Goal: Task Accomplishment & Management: Use online tool/utility

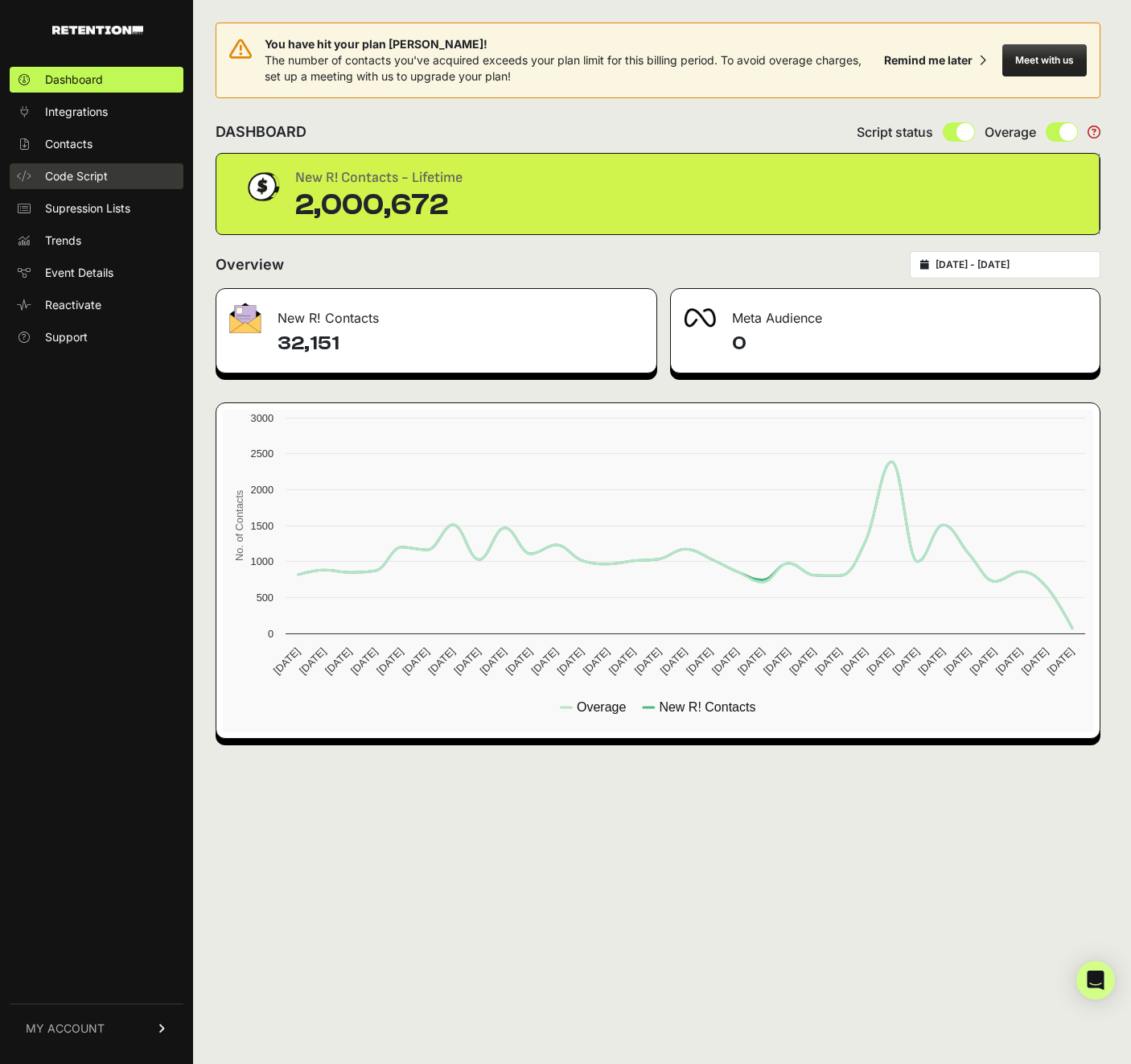
click at [96, 163] on link "Code Script" at bounding box center [96, 176] width 174 height 26
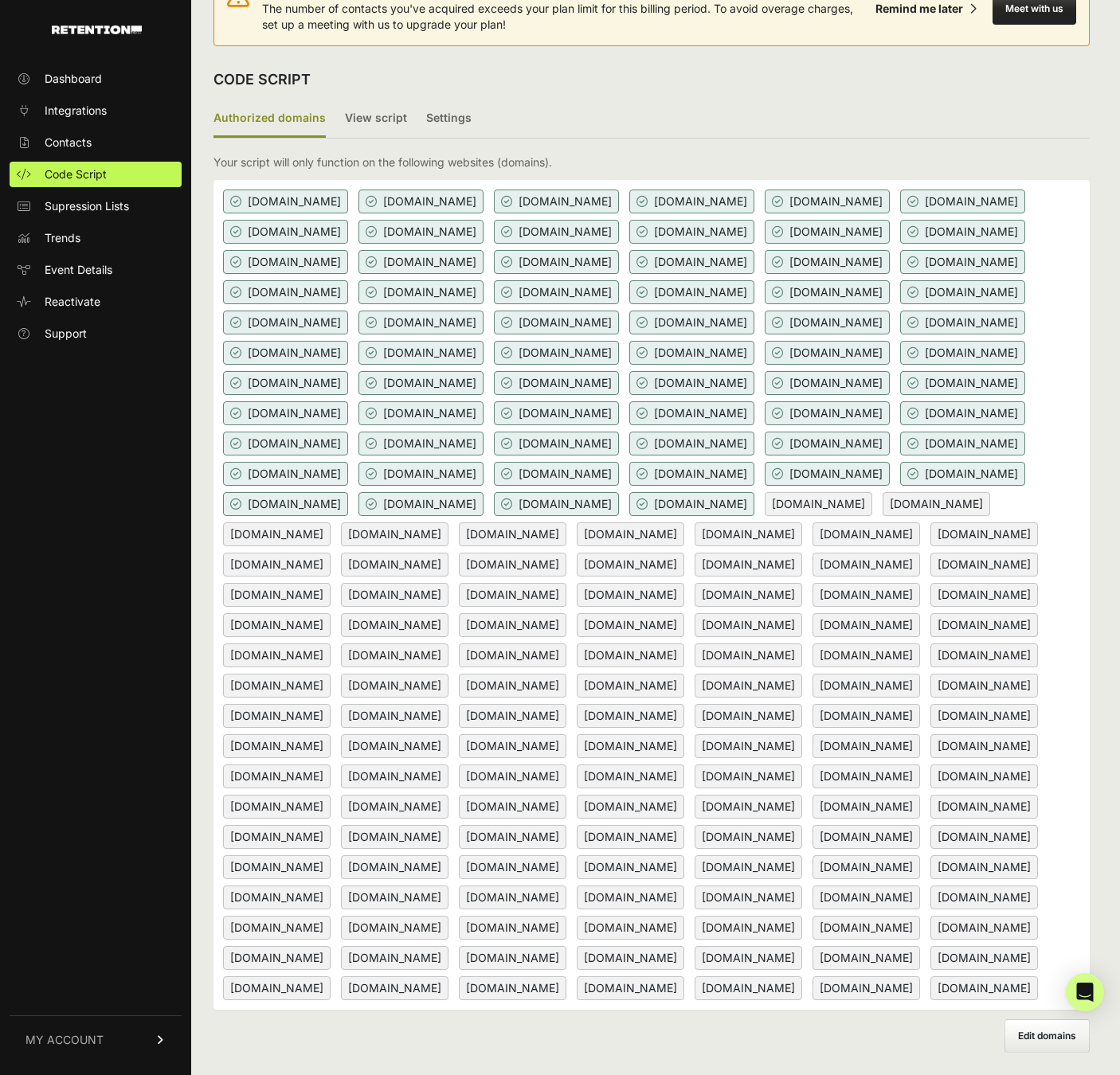
scroll to position [293, 0]
click at [1043, 1037] on span "Edit domains" at bounding box center [1047, 1036] width 58 height 12
click at [0, 0] on input "Add domain" at bounding box center [0, 0] width 0 height 0
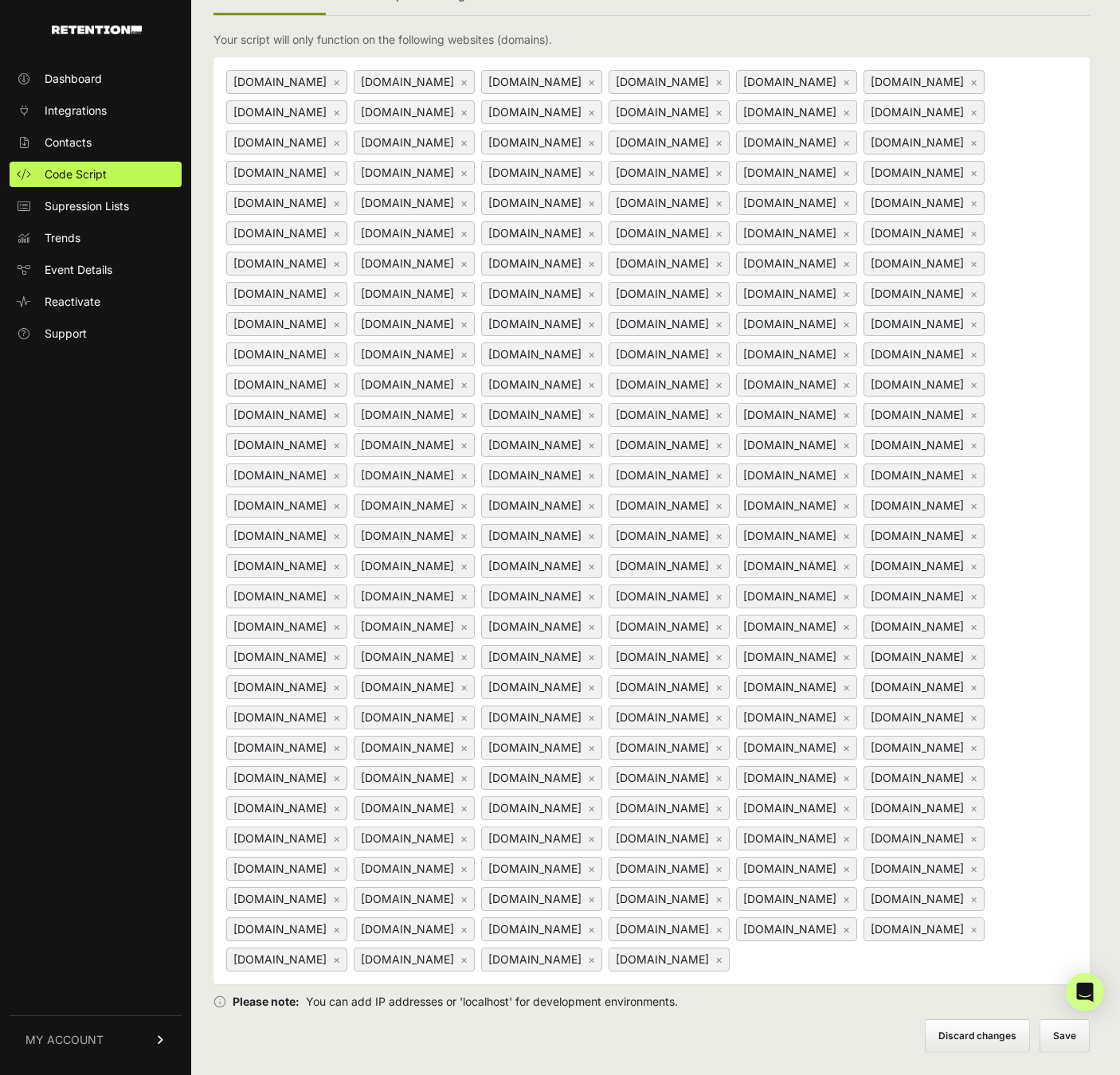
scroll to position [386, 0]
click at [586, 972] on div "www.yanceyformayor.com × www.americasmarketinggroup.com × www.barakatforsenate.…" at bounding box center [651, 521] width 876 height 927
paste input "http://astraintel.ai"
click at [733, 963] on input "http://astraintel.ai" at bounding box center [832, 959] width 199 height 19
type input "[URL]"
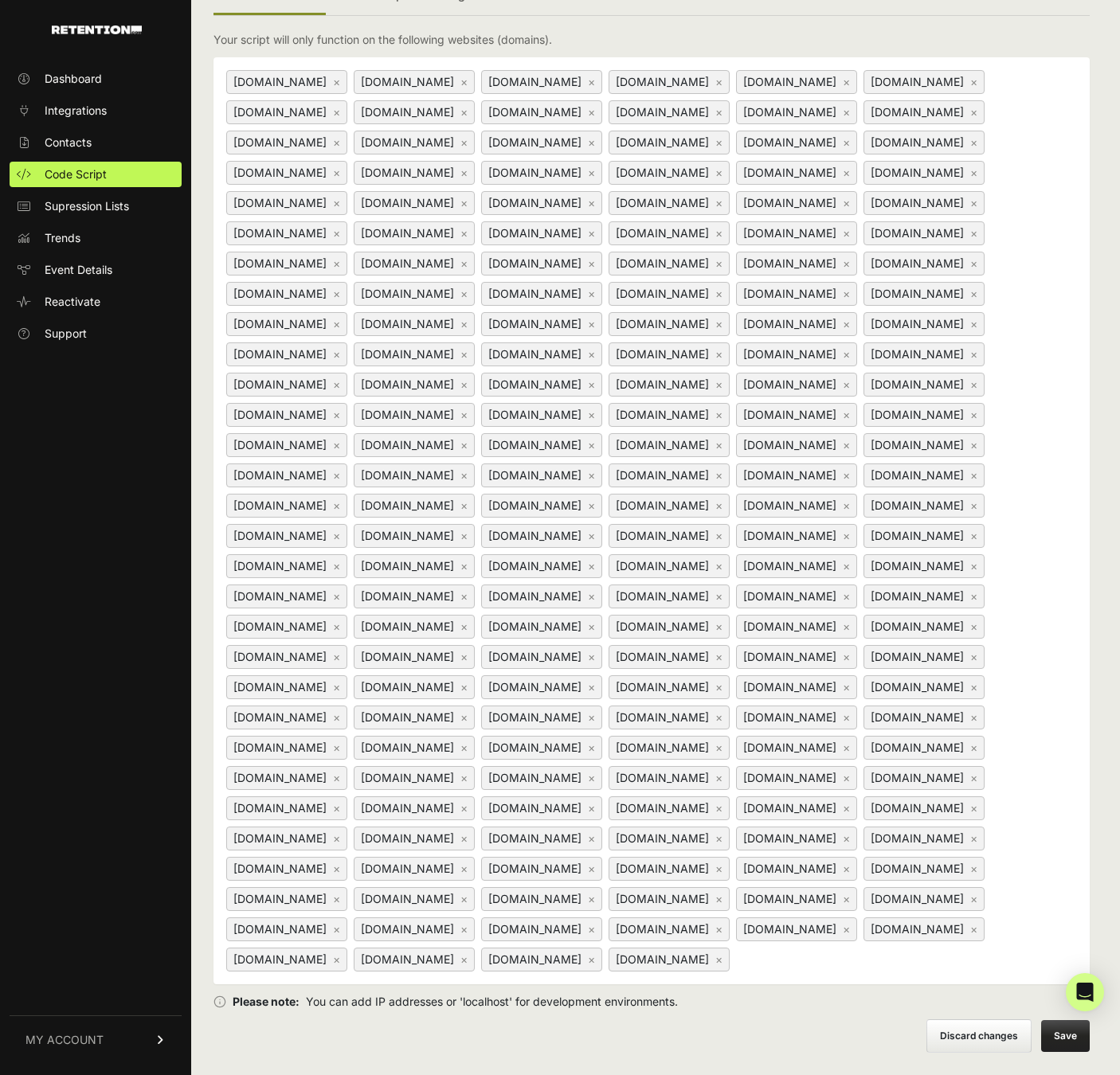
click at [1062, 1033] on button "Save" at bounding box center [1066, 1037] width 49 height 32
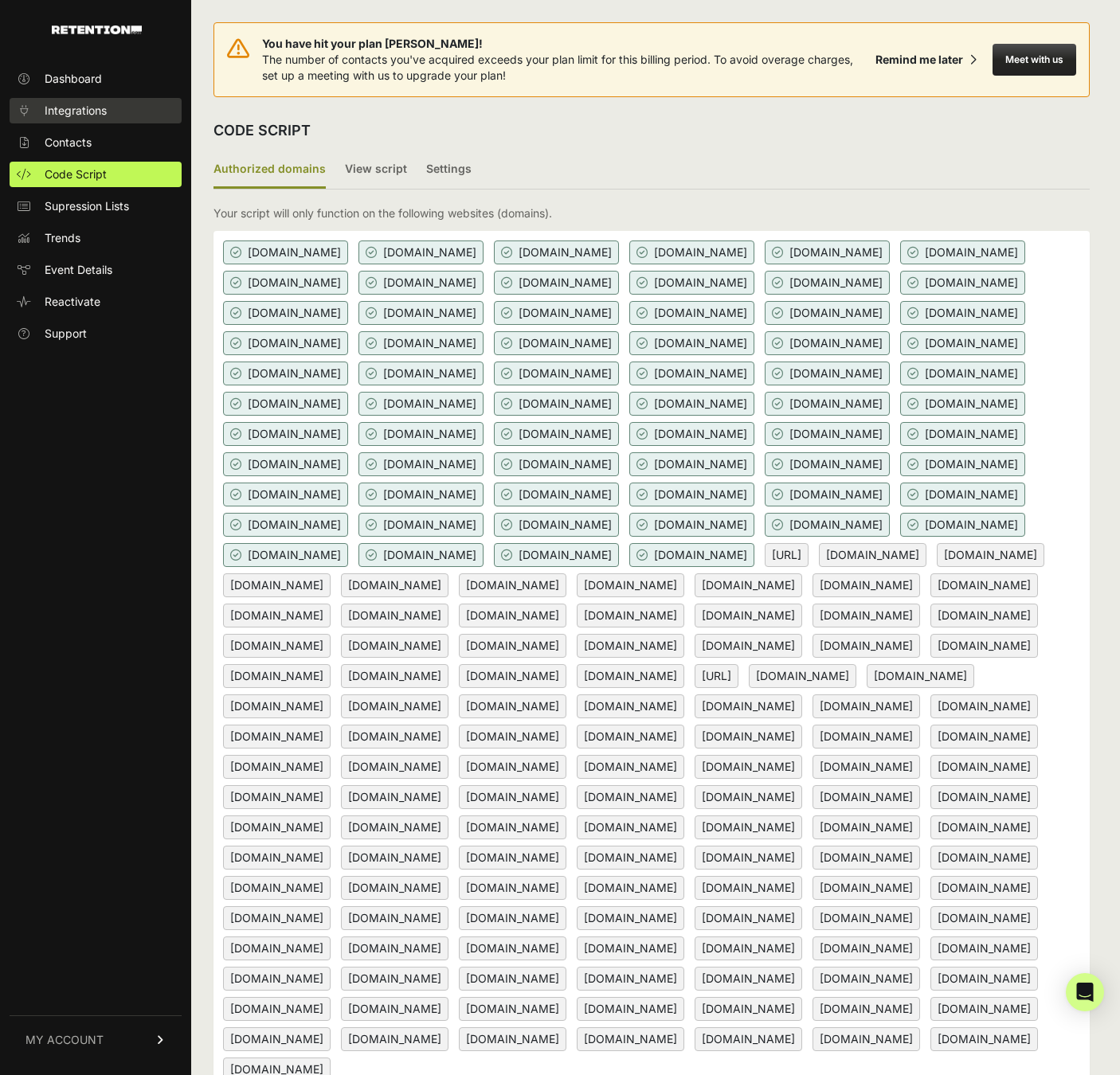
click at [85, 122] on link "Integrations" at bounding box center [95, 110] width 172 height 26
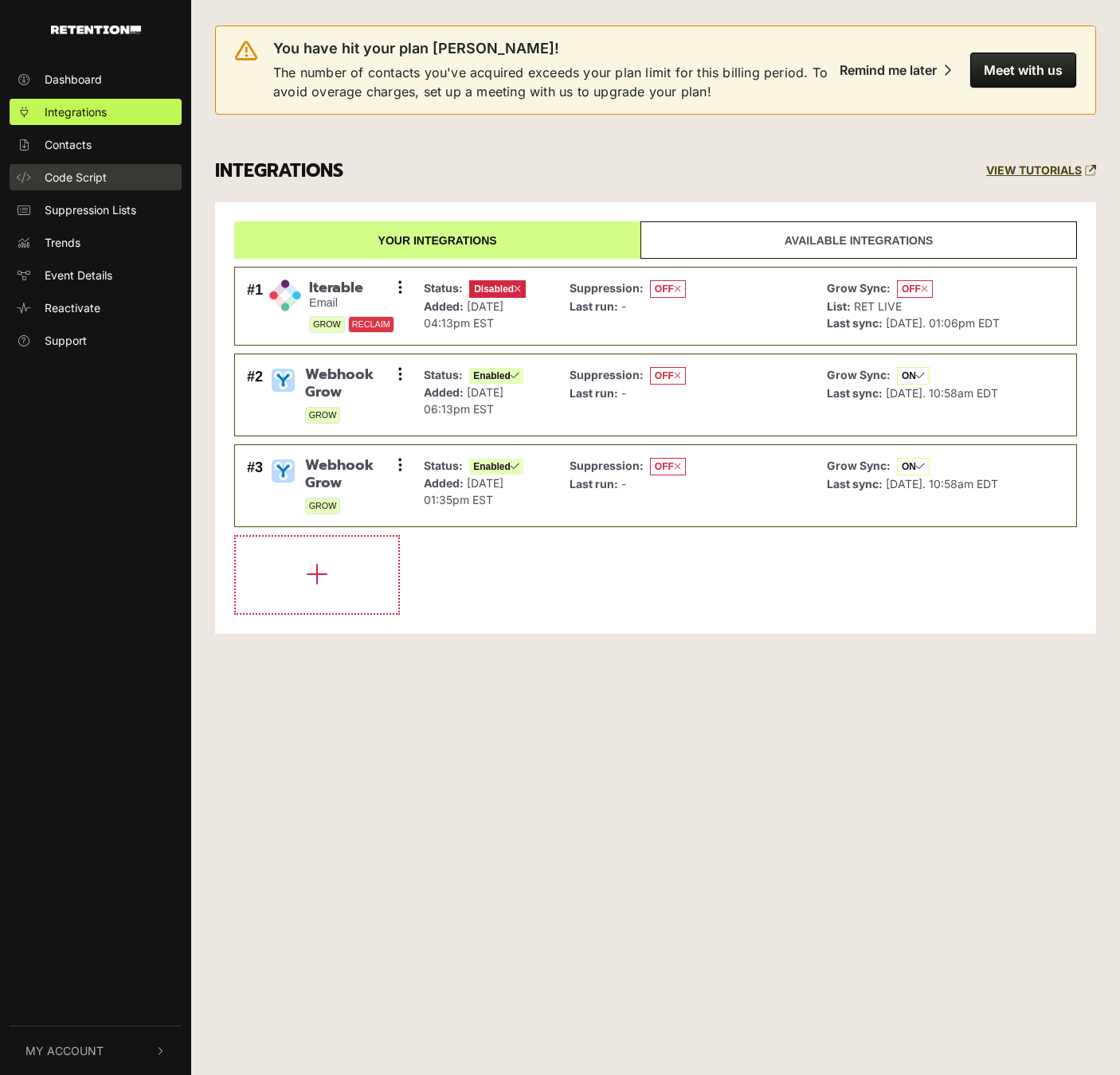
click at [132, 181] on link "Code Script" at bounding box center [95, 177] width 172 height 26
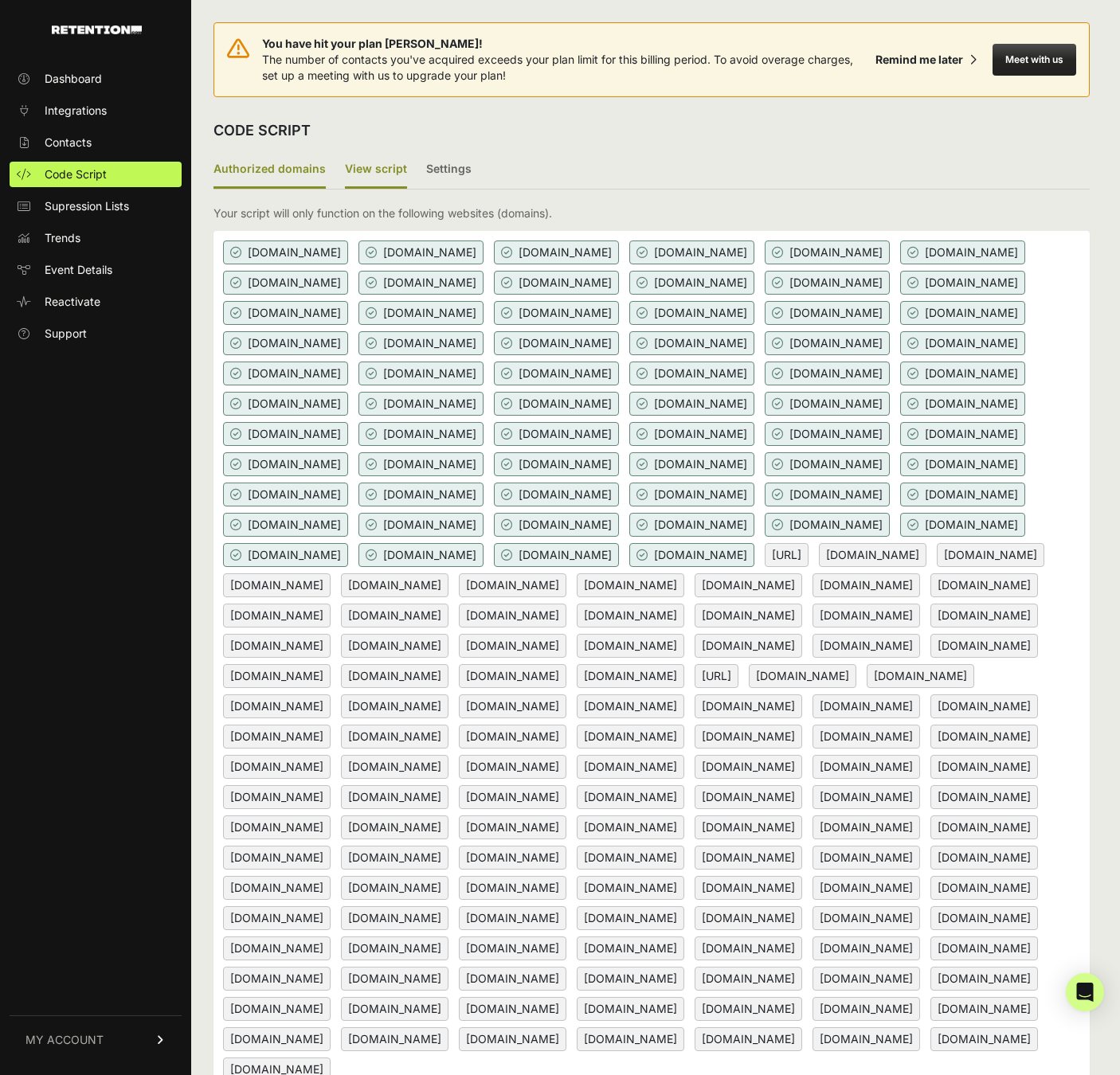
click at [378, 161] on label "View script" at bounding box center [376, 170] width 62 height 38
click at [0, 0] on input "View script" at bounding box center [0, 0] width 0 height 0
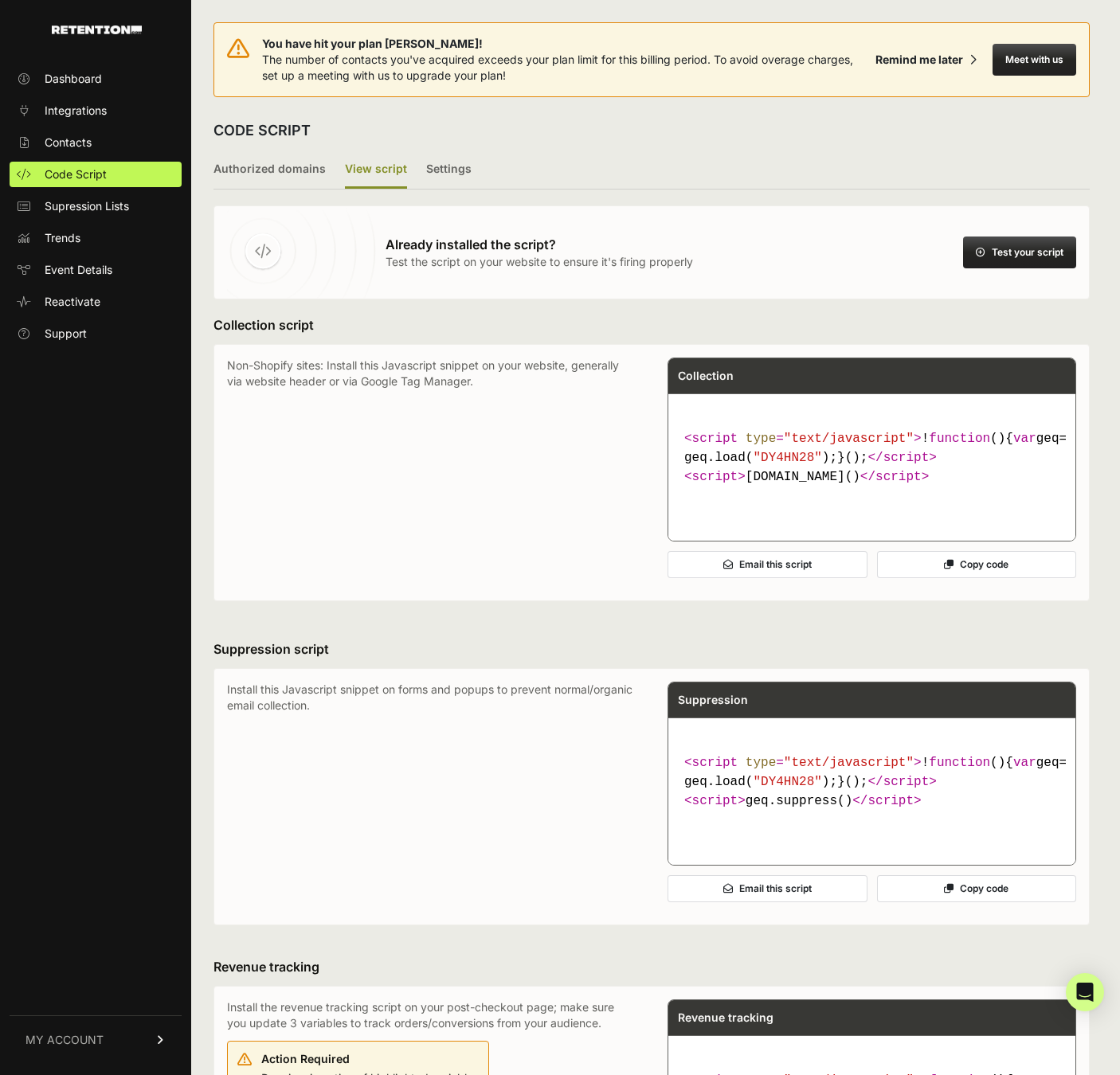
click at [944, 569] on icon at bounding box center [949, 565] width 10 height 10
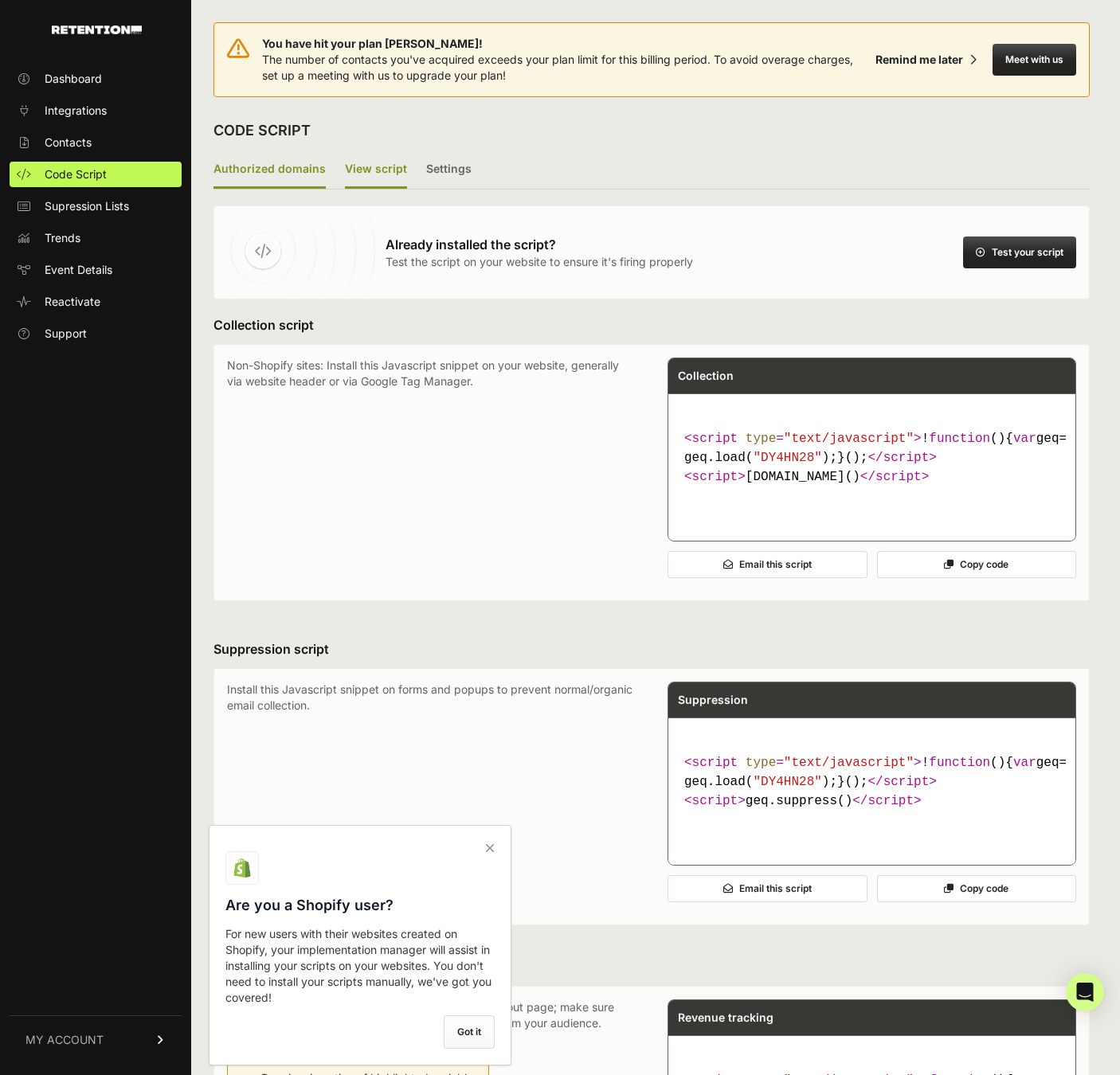
click at [265, 173] on label "Authorized domains" at bounding box center [270, 170] width 112 height 38
click at [0, 0] on input "Authorized domains" at bounding box center [0, 0] width 0 height 0
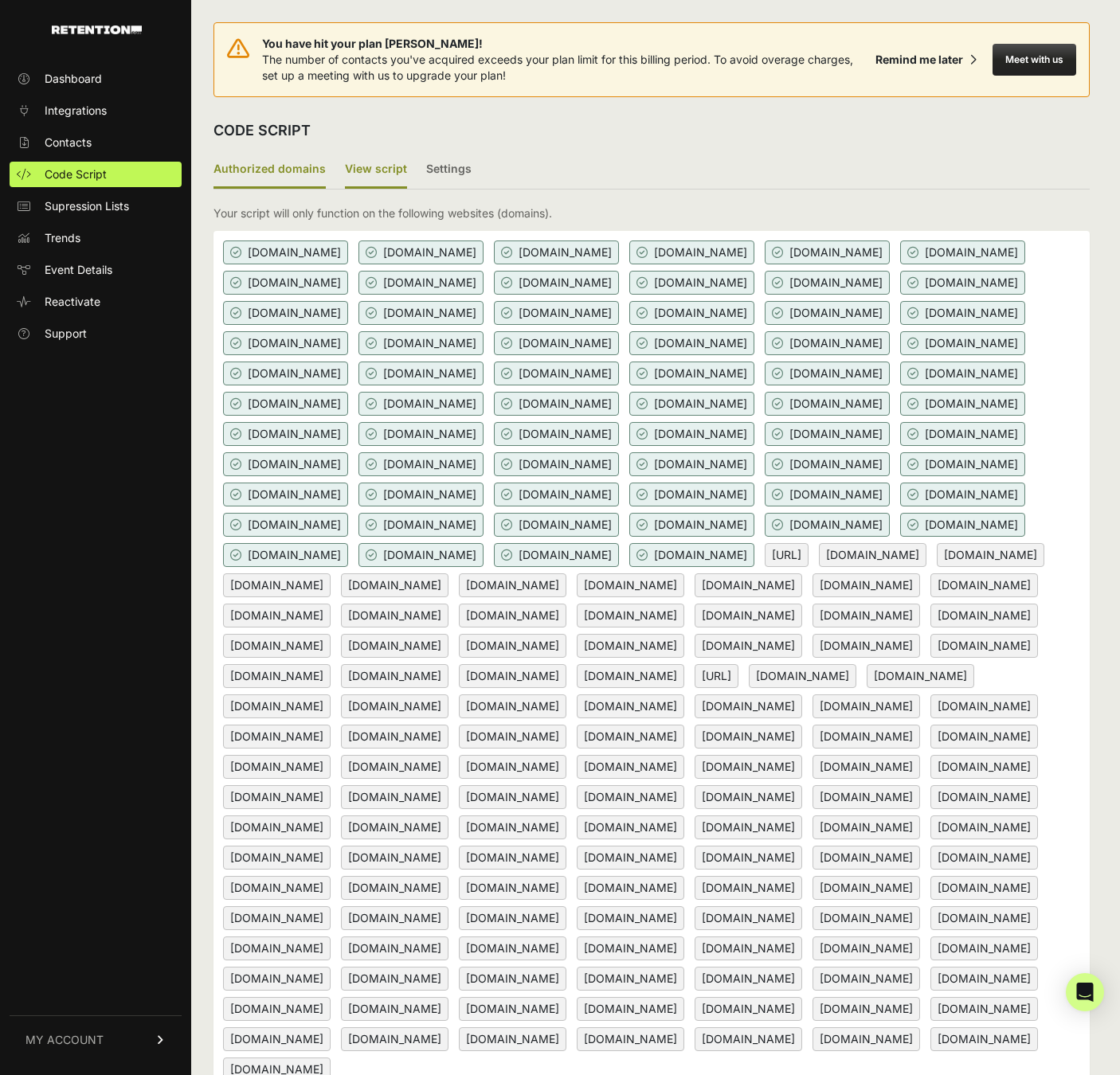
click at [378, 167] on label "View script" at bounding box center [376, 170] width 62 height 38
click at [0, 0] on input "View script" at bounding box center [0, 0] width 0 height 0
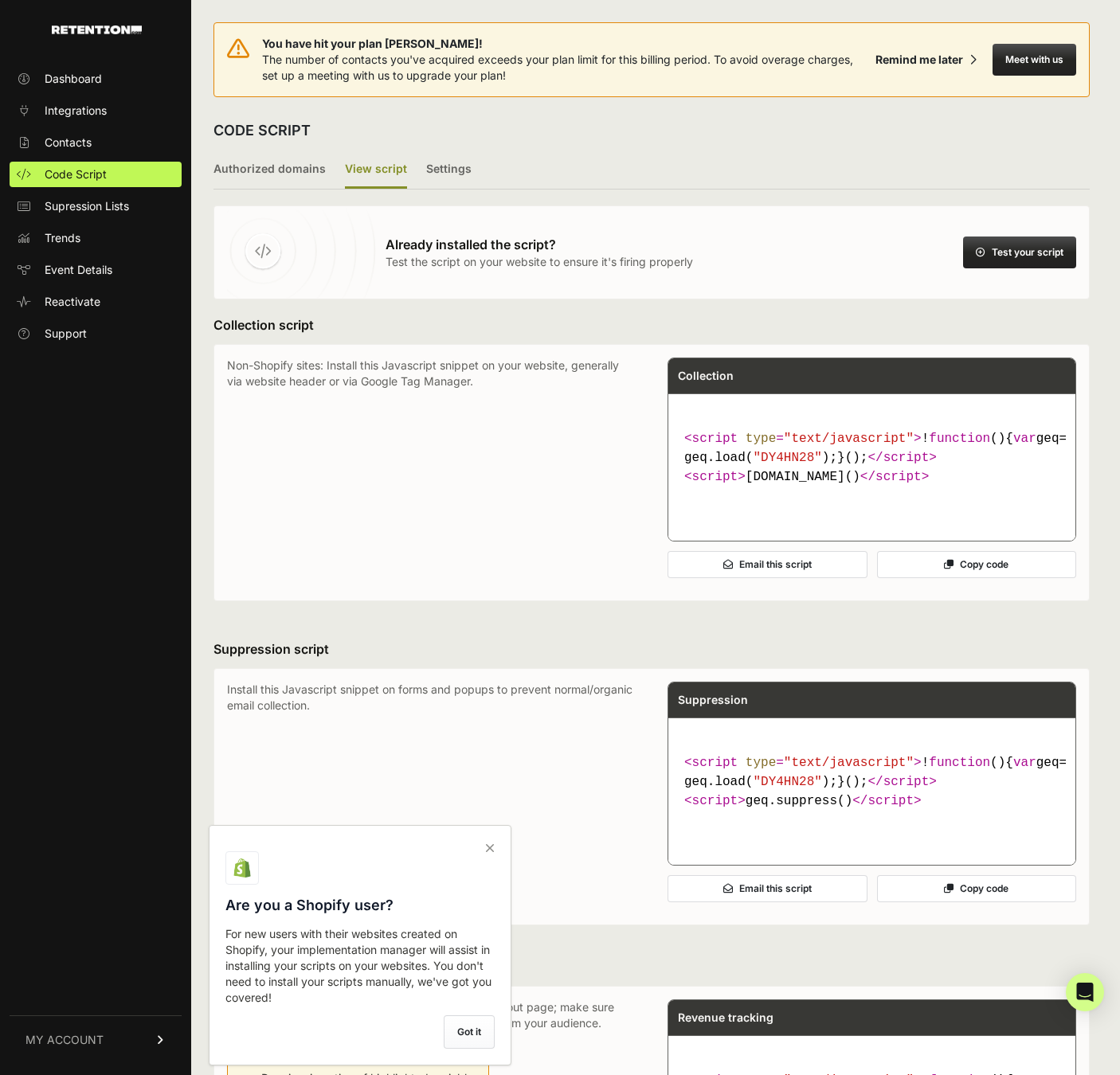
click at [1014, 244] on button "Test your script" at bounding box center [1019, 253] width 113 height 32
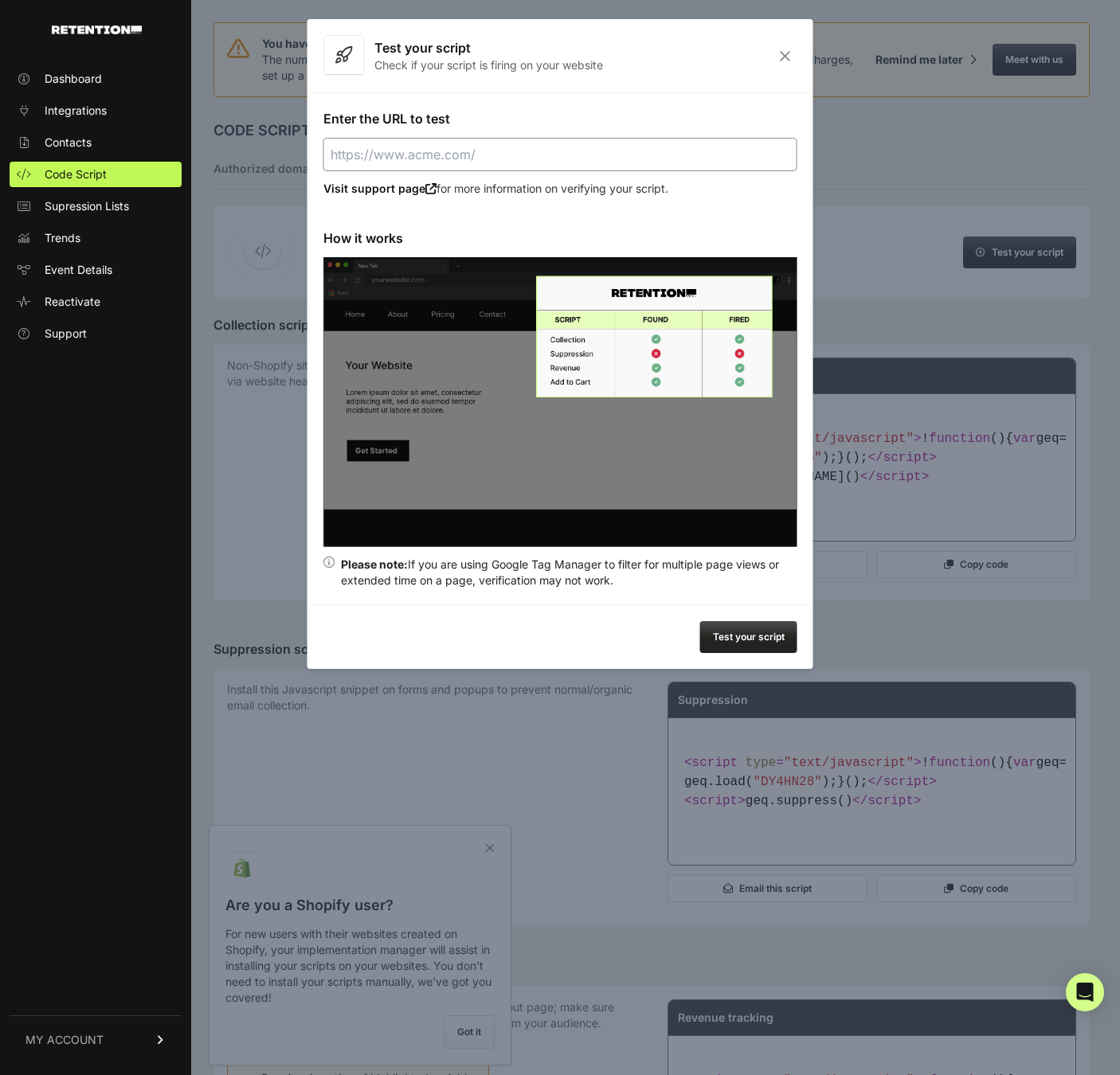
click at [535, 162] on input "Enter the URL to test" at bounding box center [560, 154] width 474 height 34
paste input "<script type="text/javascript"> !function(){var geq=window.geq=window.geq||[];i…"
type input "<script type="text/javascript"> !function(){var geq=window.geq=window.geq||[];i…"
click at [738, 652] on button "Test your script" at bounding box center [748, 637] width 97 height 32
type input "https://astraintel.ai"
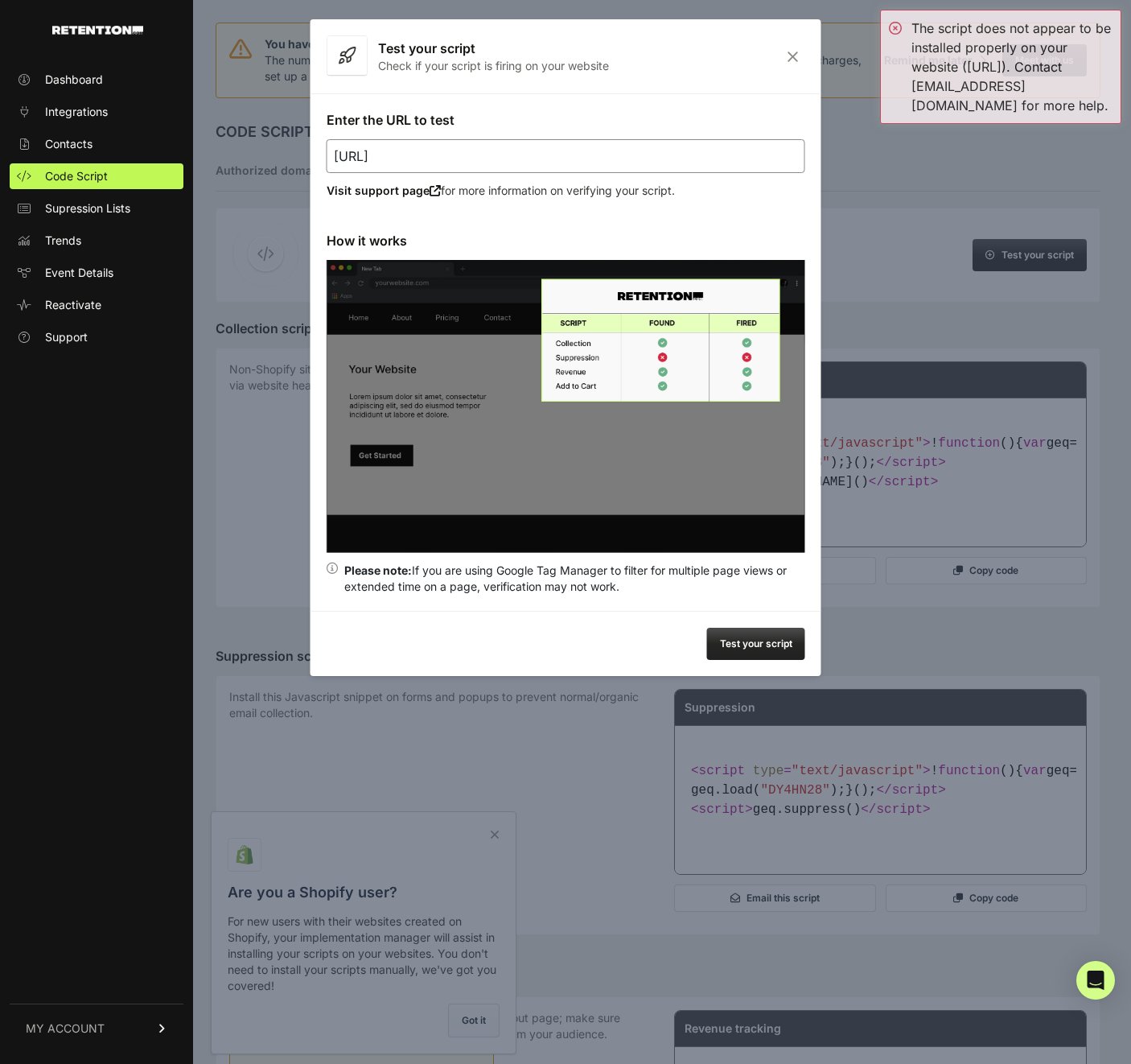
click at [782, 53] on icon "Close" at bounding box center [793, 57] width 25 height 14
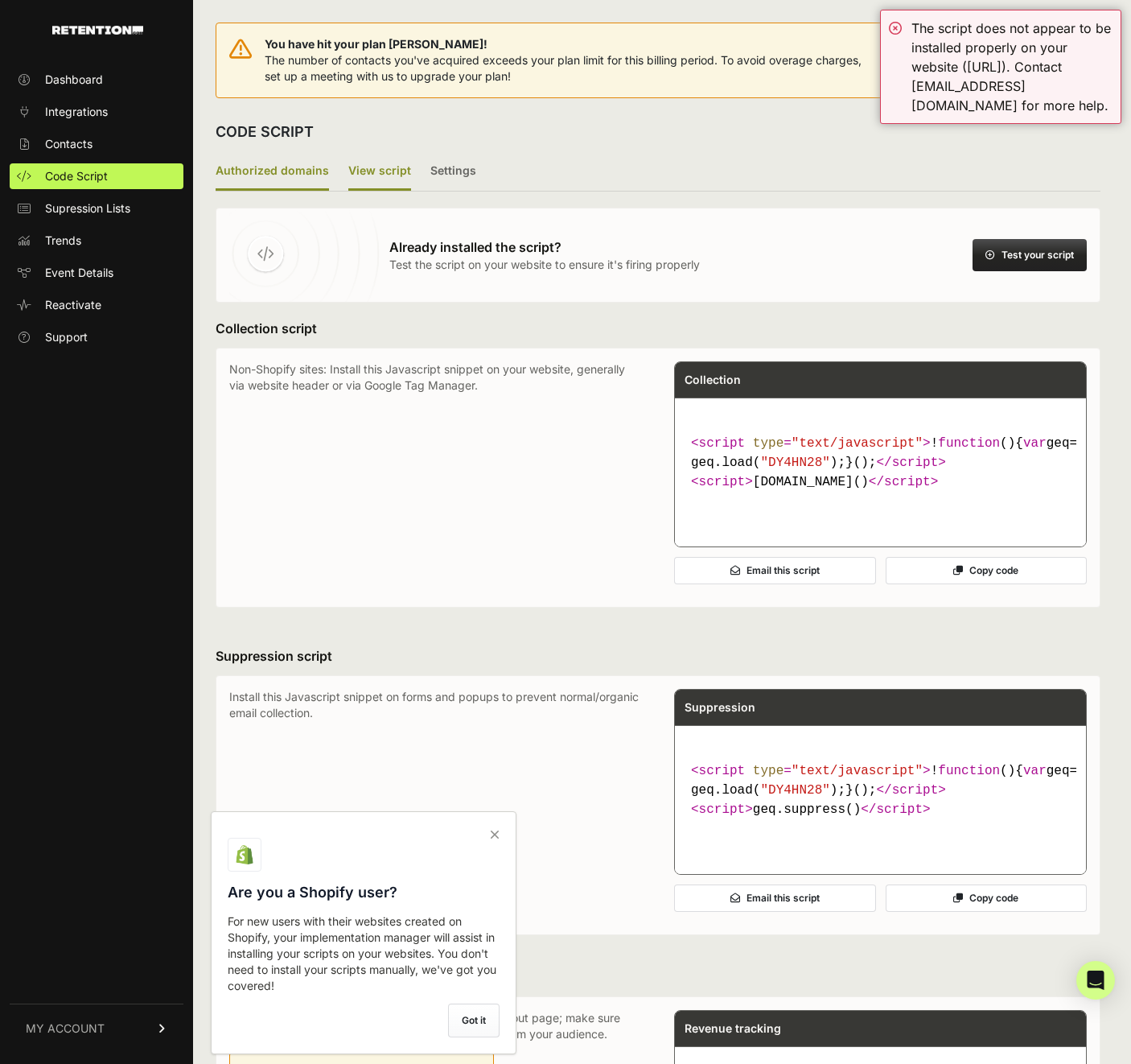
click at [296, 155] on label "Authorized domains" at bounding box center [272, 171] width 113 height 38
click at [0, 0] on input "Authorized domains" at bounding box center [0, 0] width 0 height 0
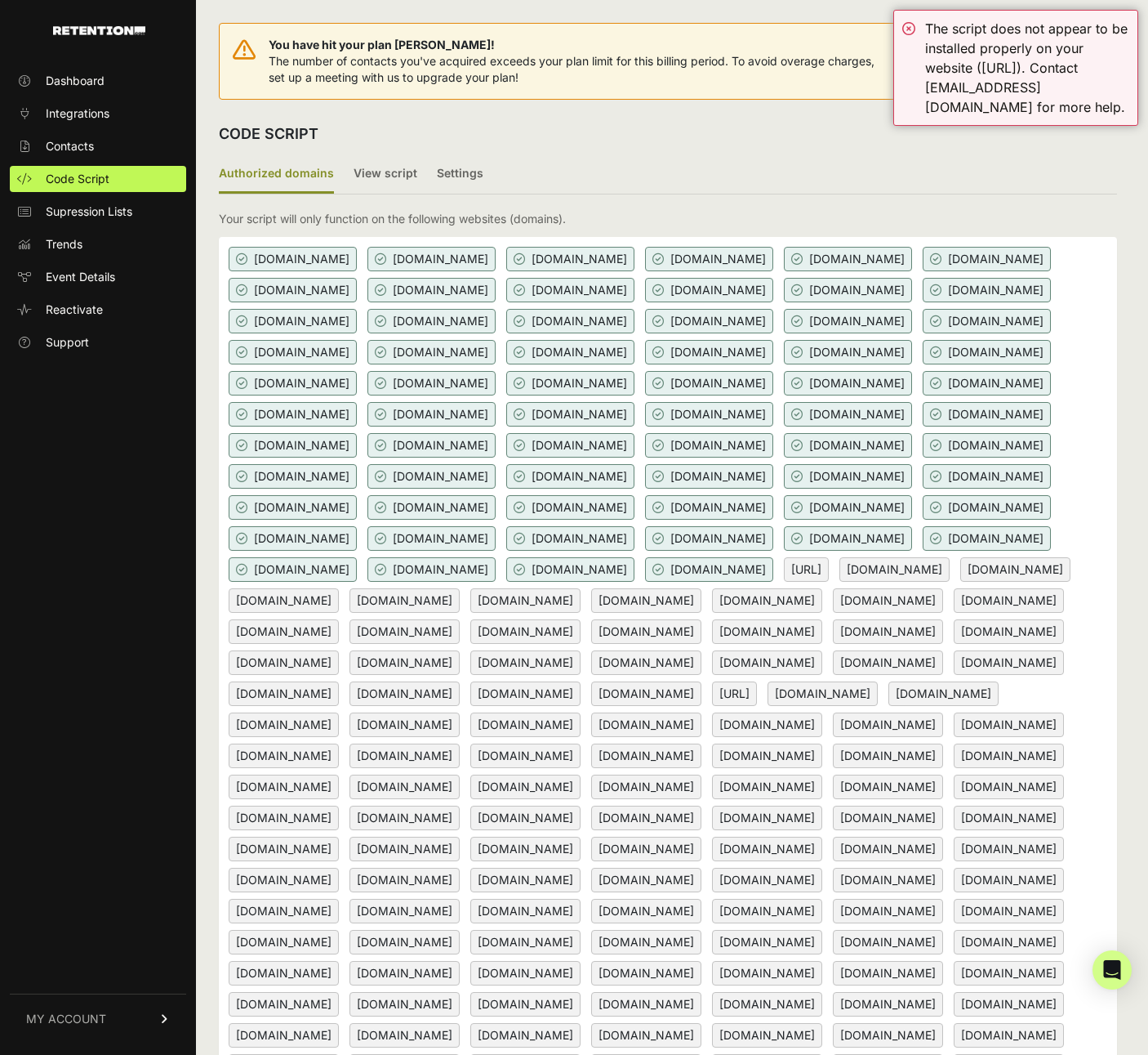
click at [1038, 134] on div "CODE SCRIPT" at bounding box center [667, 134] width 898 height 43
click at [810, 155] on ul "Authorized domains View script Settings" at bounding box center [667, 175] width 898 height 39
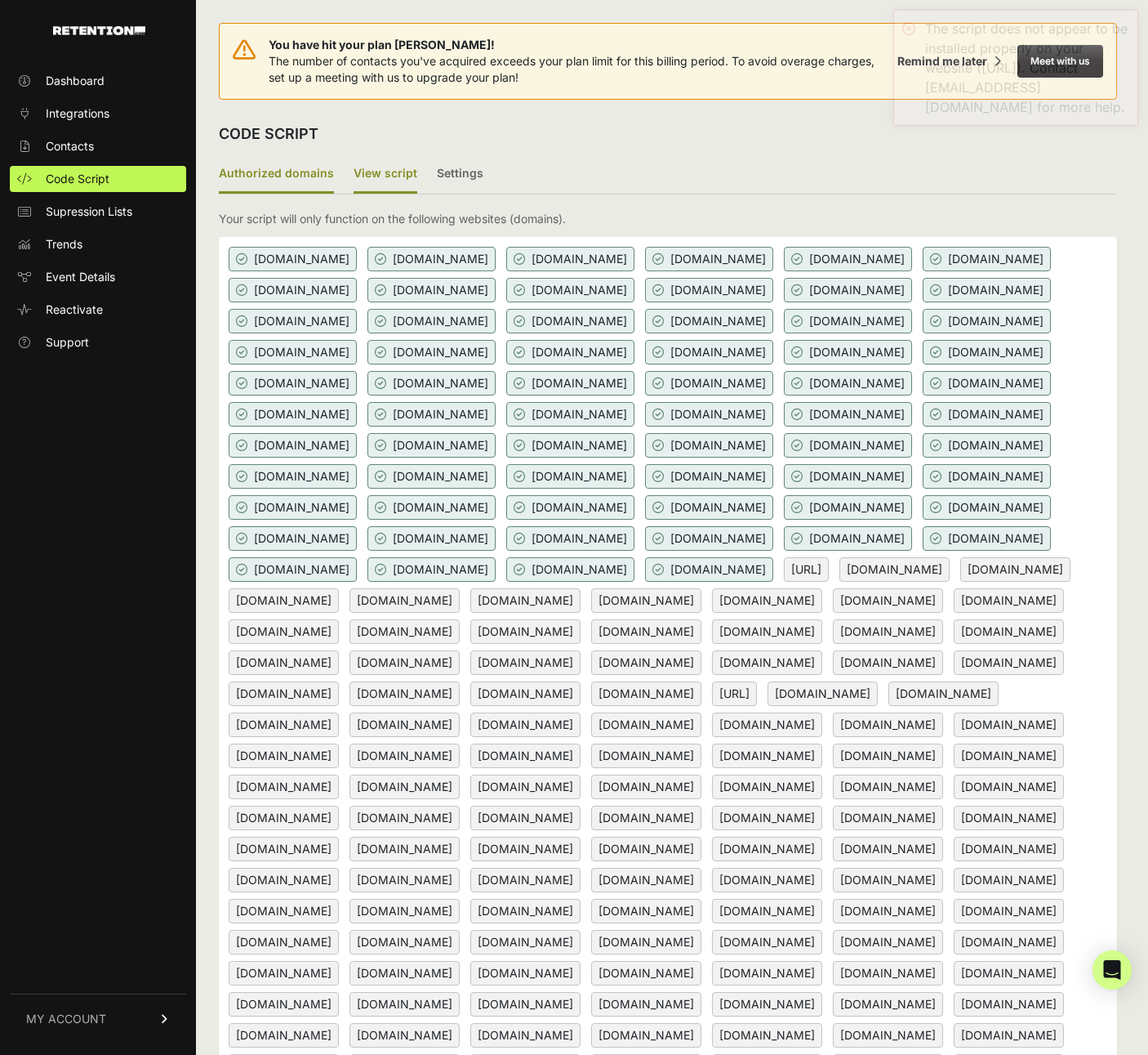
click at [381, 174] on label "View script" at bounding box center [385, 174] width 64 height 39
click at [0, 0] on input "View script" at bounding box center [0, 0] width 0 height 0
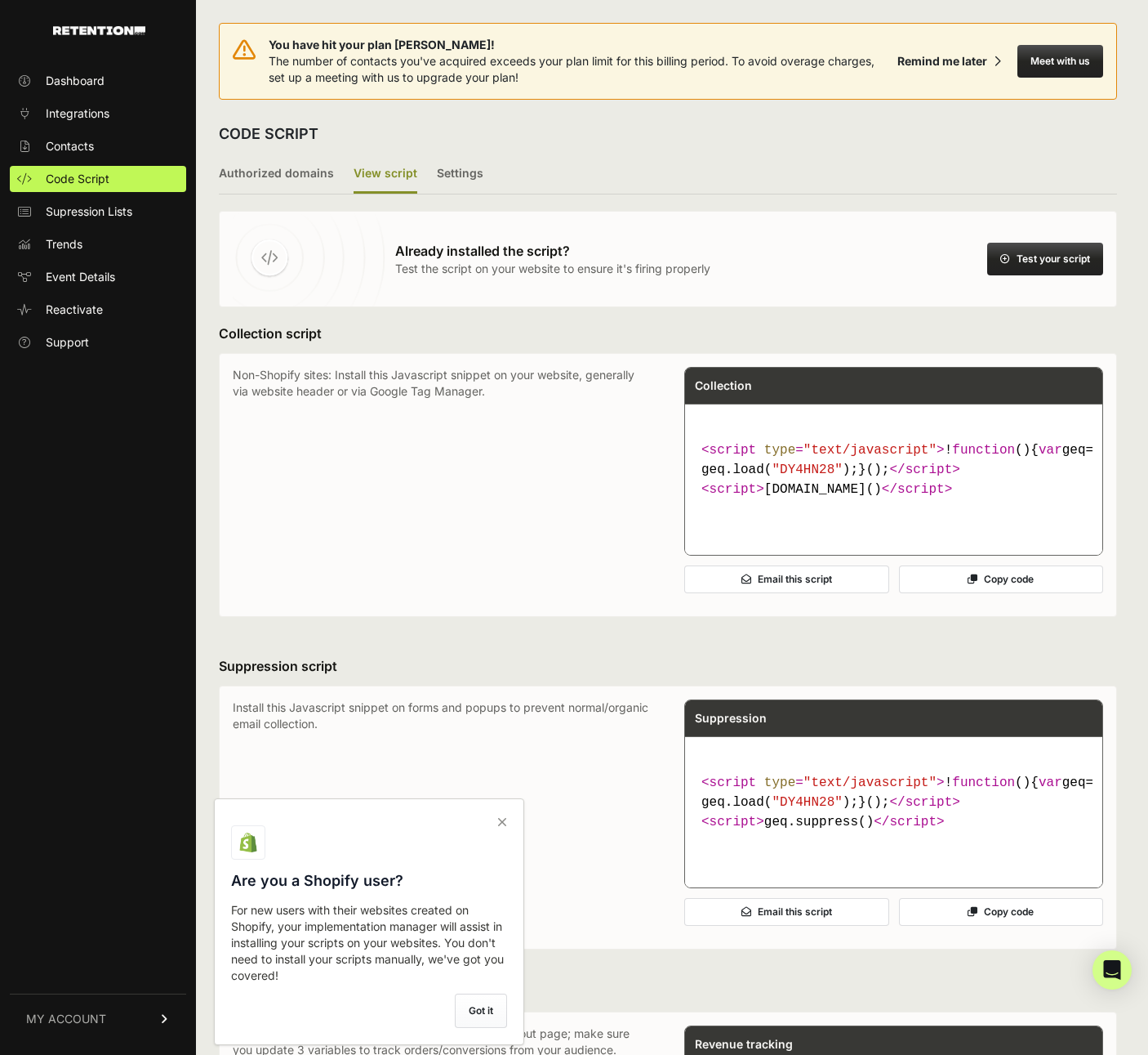
click at [1062, 265] on button "Test your script" at bounding box center [1045, 259] width 116 height 33
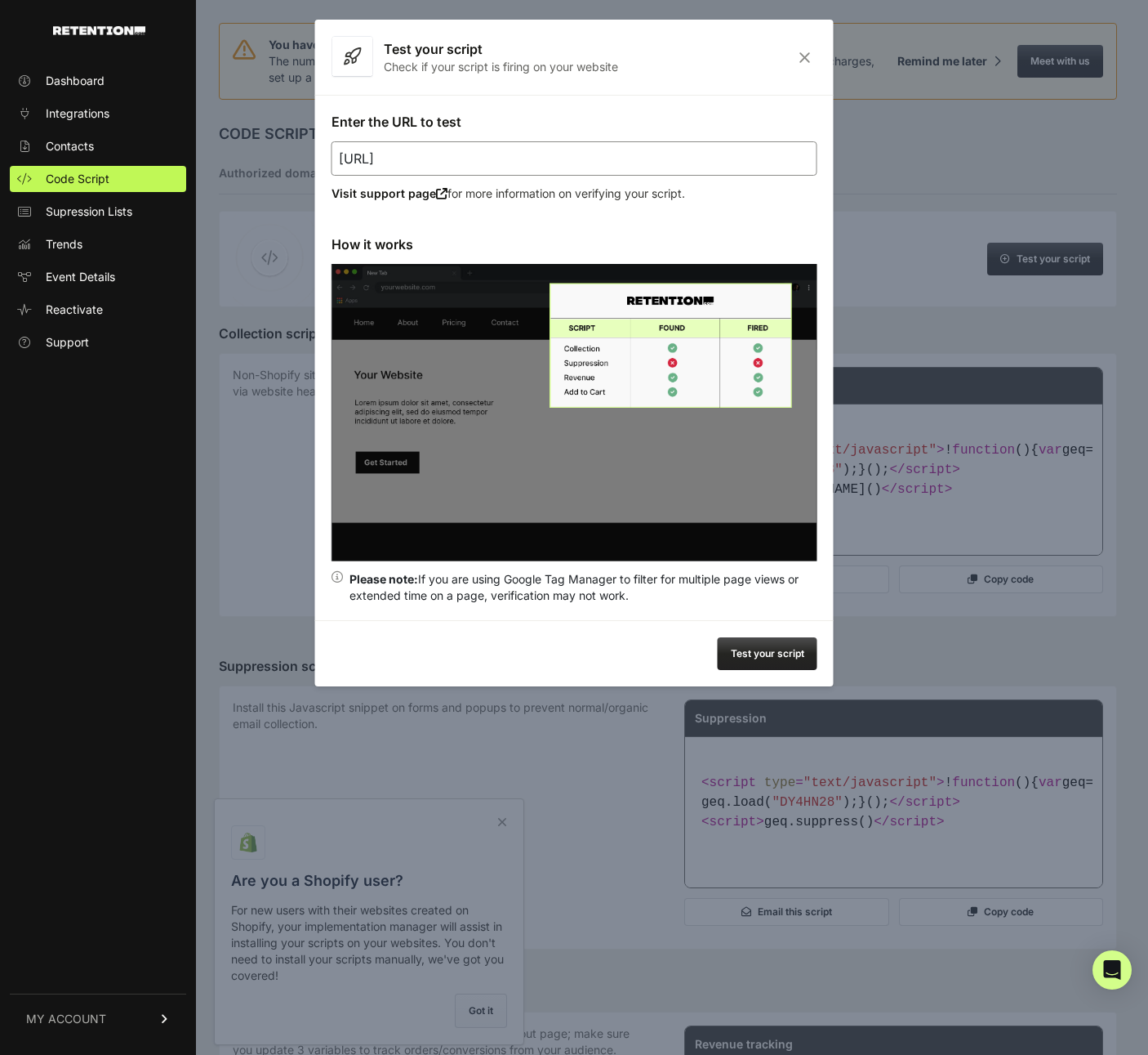
click at [586, 173] on input "[URL]" at bounding box center [574, 158] width 486 height 34
click at [766, 651] on button "Test your script" at bounding box center [767, 654] width 99 height 33
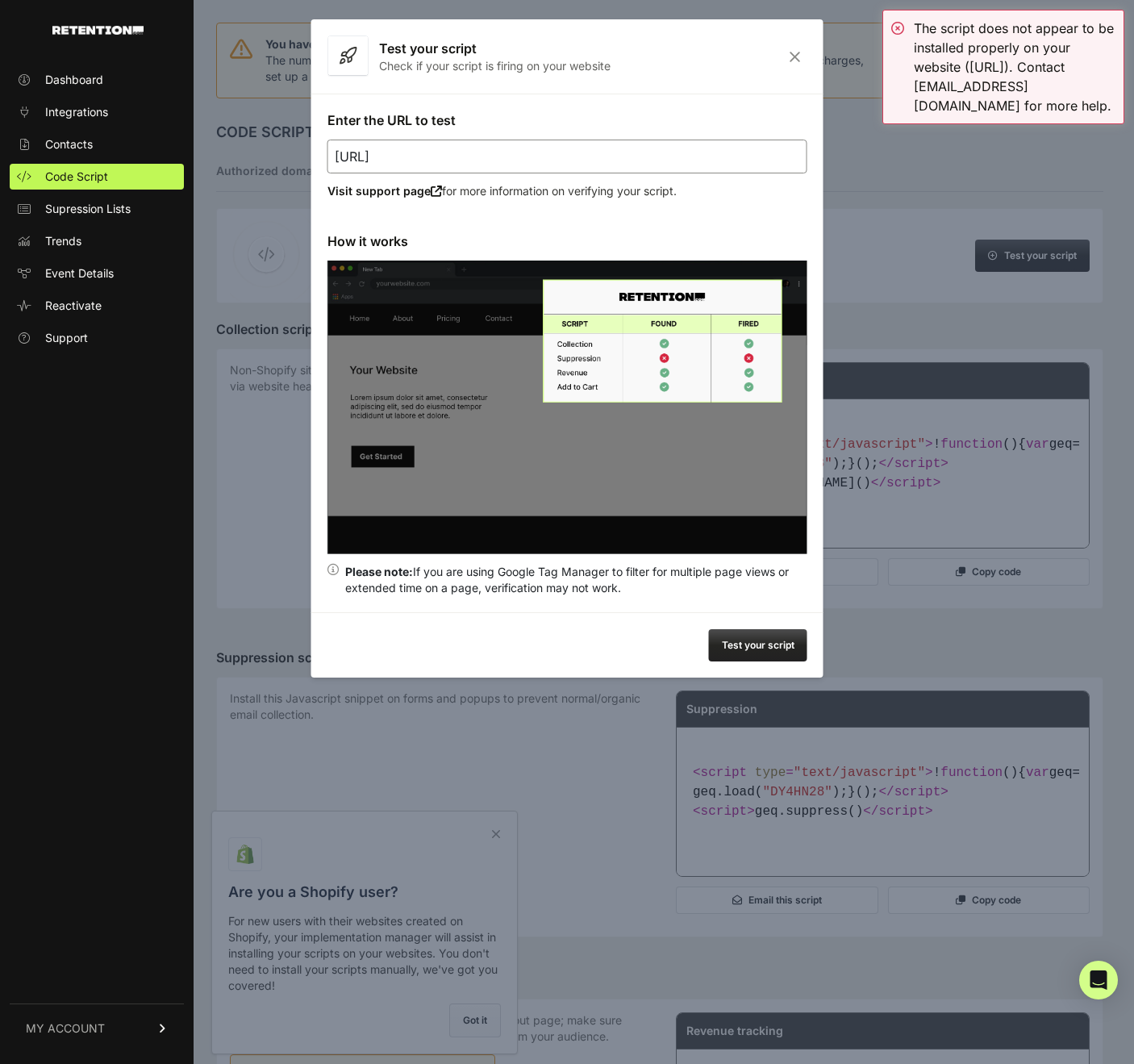
click at [795, 62] on icon "Close" at bounding box center [795, 57] width 25 height 14
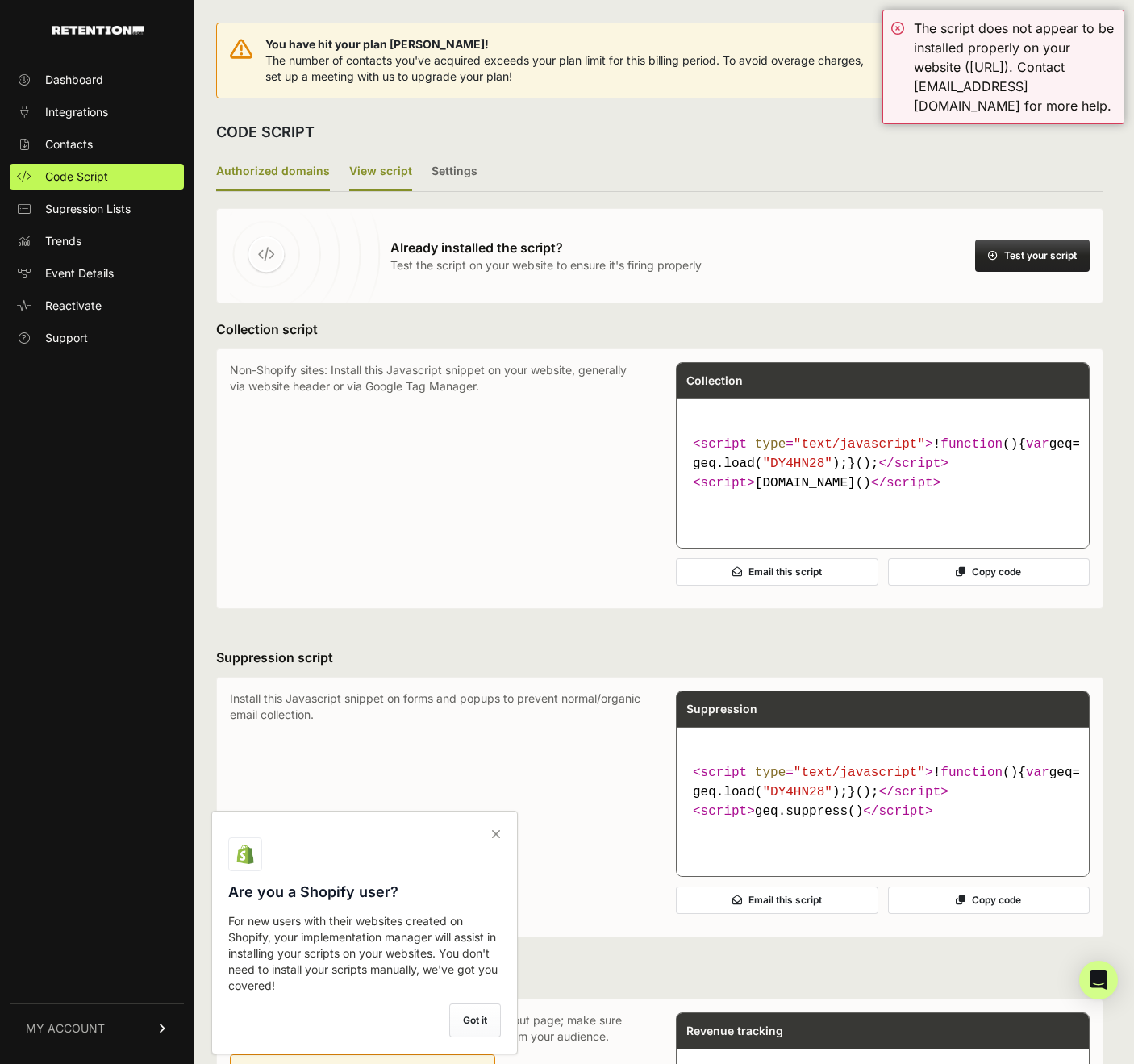
click at [321, 170] on label "Authorized domains" at bounding box center [273, 172] width 113 height 38
click at [0, 0] on input "Authorized domains" at bounding box center [0, 0] width 0 height 0
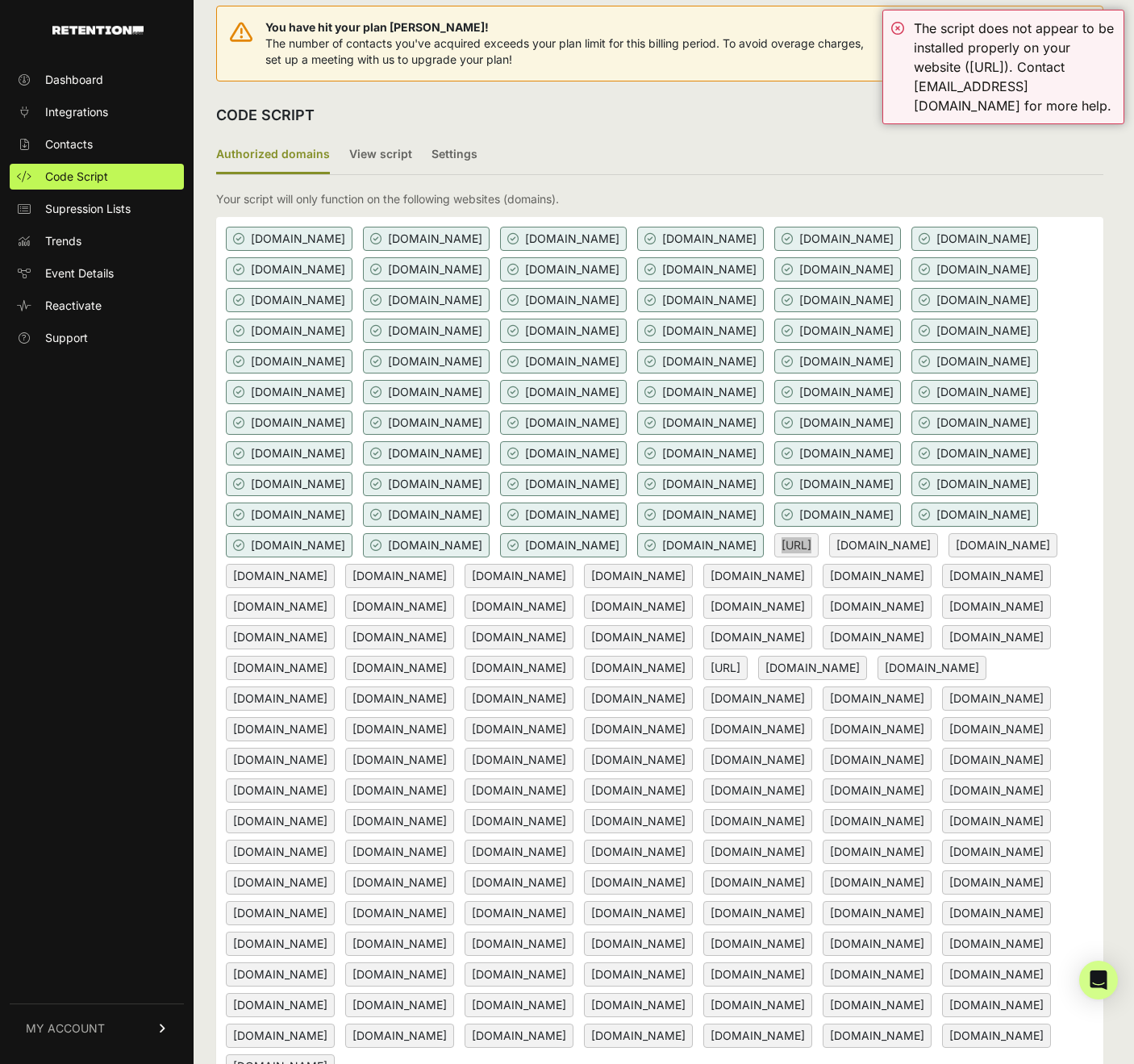
scroll to position [49, 0]
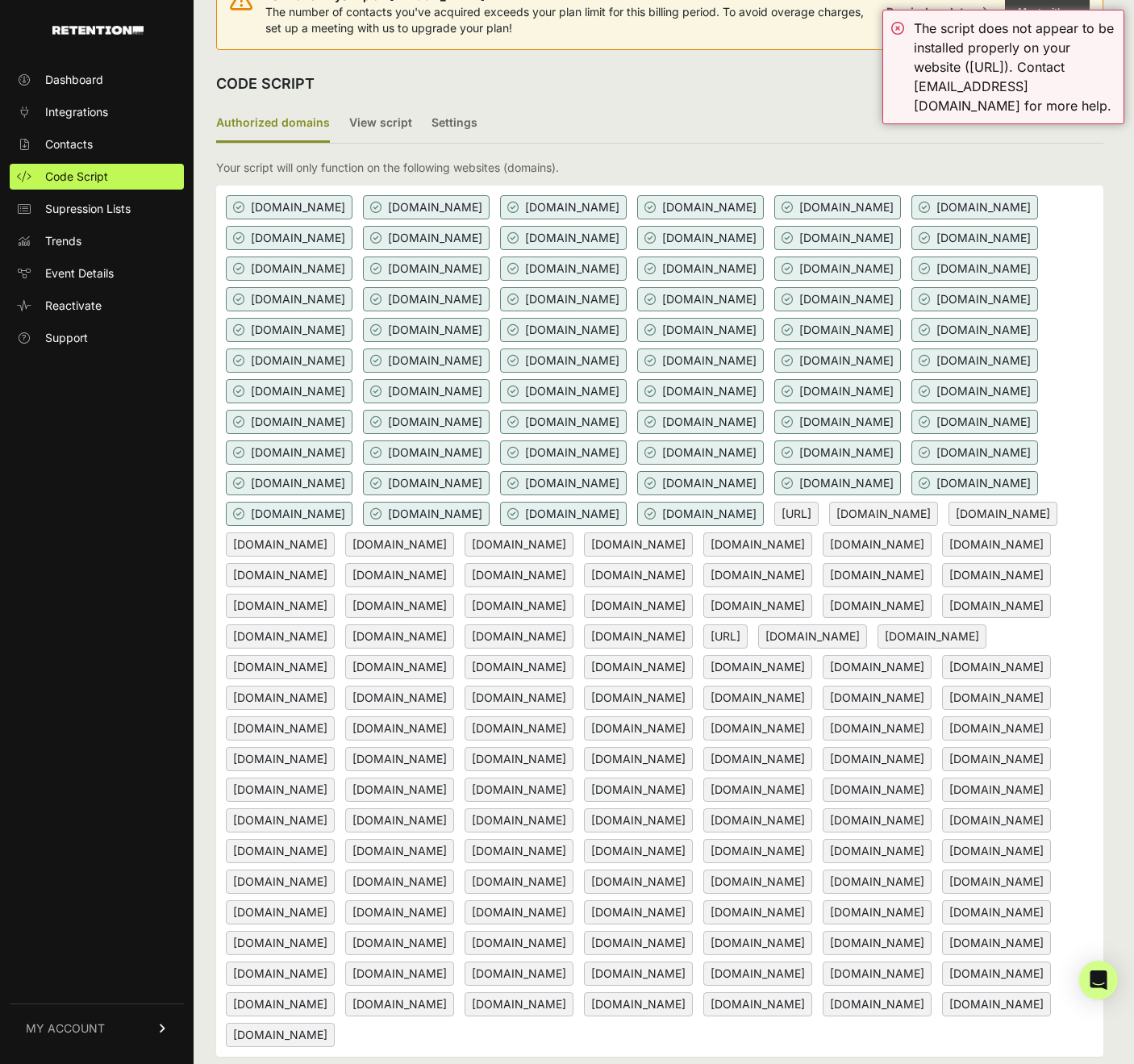
click at [819, 526] on span "[URL]" at bounding box center [796, 513] width 45 height 24
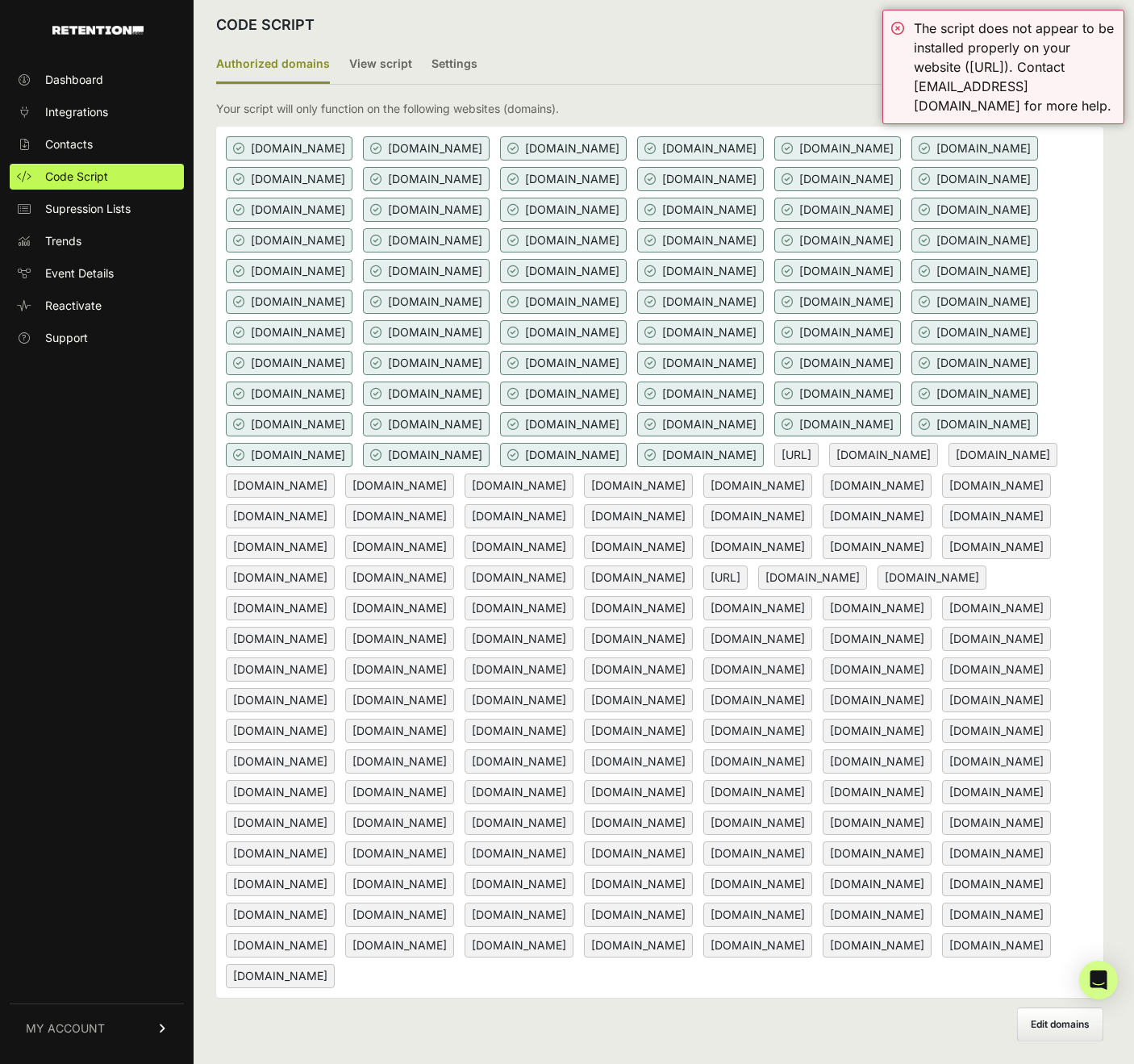
scroll to position [352, 0]
click at [1061, 1031] on label "Edit domains" at bounding box center [1060, 1024] width 87 height 34
click at [0, 0] on input "Add domain" at bounding box center [0, 0] width 0 height 0
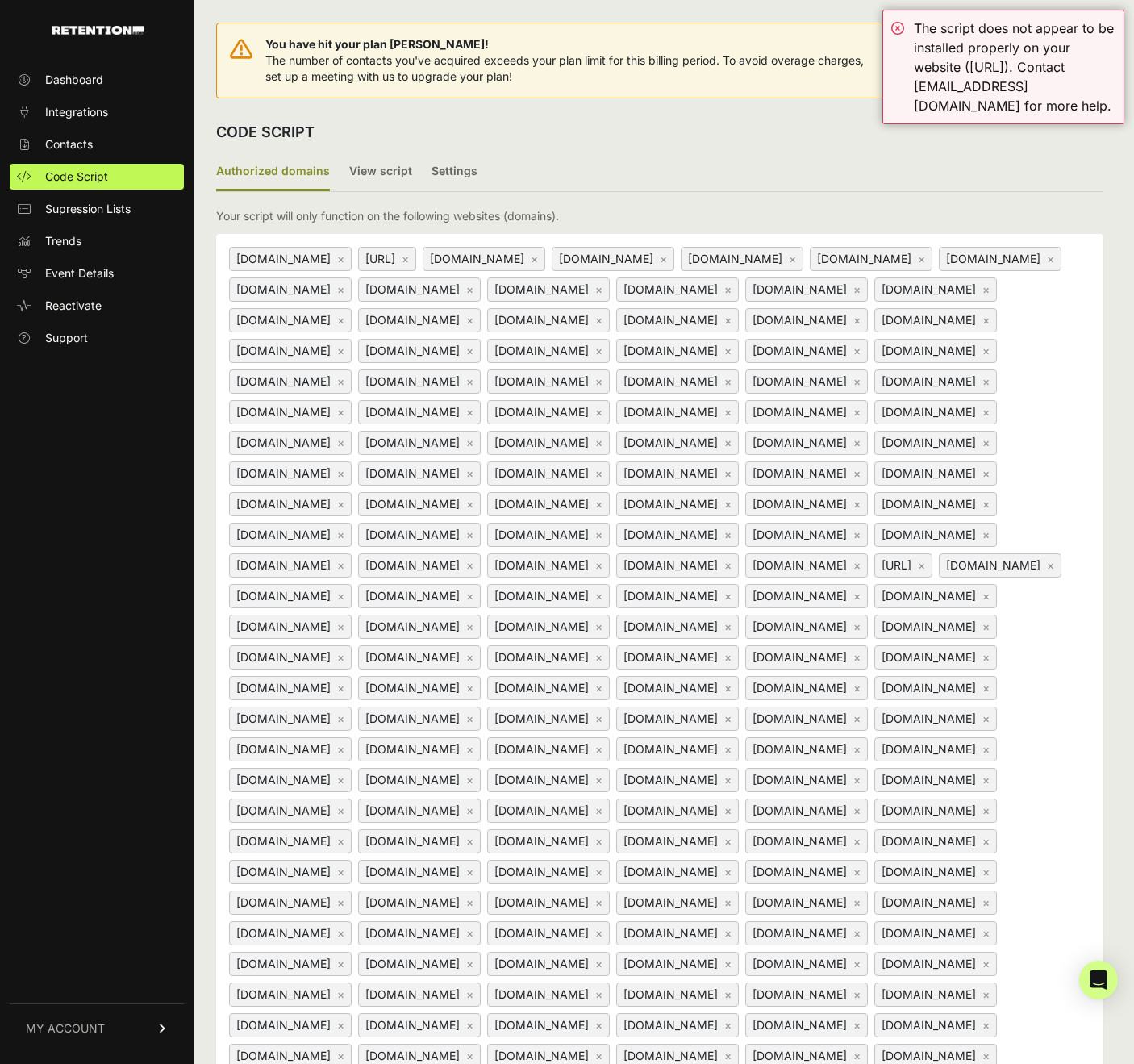
scroll to position [0, 0]
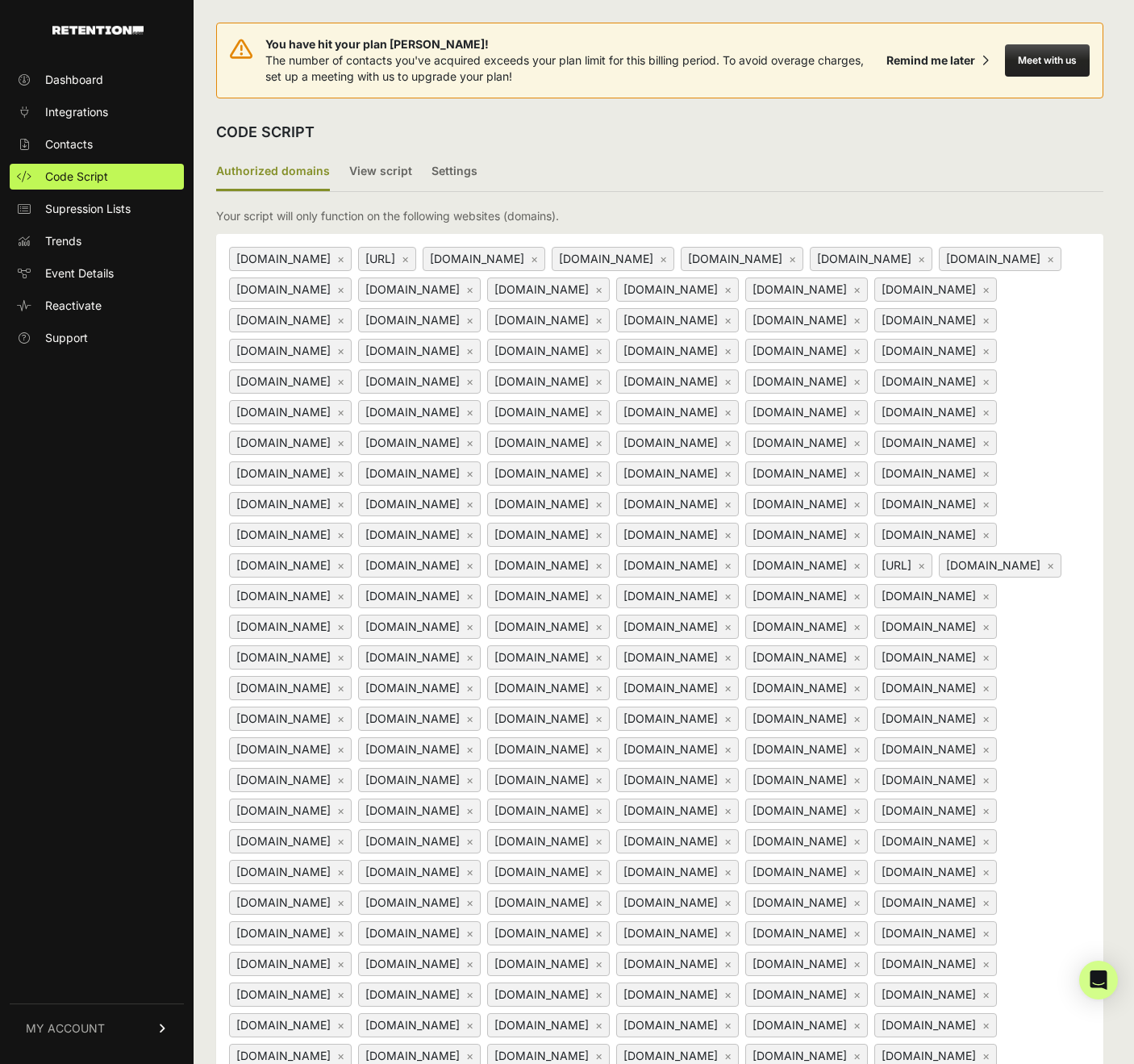
click at [416, 262] on div "astraintel.ai ×" at bounding box center [387, 259] width 58 height 24
click at [409, 257] on link "×" at bounding box center [405, 258] width 7 height 14
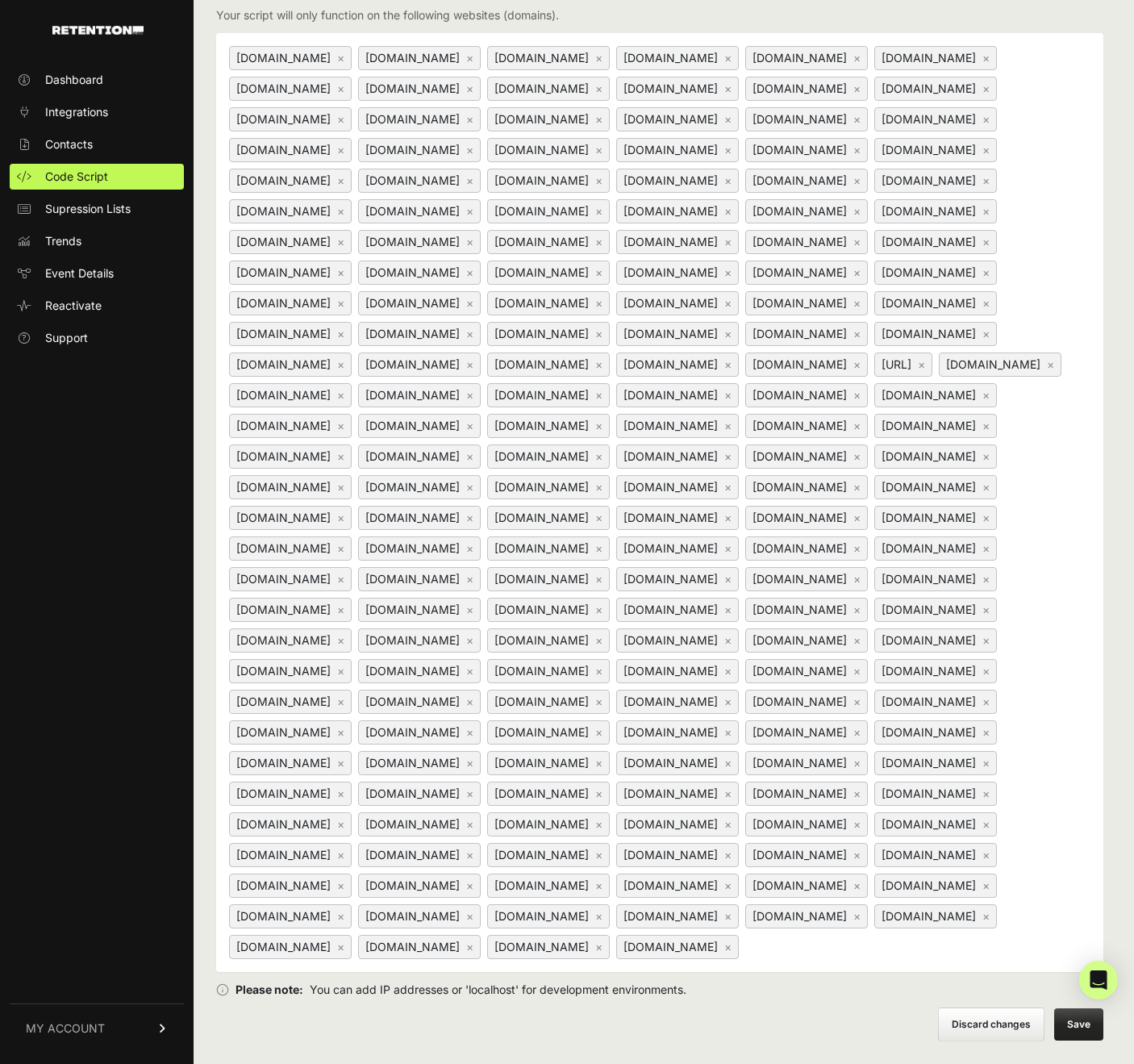
scroll to position [242, 0]
click at [918, 371] on link "×" at bounding box center [921, 364] width 7 height 14
click at [1070, 1017] on button "Save" at bounding box center [1079, 1024] width 49 height 32
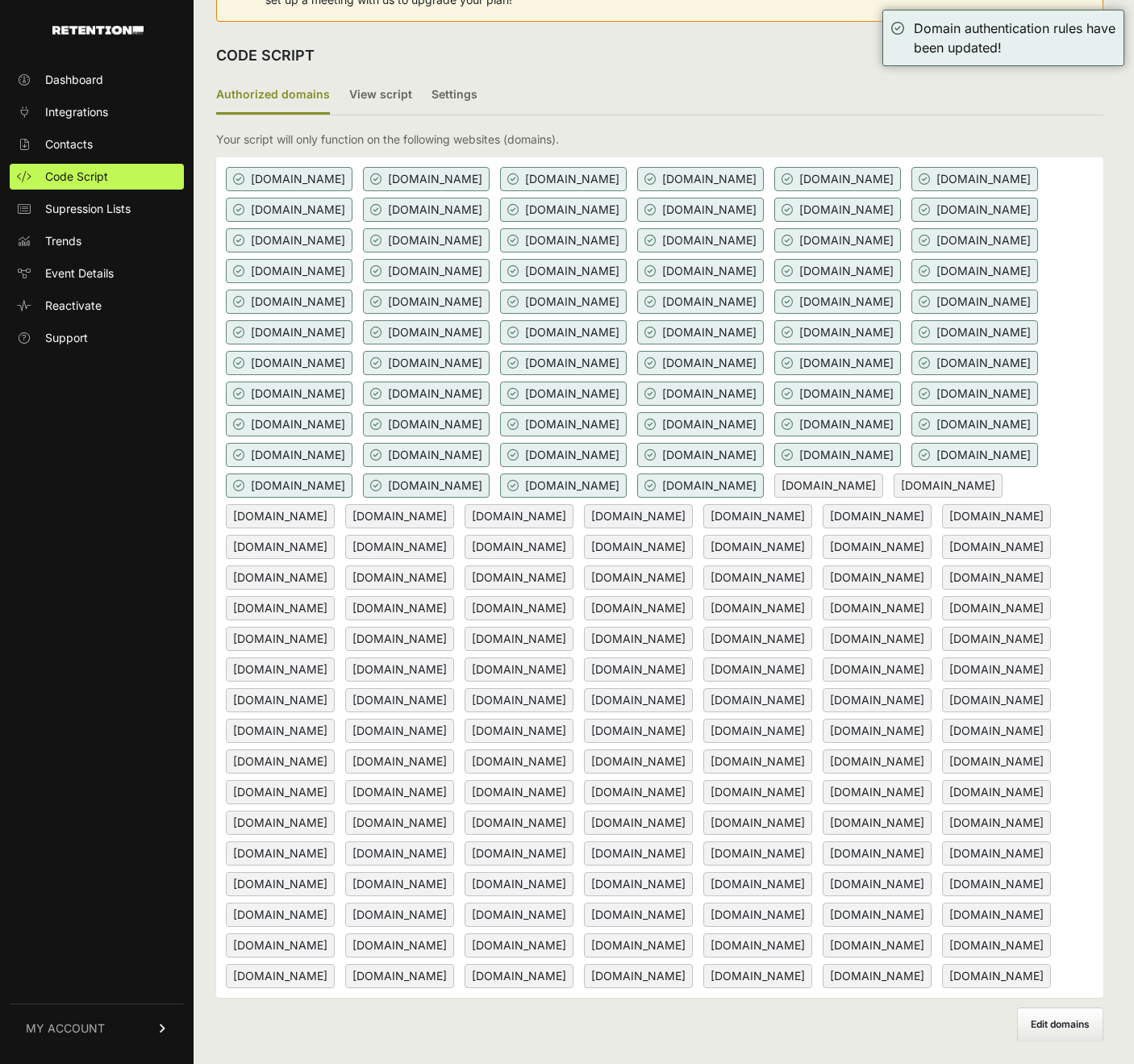
scroll to position [321, 0]
click at [1048, 1028] on span "Edit domains" at bounding box center [1060, 1024] width 59 height 12
click at [0, 0] on input "Add domain" at bounding box center [0, 0] width 0 height 0
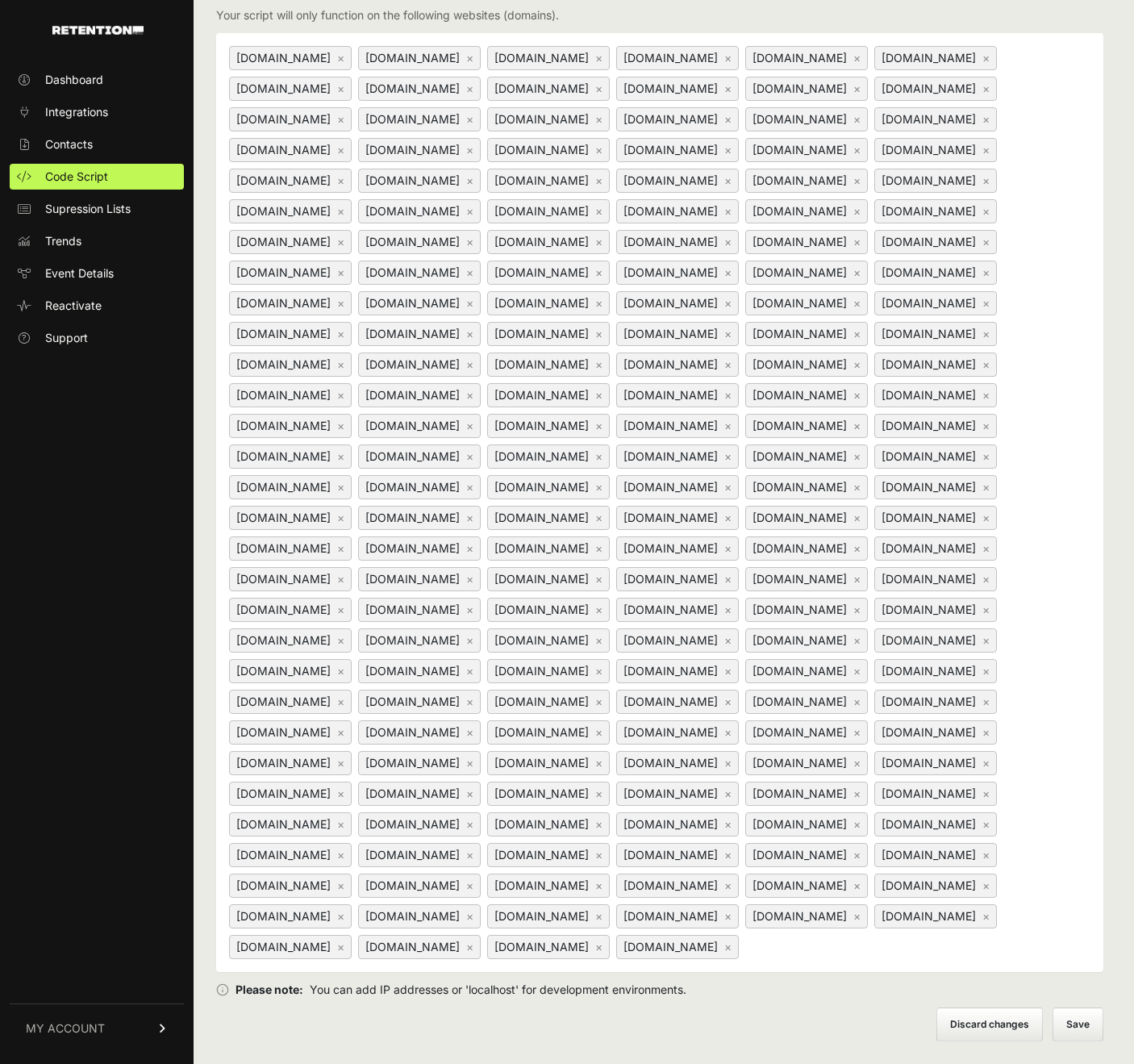
scroll to position [415, 0]
click at [718, 958] on div "www.yanceyformayor.com × www.americasmarketinggroup.com × www.barakatforsenate.…" at bounding box center [659, 502] width 887 height 938
type input "[URL]"
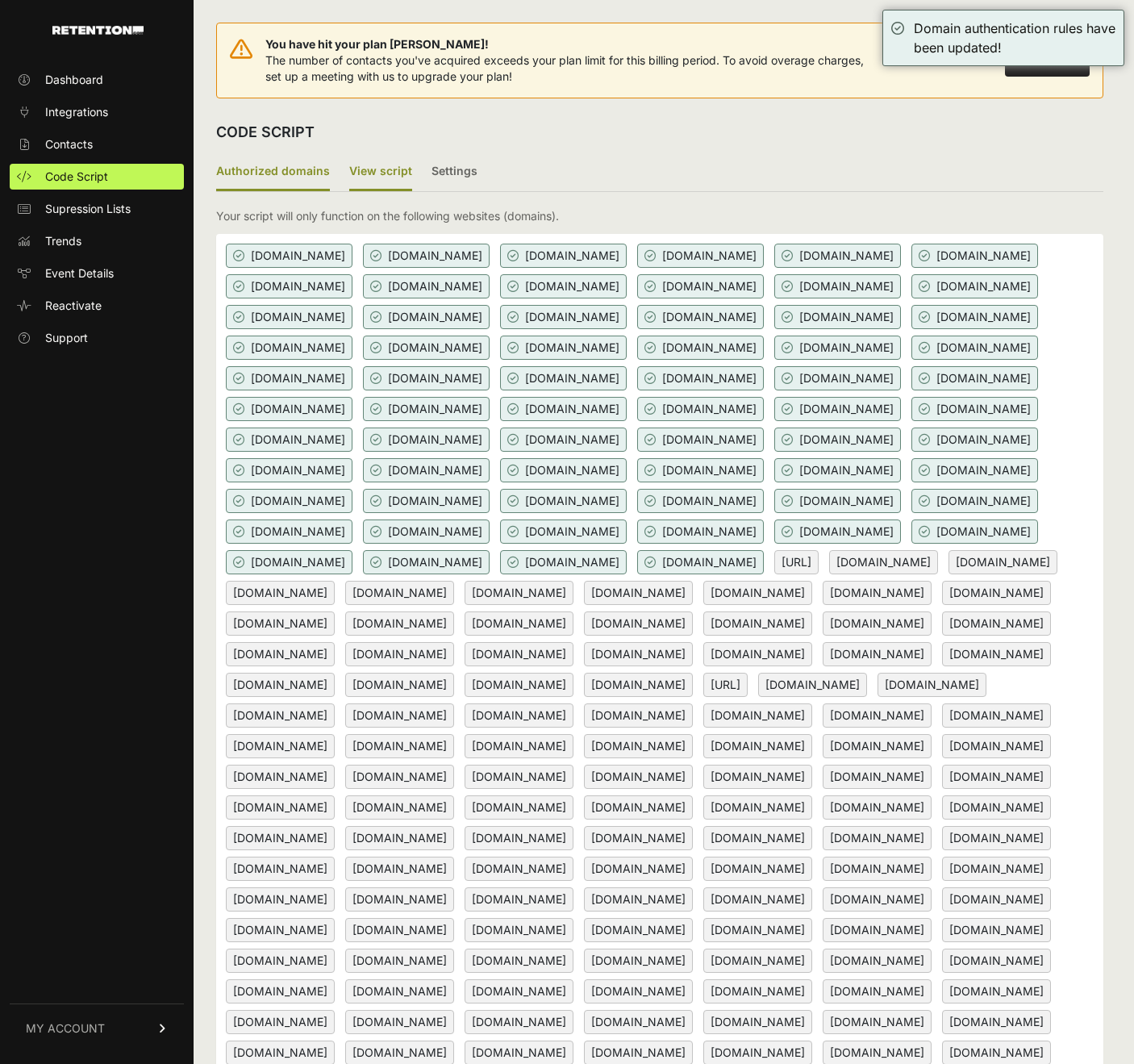
click at [381, 167] on label "View script" at bounding box center [381, 172] width 63 height 38
click at [0, 0] on input "View script" at bounding box center [0, 0] width 0 height 0
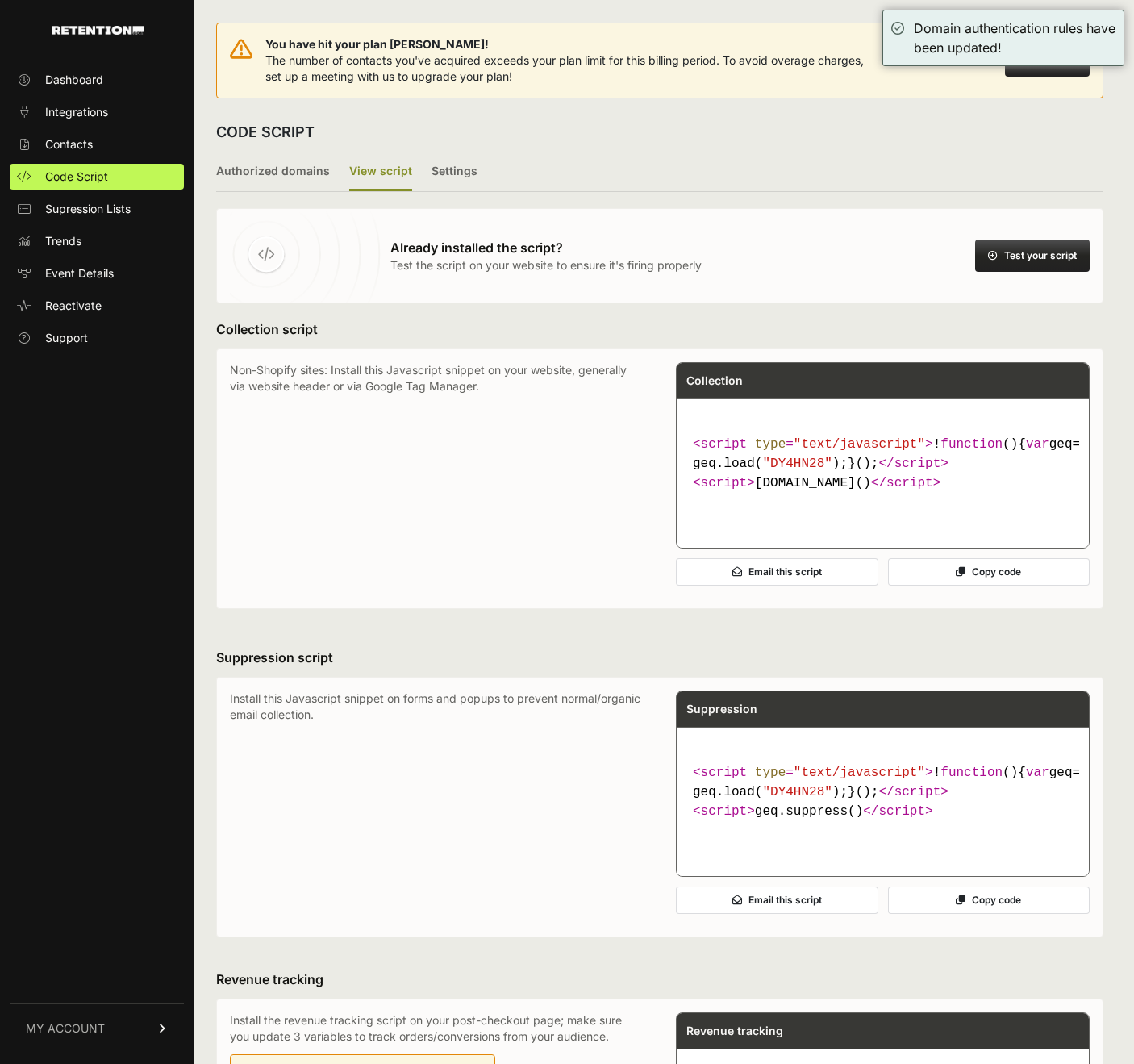
click at [1048, 252] on button "Test your script" at bounding box center [1032, 256] width 114 height 32
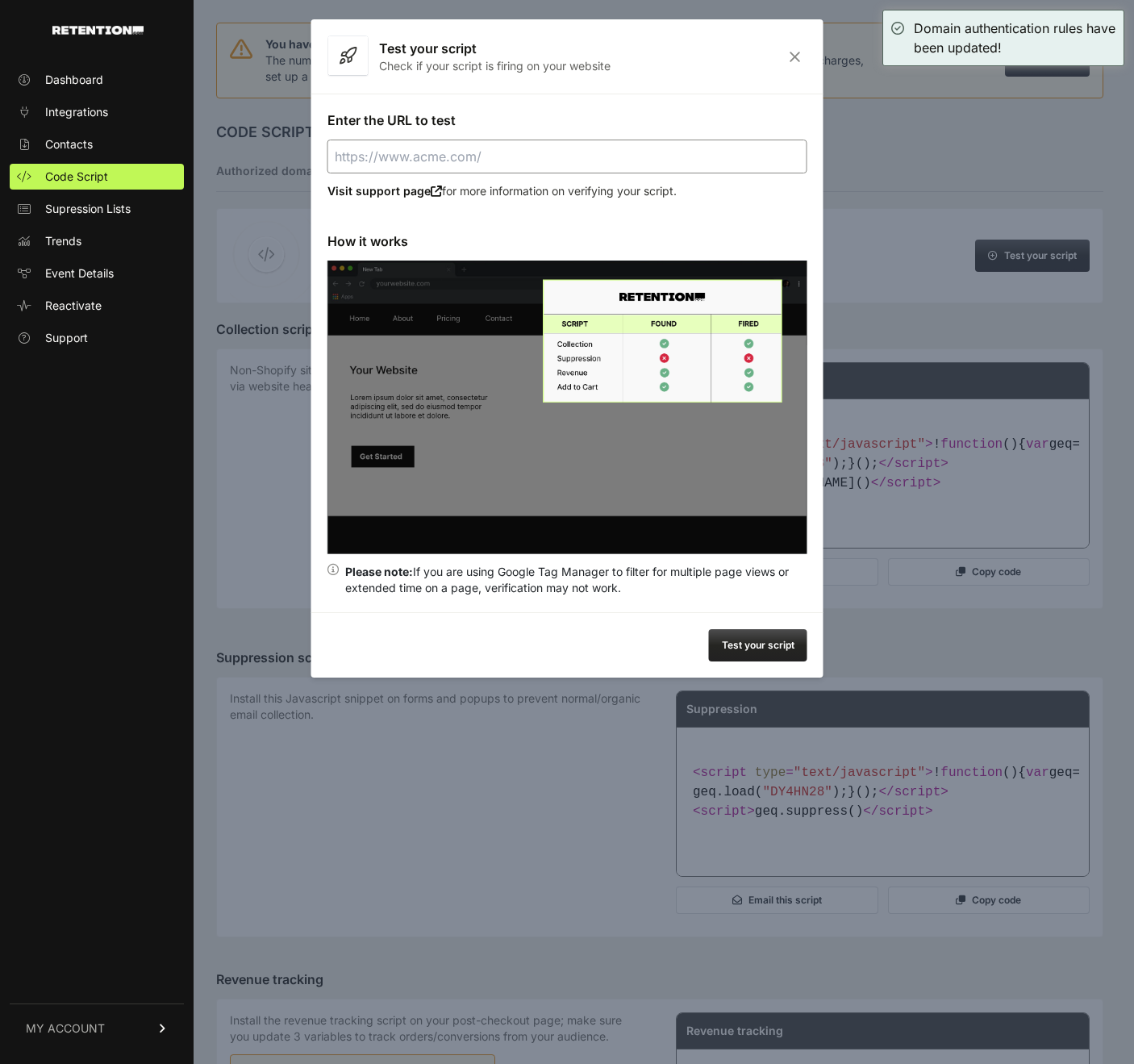
click at [592, 153] on input "Enter the URL to test" at bounding box center [567, 156] width 480 height 34
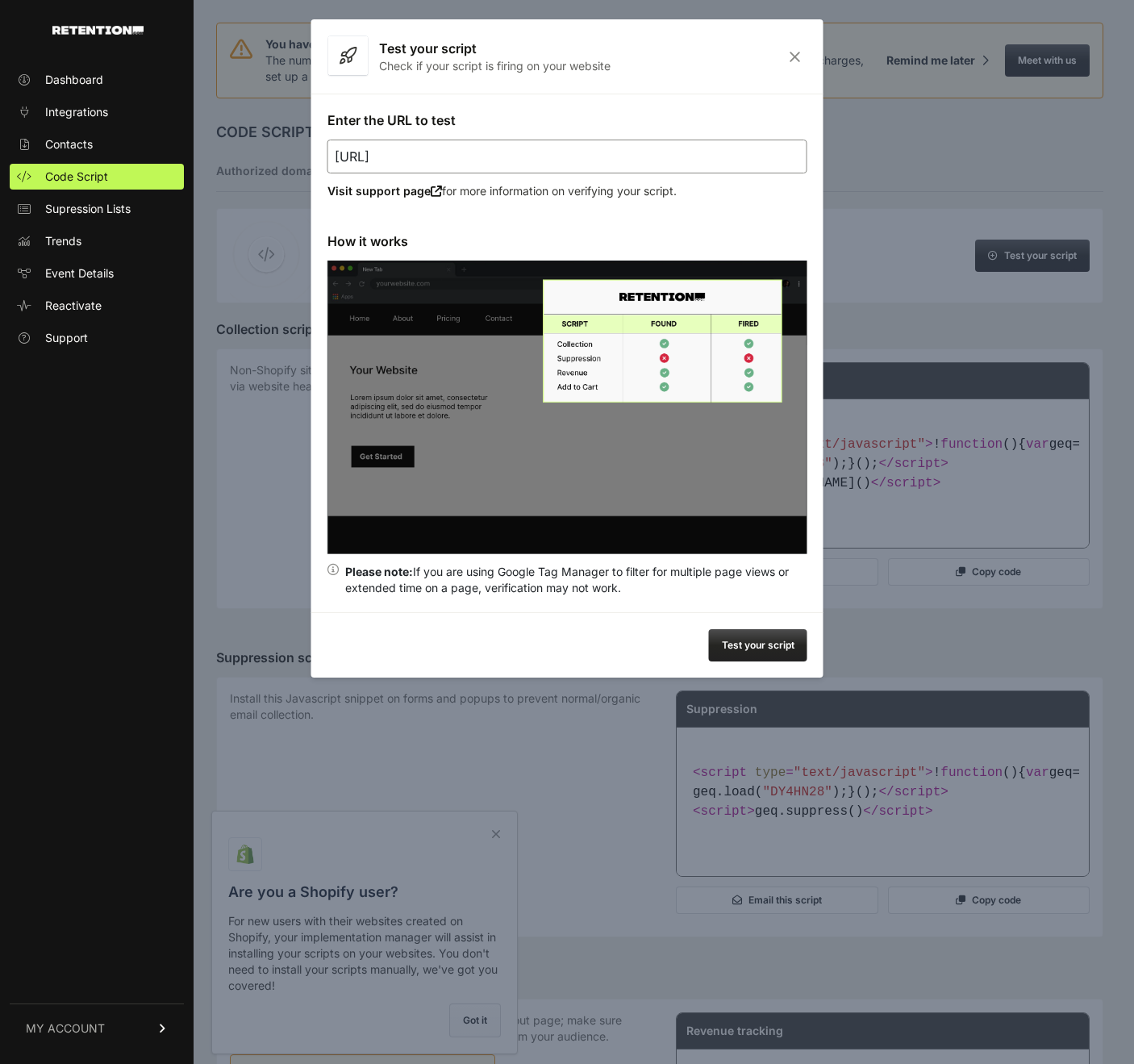
click at [765, 649] on button "Test your script" at bounding box center [757, 645] width 98 height 32
type input "[URL]"
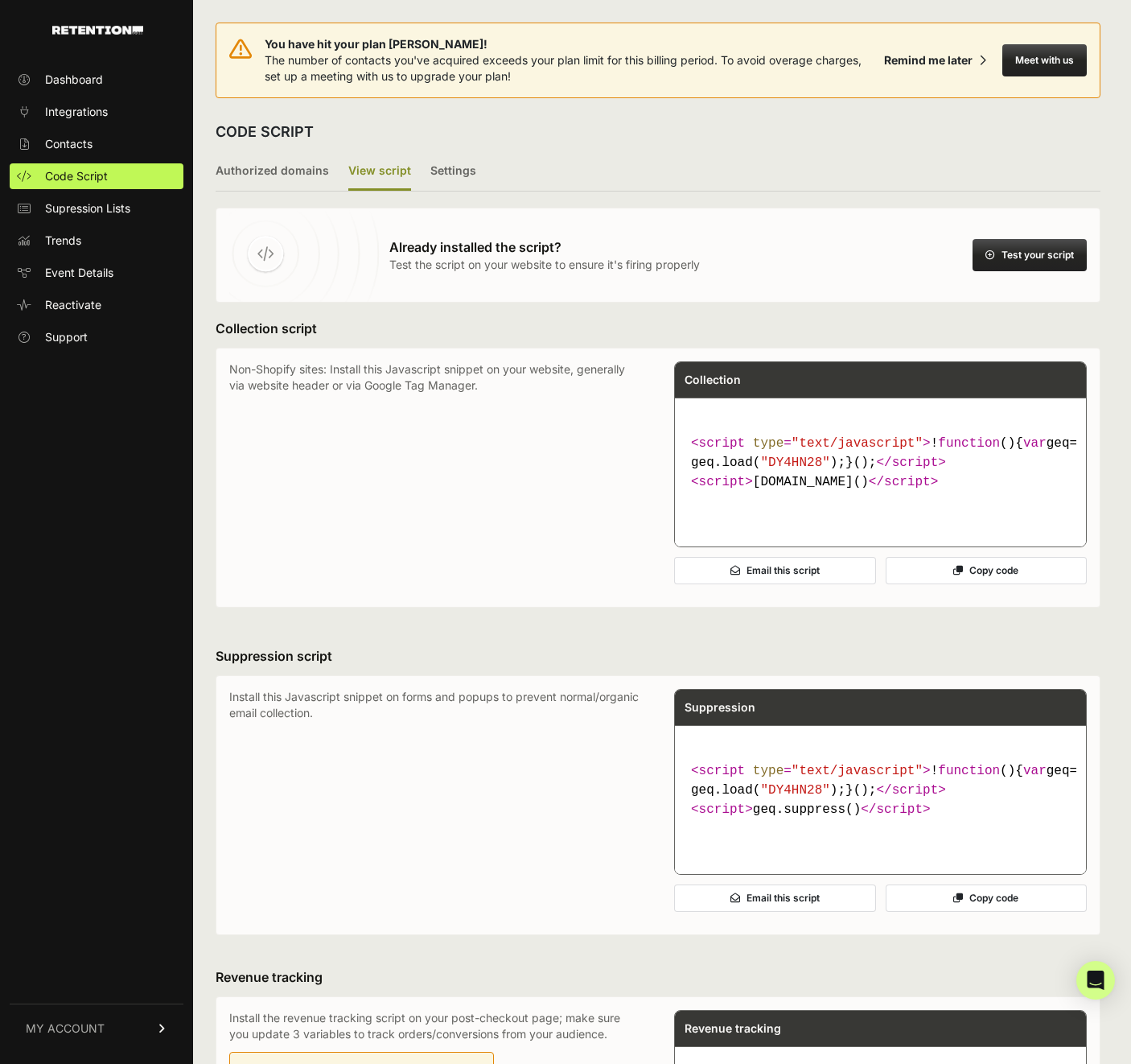
click at [1049, 254] on button "Test your script" at bounding box center [1029, 255] width 114 height 32
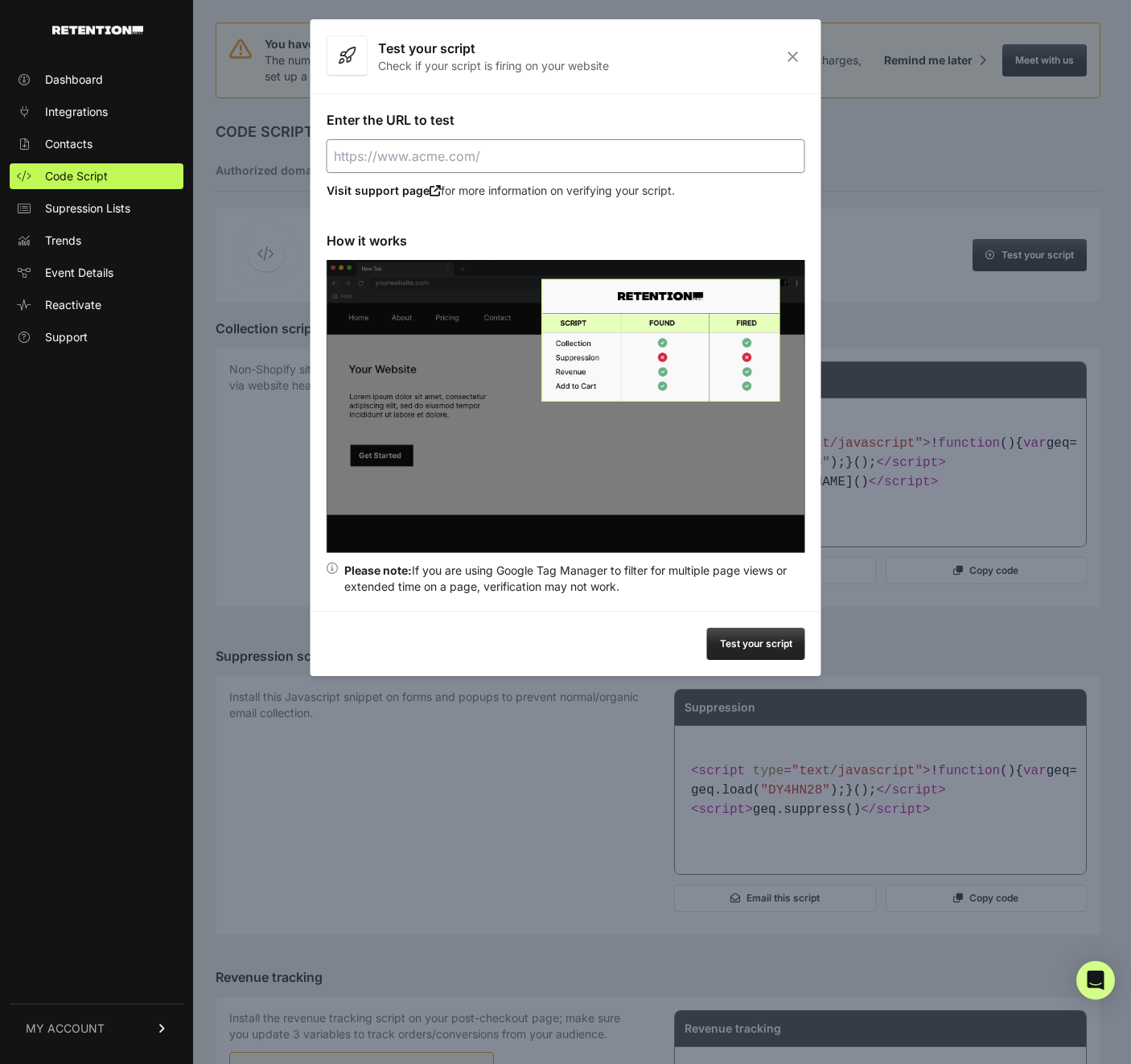
click at [469, 165] on input "Enter the URL to test" at bounding box center [566, 156] width 479 height 34
click at [747, 637] on button "Test your script" at bounding box center [755, 644] width 98 height 32
type input "https://astraintel.ai"
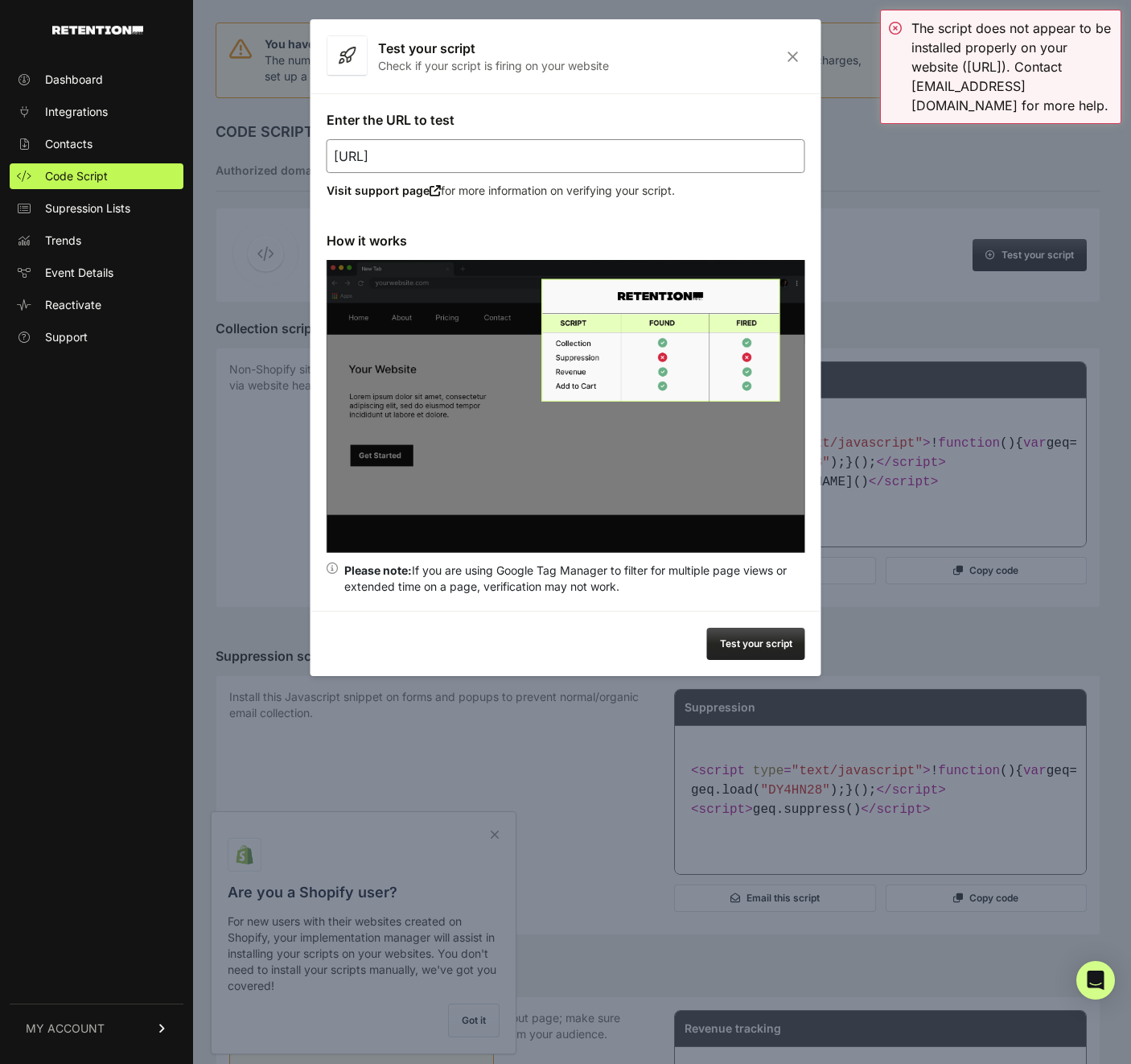
click at [786, 52] on icon "Close" at bounding box center [793, 57] width 25 height 14
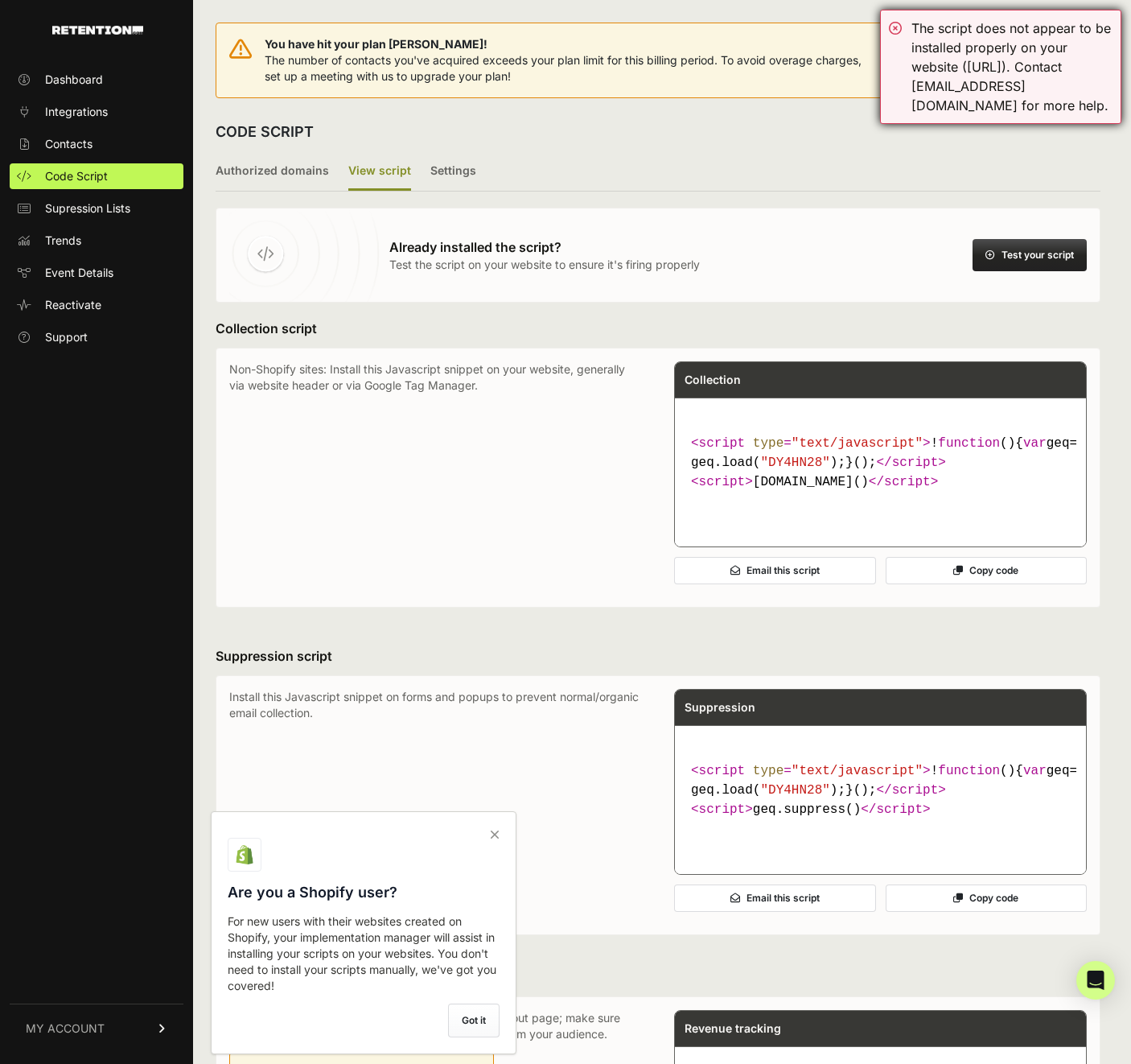
scroll to position [-2, 0]
click at [948, 87] on div "The script does not appear to be installed properly on your website ([URL]). Co…" at bounding box center [1011, 67] width 201 height 97
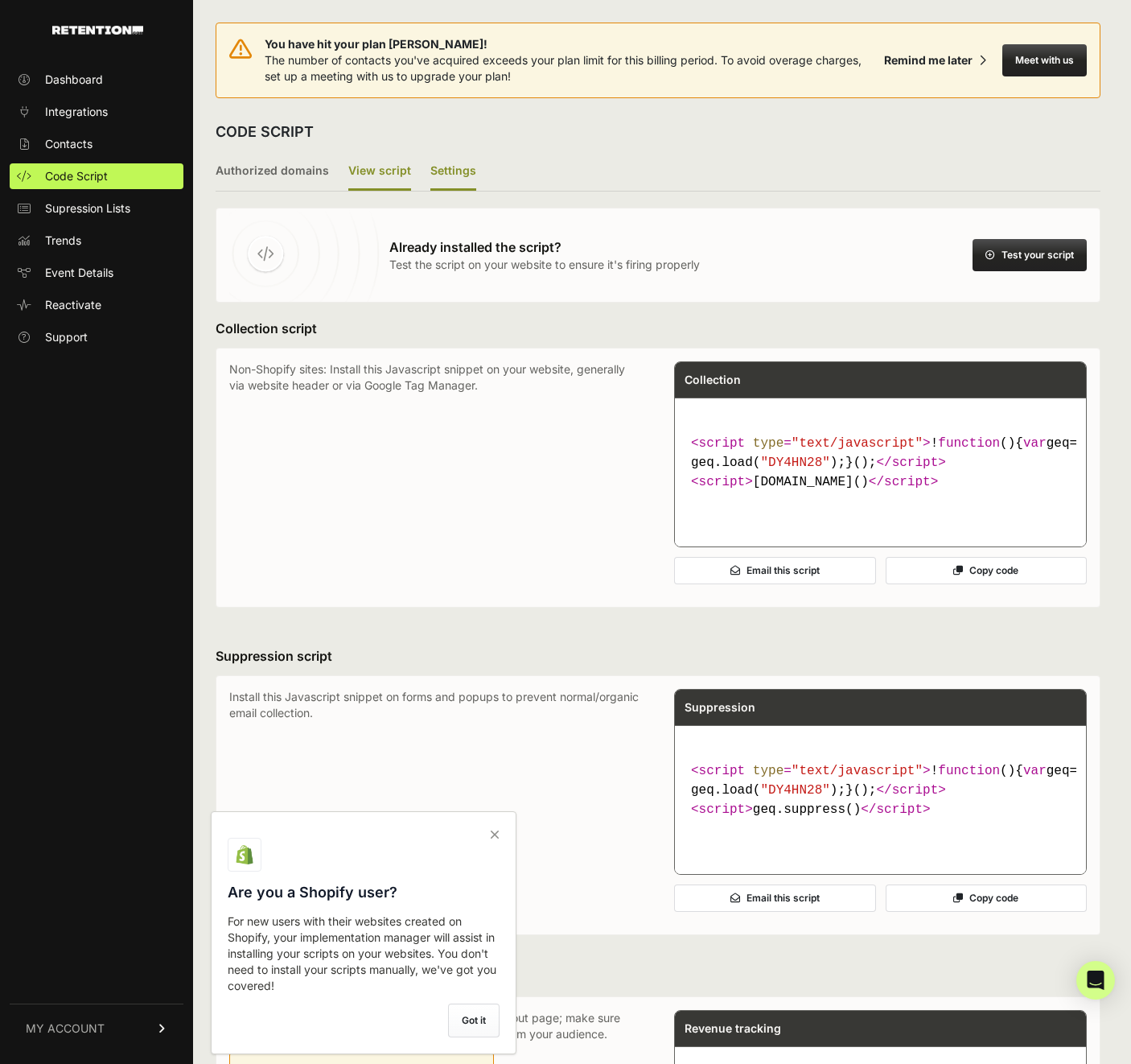
click at [440, 174] on label "Settings" at bounding box center [453, 171] width 46 height 38
click at [0, 0] on input "Settings" at bounding box center [0, 0] width 0 height 0
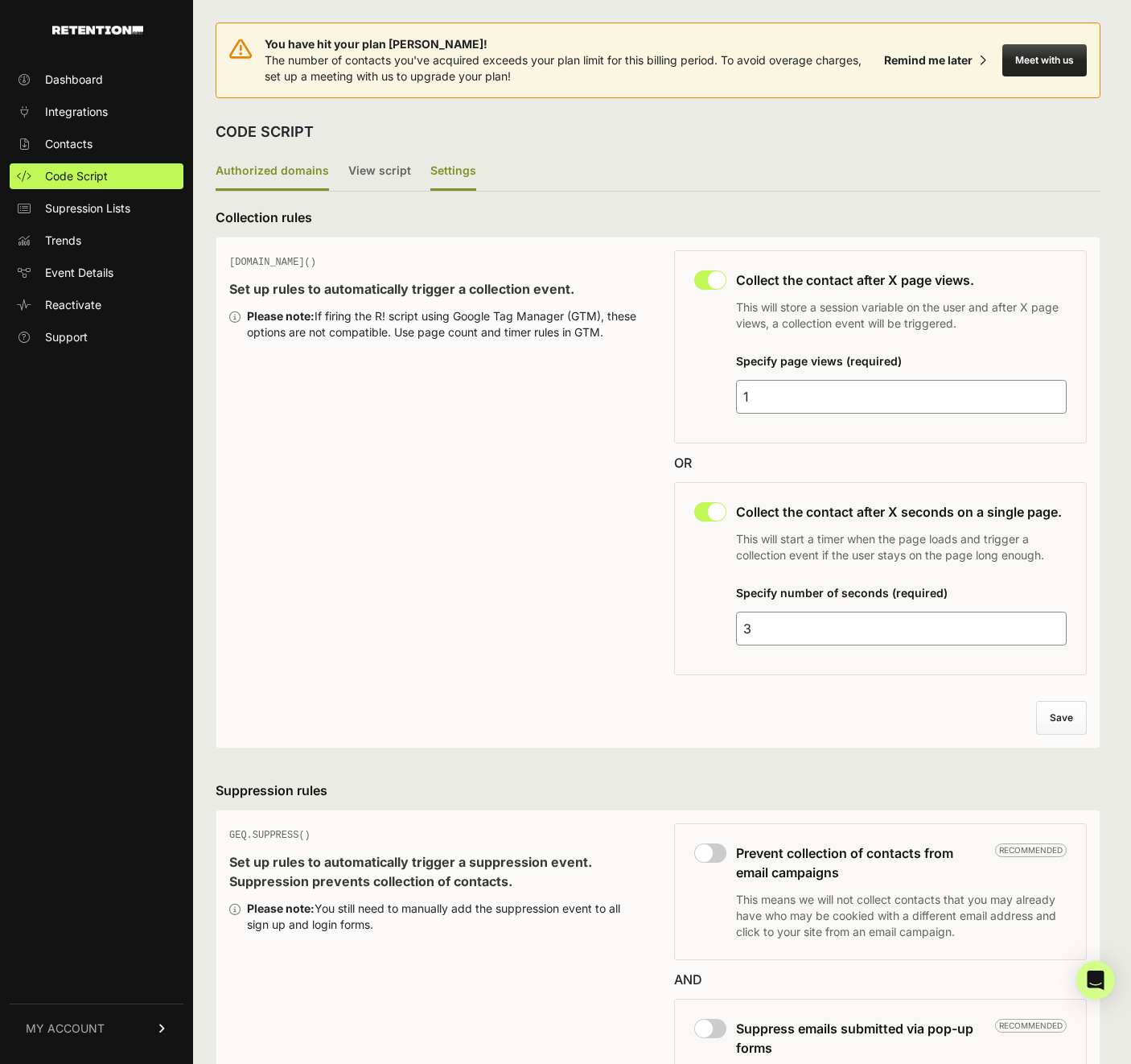
click at [282, 175] on label "Authorized domains" at bounding box center [272, 171] width 113 height 38
click at [0, 0] on input "Authorized domains" at bounding box center [0, 0] width 0 height 0
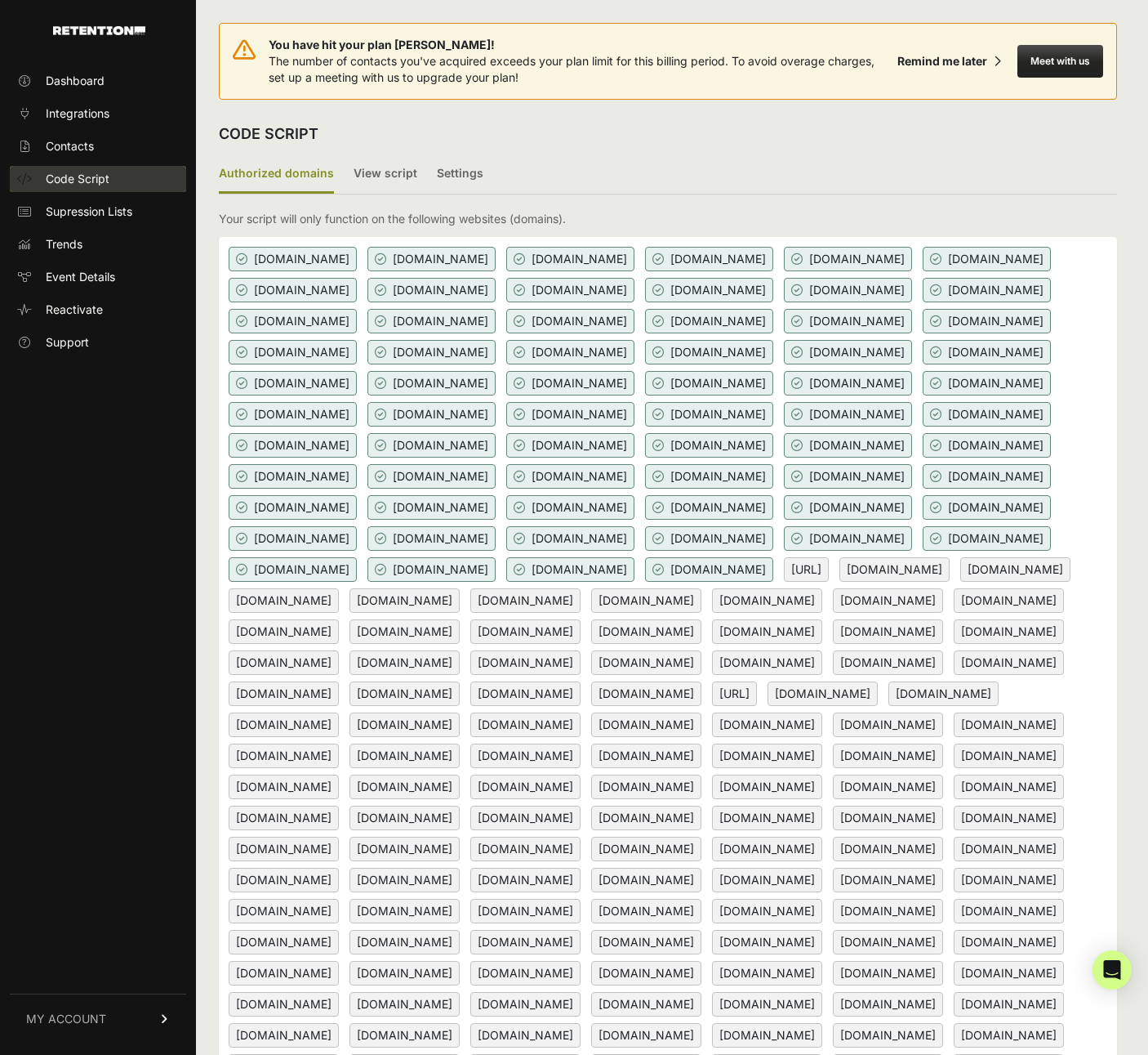
click at [114, 167] on link "Code Script" at bounding box center [98, 179] width 176 height 26
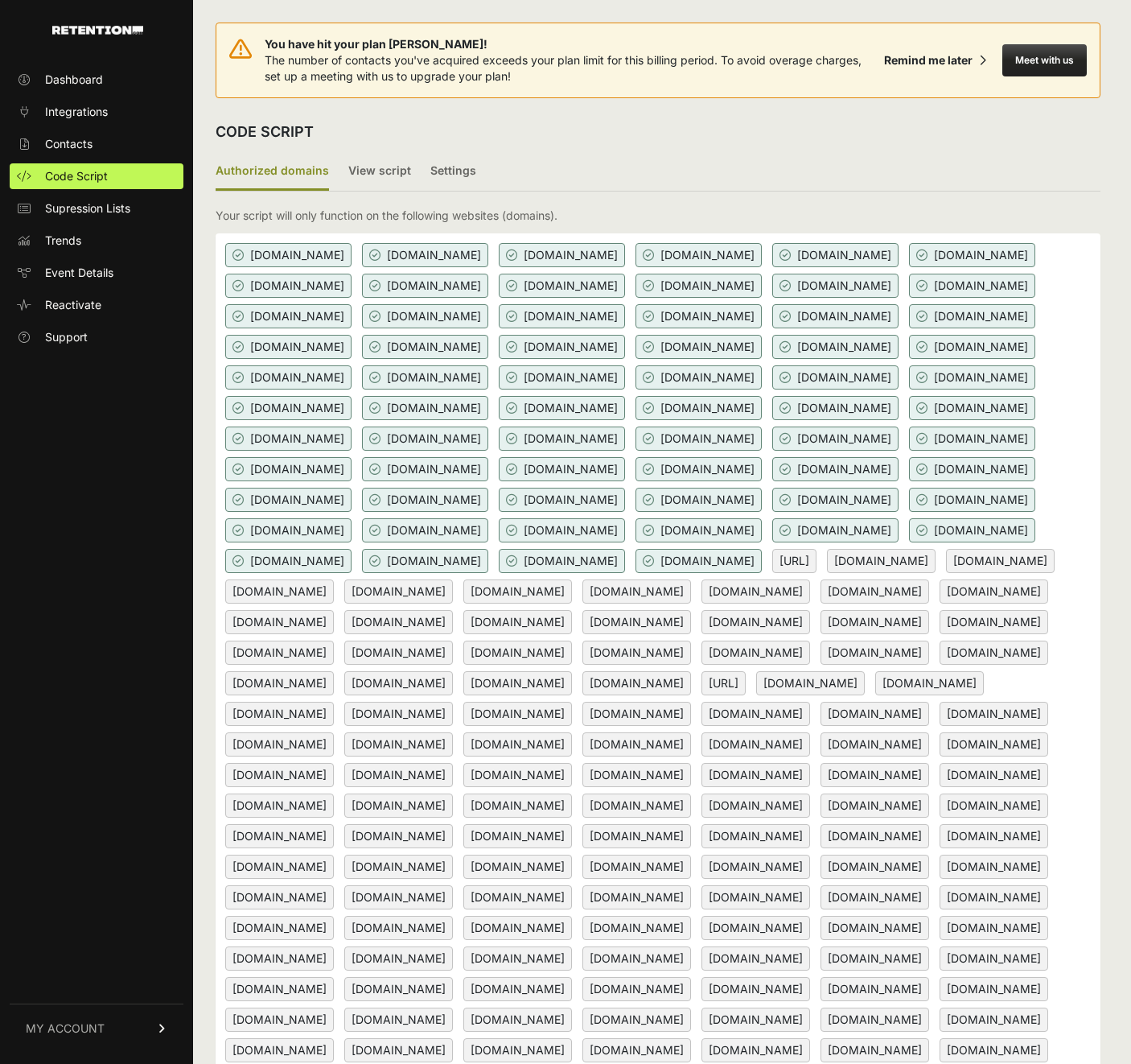
click at [423, 194] on div "Authorized domains View script Settings 2/3 Install script View, install and te…" at bounding box center [658, 649] width 885 height 993
click at [390, 183] on label "View script" at bounding box center [380, 171] width 63 height 38
click at [0, 0] on input "View script" at bounding box center [0, 0] width 0 height 0
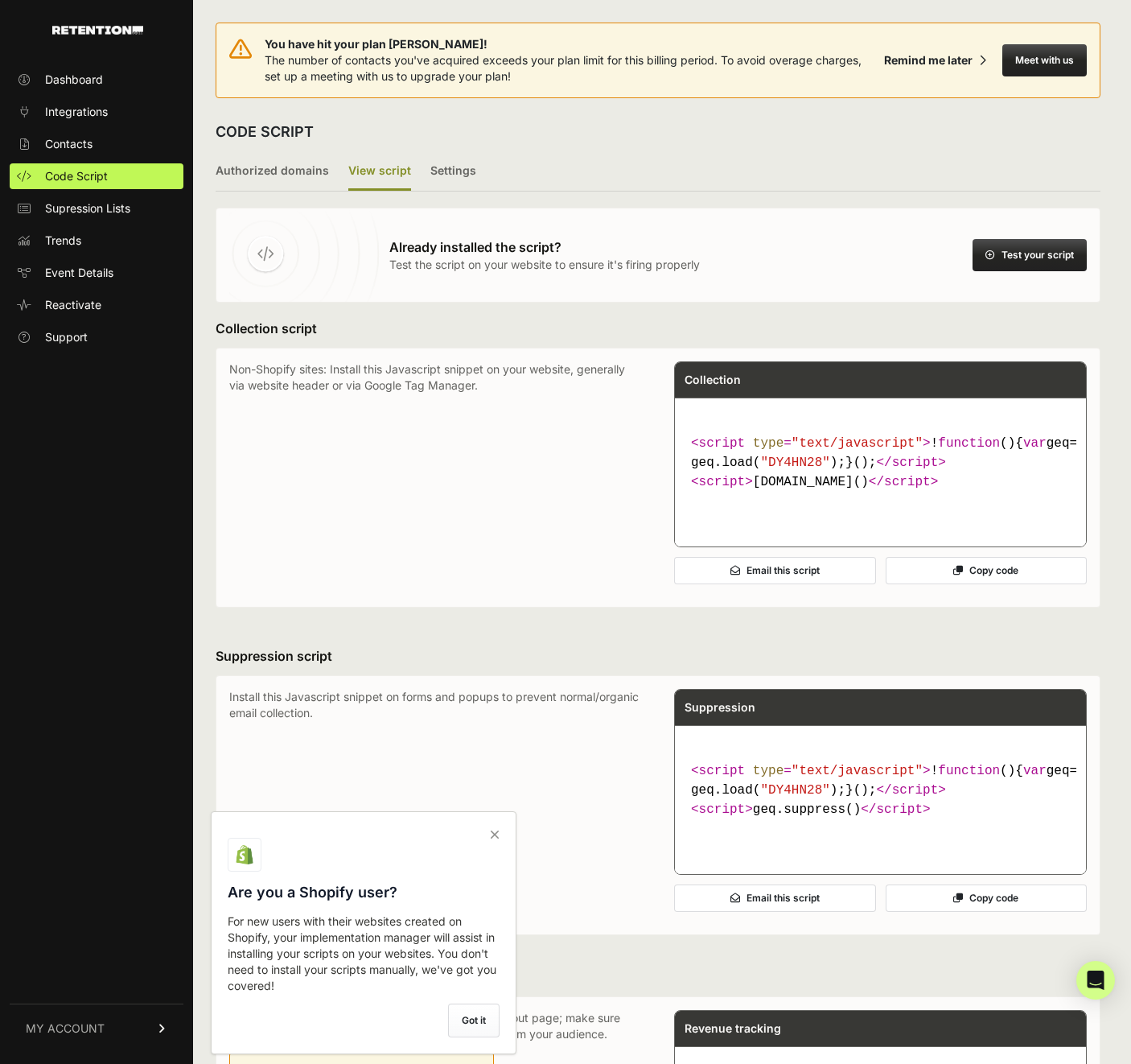
click at [914, 498] on code "< script type = "text/javascript" > ! function ( ) { var geq= window .geq= wind…" at bounding box center [880, 463] width 392 height 71
click at [953, 498] on code "< script type = "text/javascript" > ! function ( ) { var geq= window .geq= wind…" at bounding box center [880, 463] width 392 height 71
click at [982, 498] on code "< script type = "text/javascript" > ! function ( ) { var geq= window .geq= wind…" at bounding box center [880, 463] width 392 height 71
click at [923, 498] on code "< script type = "text/javascript" > ! function ( ) { var geq= window .geq= wind…" at bounding box center [880, 463] width 392 height 71
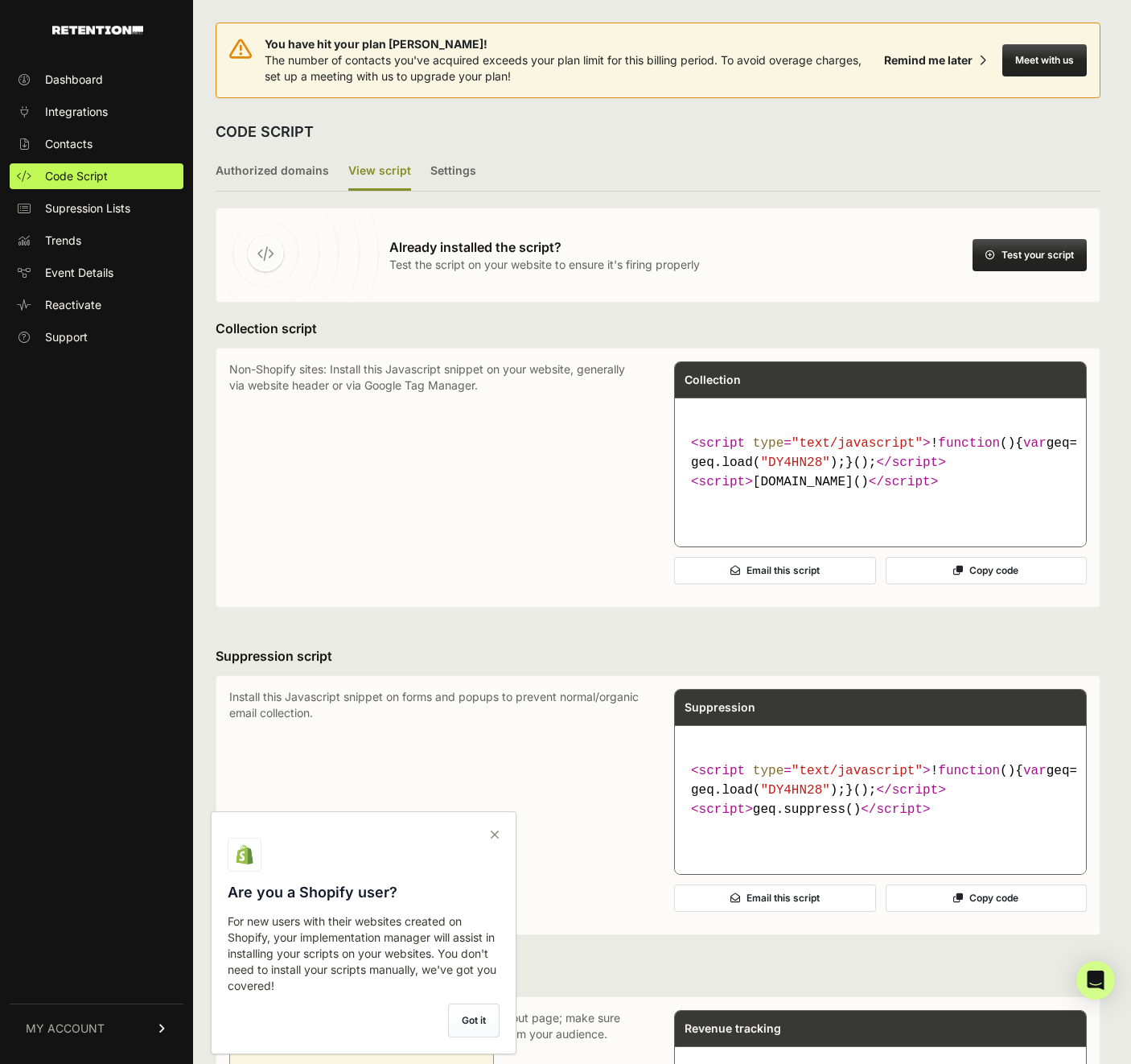
click at [947, 589] on div "Email this script Copy code" at bounding box center [881, 570] width 413 height 47
click at [954, 584] on button "Copy code" at bounding box center [986, 570] width 202 height 27
click at [1012, 584] on button "Copy code" at bounding box center [986, 570] width 202 height 27
click at [1024, 259] on button "Test your script" at bounding box center [1029, 255] width 114 height 32
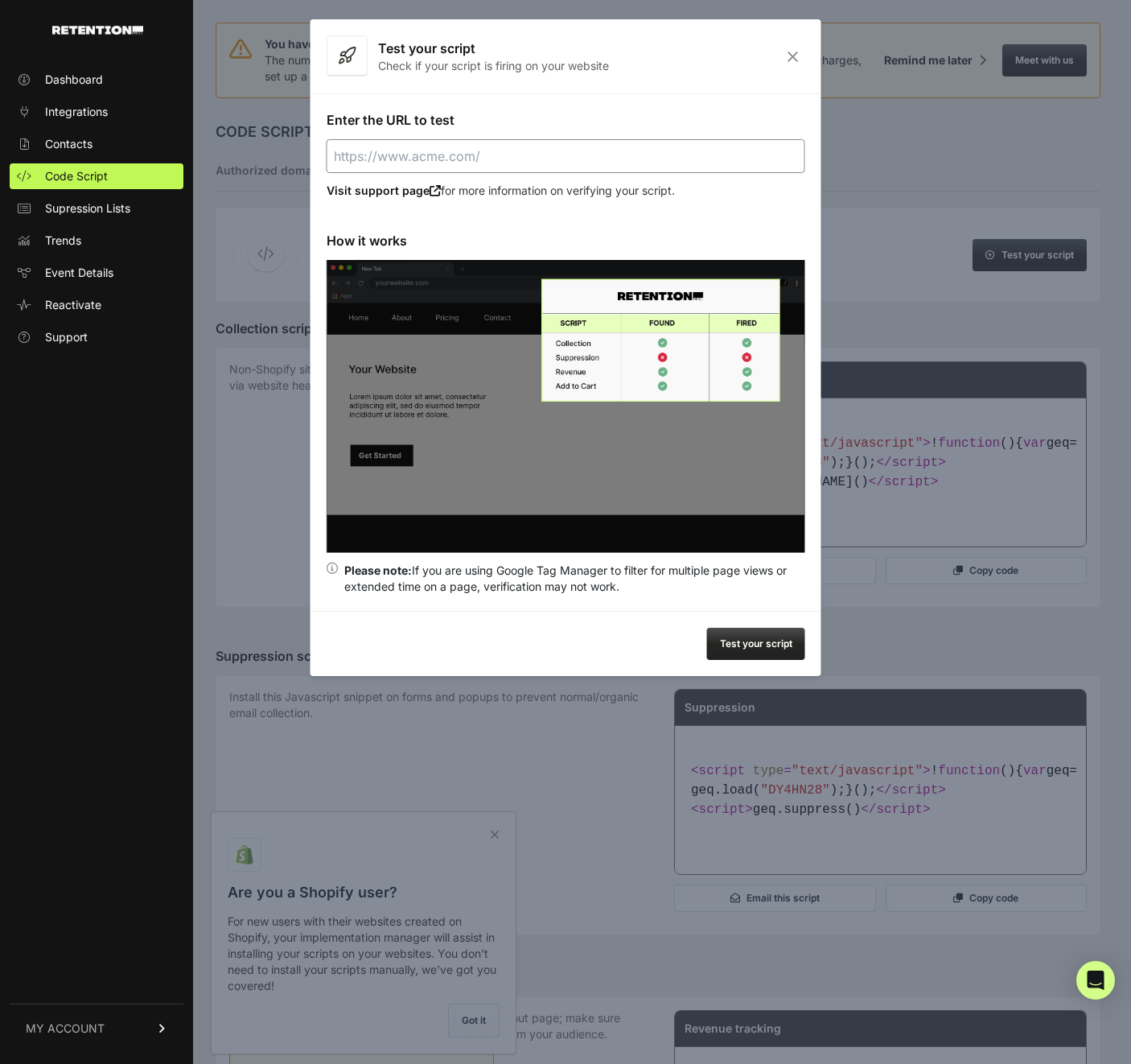
click at [533, 155] on input "Enter the URL to test" at bounding box center [566, 156] width 479 height 34
paste input "<script type="text/javascript"> !function(){var geq=window.geq=window.geq||[];i…"
type input "<script type="text/javascript"> !function(){var geq=window.geq=window.geq||[];i…"
click at [763, 637] on button "Test your script" at bounding box center [755, 644] width 98 height 32
type input "https://astraintel.ai"
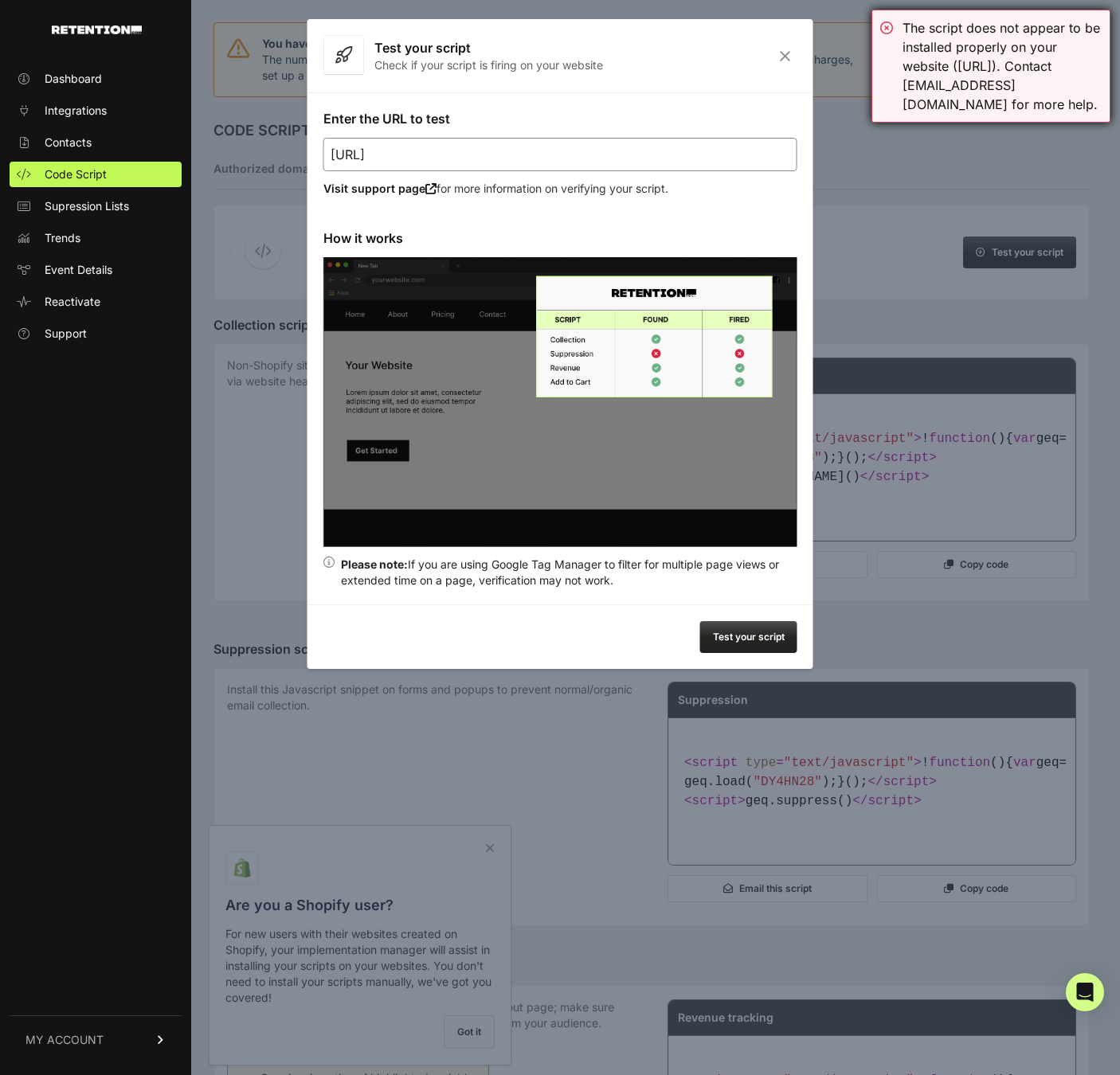
click at [970, 36] on div "The script does not appear to be installed properly on your website (astraintel…" at bounding box center [1002, 66] width 199 height 96
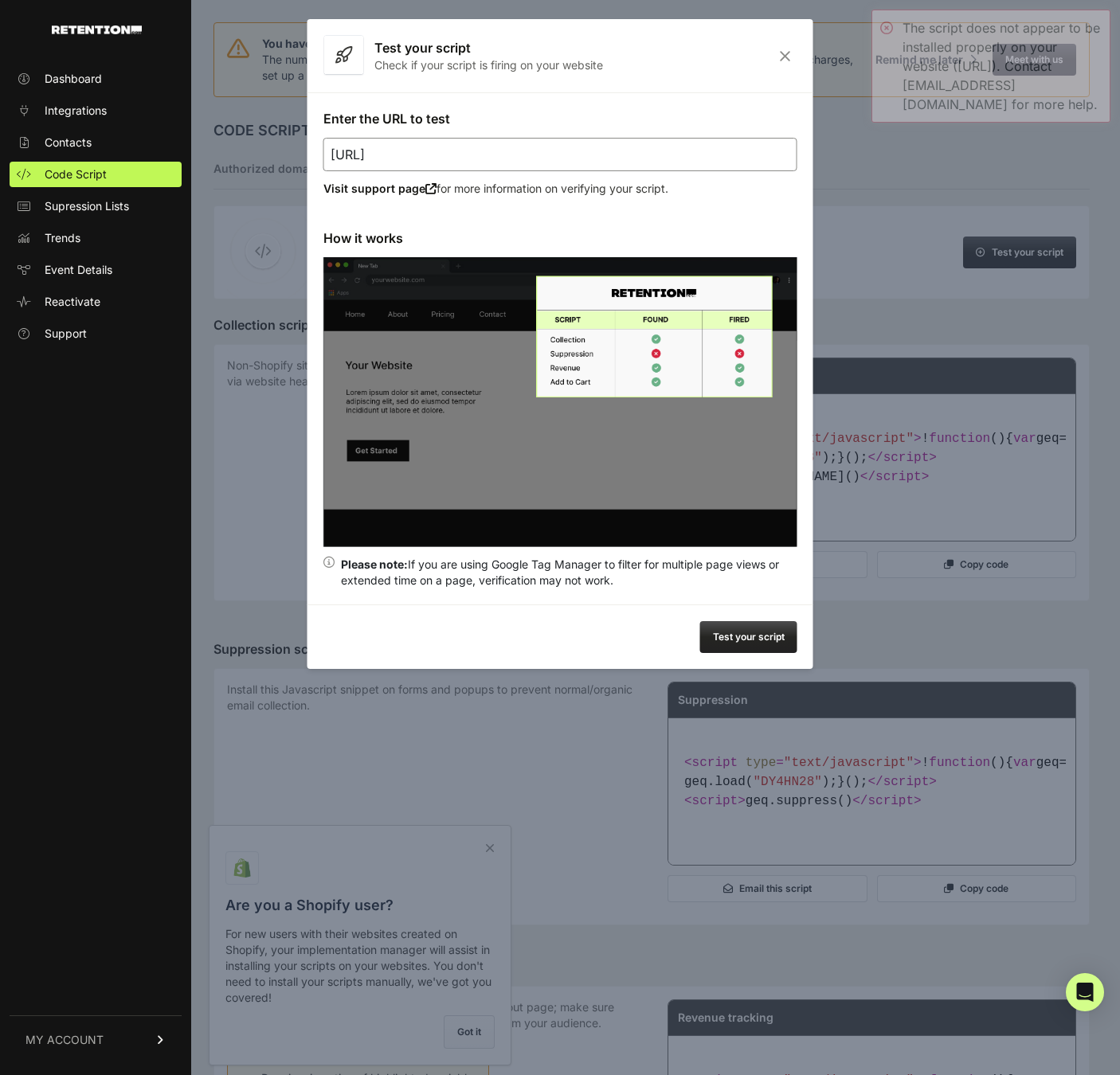
click at [784, 60] on icon "Close" at bounding box center [785, 56] width 25 height 14
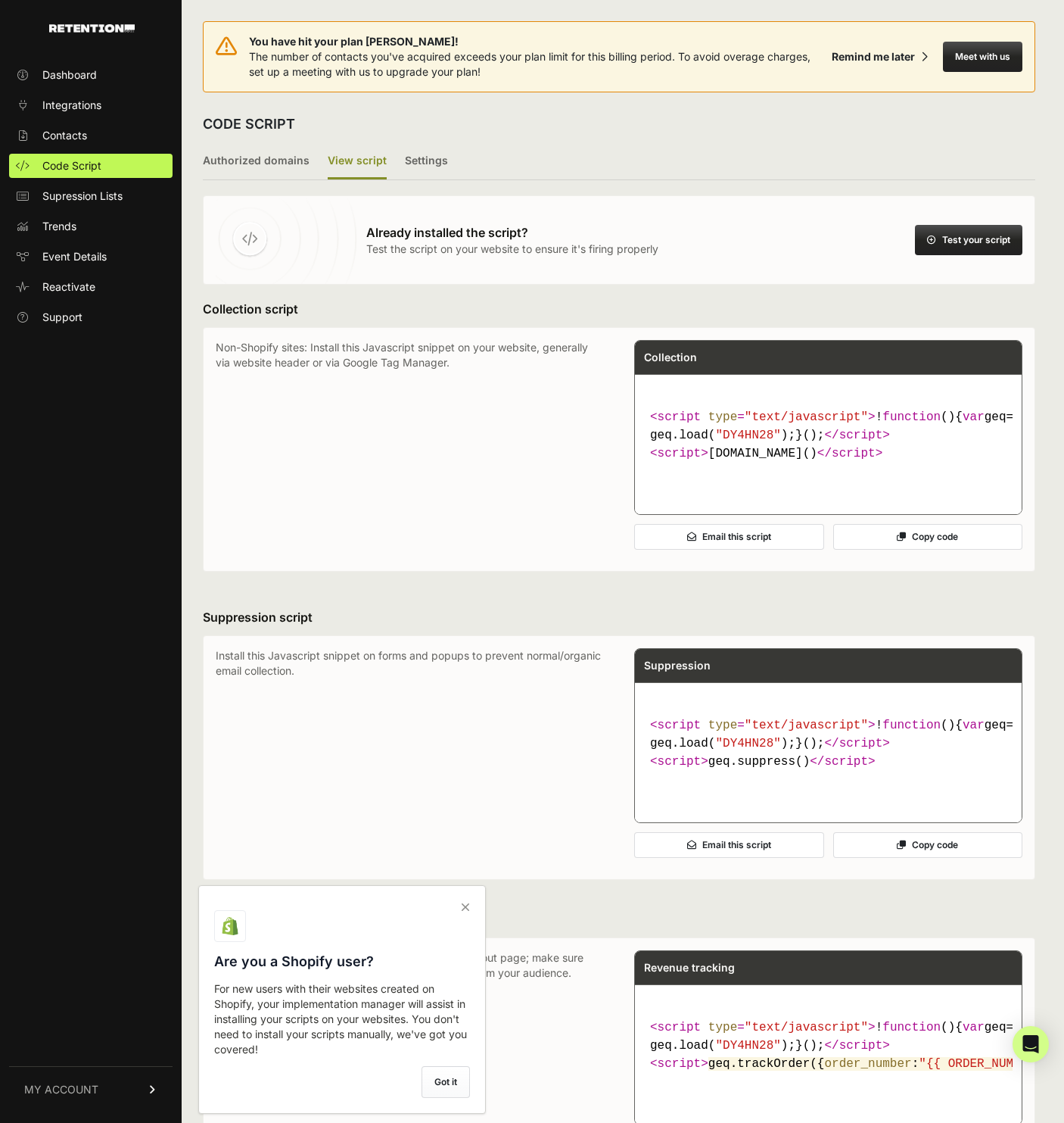
click at [464, 904] on icon at bounding box center [466, 907] width 21 height 24
click at [0, 0] on input "checkbox" at bounding box center [0, 0] width 0 height 0
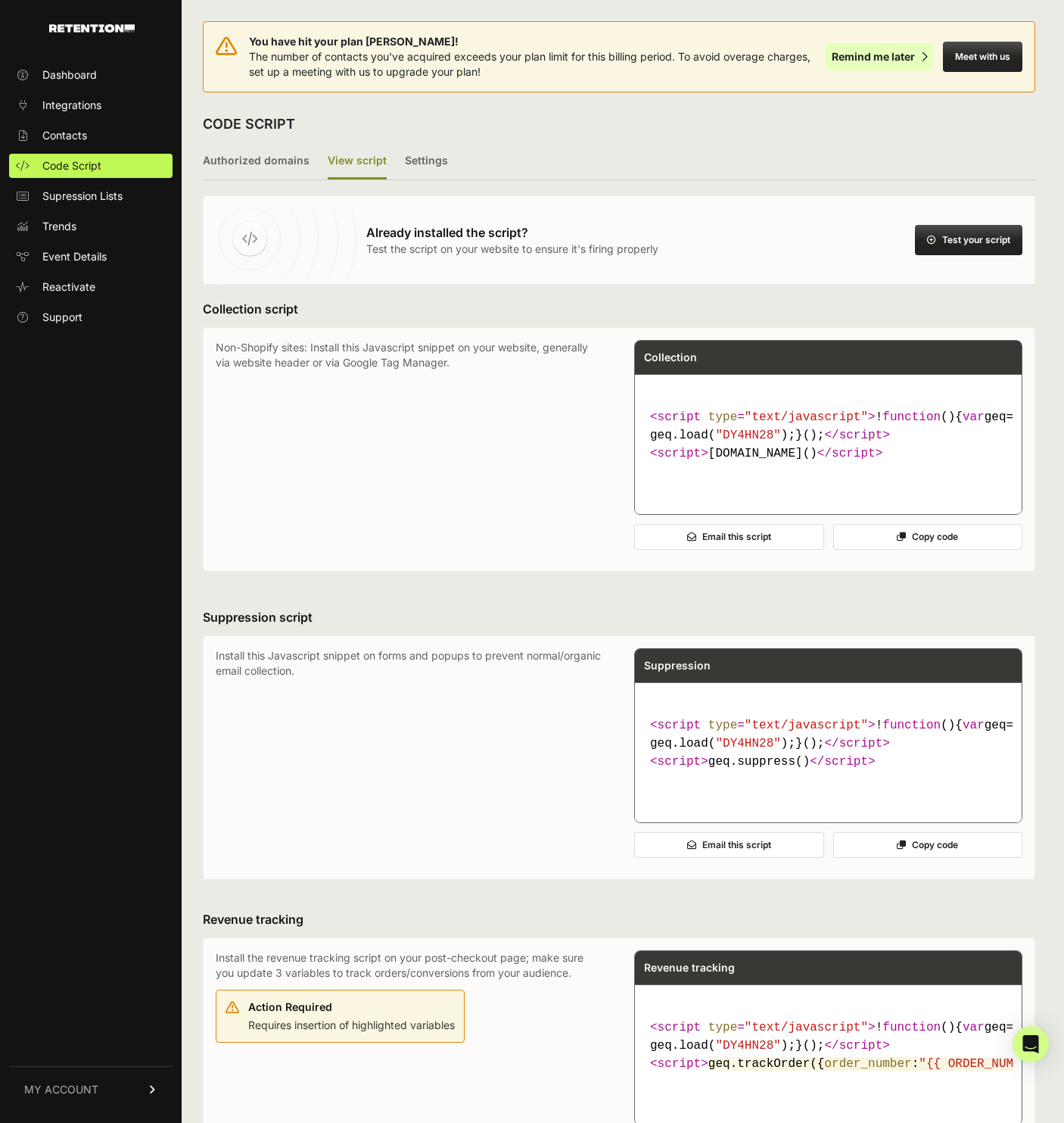
click at [890, 54] on div "Remind me later" at bounding box center [873, 57] width 84 height 15
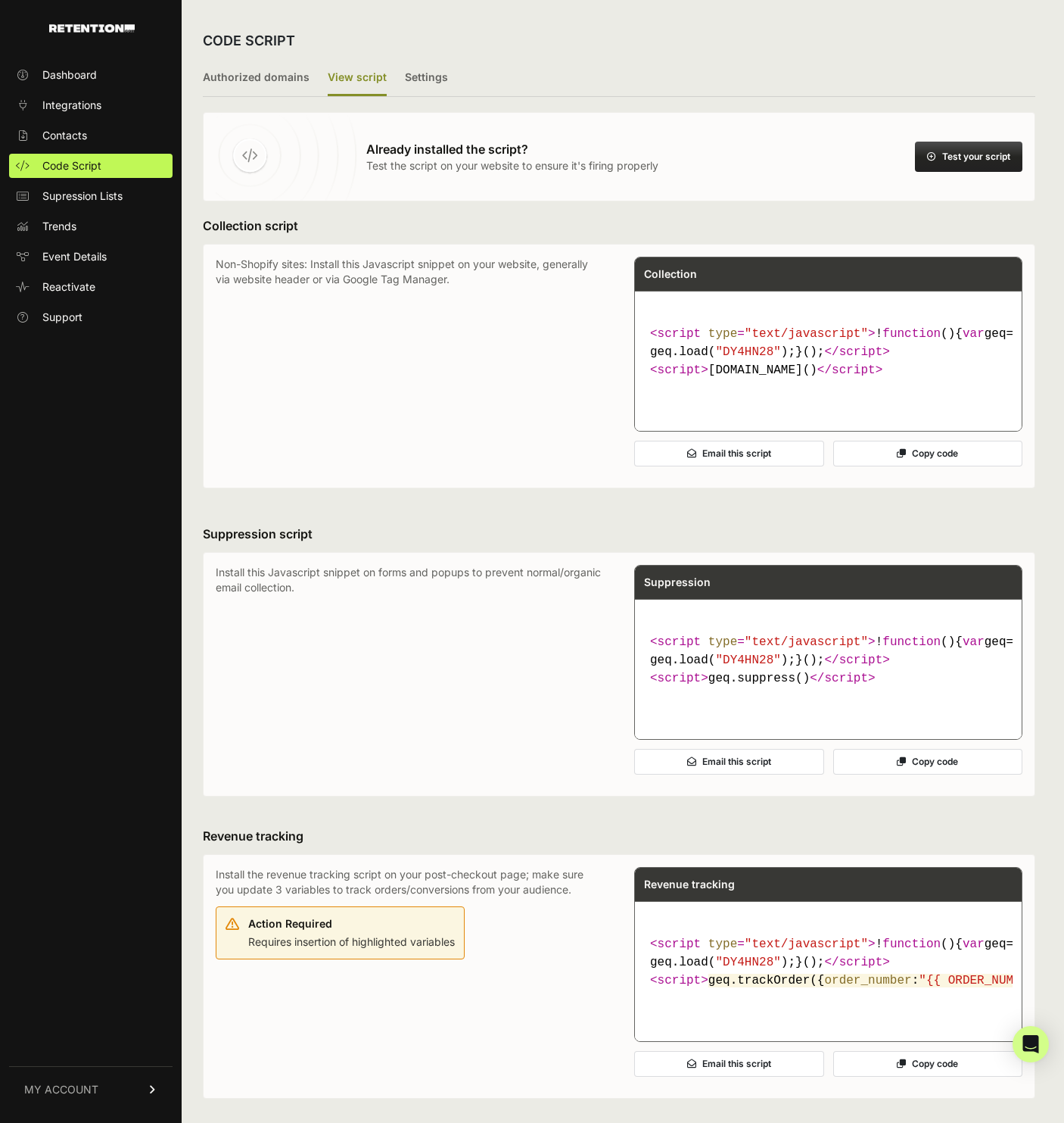
click at [450, 381] on p "Non-Shopify sites: Install this Javascript snippet on your website, generally v…" at bounding box center [410, 366] width 388 height 219
click at [276, 73] on label "Authorized domains" at bounding box center [256, 78] width 106 height 36
click at [0, 0] on input "Authorized domains" at bounding box center [0, 0] width 0 height 0
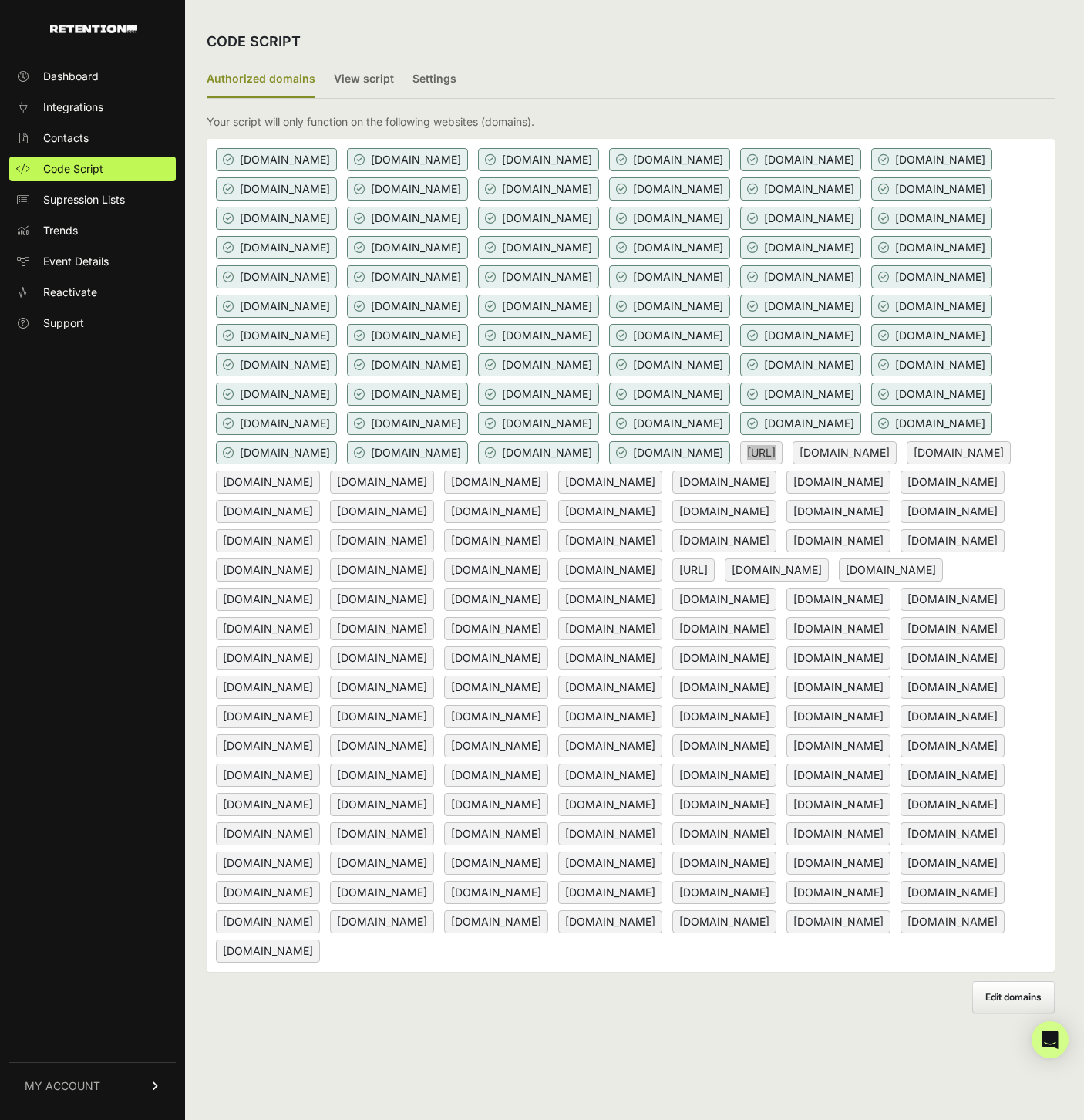
click at [961, 478] on div "[DOMAIN_NAME] [DOMAIN_NAME] [DOMAIN_NAME] [DOMAIN_NAME] [DOMAIN_NAME] [DOMAIN_N…" at bounding box center [630, 555] width 848 height 833
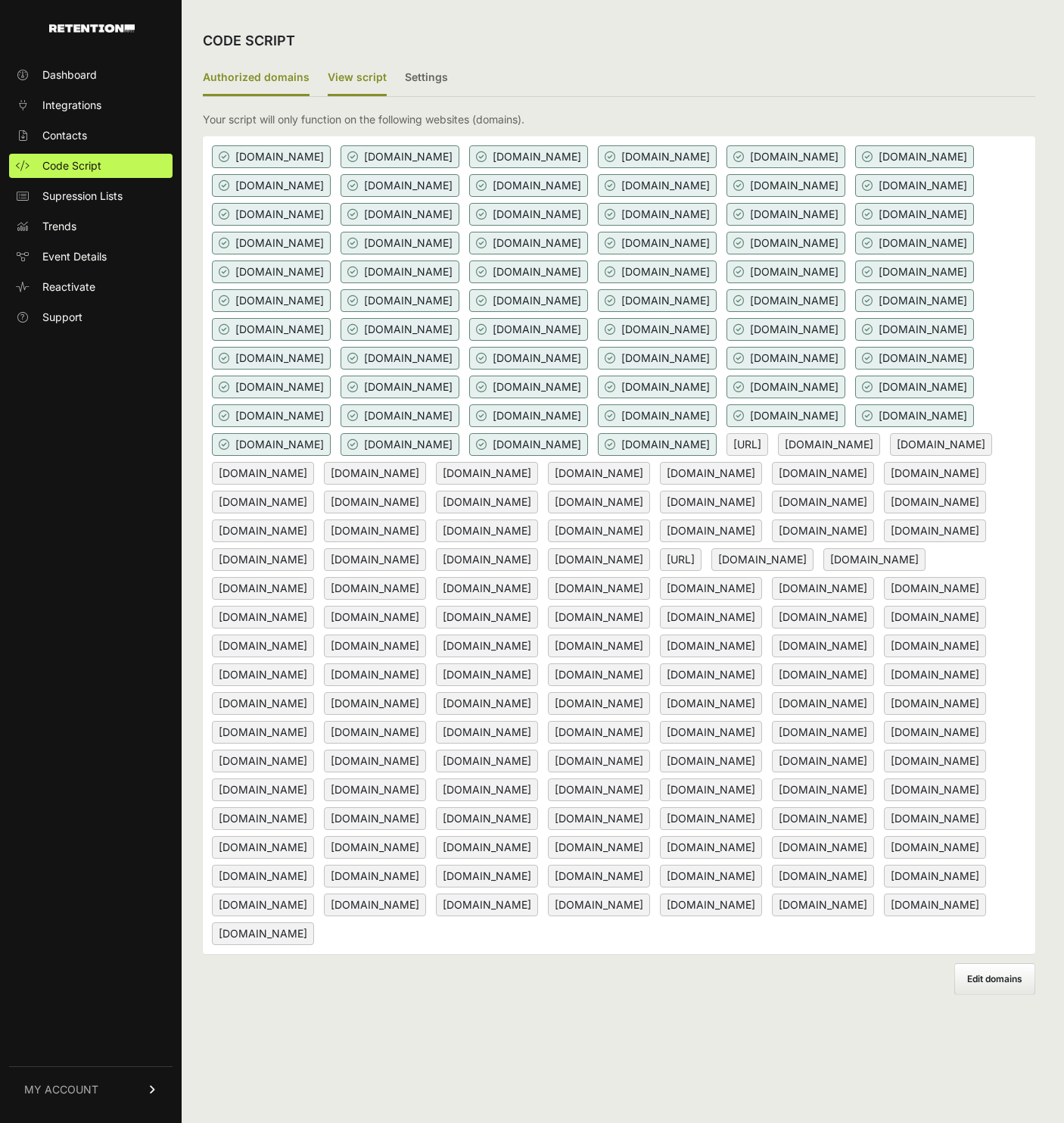
click at [355, 79] on label "View script" at bounding box center [357, 78] width 59 height 36
click at [0, 0] on input "View script" at bounding box center [0, 0] width 0 height 0
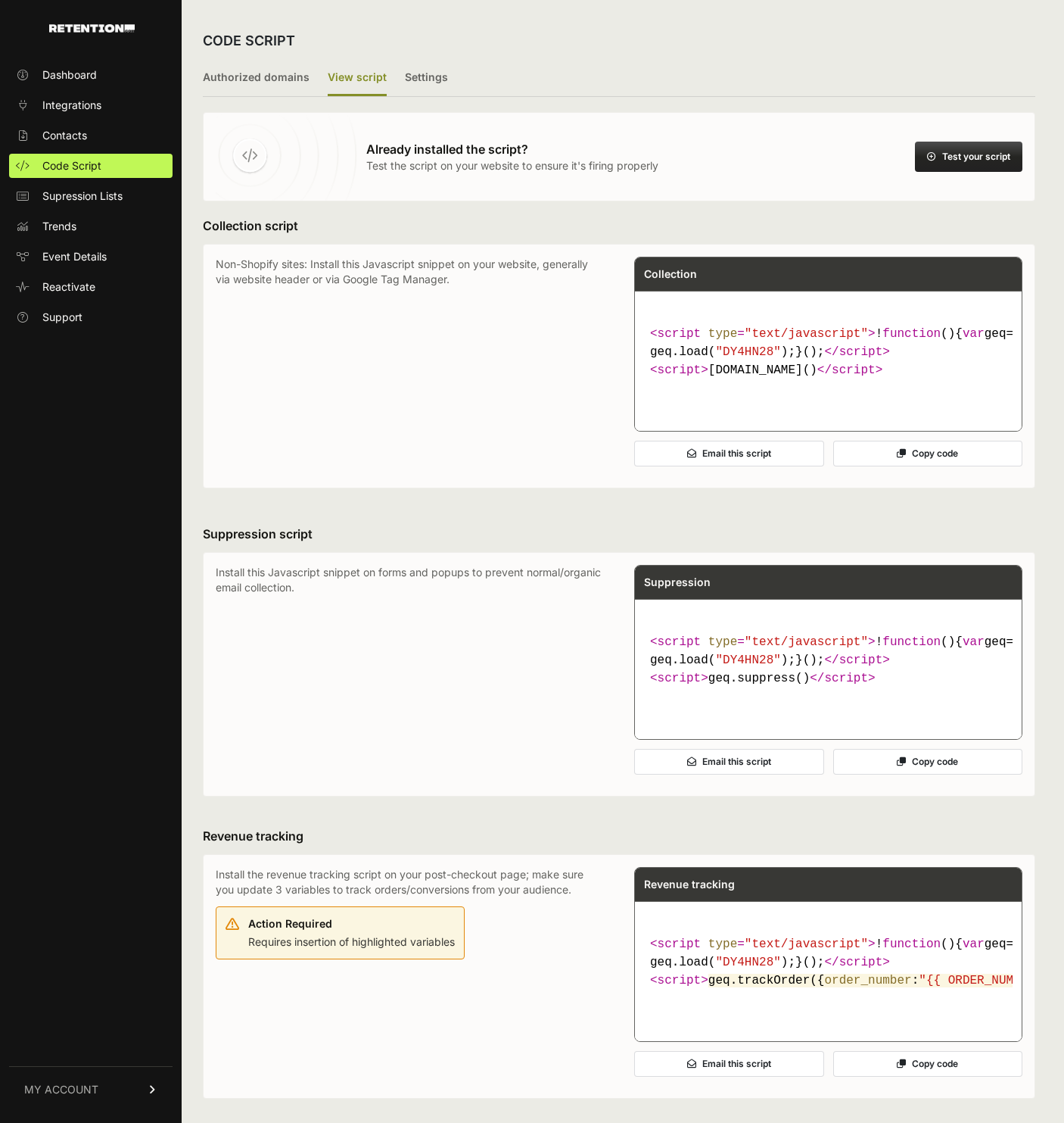
click at [980, 156] on button "Test your script" at bounding box center [968, 157] width 107 height 30
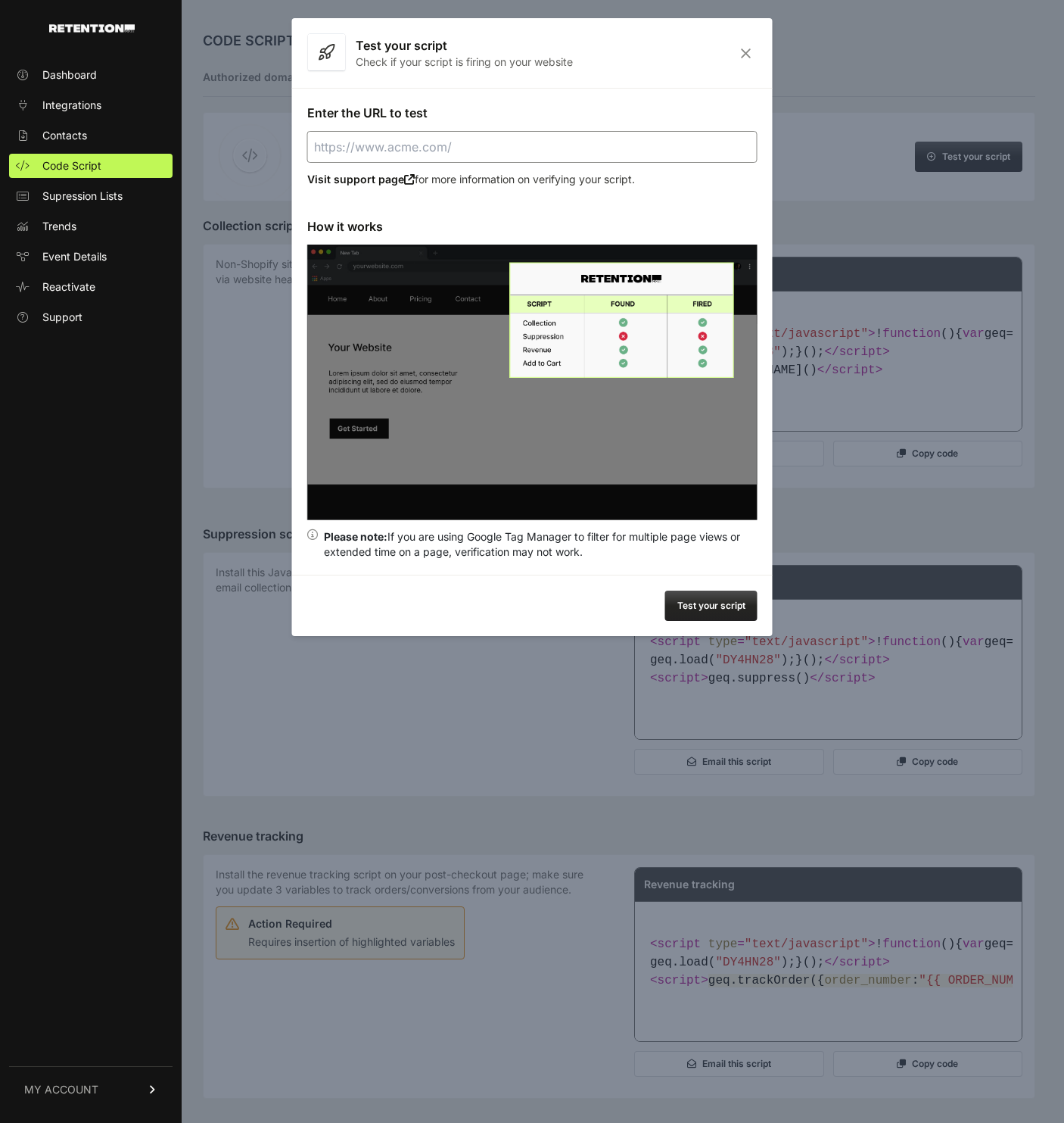
click at [609, 149] on input "Enter the URL to test" at bounding box center [532, 147] width 451 height 32
paste input "[URL]"
type input "[URL]"
click at [714, 598] on button "Test your script" at bounding box center [711, 606] width 92 height 30
click at [724, 49] on div "Test your script Check if your script is firing on your website" at bounding box center [532, 53] width 480 height 70
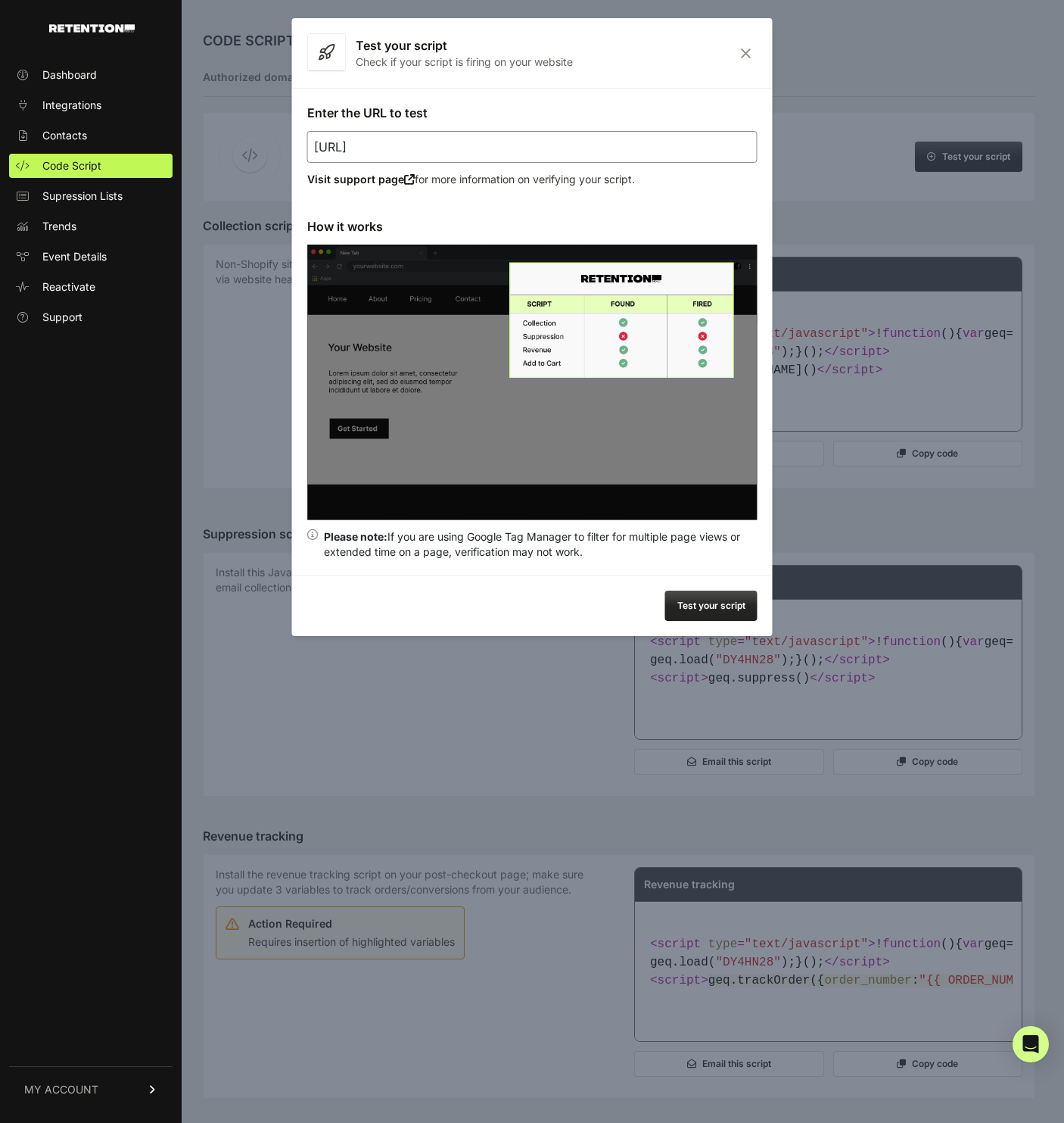
click at [733, 49] on div "Test your script Check if your script is firing on your website" at bounding box center [532, 53] width 480 height 70
click at [741, 51] on icon "Close" at bounding box center [746, 53] width 24 height 13
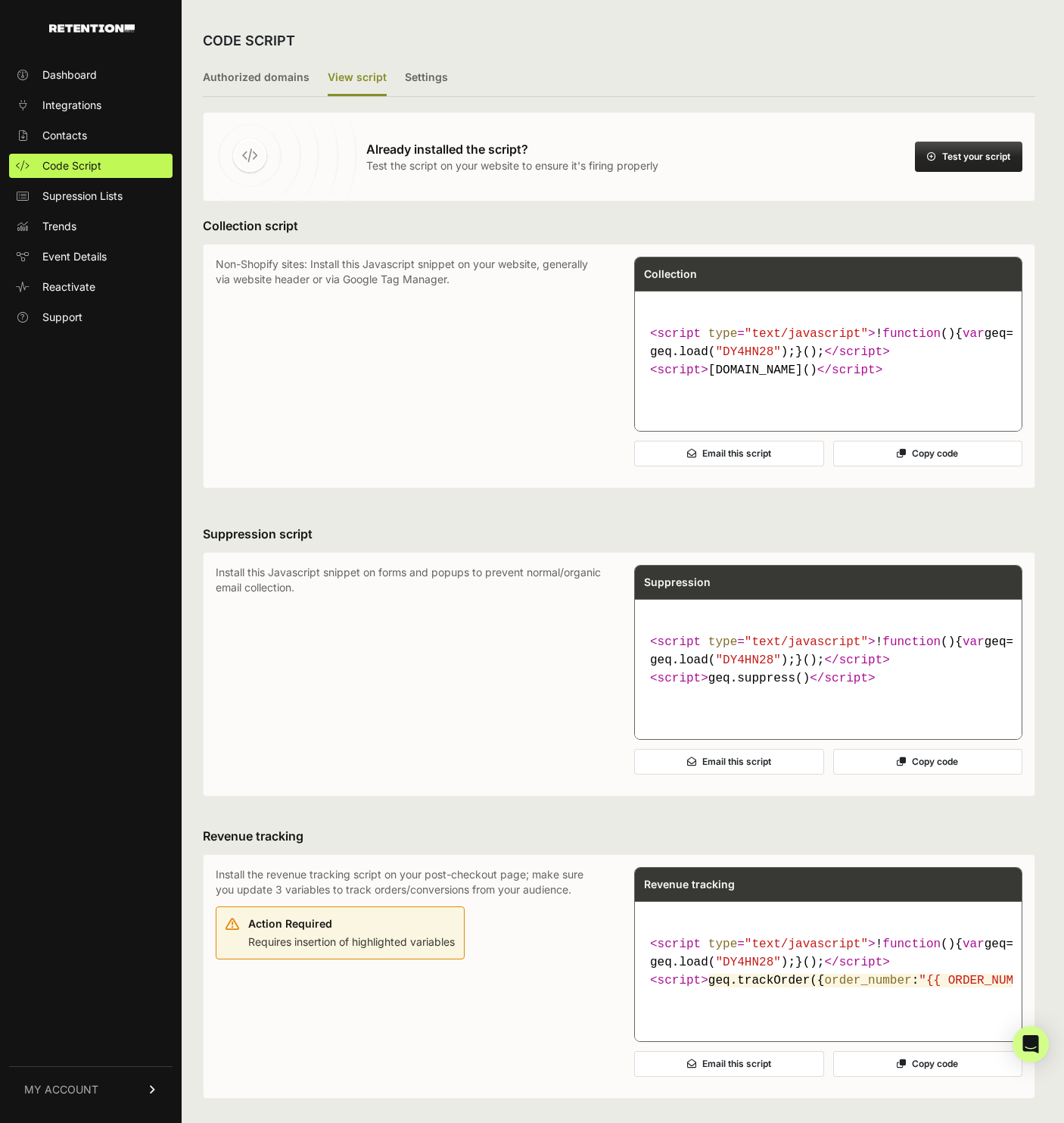
click at [955, 157] on button "Test your script" at bounding box center [968, 157] width 107 height 30
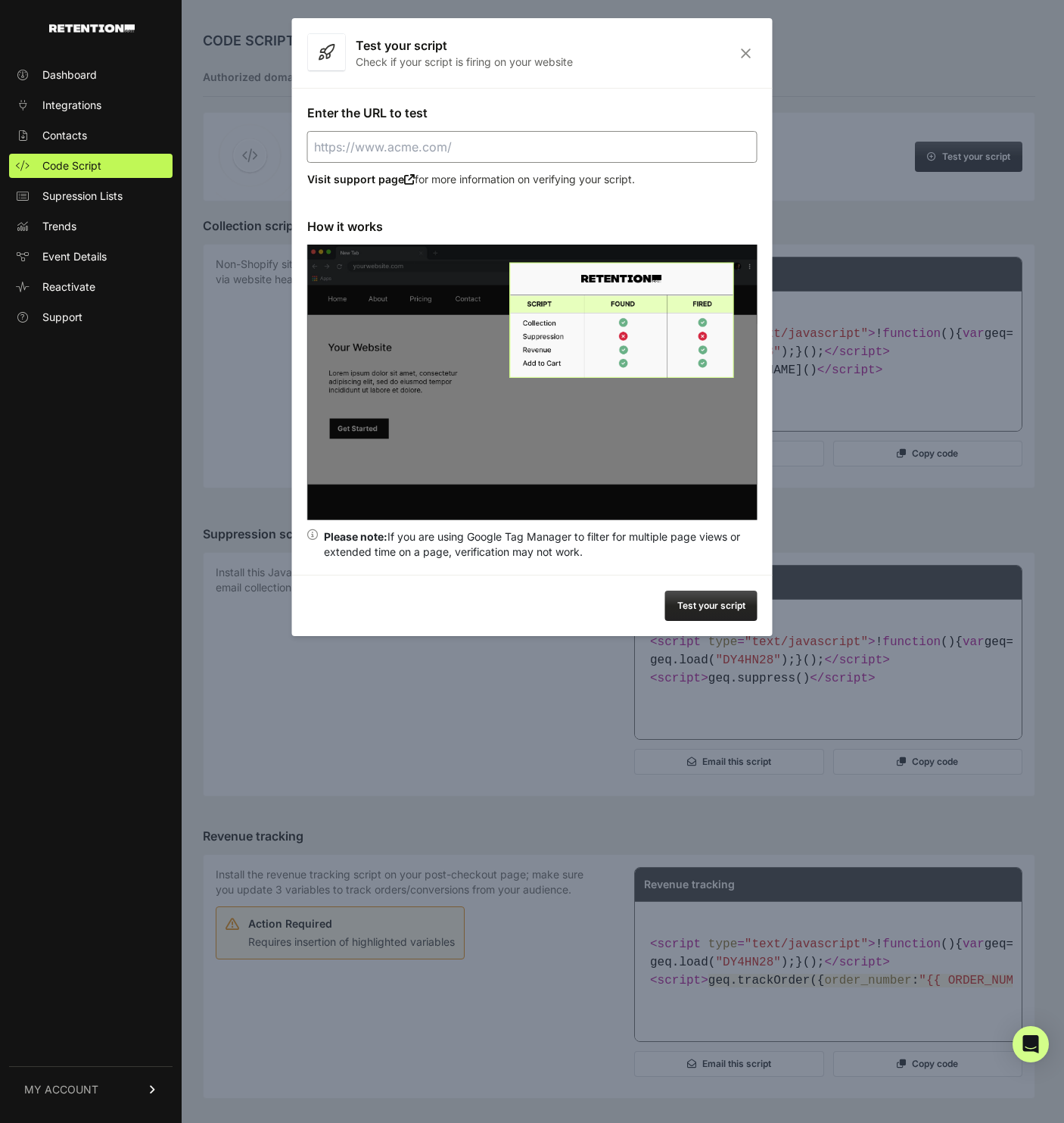
click at [559, 144] on input "Enter the URL to test" at bounding box center [532, 147] width 451 height 32
paste input "[URL]"
type input "[URL]"
click at [720, 608] on button "Test your script" at bounding box center [711, 606] width 92 height 30
click at [746, 53] on icon "Close" at bounding box center [746, 53] width 24 height 13
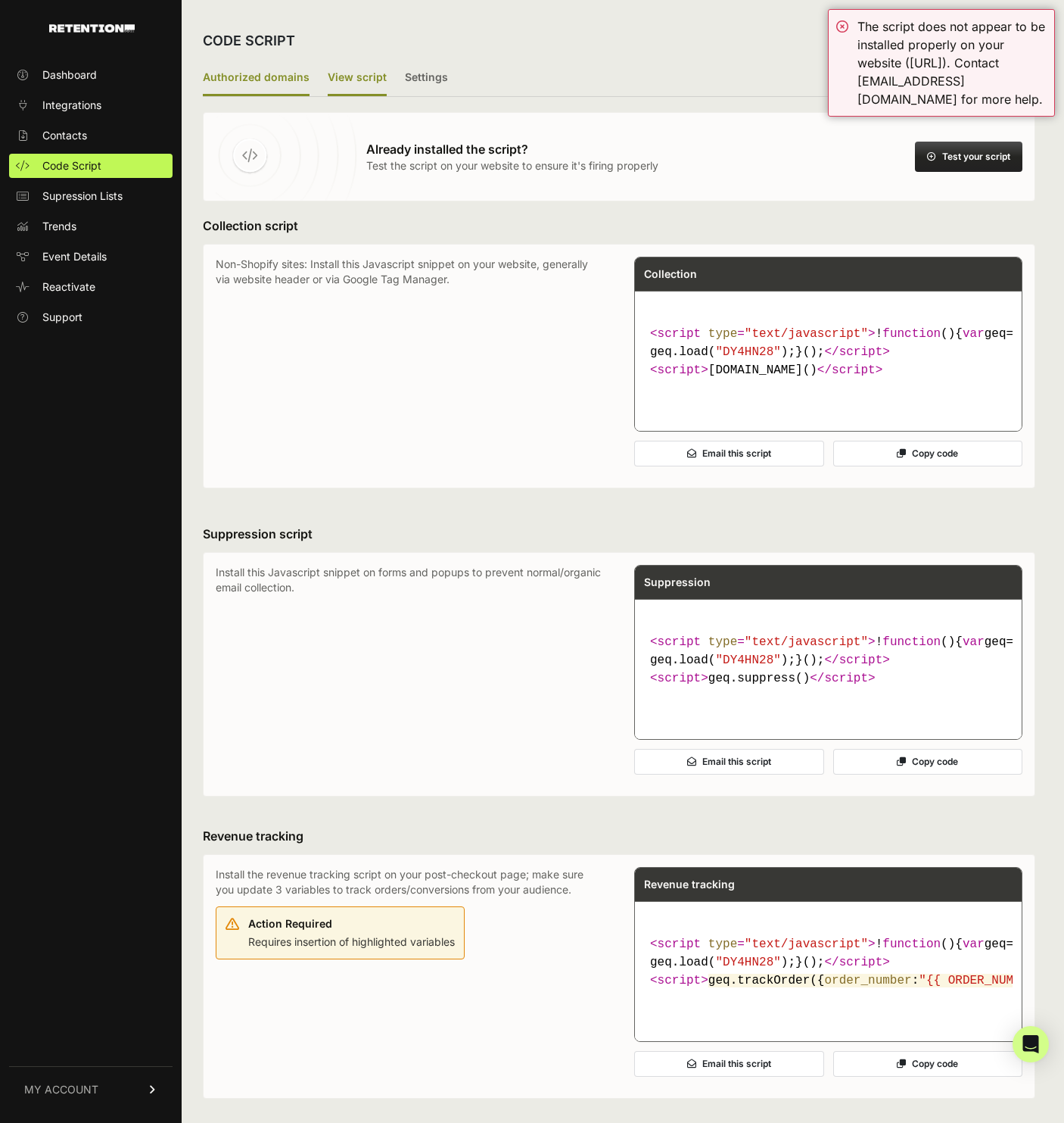
click at [285, 67] on label "Authorized domains" at bounding box center [256, 78] width 106 height 36
click at [0, 0] on input "Authorized domains" at bounding box center [0, 0] width 0 height 0
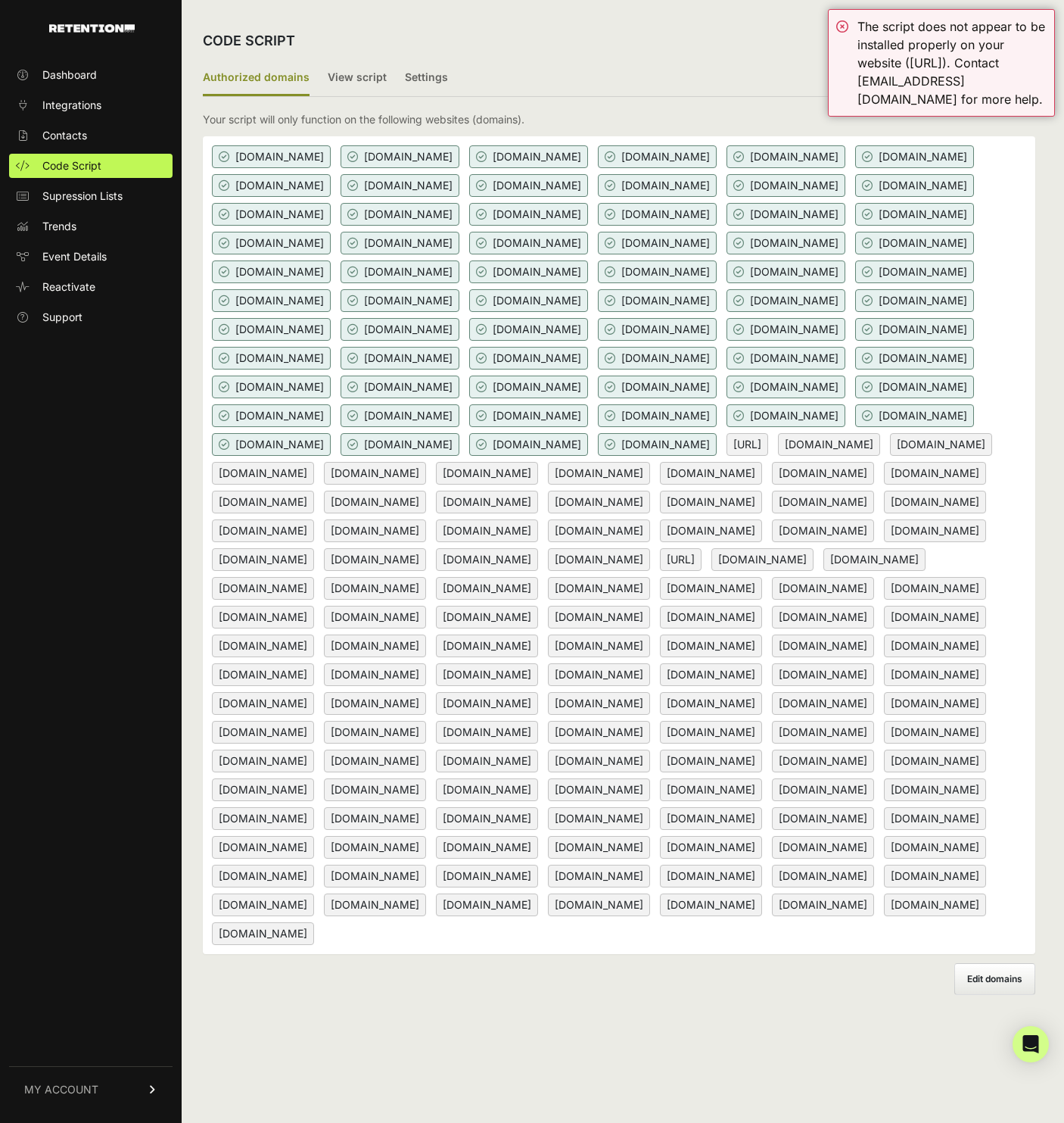
click at [986, 201] on div "[DOMAIN_NAME] [DOMAIN_NAME] [DOMAIN_NAME] [DOMAIN_NAME] [DOMAIN_NAME] [DOMAIN_N…" at bounding box center [619, 545] width 832 height 818
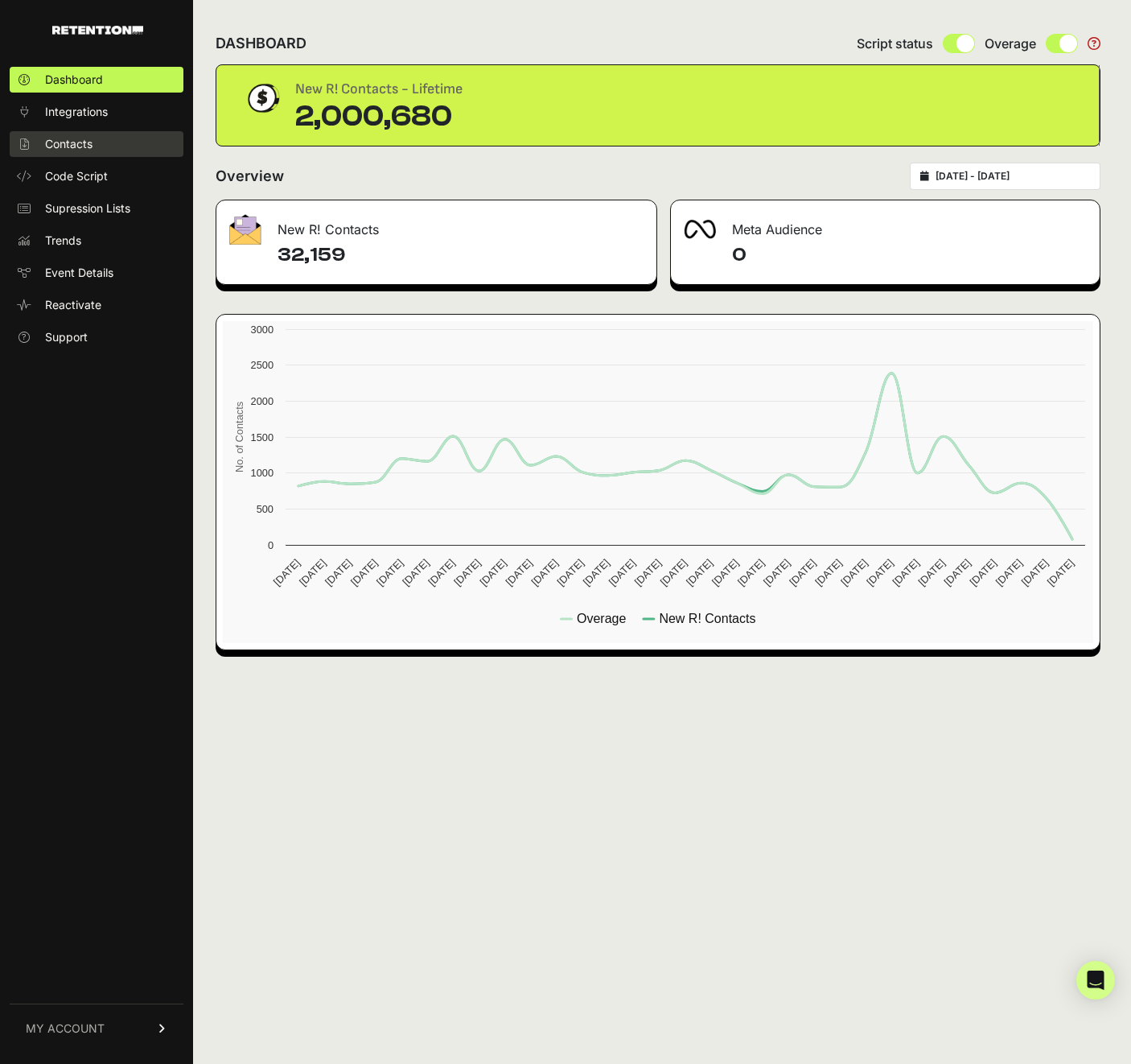
click at [133, 155] on link "Contacts" at bounding box center [96, 144] width 174 height 26
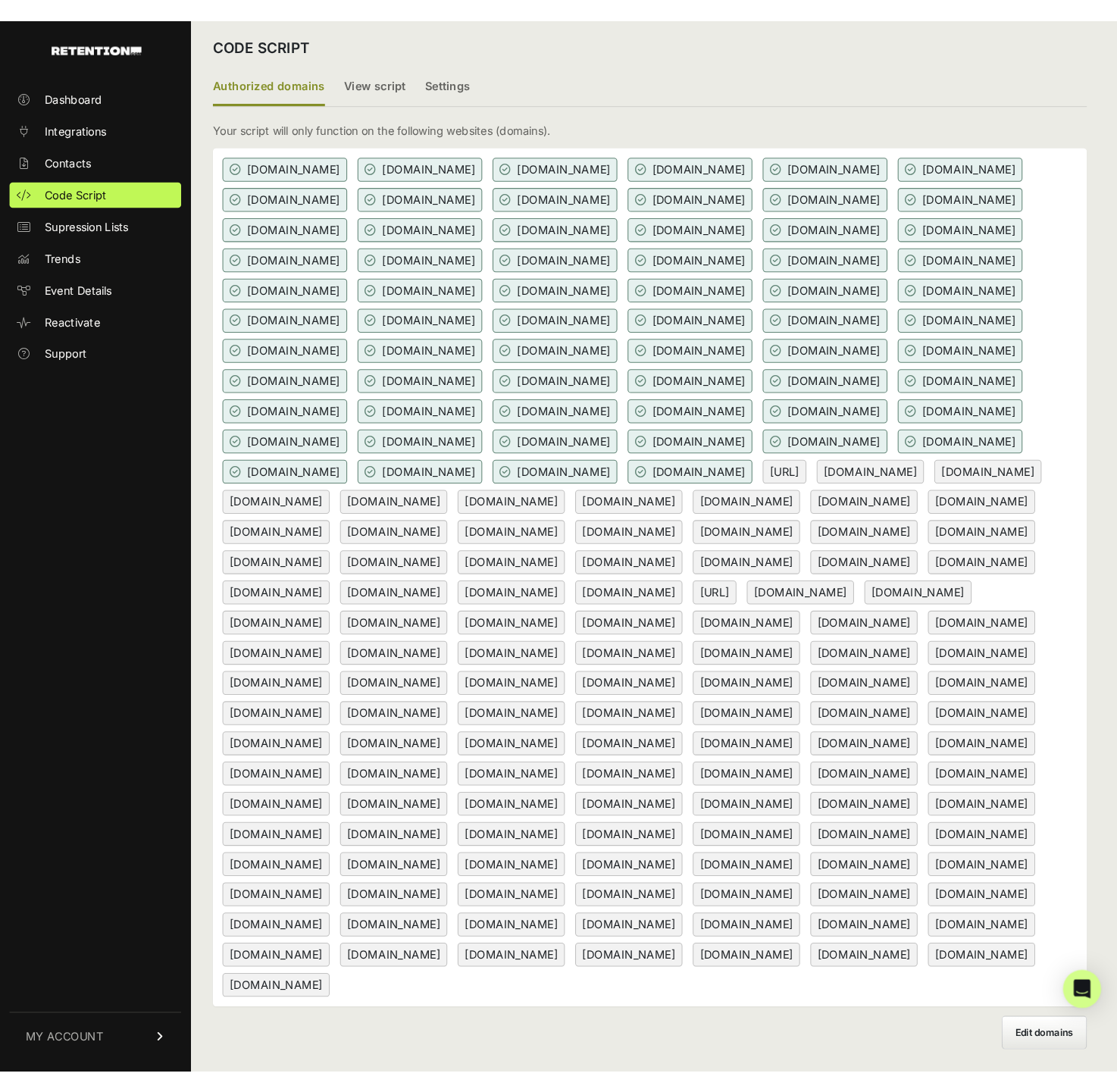
scroll to position [21, 0]
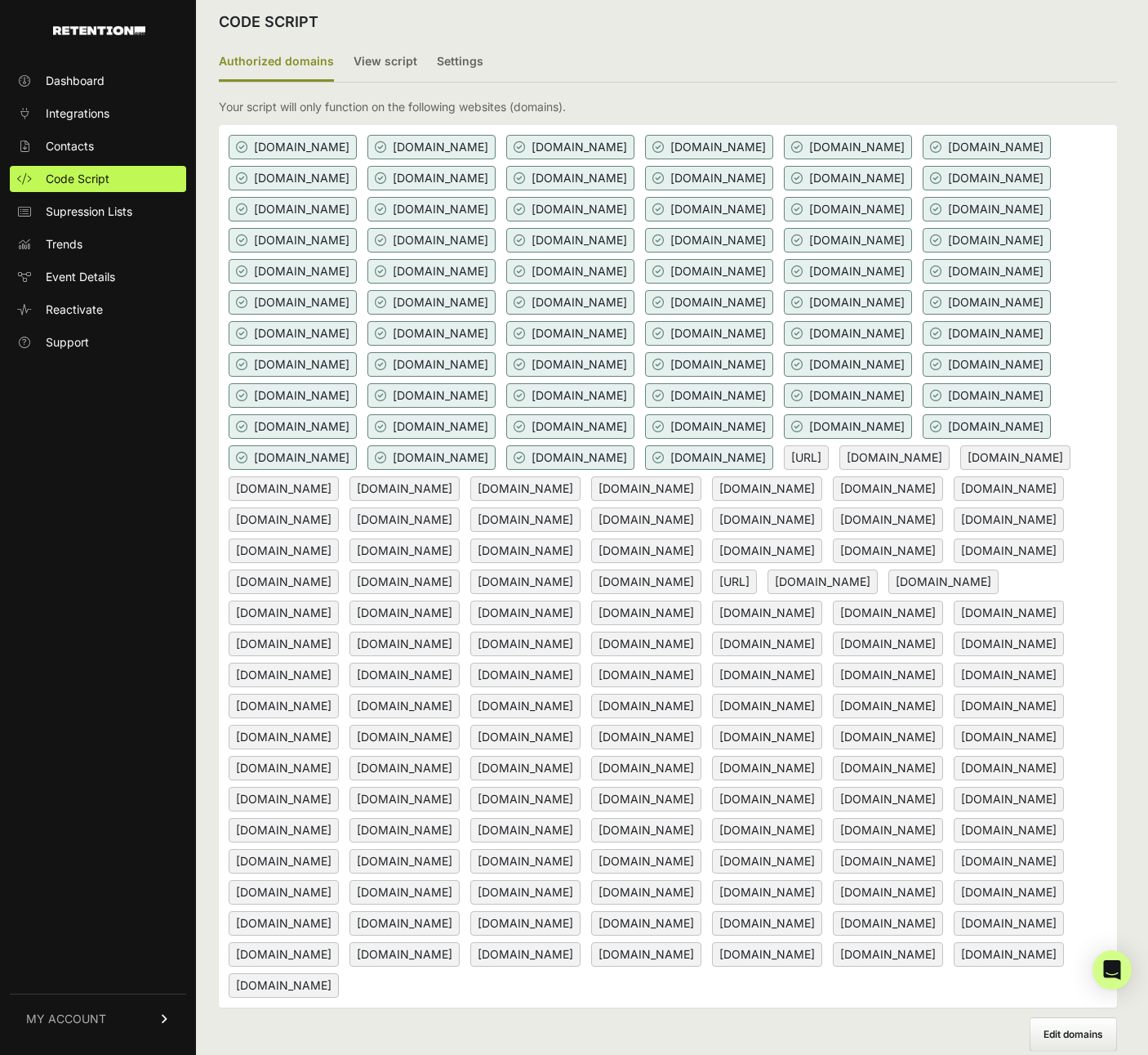
click at [112, 160] on ul "Dashboard Integrations Contacts Code Script Supression Lists Trends Event Detai…" at bounding box center [98, 212] width 176 height 288
click at [375, 60] on label "View script" at bounding box center [385, 62] width 64 height 39
click at [0, 0] on input "View script" at bounding box center [0, 0] width 0 height 0
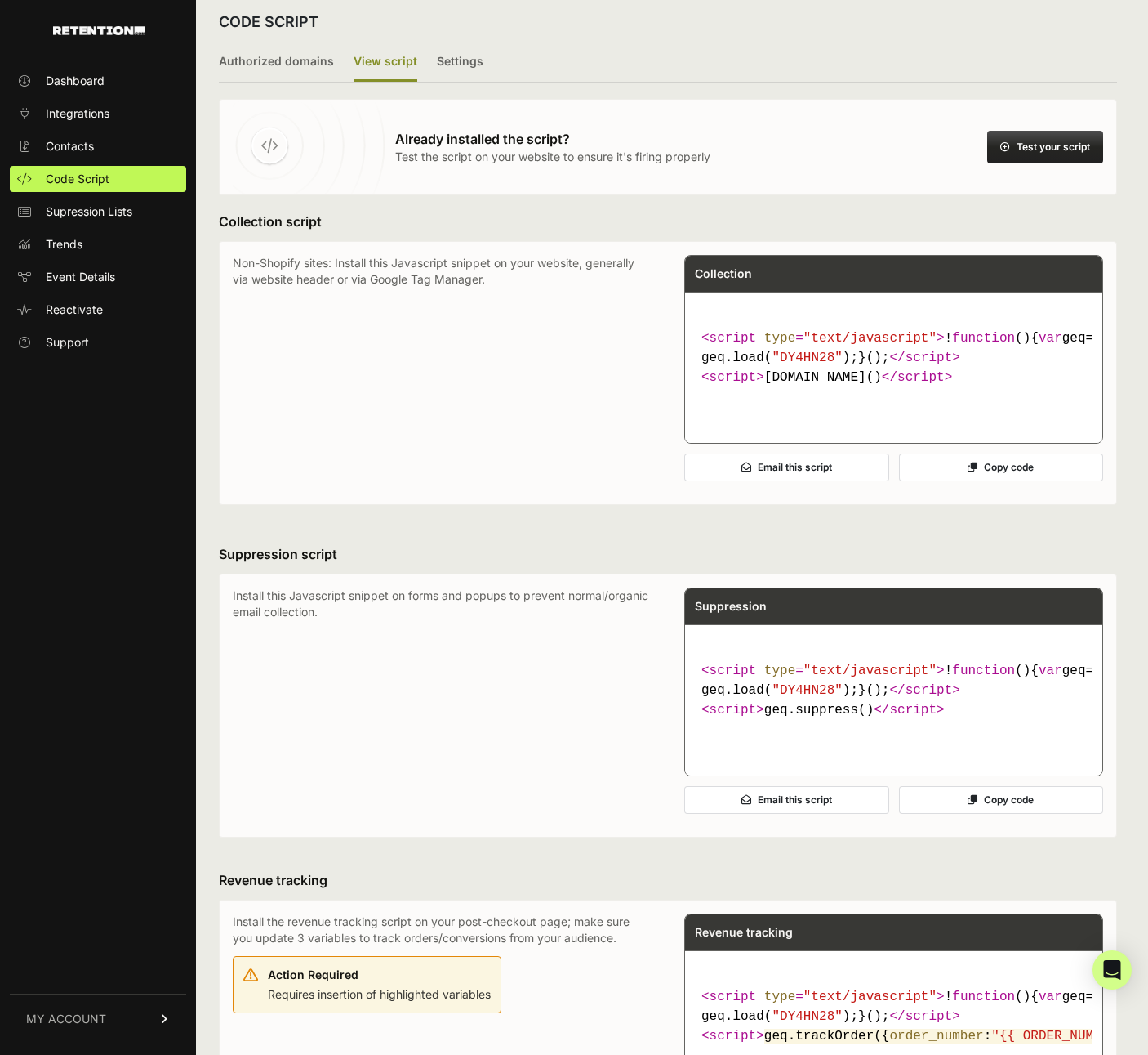
click at [1027, 136] on button "Test your script" at bounding box center [1045, 147] width 116 height 33
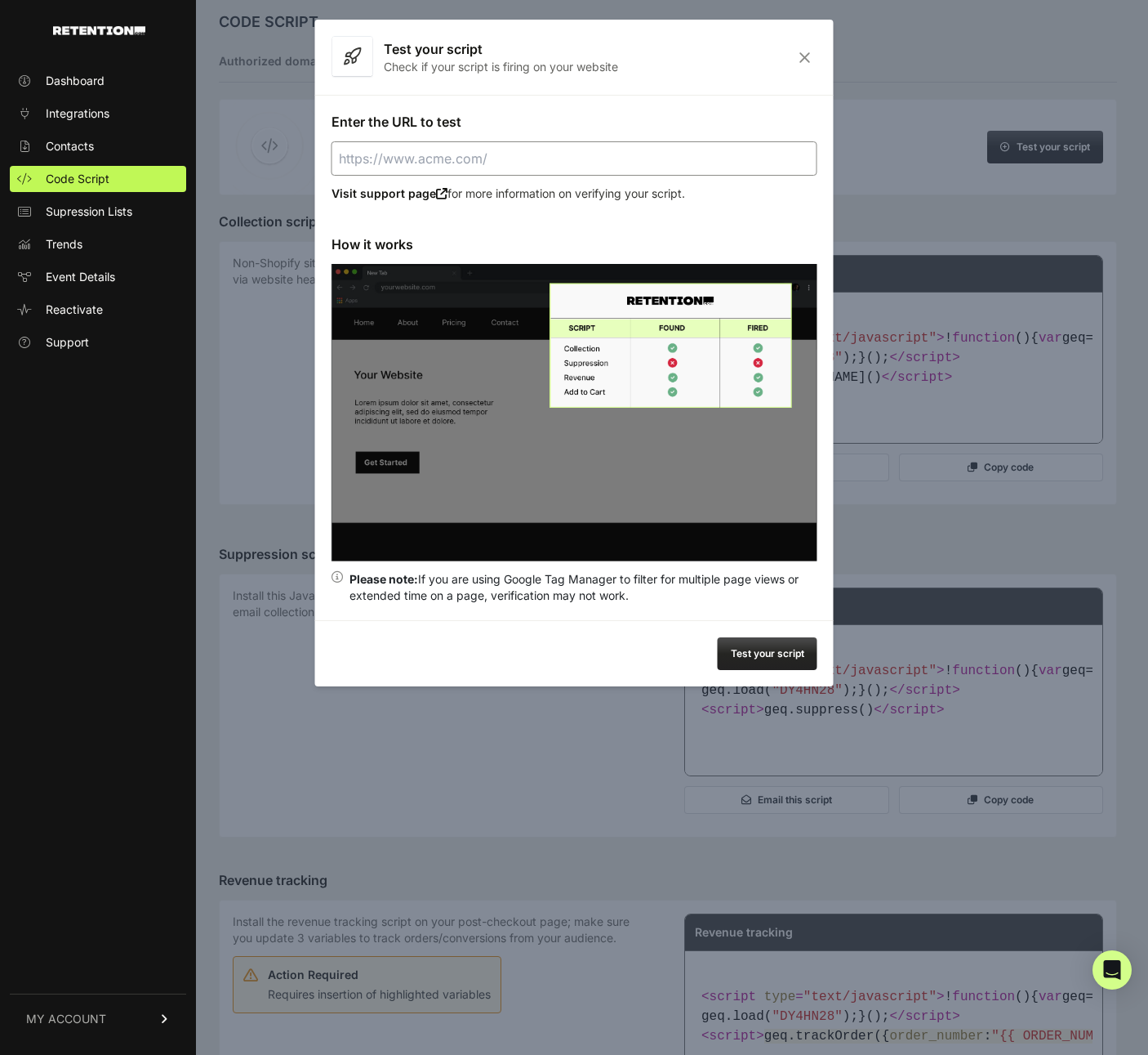
click at [695, 167] on input "Enter the URL to test" at bounding box center [574, 158] width 486 height 34
paste input "http://astraintel.ai/"
type input "http://astraintel.ai/"
click at [792, 655] on button "Test your script" at bounding box center [767, 654] width 99 height 33
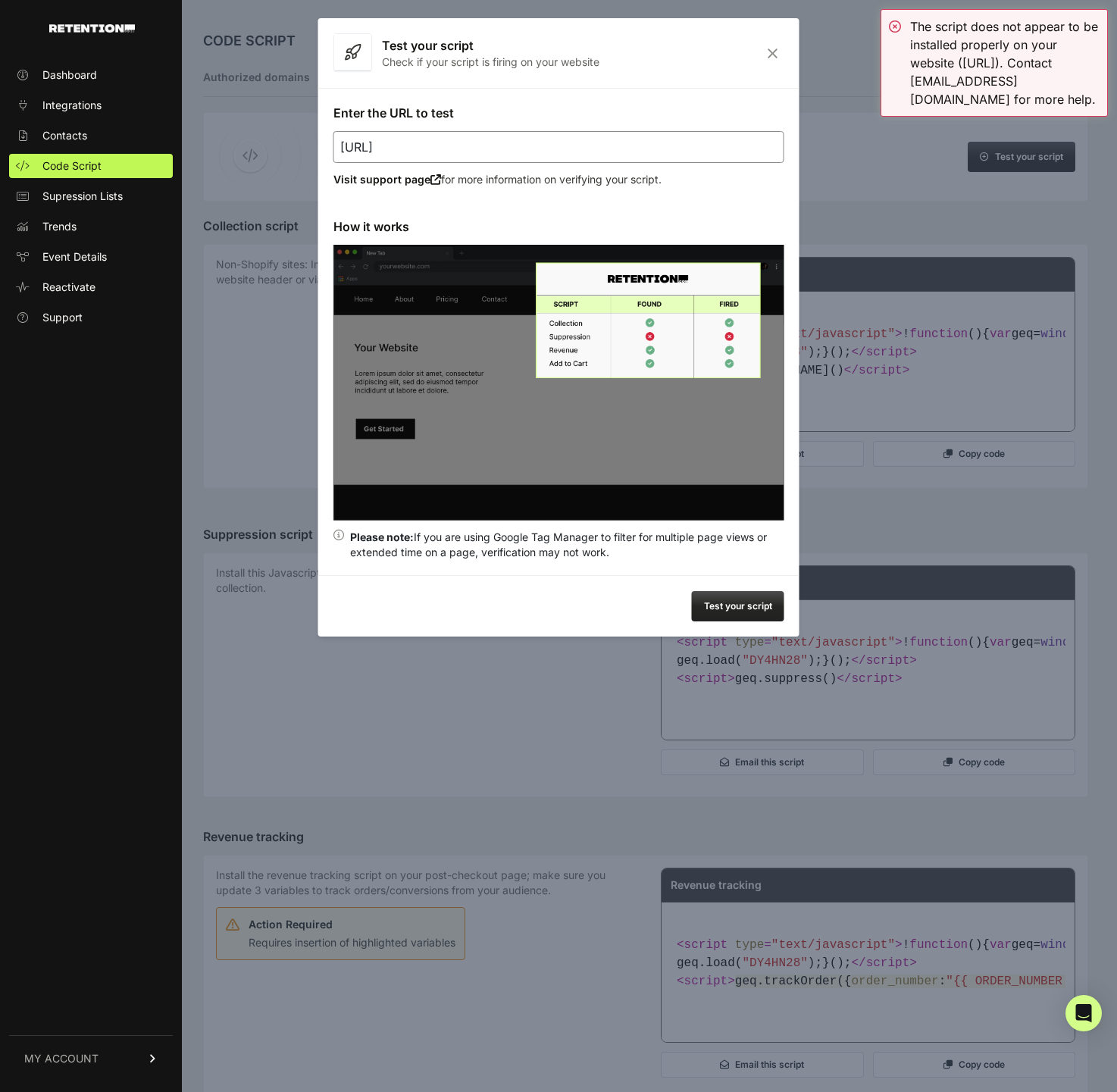
click at [768, 53] on icon "Close" at bounding box center [772, 53] width 24 height 13
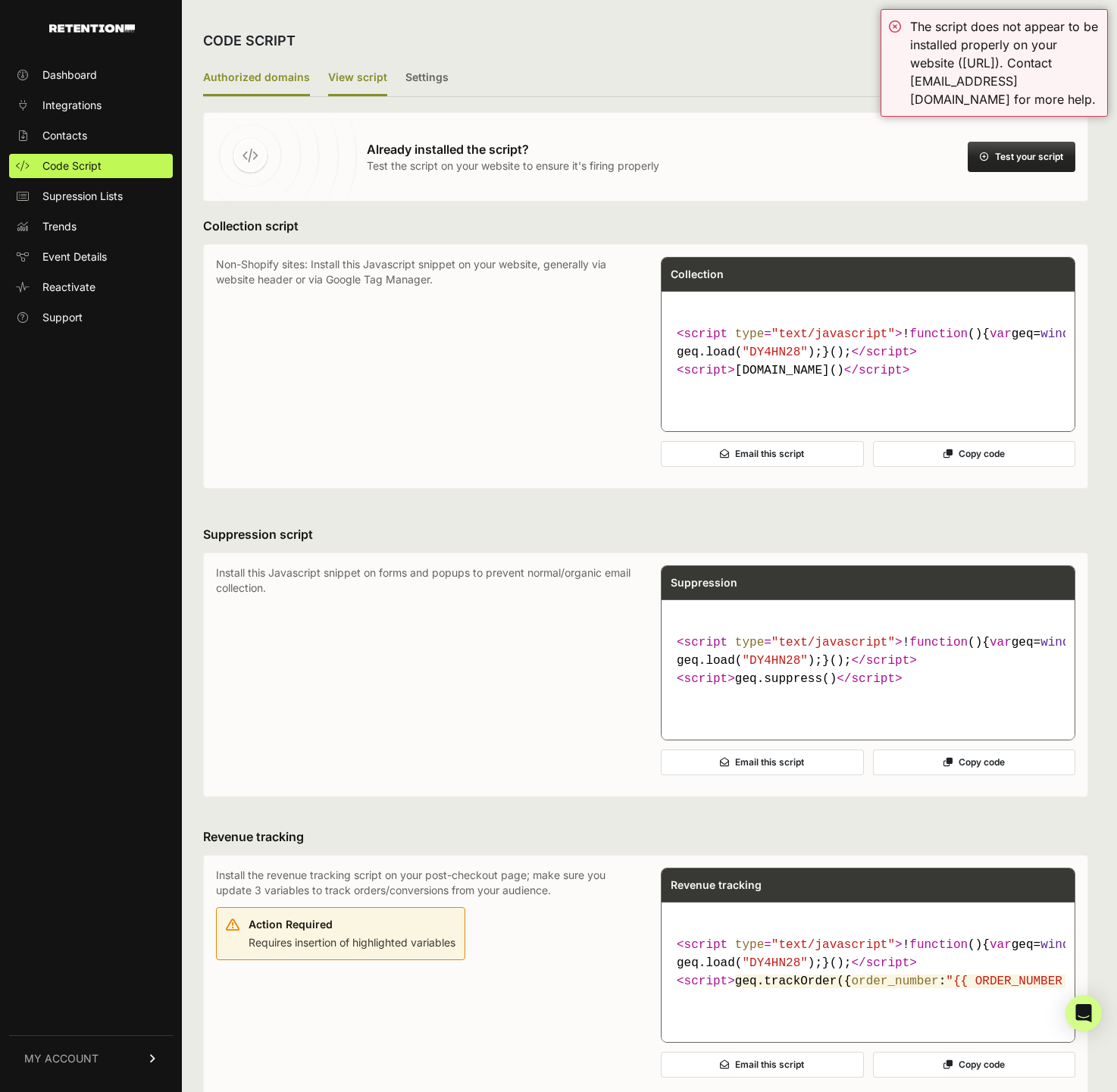
click at [287, 68] on label "Authorized domains" at bounding box center [256, 78] width 107 height 36
click at [0, 0] on input "Authorized domains" at bounding box center [0, 0] width 0 height 0
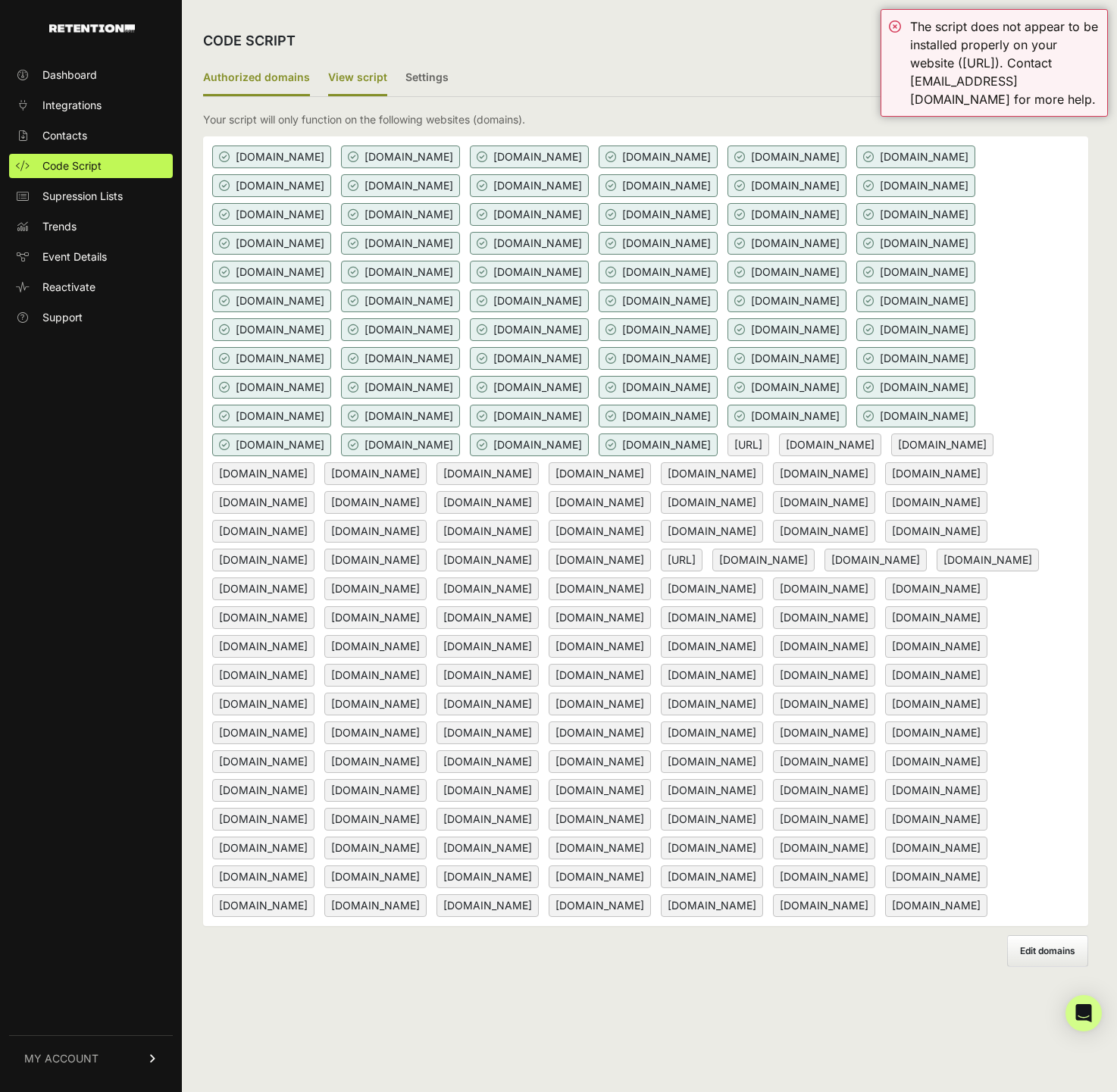
click at [371, 81] on label "View script" at bounding box center [358, 78] width 59 height 36
click at [0, 0] on input "View script" at bounding box center [0, 0] width 0 height 0
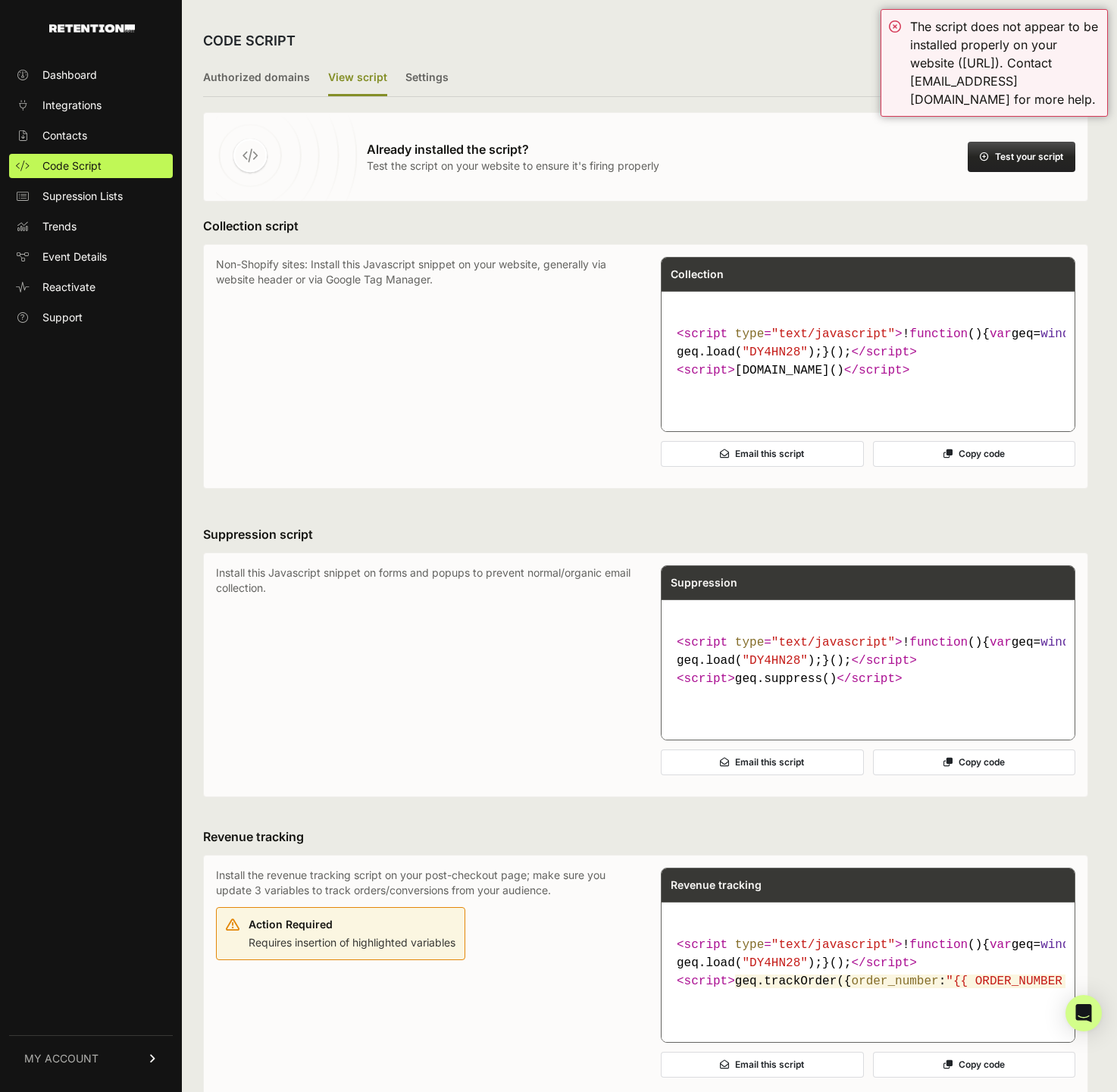
click at [905, 466] on button "Copy code" at bounding box center [974, 454] width 203 height 26
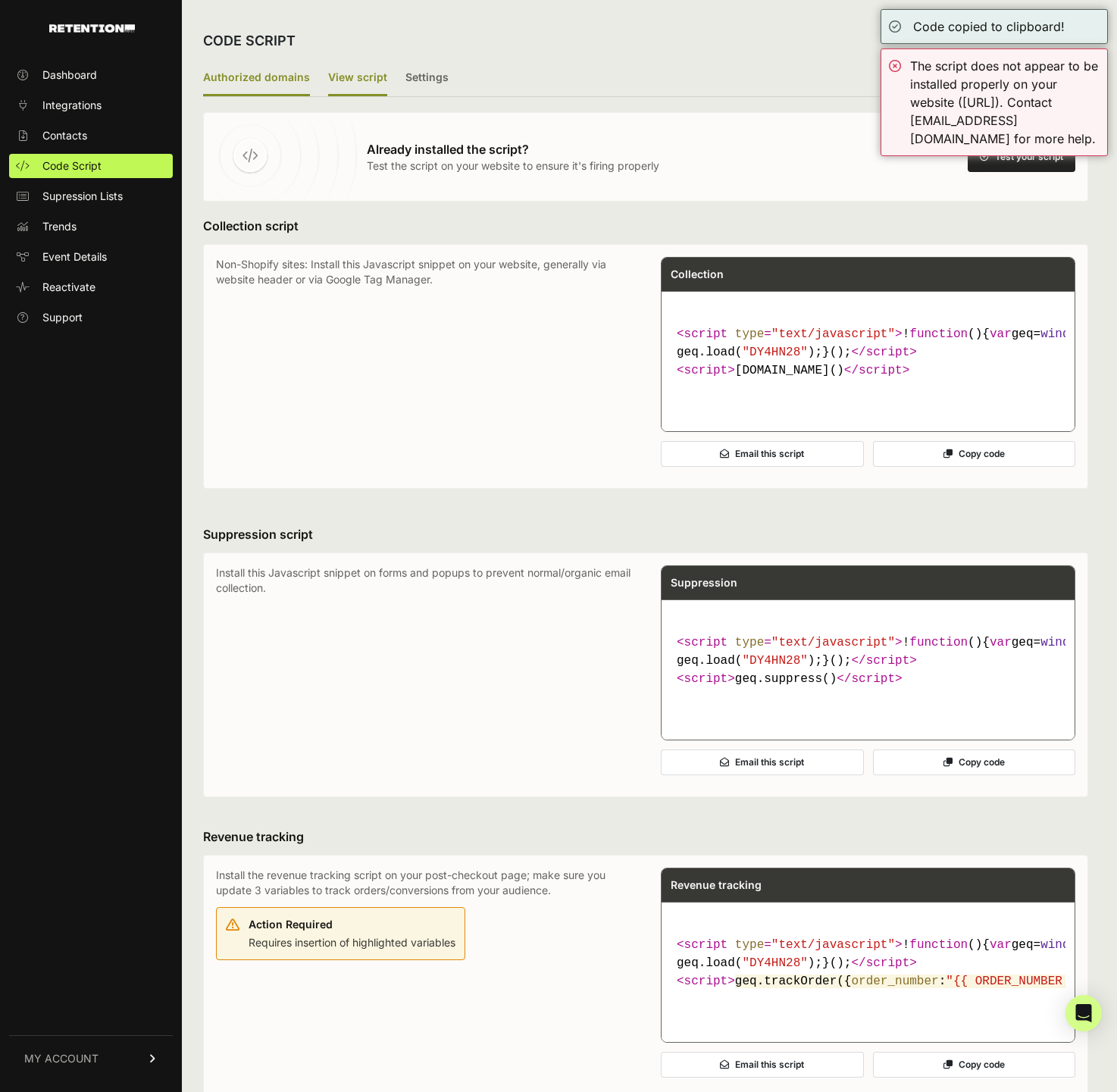
click at [275, 82] on label "Authorized domains" at bounding box center [256, 78] width 107 height 36
click at [0, 0] on input "Authorized domains" at bounding box center [0, 0] width 0 height 0
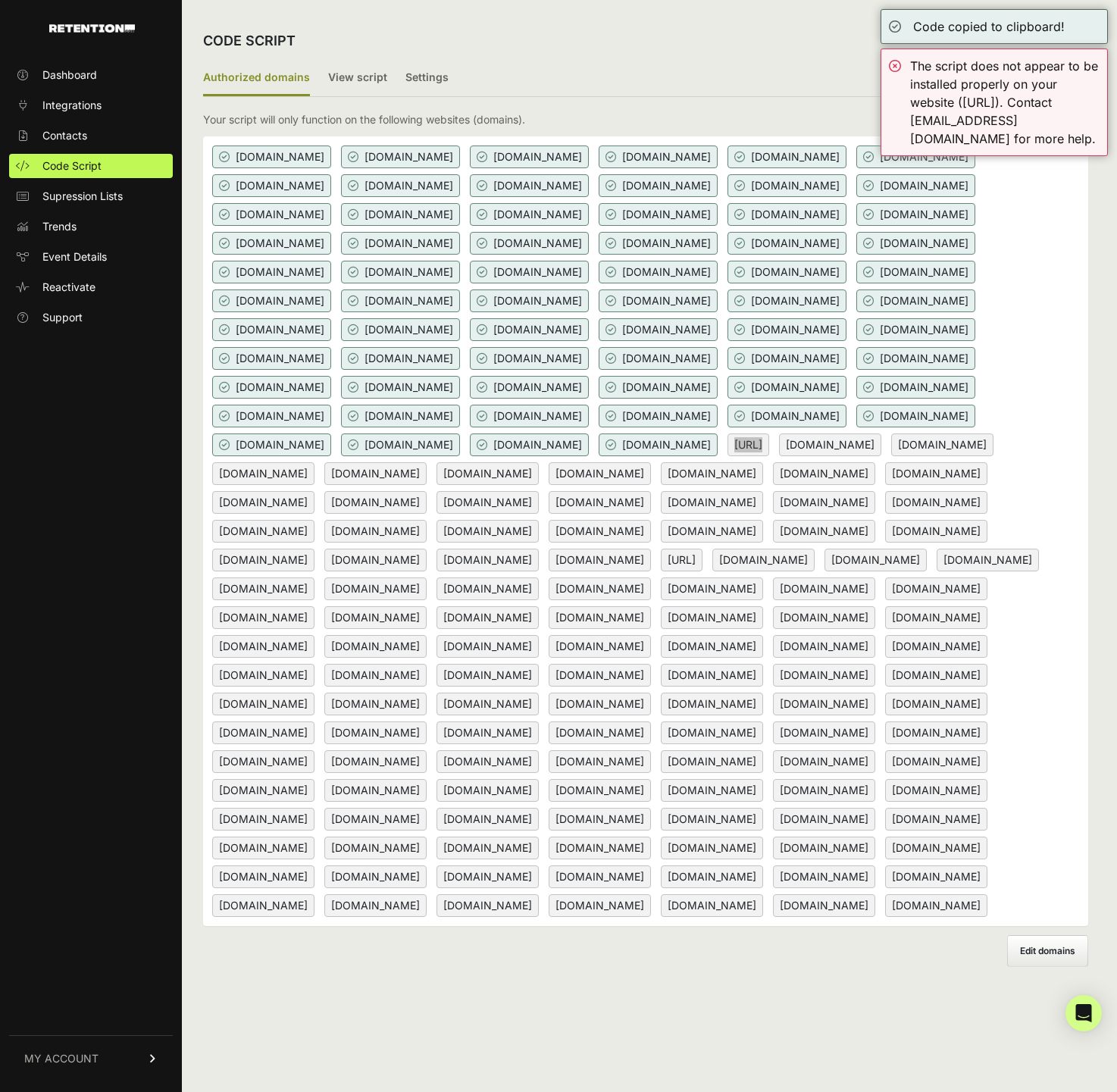
scroll to position [69, 0]
click at [1057, 957] on span "Edit domains" at bounding box center [1047, 950] width 56 height 11
click at [0, 0] on input "Add domain" at bounding box center [0, 0] width 0 height 0
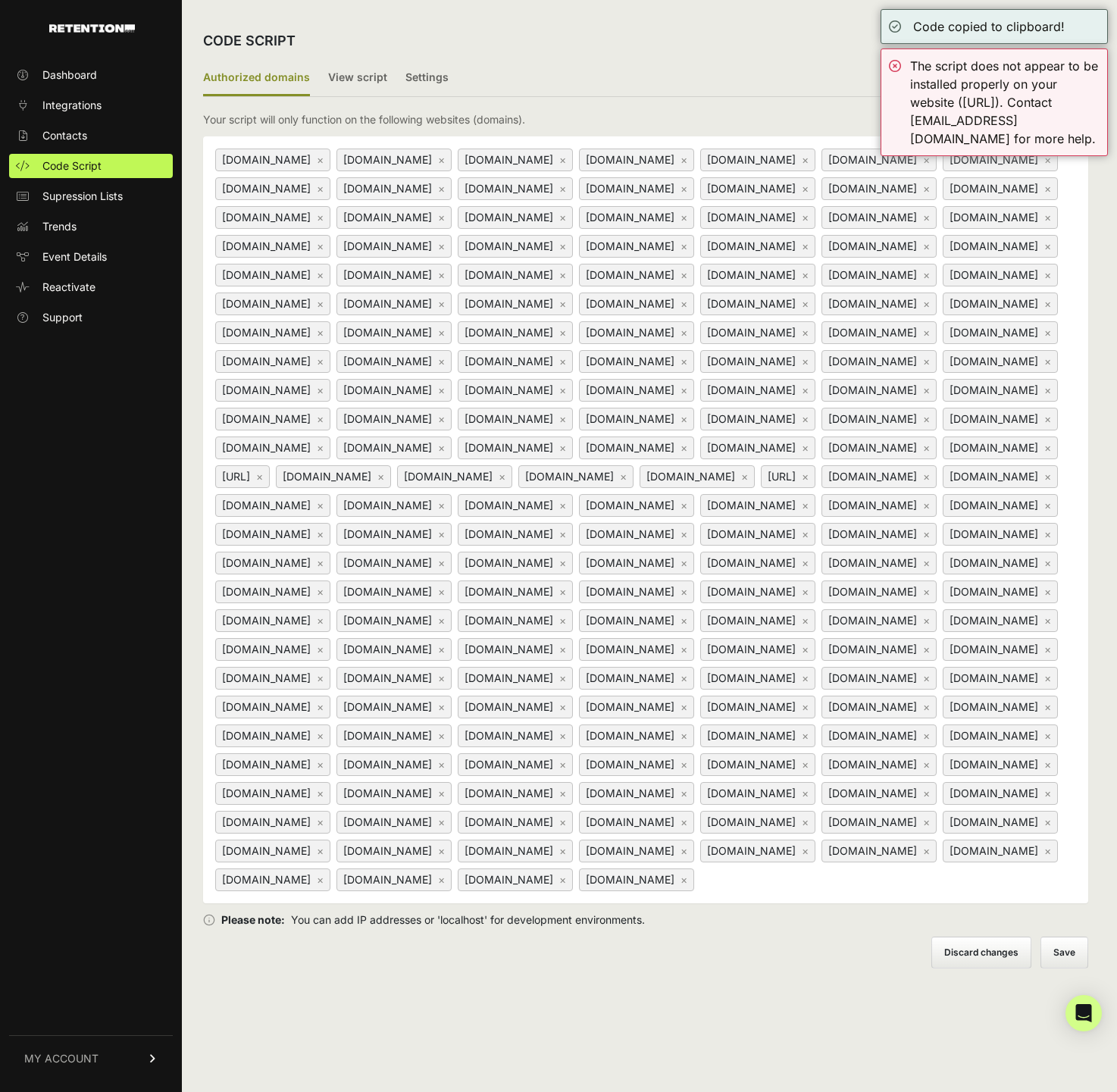
scroll to position [0, 0]
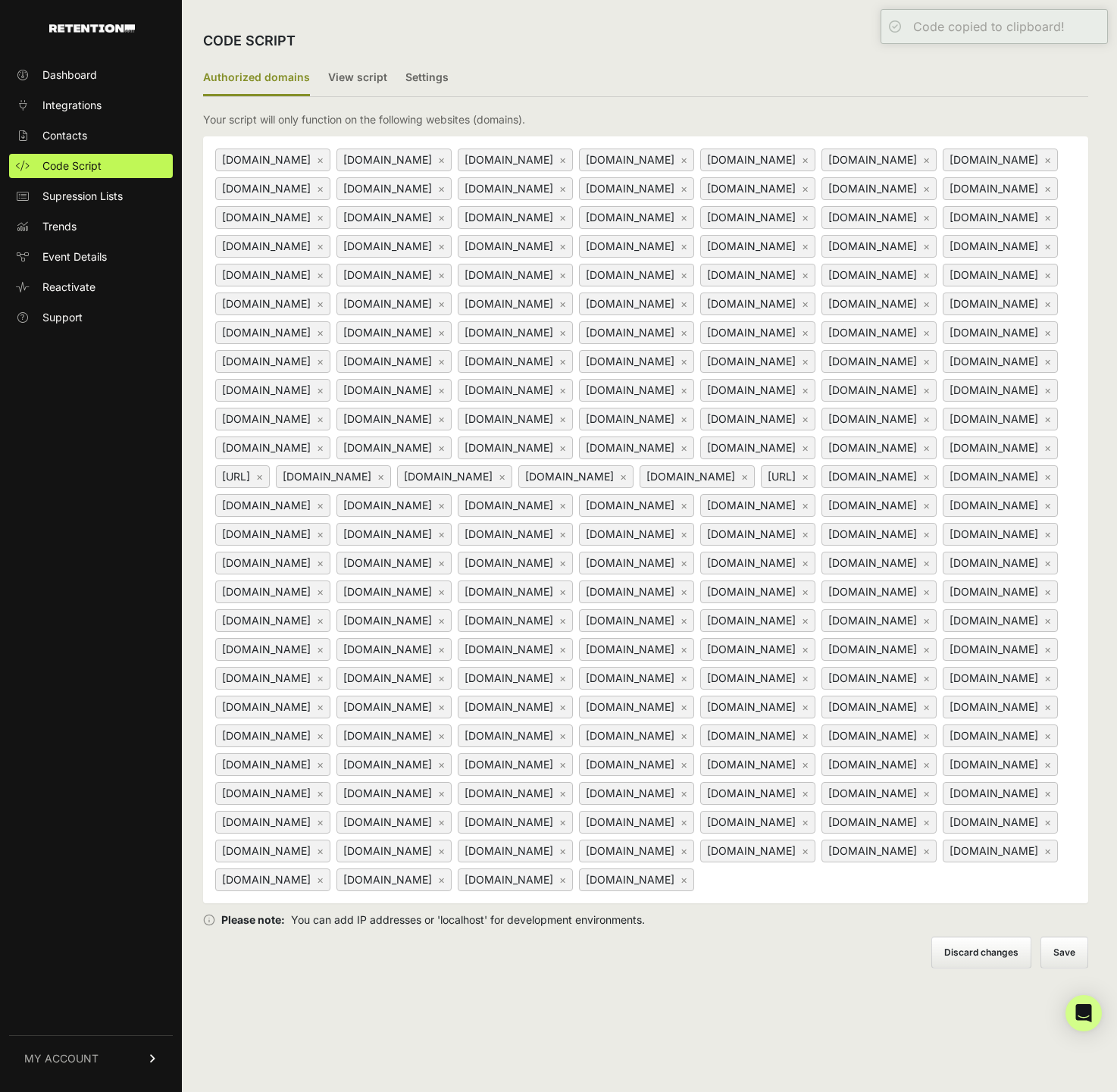
click at [822, 488] on div "targetedactivation.com ×" at bounding box center [879, 476] width 115 height 23
click at [263, 470] on link "×" at bounding box center [259, 476] width 7 height 13
click at [741, 470] on link "×" at bounding box center [744, 476] width 7 height 13
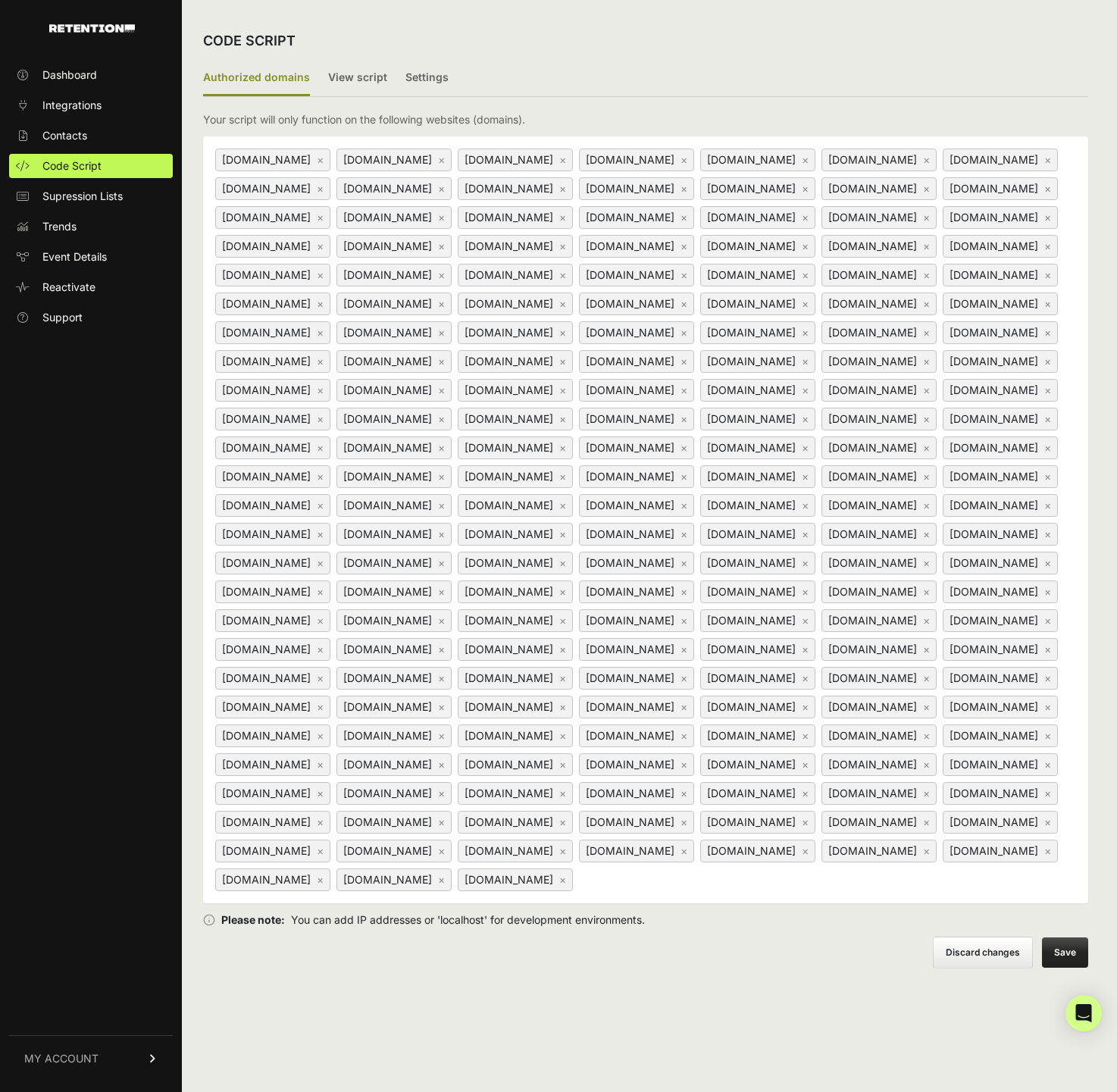
click at [1064, 0] on html "Dashboard Integrations Contacts Code Script Supression Lists Trends Event Detai…" at bounding box center [558, 546] width 1117 height 1092
click at [1064, 968] on button "Save Please save before exiting Please save before exiting" at bounding box center [1064, 953] width 46 height 30
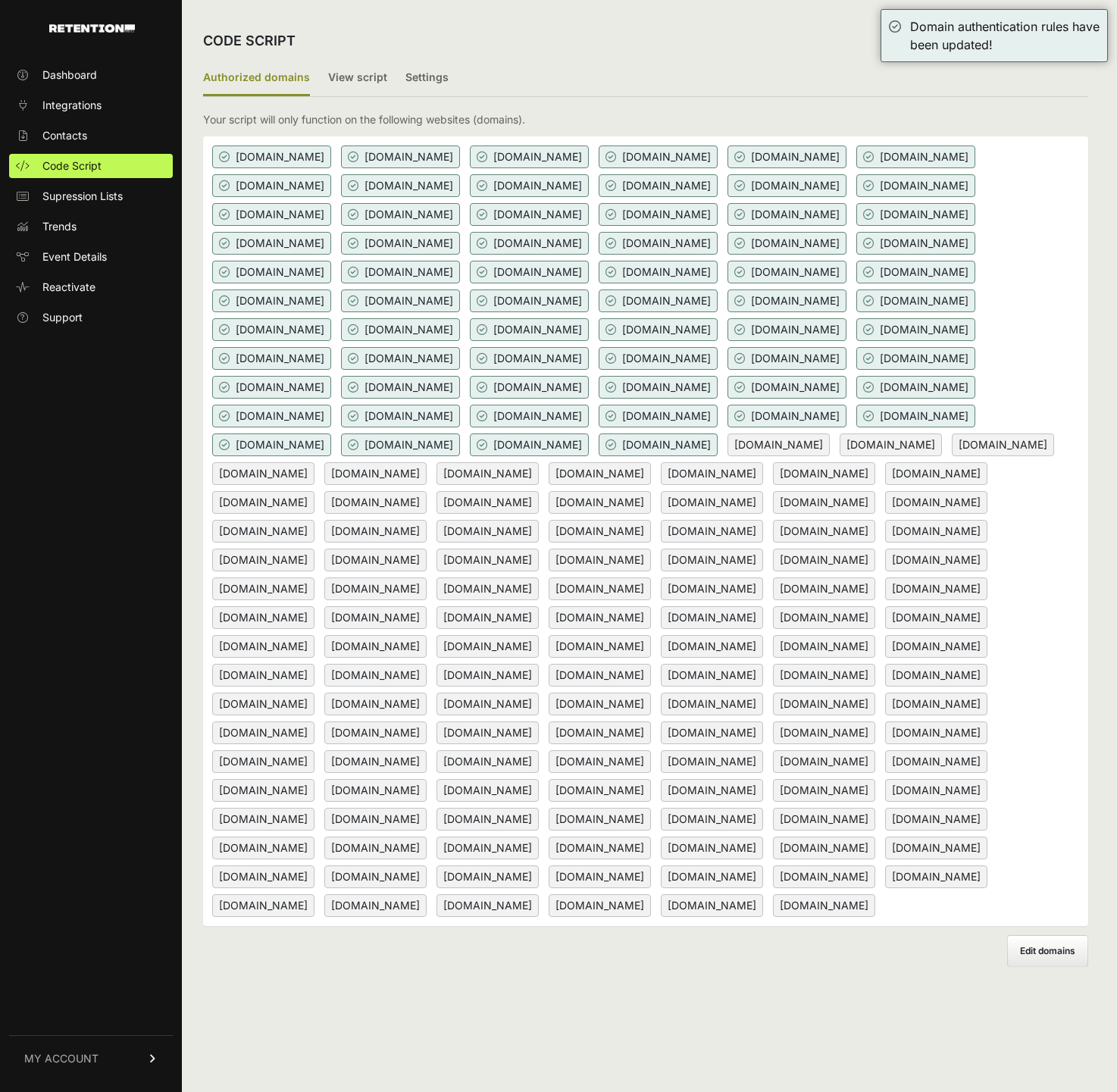
scroll to position [69, 0]
click at [1048, 967] on label "Edit domains" at bounding box center [1048, 951] width 81 height 32
click at [0, 0] on input "Add domain" at bounding box center [0, 0] width 0 height 0
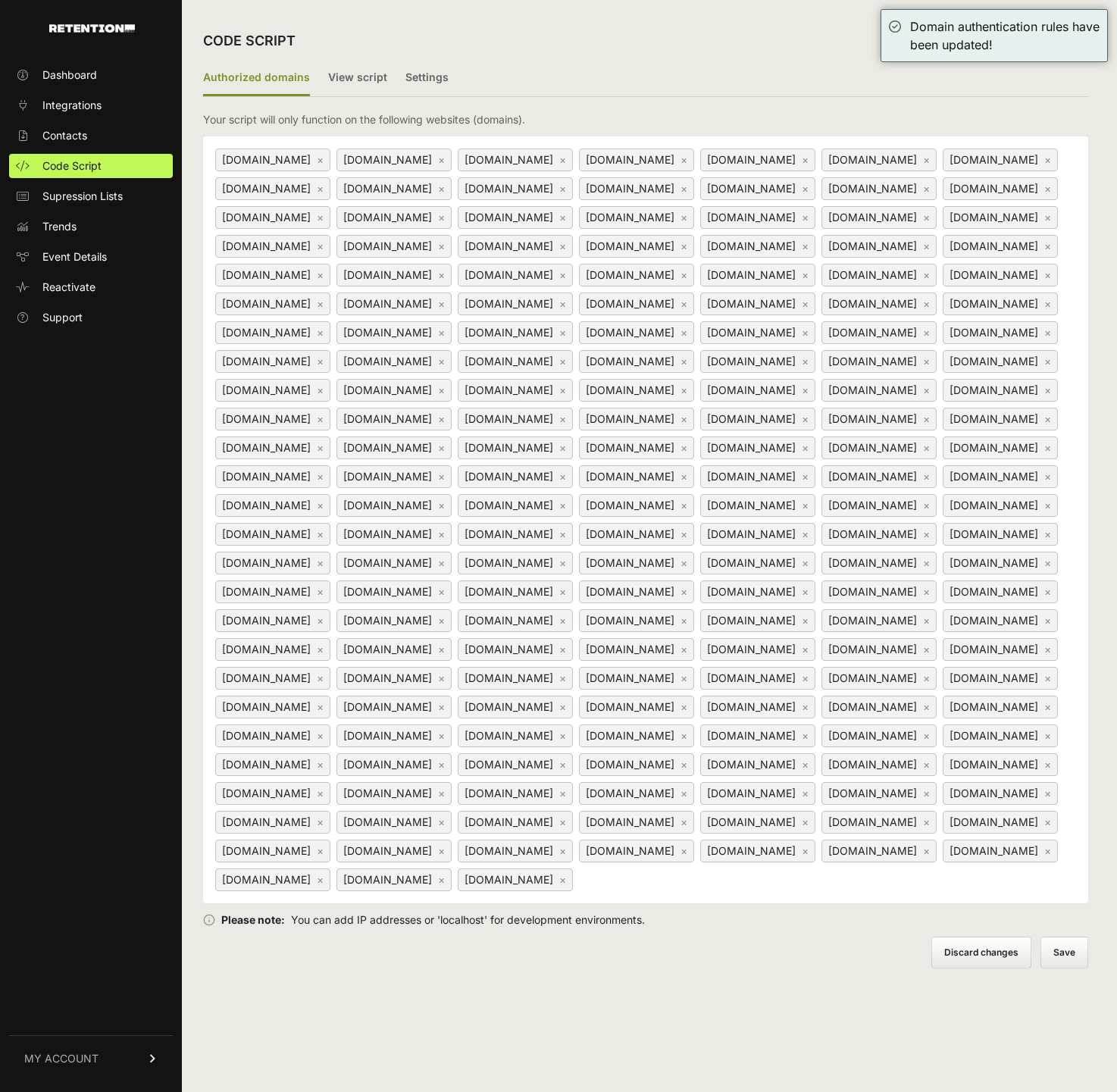
scroll to position [128, 0]
click at [765, 888] on input at bounding box center [670, 879] width 189 height 18
type input "astraintel."
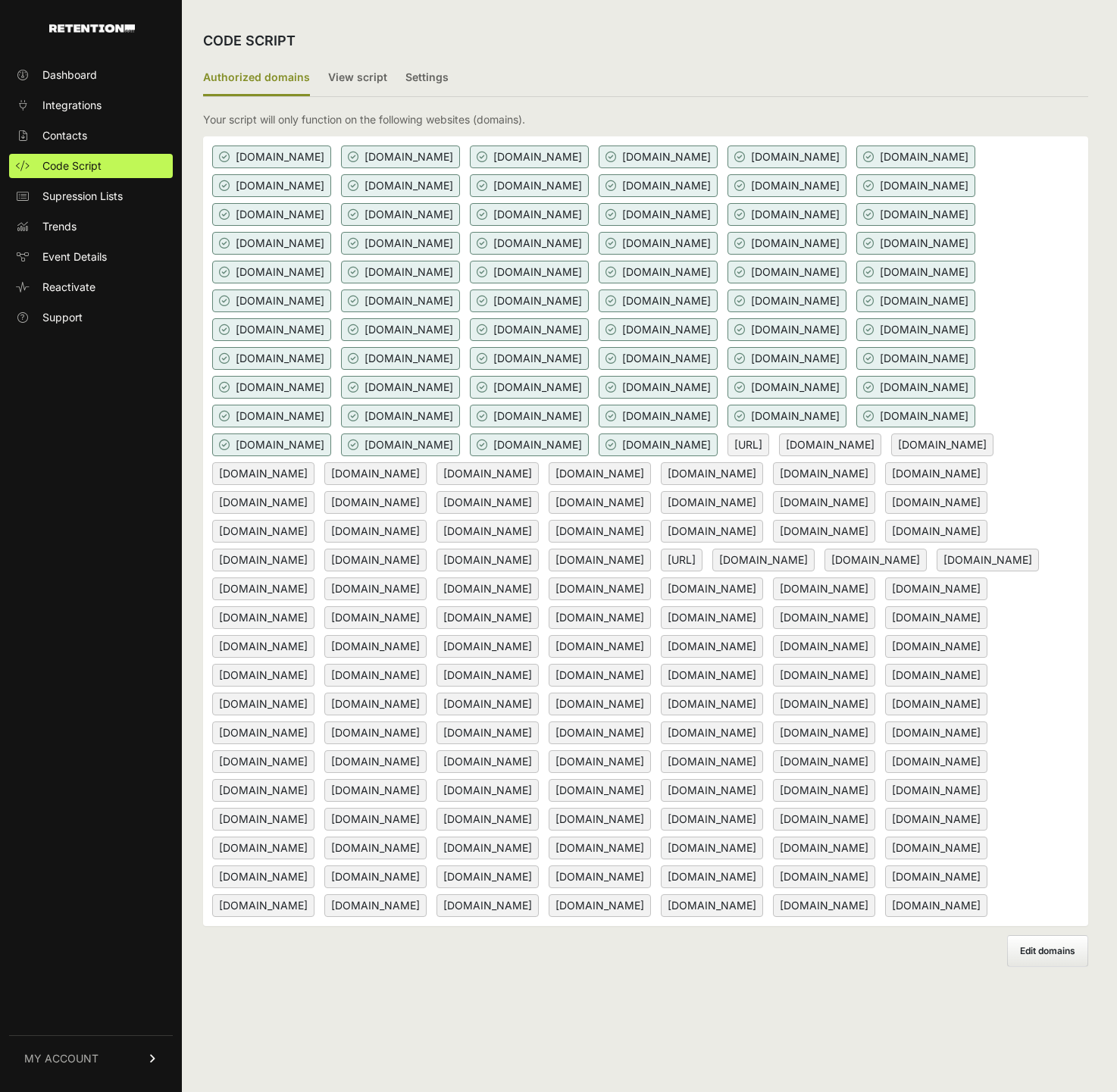
click at [933, 46] on div "CODE SCRIPT" at bounding box center [645, 41] width 885 height 40
click at [345, 78] on label "View script" at bounding box center [358, 78] width 59 height 36
click at [0, 0] on input "View script" at bounding box center [0, 0] width 0 height 0
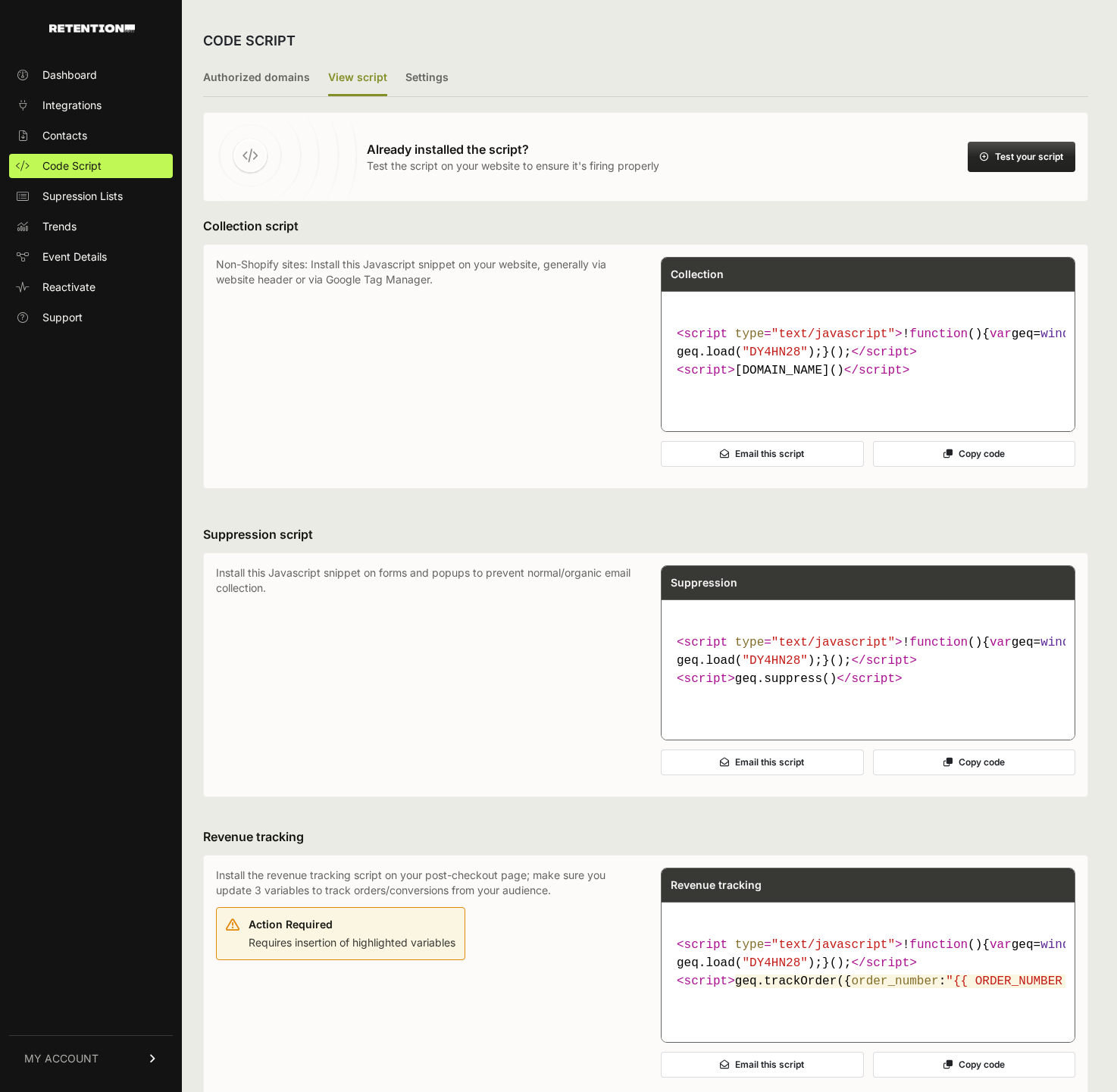
click at [975, 161] on button "Test your script" at bounding box center [1021, 157] width 107 height 30
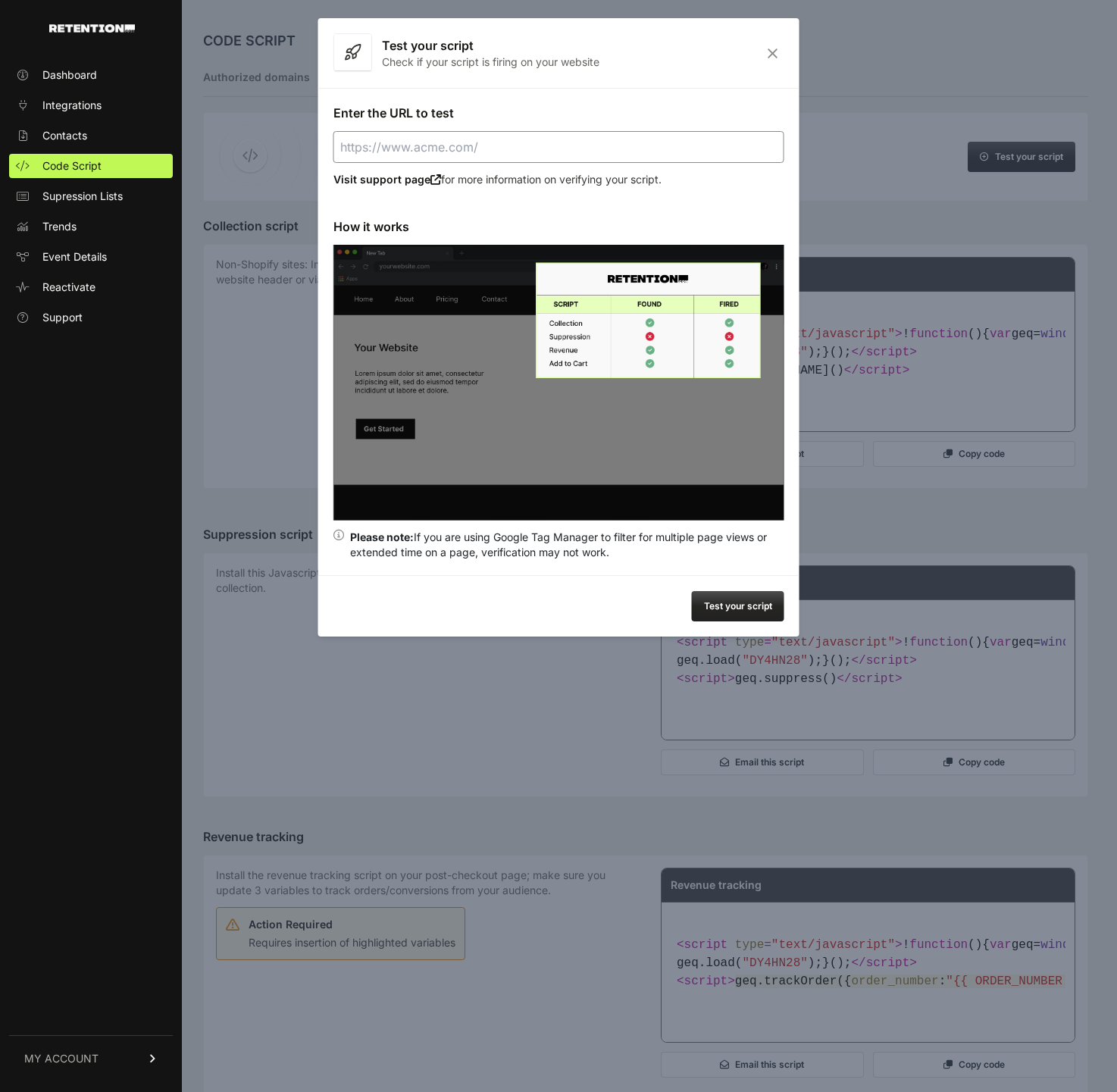
click at [629, 138] on input "Enter the URL to test" at bounding box center [558, 147] width 451 height 32
click at [727, 598] on button "Test your script" at bounding box center [737, 606] width 92 height 30
type input "[URL]"
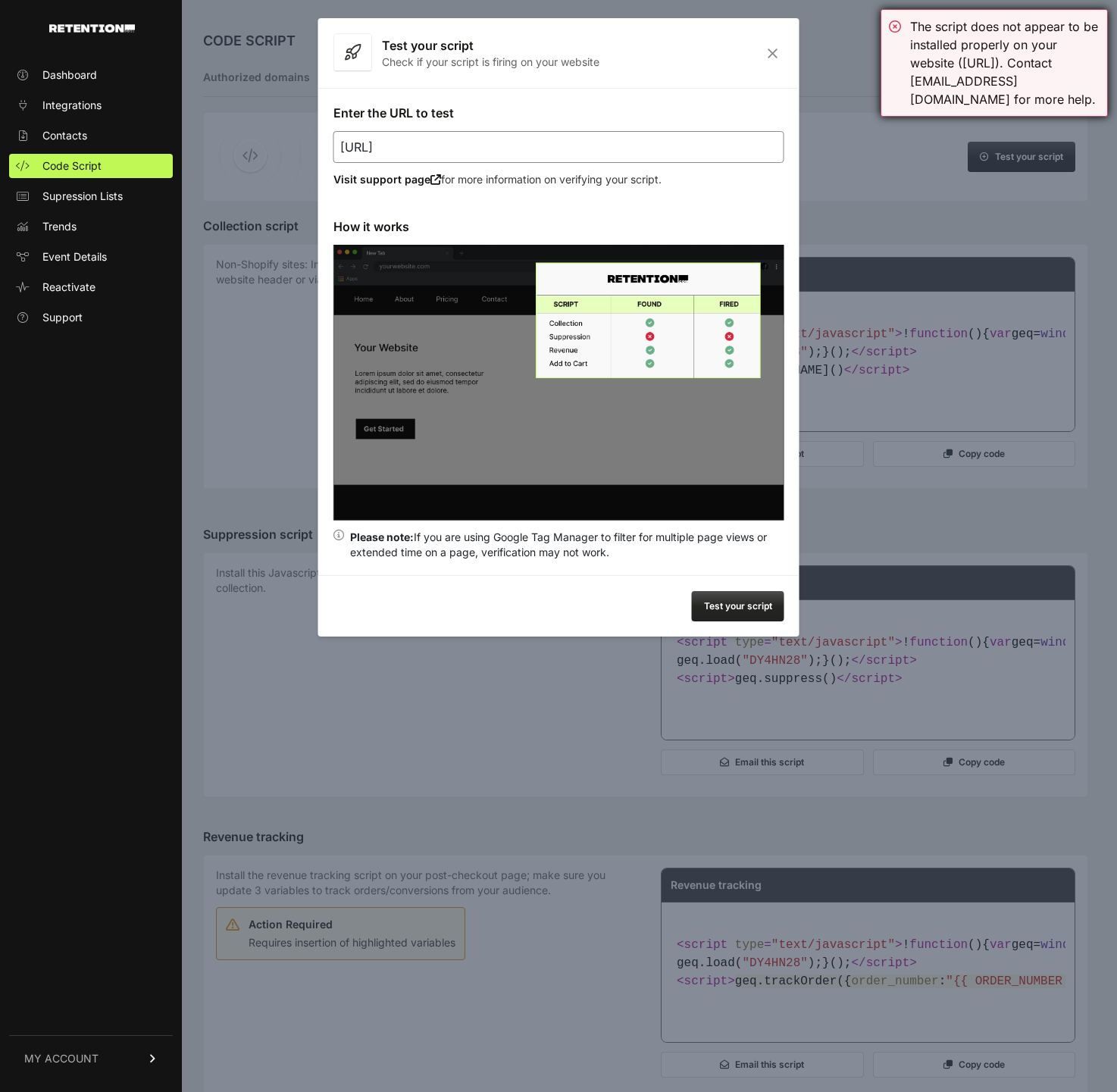
click at [928, 36] on div "The script does not appear to be installed properly on your website ([URL]). Co…" at bounding box center [1004, 63] width 189 height 91
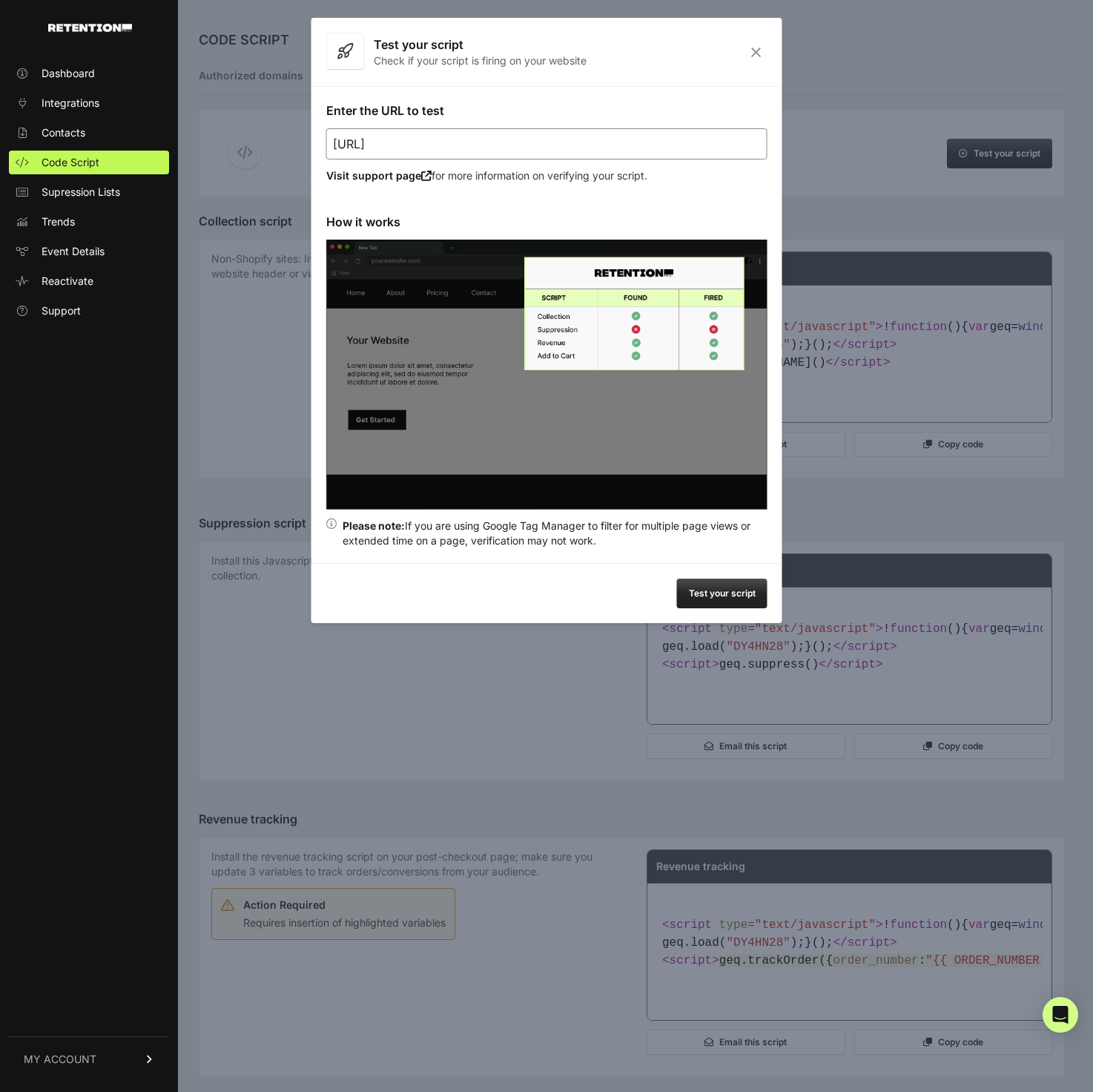
click at [756, 43] on div "Test your script Check if your script is firing on your website" at bounding box center [546, 52] width 471 height 69
click at [758, 53] on icon "Close" at bounding box center [756, 52] width 23 height 13
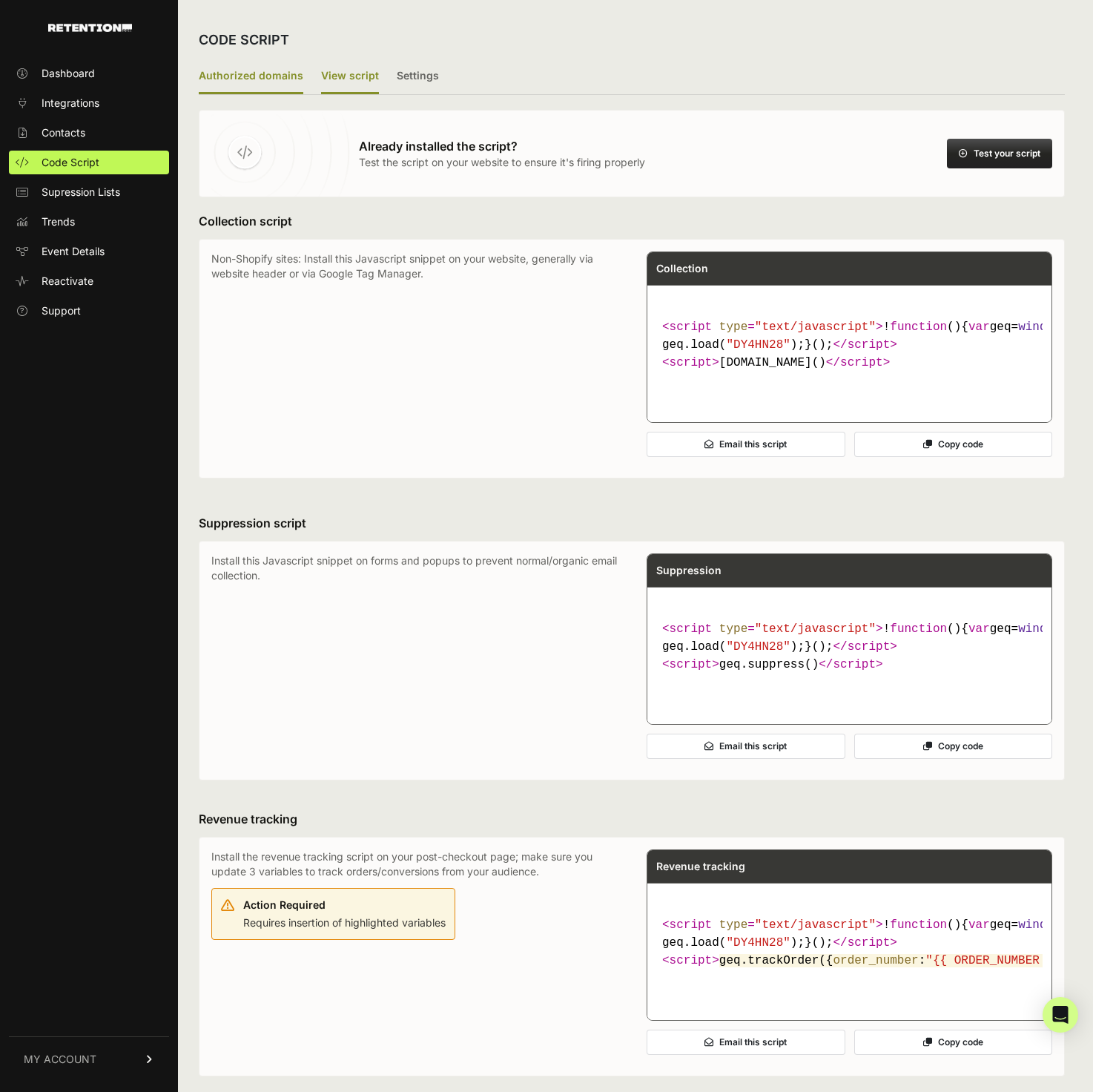
click at [264, 67] on label "Authorized domains" at bounding box center [251, 77] width 104 height 35
click at [0, 0] on input "Authorized domains" at bounding box center [0, 0] width 0 height 0
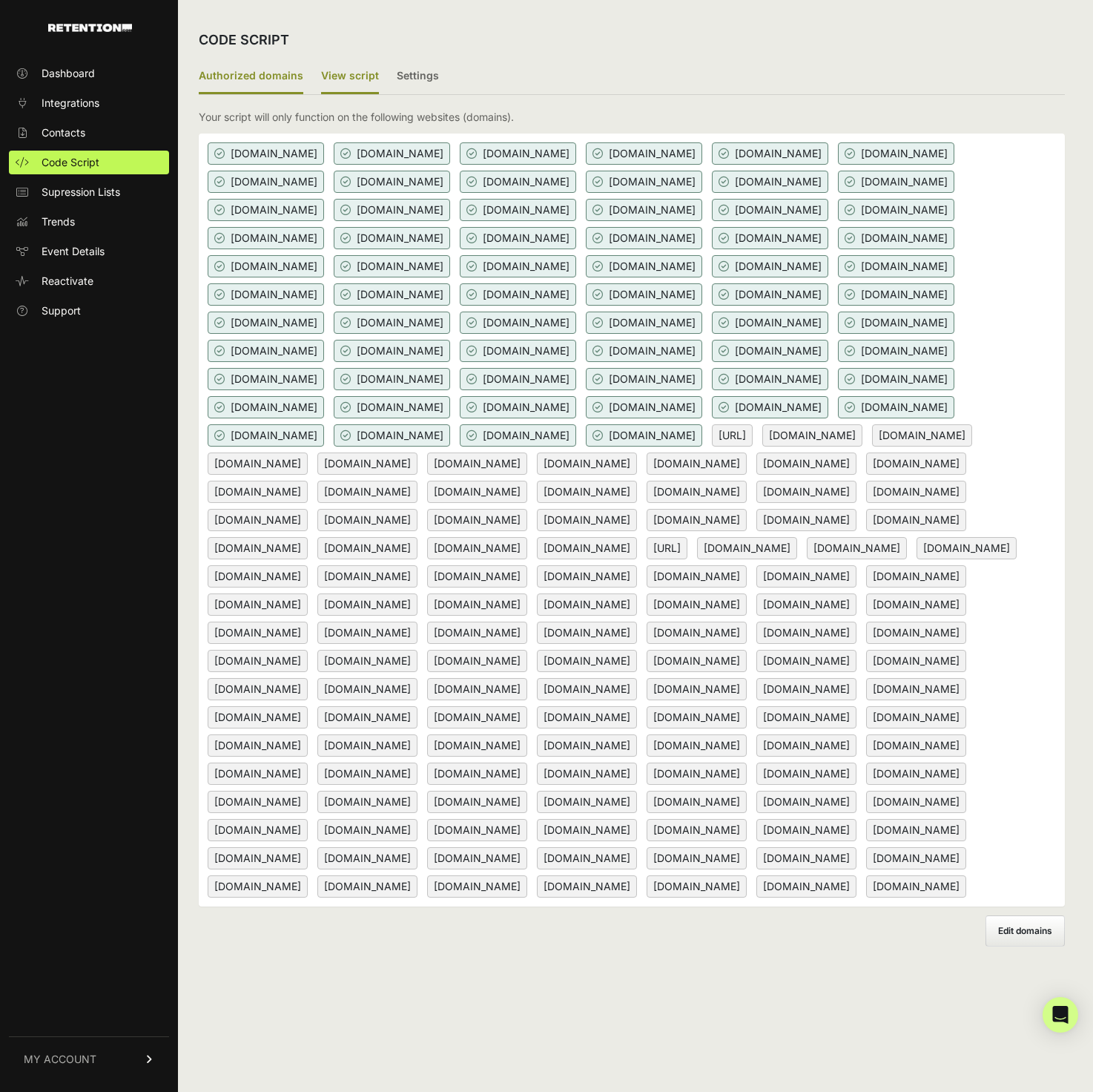
click at [327, 76] on label "View script" at bounding box center [350, 77] width 58 height 35
click at [0, 0] on input "View script" at bounding box center [0, 0] width 0 height 0
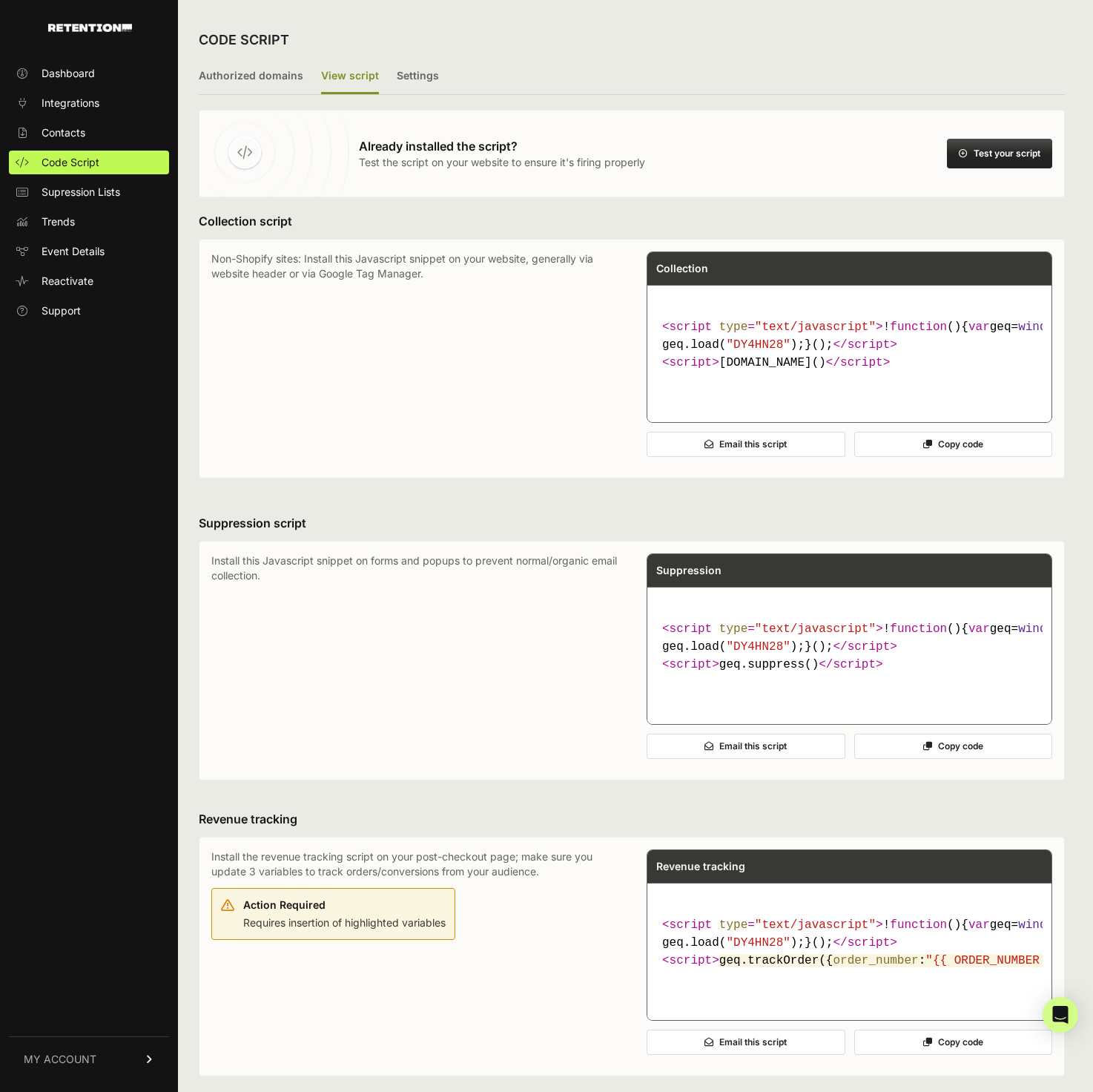
click at [975, 157] on button "Test your script" at bounding box center [999, 153] width 105 height 30
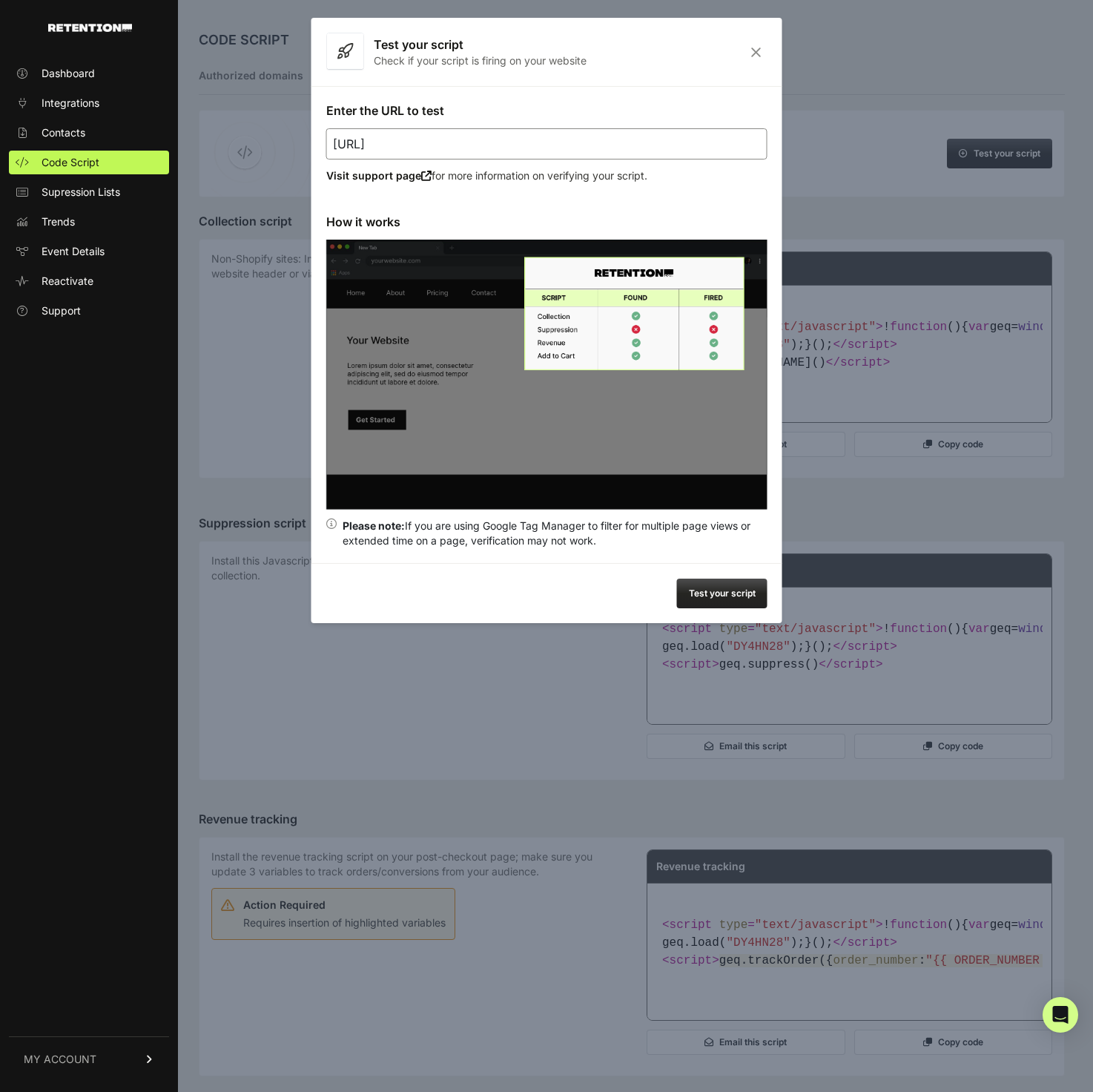
click at [544, 150] on input "[URL]" at bounding box center [546, 144] width 442 height 31
click at [555, 214] on h3 "How it works" at bounding box center [546, 222] width 442 height 18
click at [722, 603] on button "Test your script" at bounding box center [721, 594] width 90 height 30
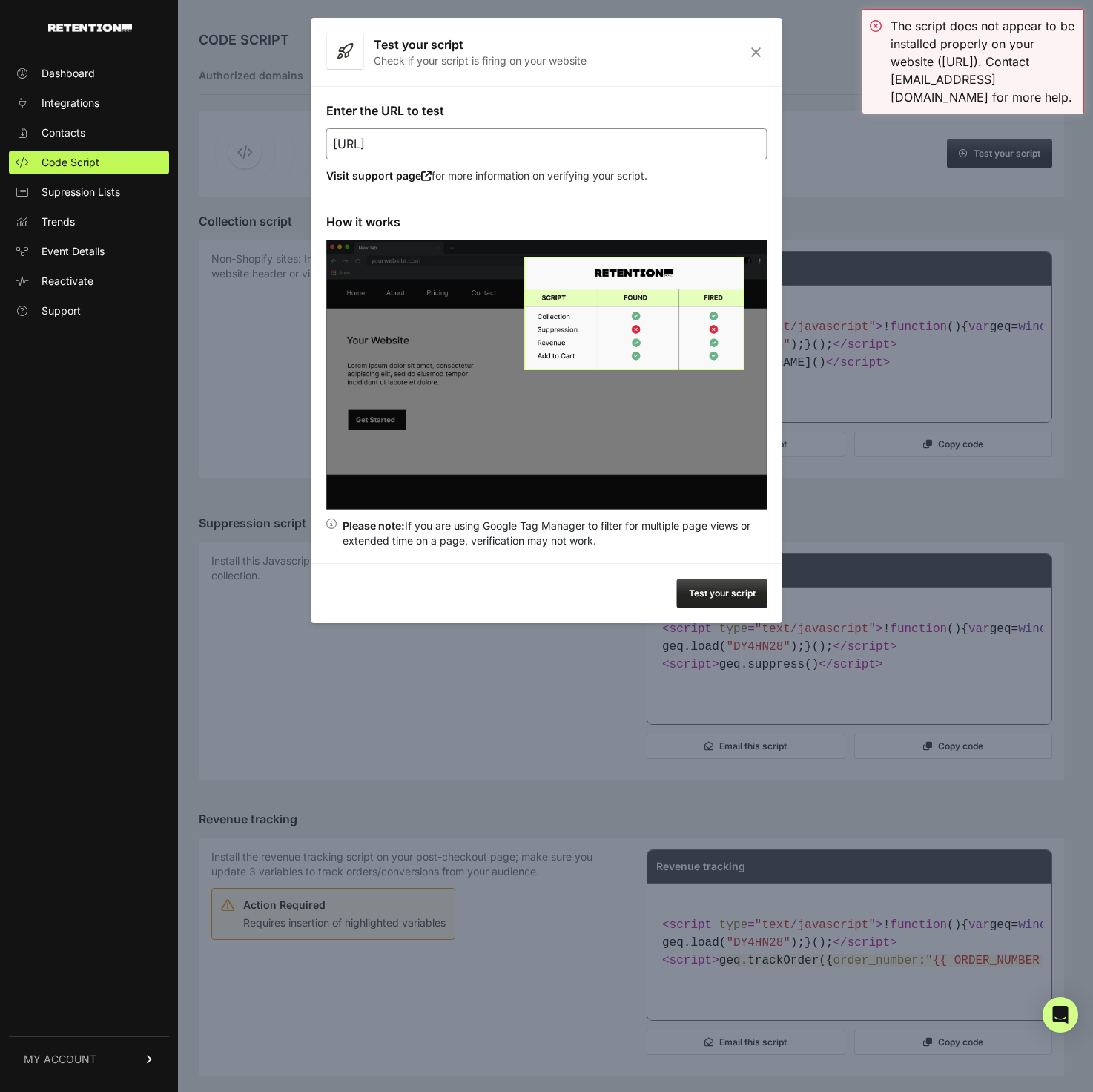
click at [749, 51] on icon "Close" at bounding box center [756, 52] width 23 height 13
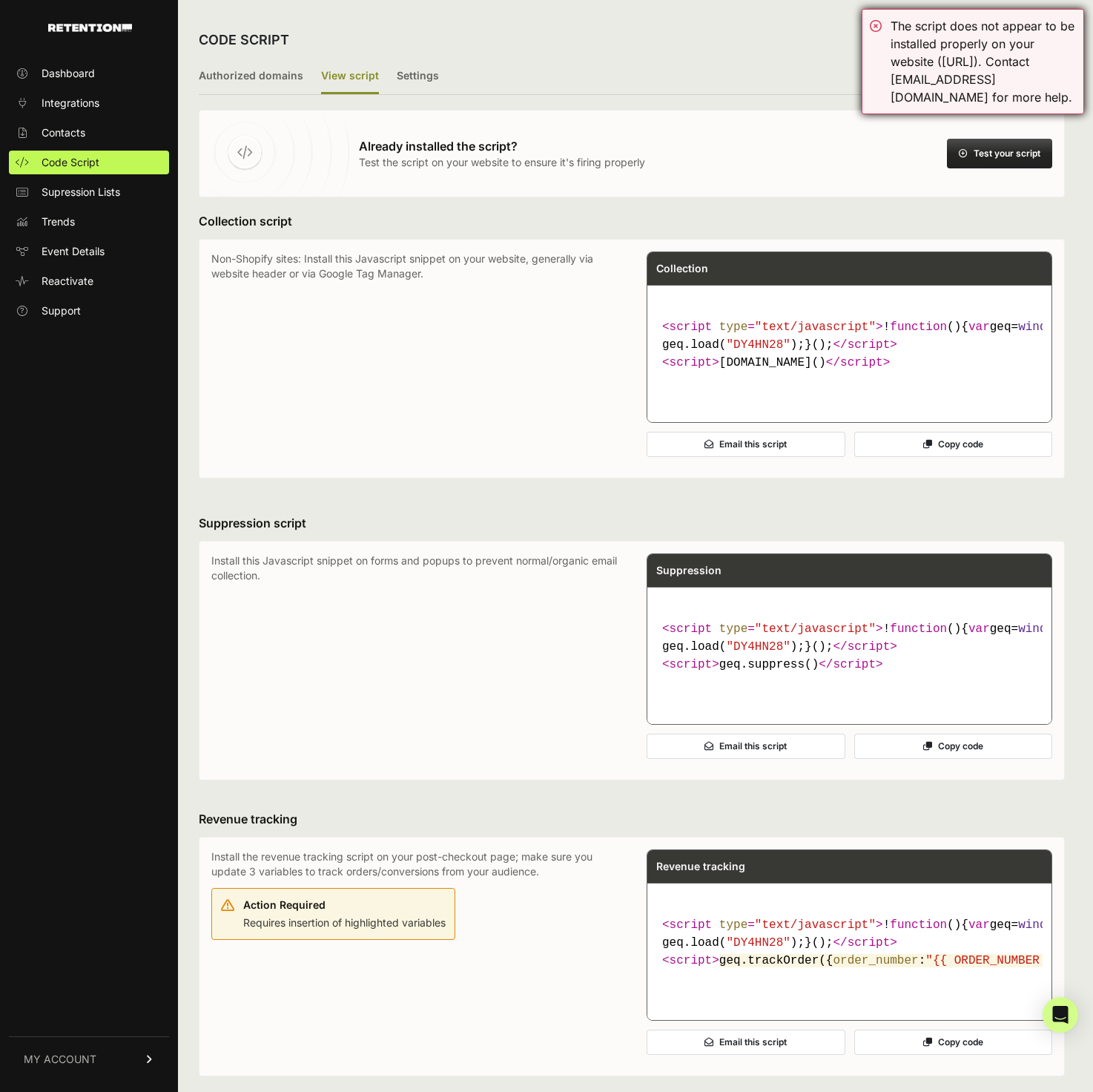
click at [883, 19] on div "The script does not appear to be installed properly on your website ([URL]). Co…" at bounding box center [972, 61] width 223 height 105
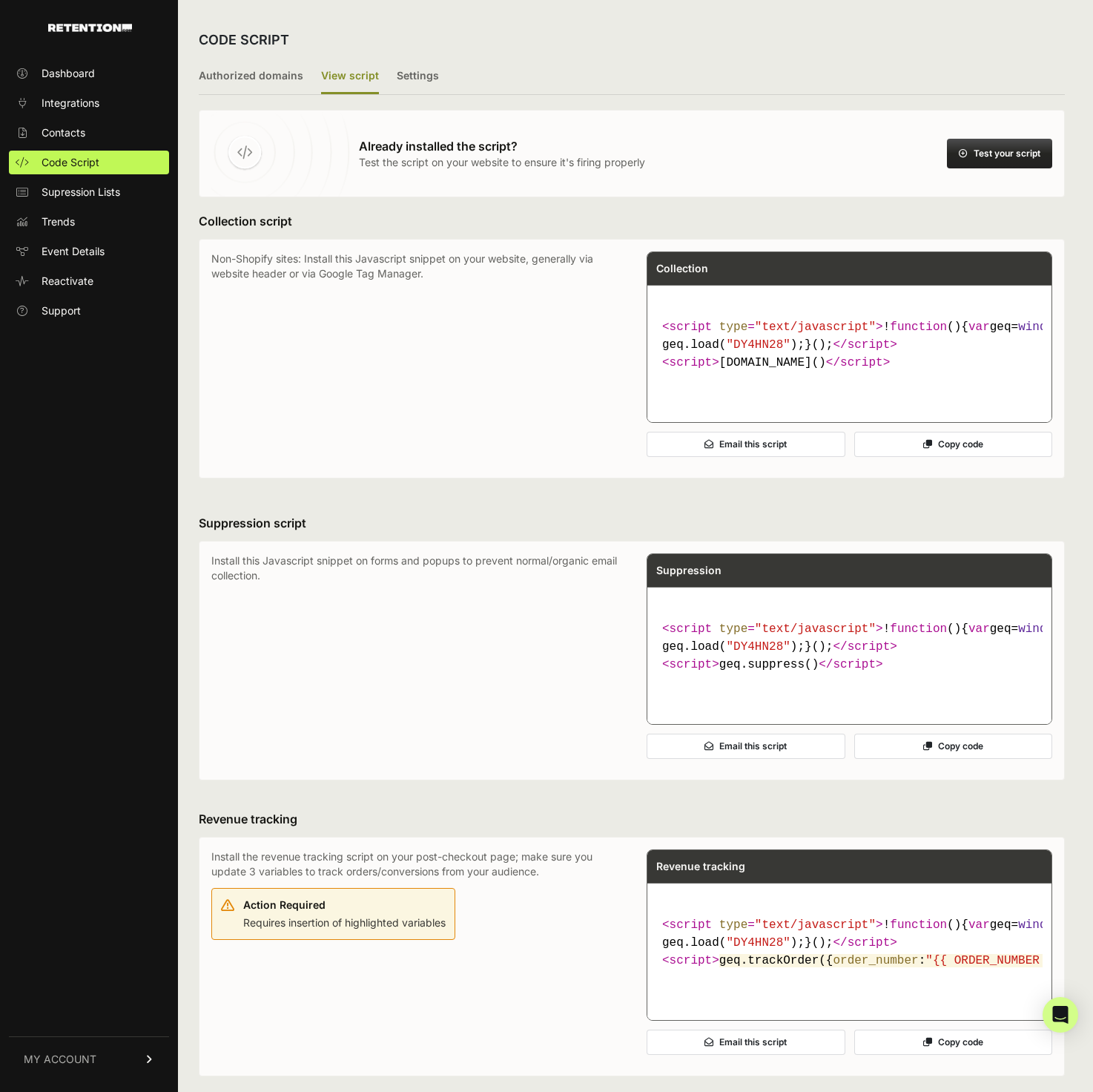
click at [995, 153] on button "Test your script" at bounding box center [999, 153] width 105 height 30
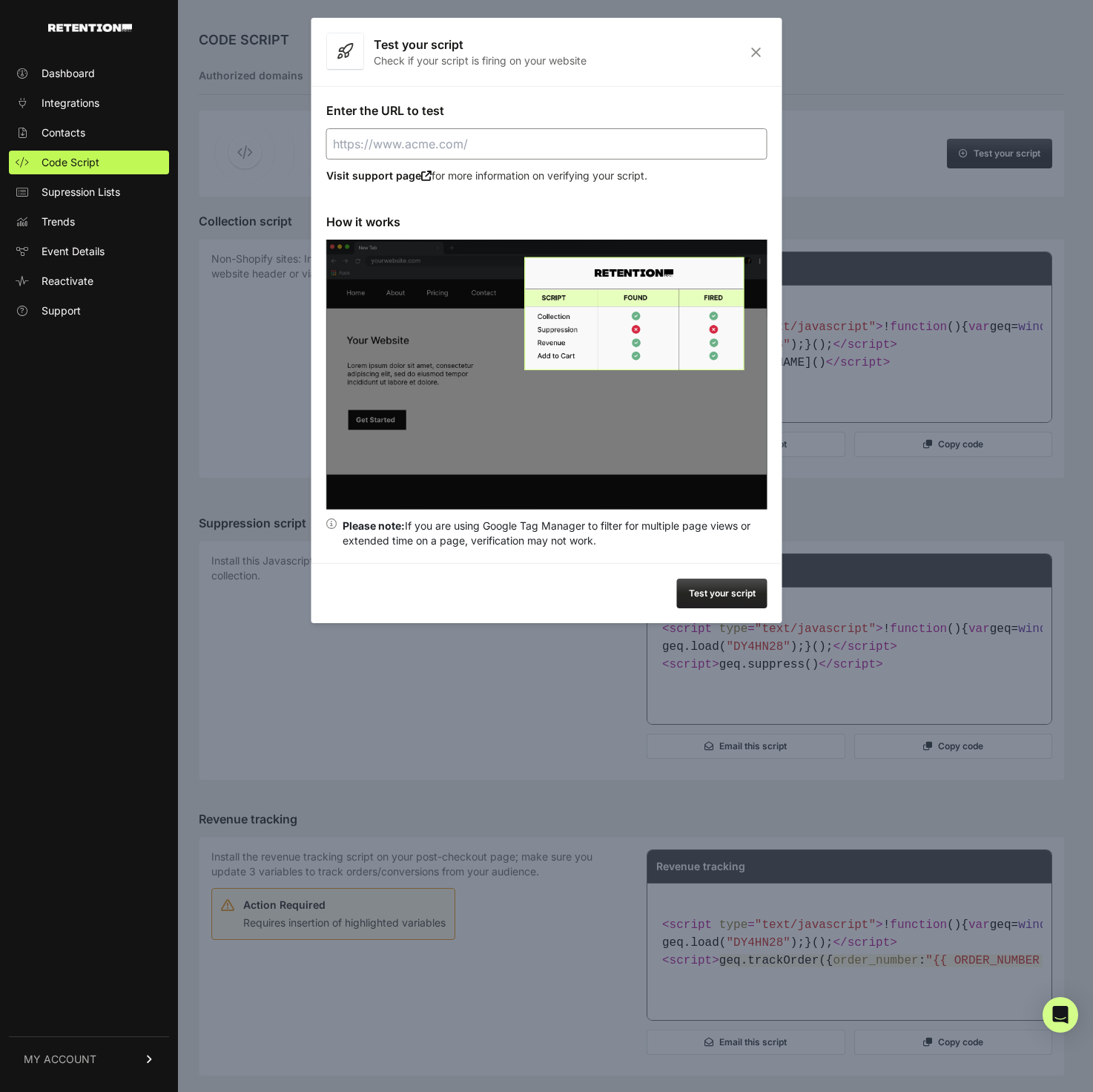
click at [621, 143] on input "Enter the URL to test" at bounding box center [546, 144] width 442 height 31
click at [732, 587] on button "Test your script" at bounding box center [721, 594] width 90 height 30
type input "[URL]"
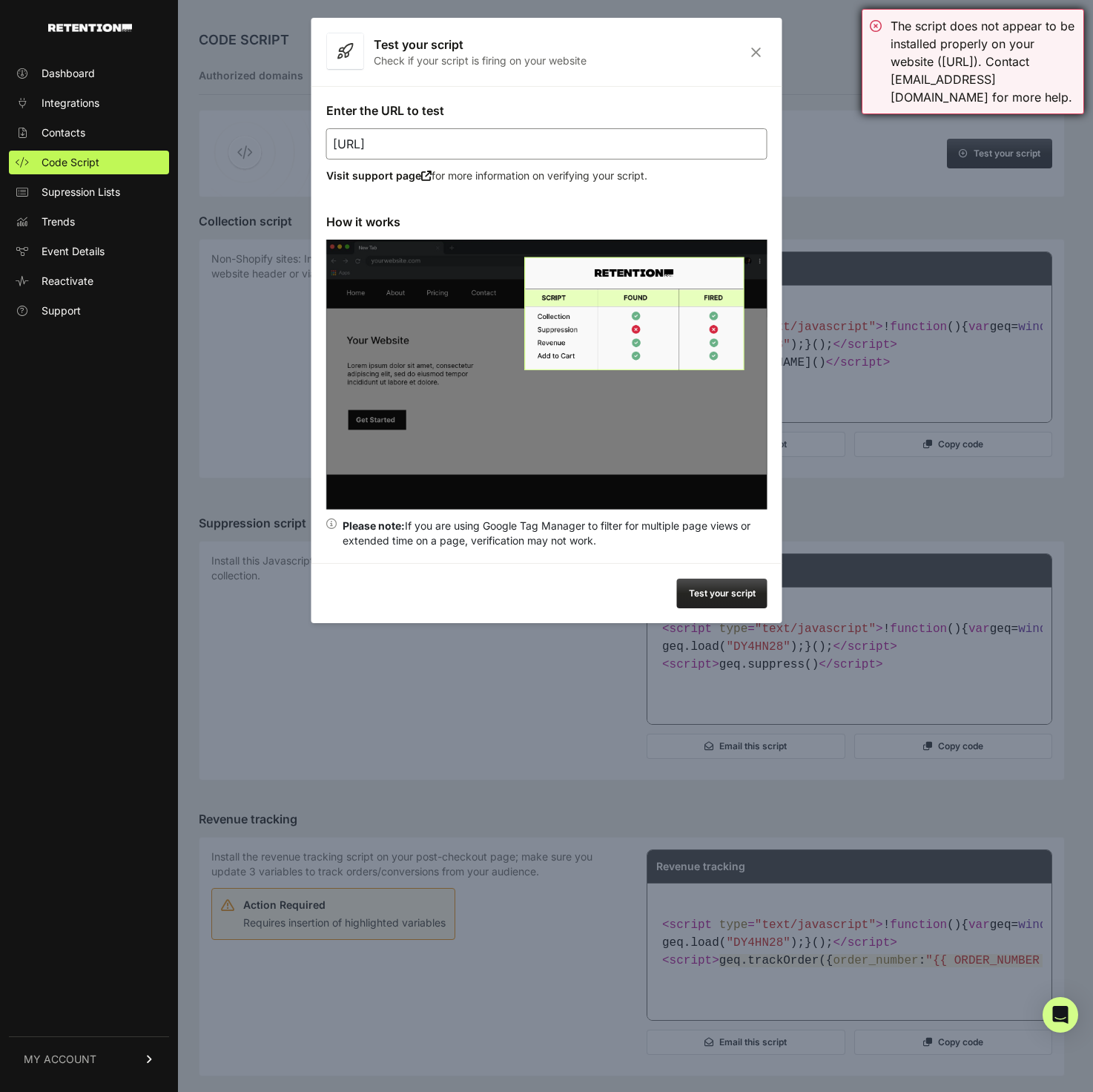
click at [983, 45] on div "The script does not appear to be installed properly on your website ([URL]). Co…" at bounding box center [983, 62] width 185 height 89
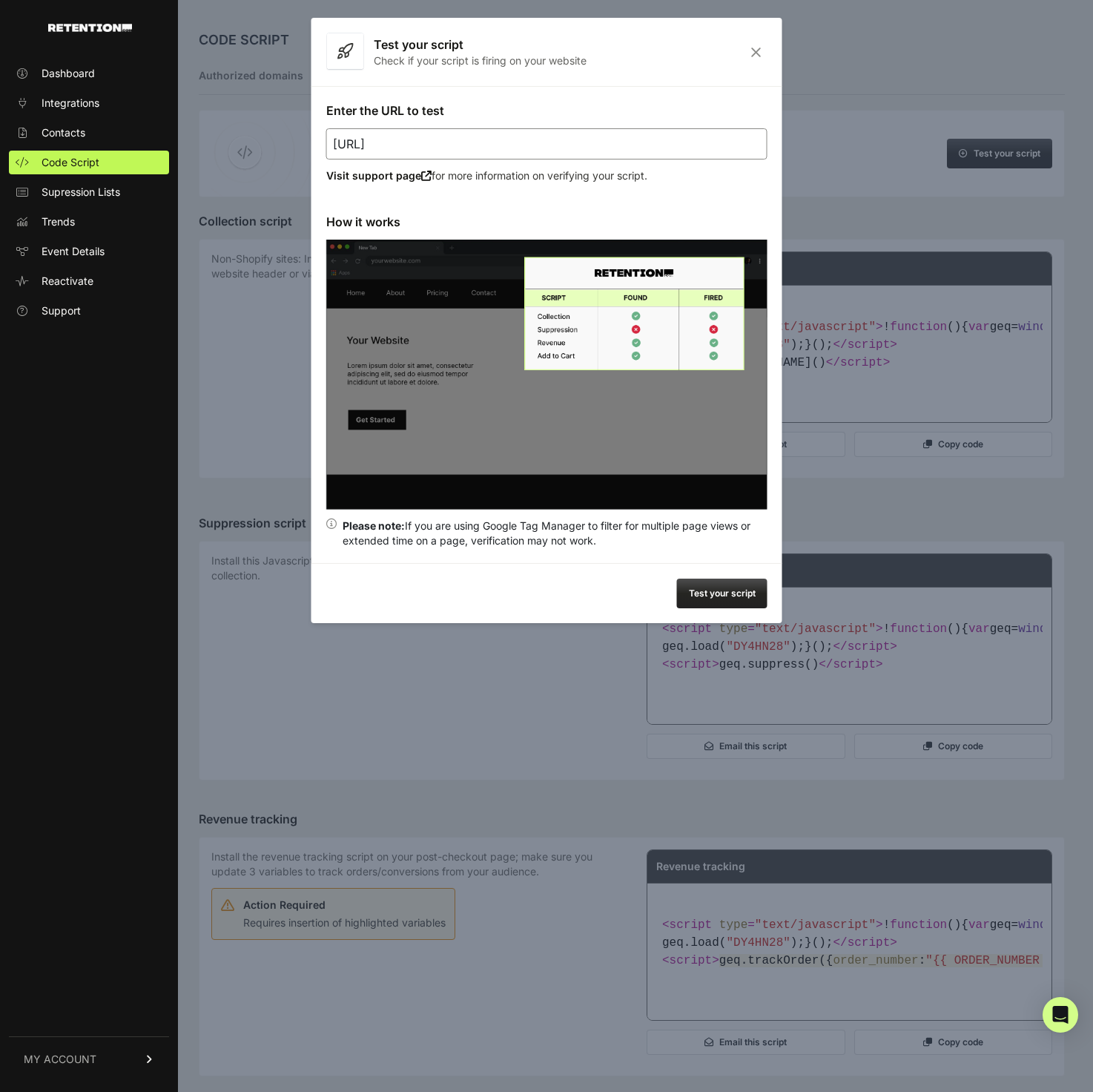
click at [742, 57] on div "Test your script Check if your script is firing on your website" at bounding box center [546, 52] width 471 height 69
click at [748, 51] on icon "Close" at bounding box center [756, 52] width 23 height 13
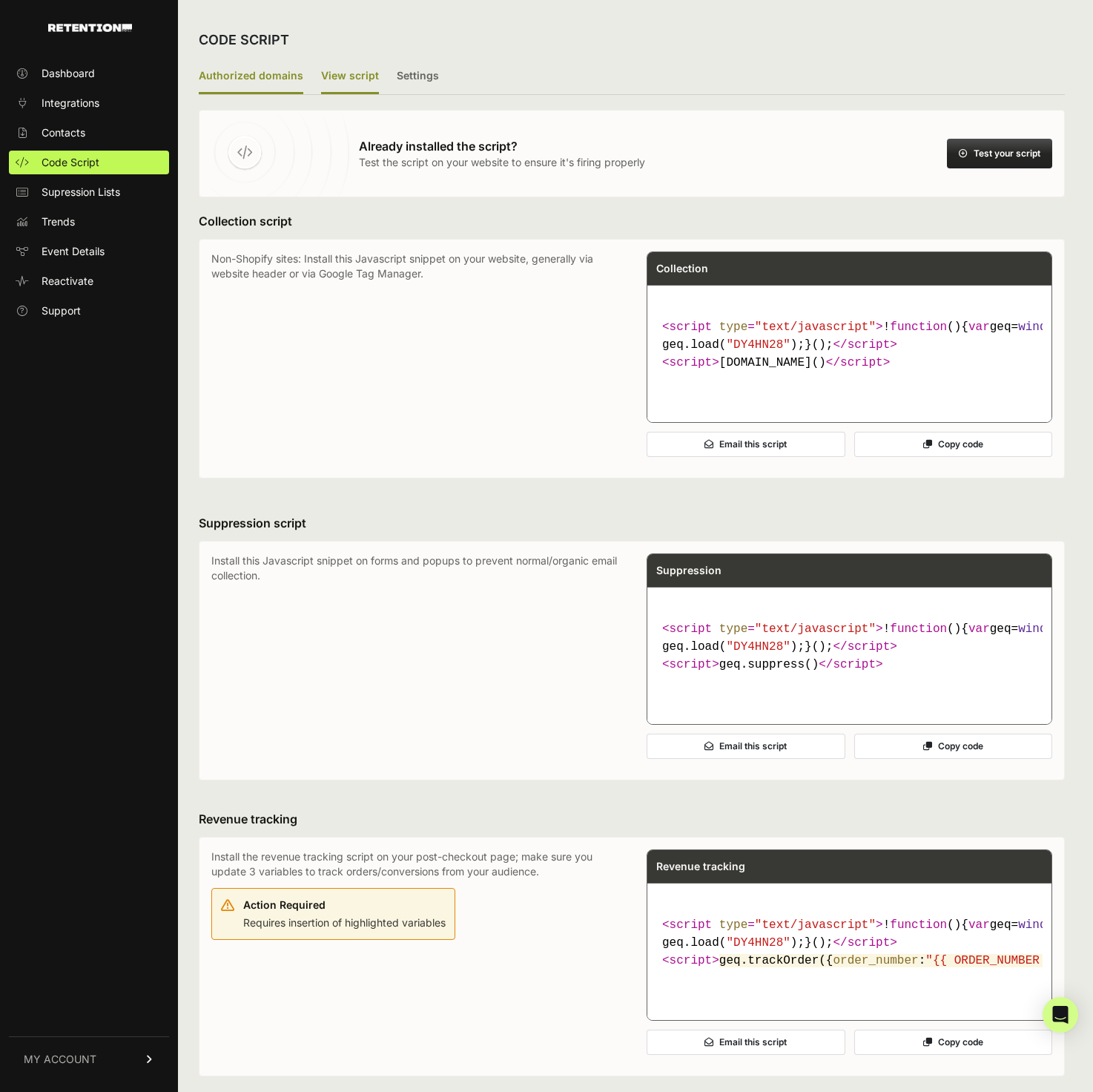
click at [279, 75] on label "Authorized domains" at bounding box center [251, 77] width 104 height 35
click at [0, 0] on input "Authorized domains" at bounding box center [0, 0] width 0 height 0
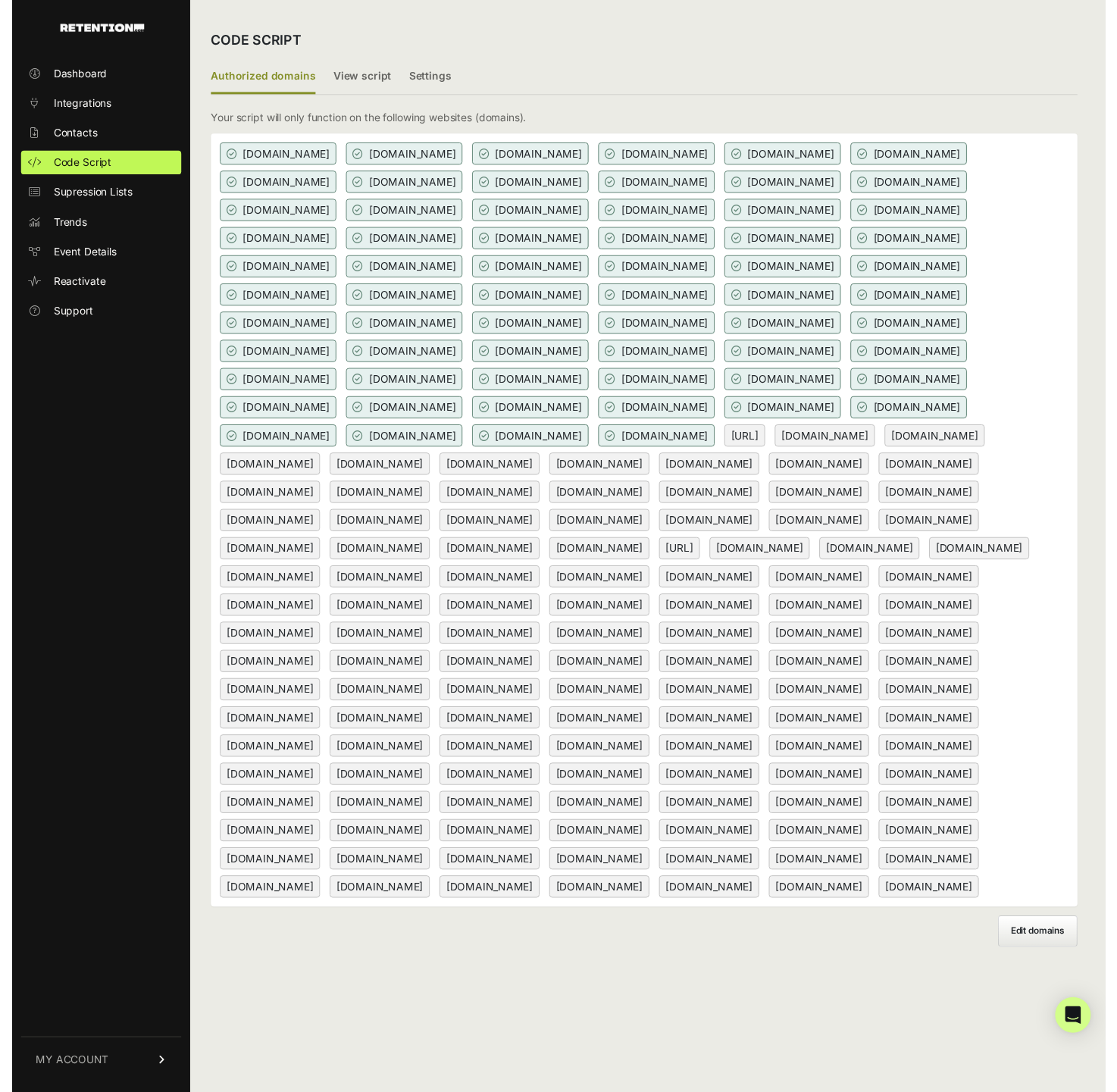
scroll to position [22, 0]
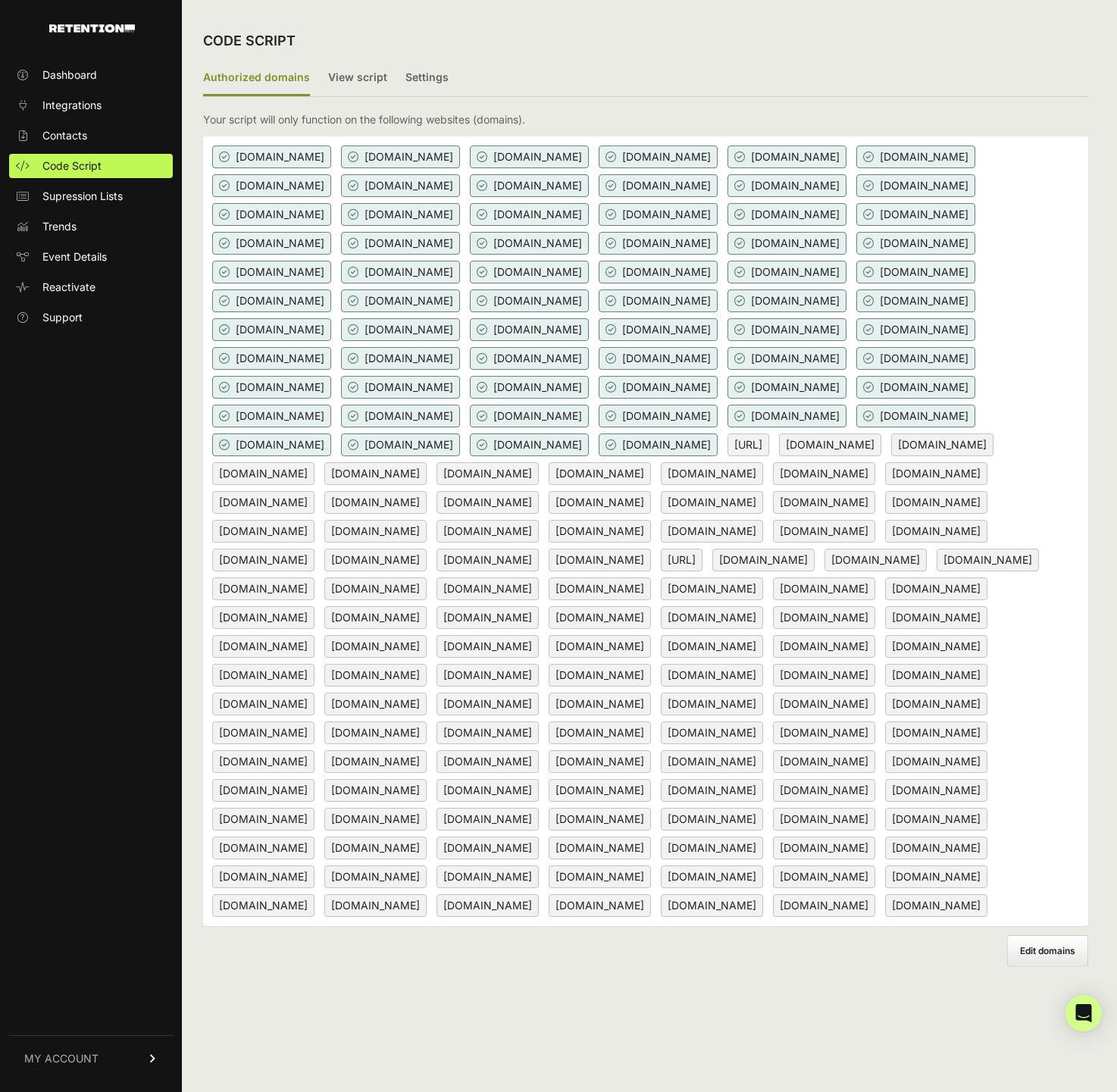
click at [773, 543] on span "[DOMAIN_NAME]" at bounding box center [824, 531] width 102 height 23
click at [1042, 957] on span "Edit domains" at bounding box center [1047, 950] width 56 height 11
click at [0, 0] on input "Add domain" at bounding box center [0, 0] width 0 height 0
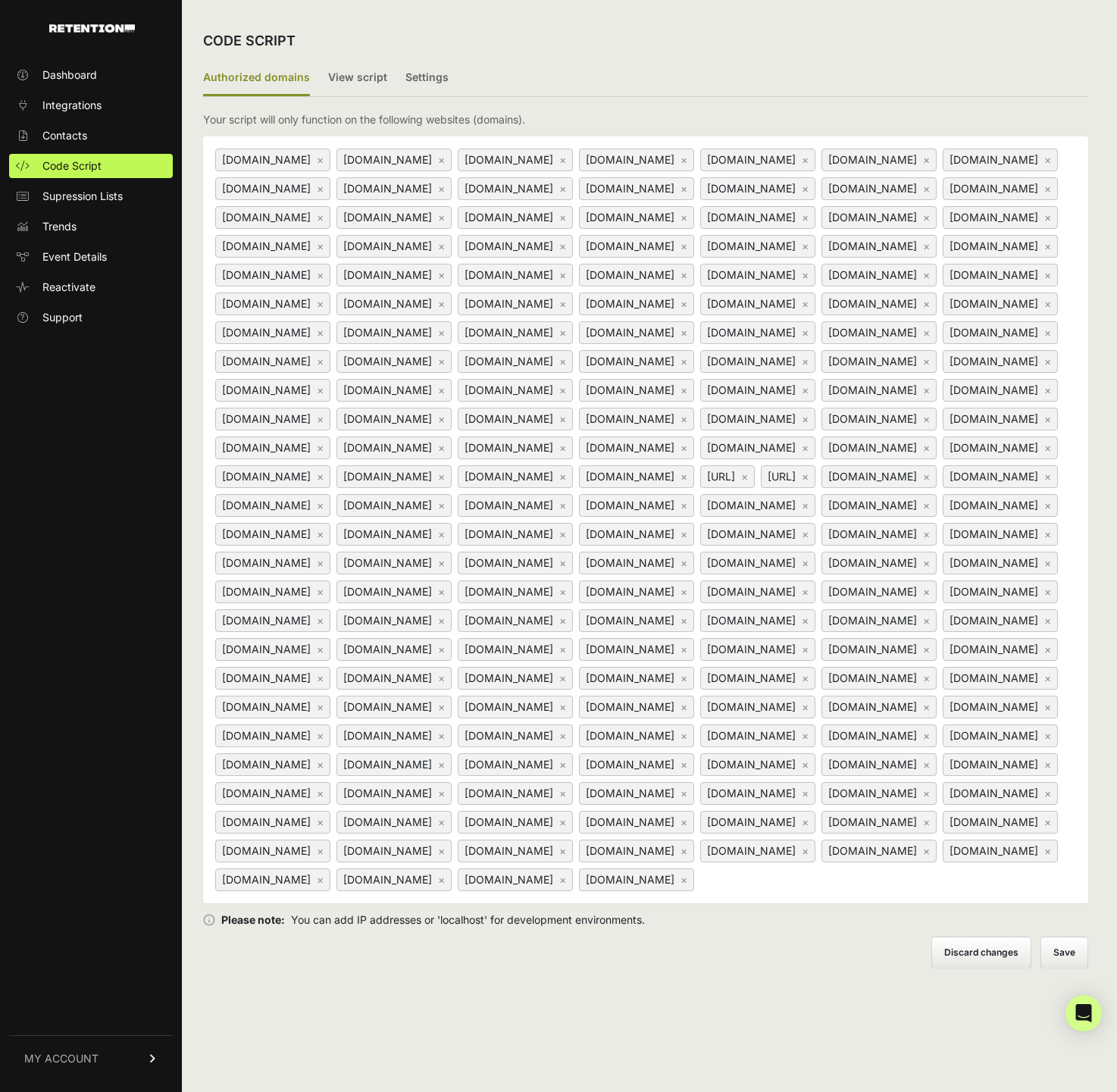
scroll to position [0, 0]
click at [741, 482] on link "×" at bounding box center [744, 476] width 7 height 13
click at [741, 470] on link "×" at bounding box center [744, 476] width 7 height 13
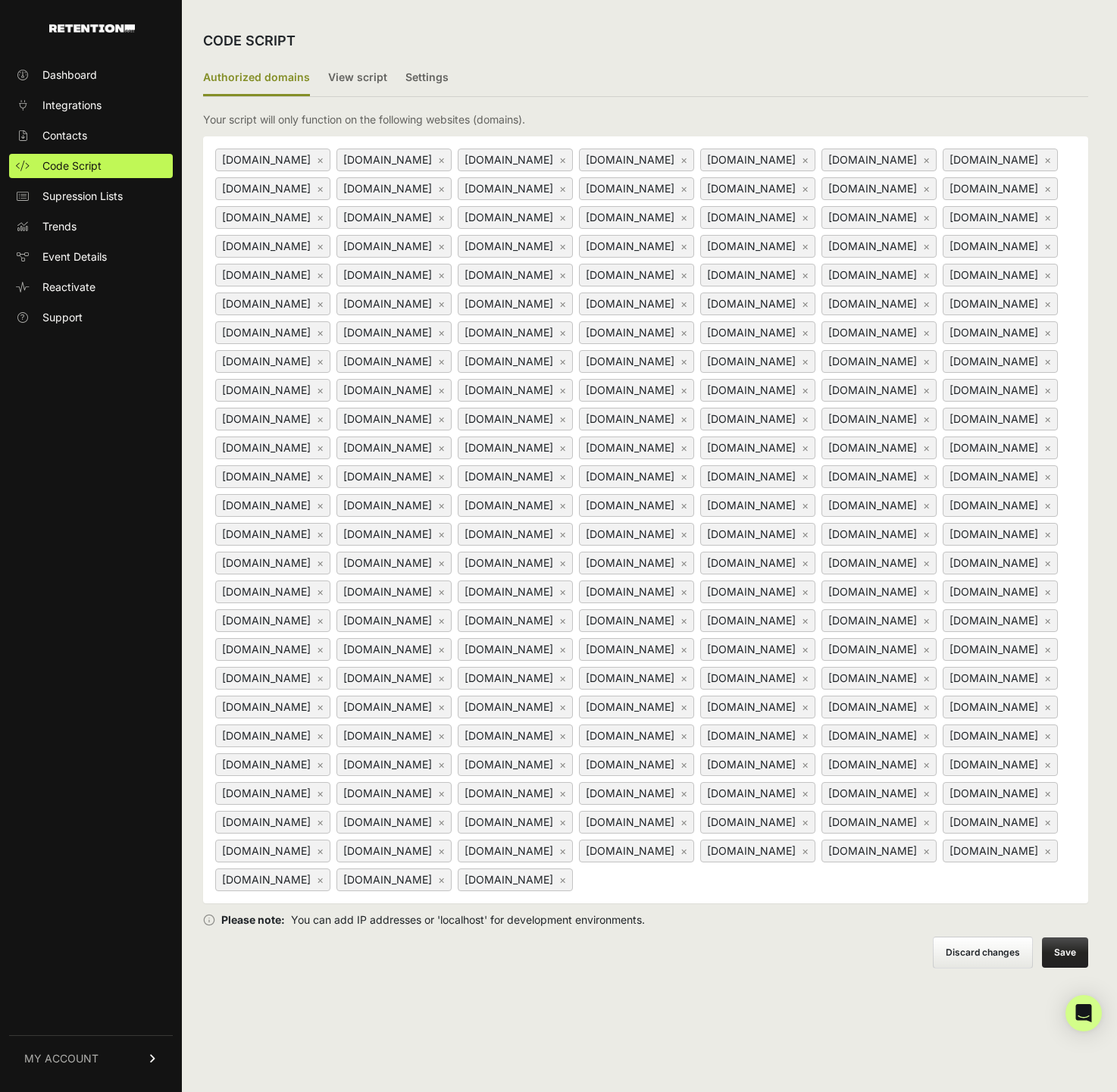
click at [1060, 968] on button "Save" at bounding box center [1064, 953] width 46 height 30
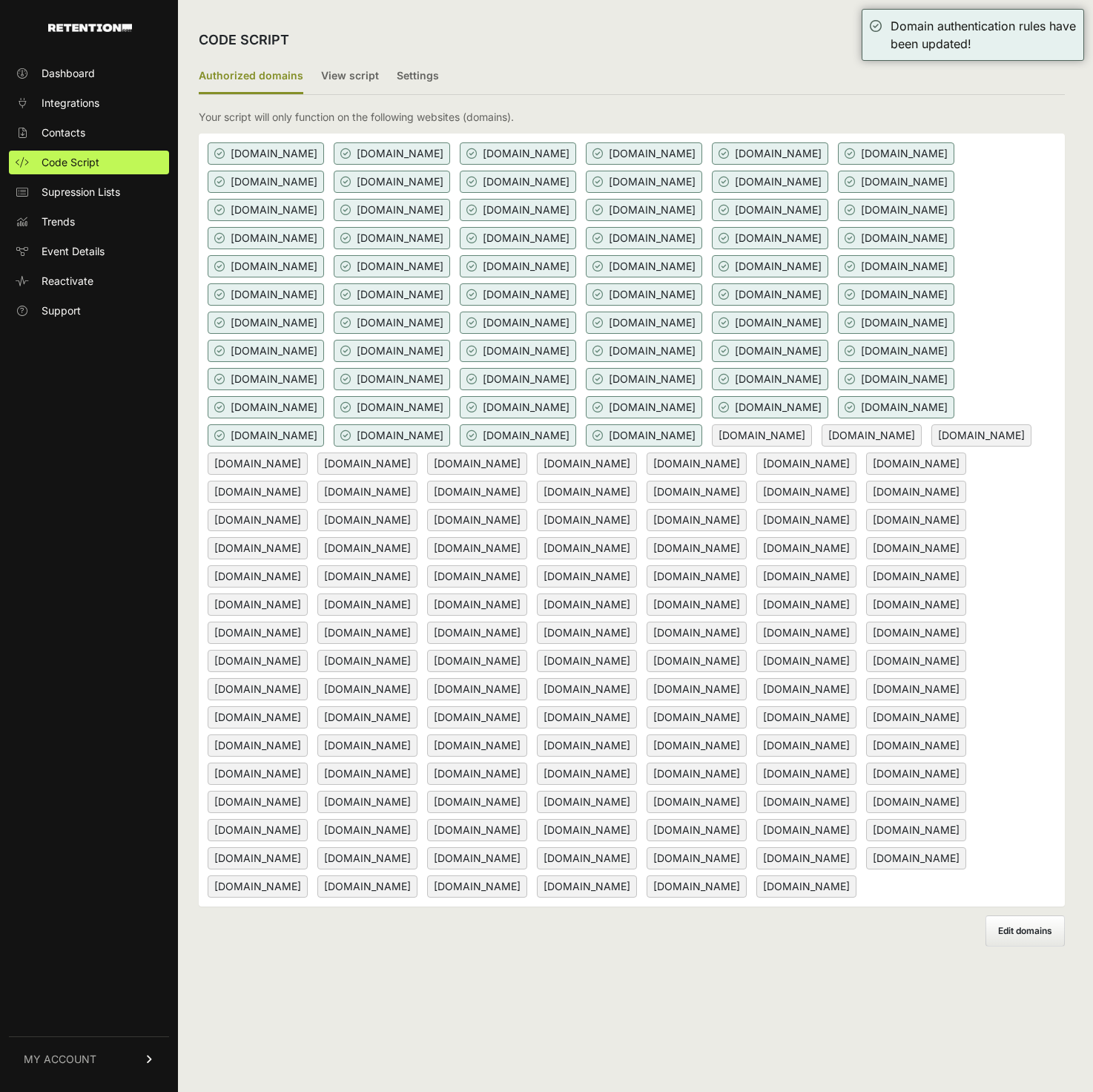
click at [1036, 947] on label "Edit domains" at bounding box center [1025, 931] width 80 height 31
click at [0, 0] on input "Add domain" at bounding box center [0, 0] width 0 height 0
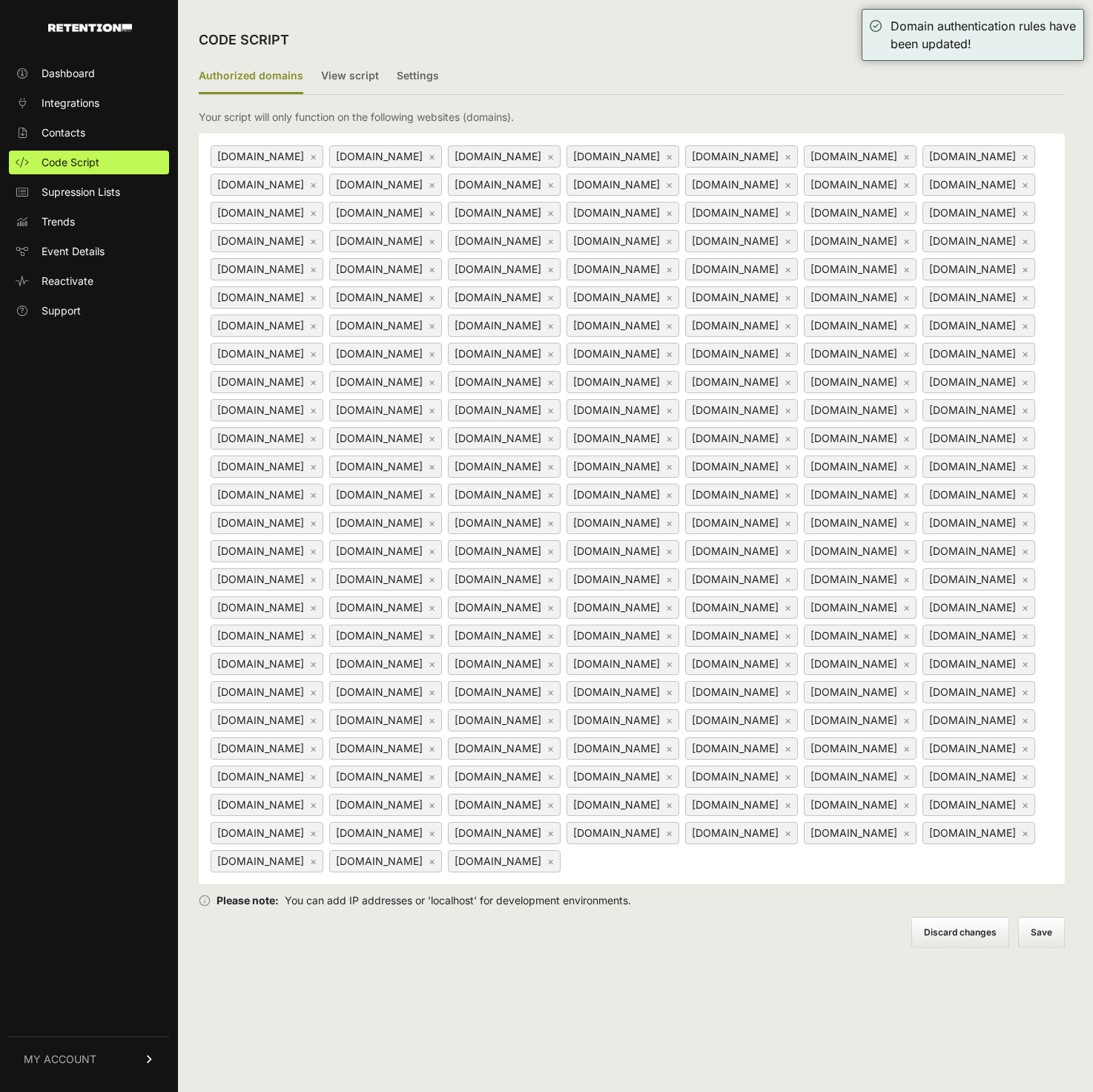
scroll to position [102, 0]
click at [749, 869] on input at bounding box center [656, 860] width 185 height 18
type input "astrainte"
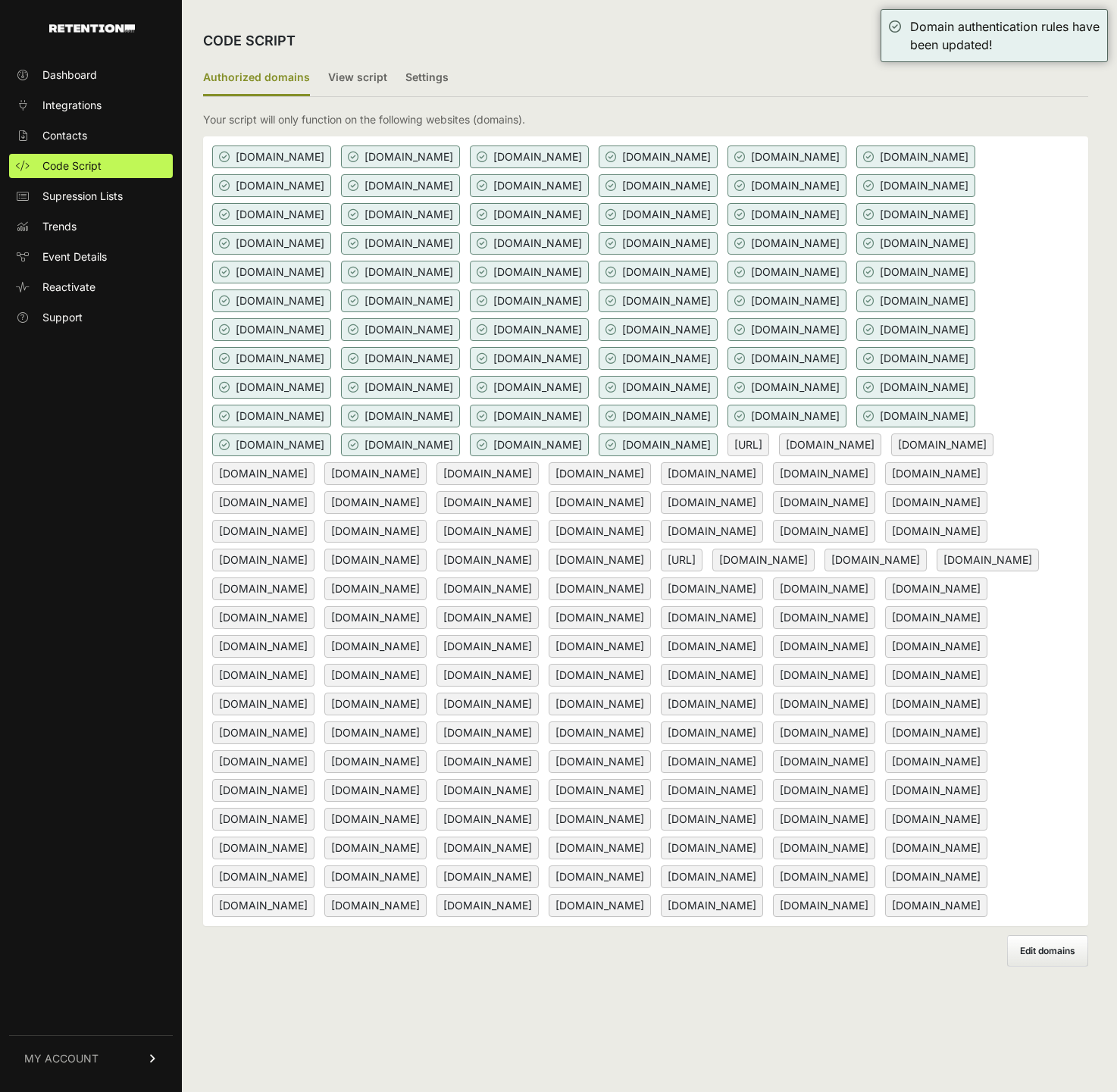
click at [383, 88] on ul "Authorized domains View script Settings" at bounding box center [645, 79] width 885 height 37
click at [329, 81] on label "View script" at bounding box center [358, 78] width 59 height 36
click at [0, 0] on input "View script" at bounding box center [0, 0] width 0 height 0
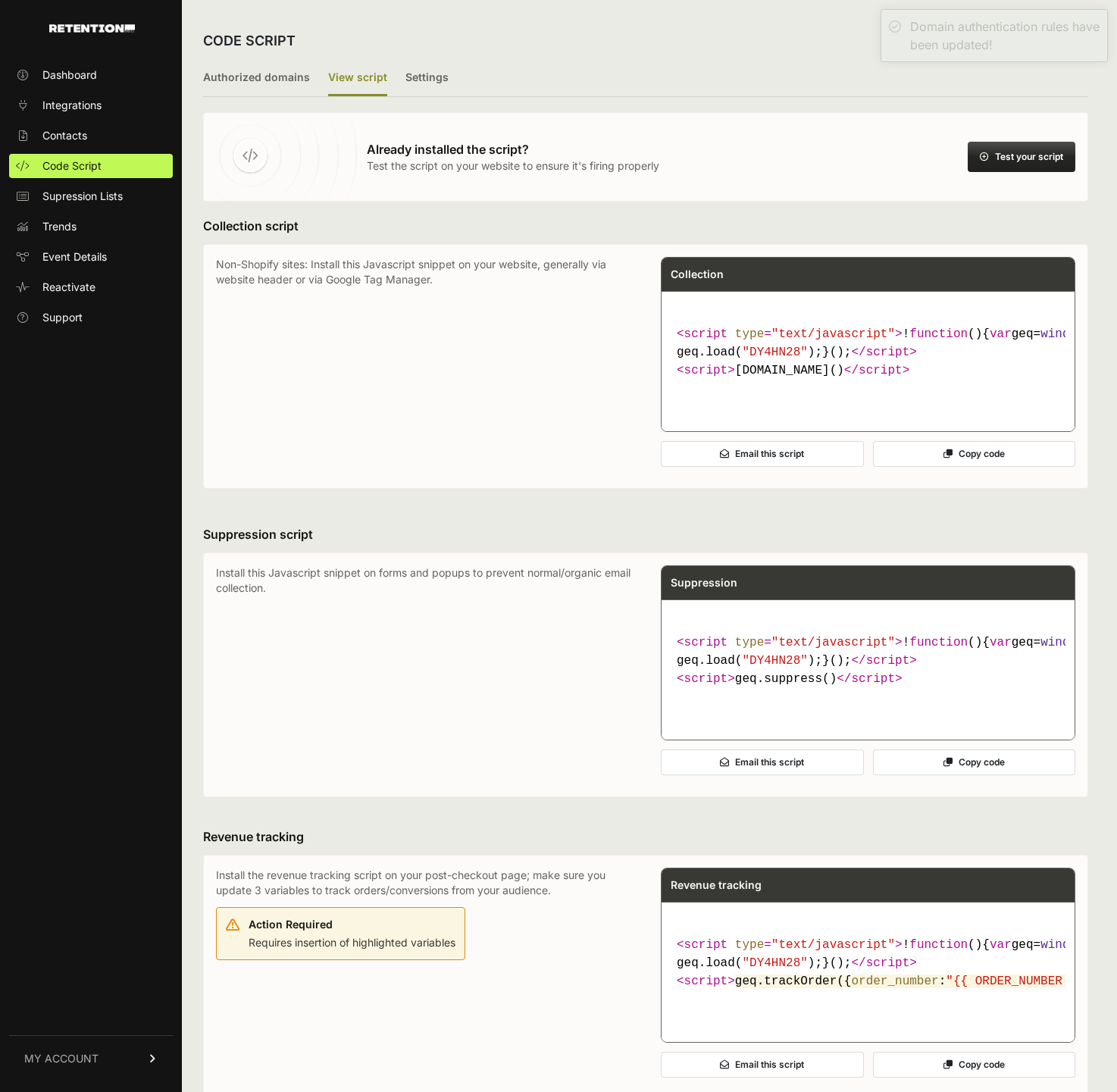
click at [993, 156] on button "Test your script" at bounding box center [1021, 157] width 107 height 30
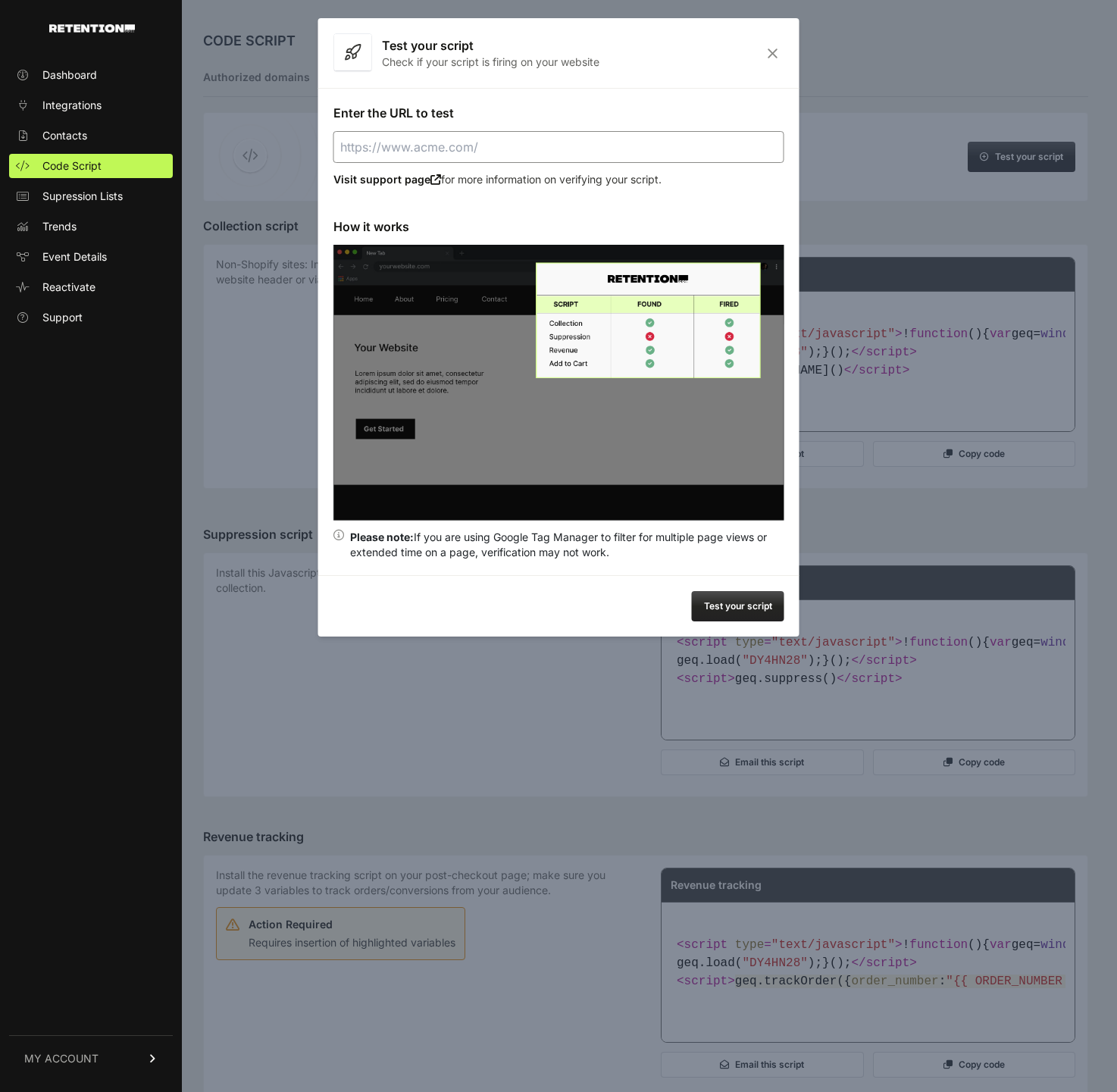
click at [618, 169] on div "Enter the URL to test Visit support page for more information on verifying your…" at bounding box center [558, 332] width 481 height 487
click at [610, 164] on div "Enter the URL to test Visit support page for more information on verifying your…" at bounding box center [558, 332] width 481 height 487
click at [594, 155] on input "Enter the URL to test" at bounding box center [558, 147] width 451 height 32
click at [747, 606] on button "Test your script" at bounding box center [737, 606] width 92 height 30
type input "[URL]"
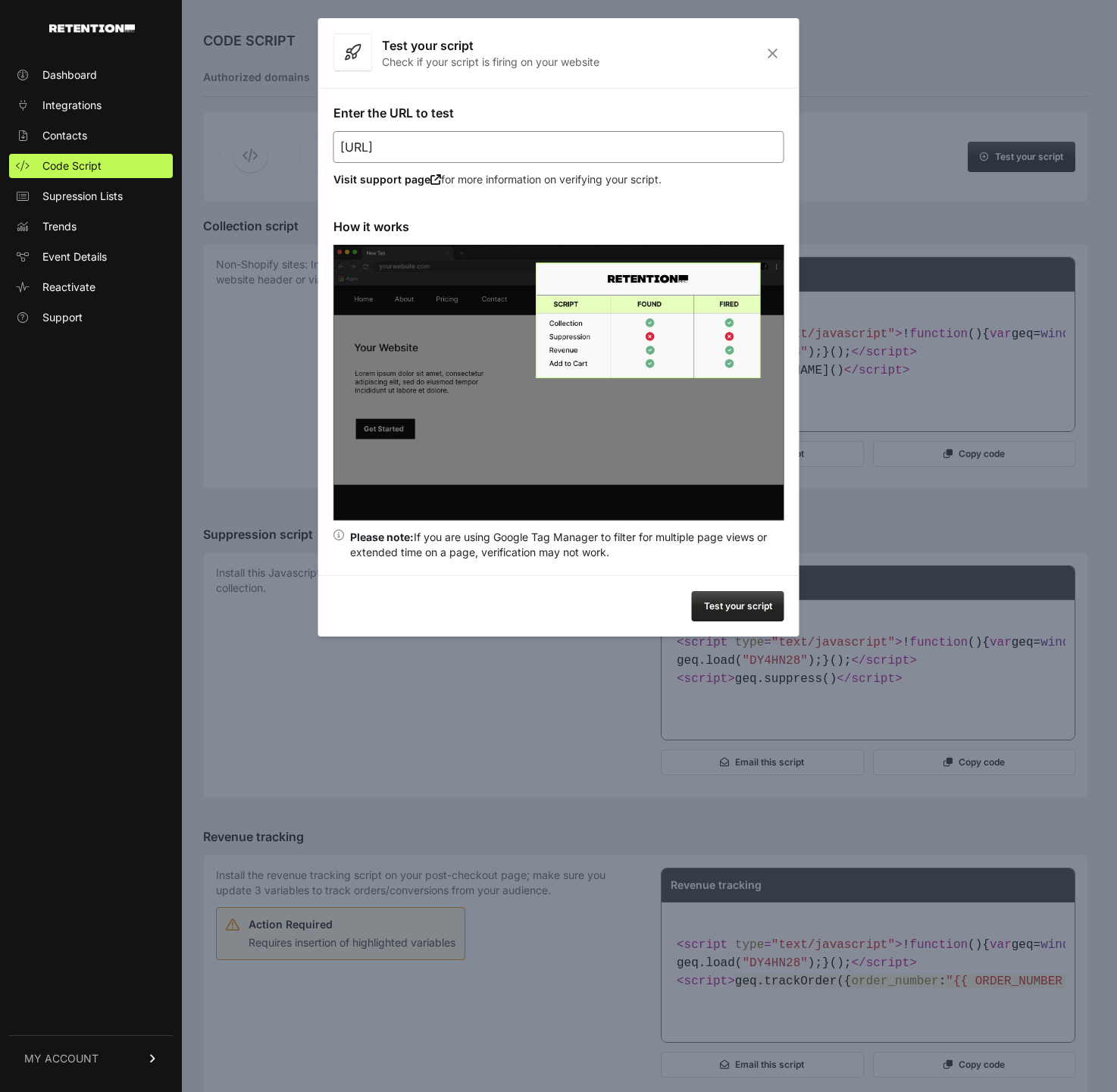
click at [597, 145] on input "https://astraintel.ai/" at bounding box center [558, 147] width 451 height 32
click at [726, 616] on button "Test your script" at bounding box center [737, 606] width 92 height 30
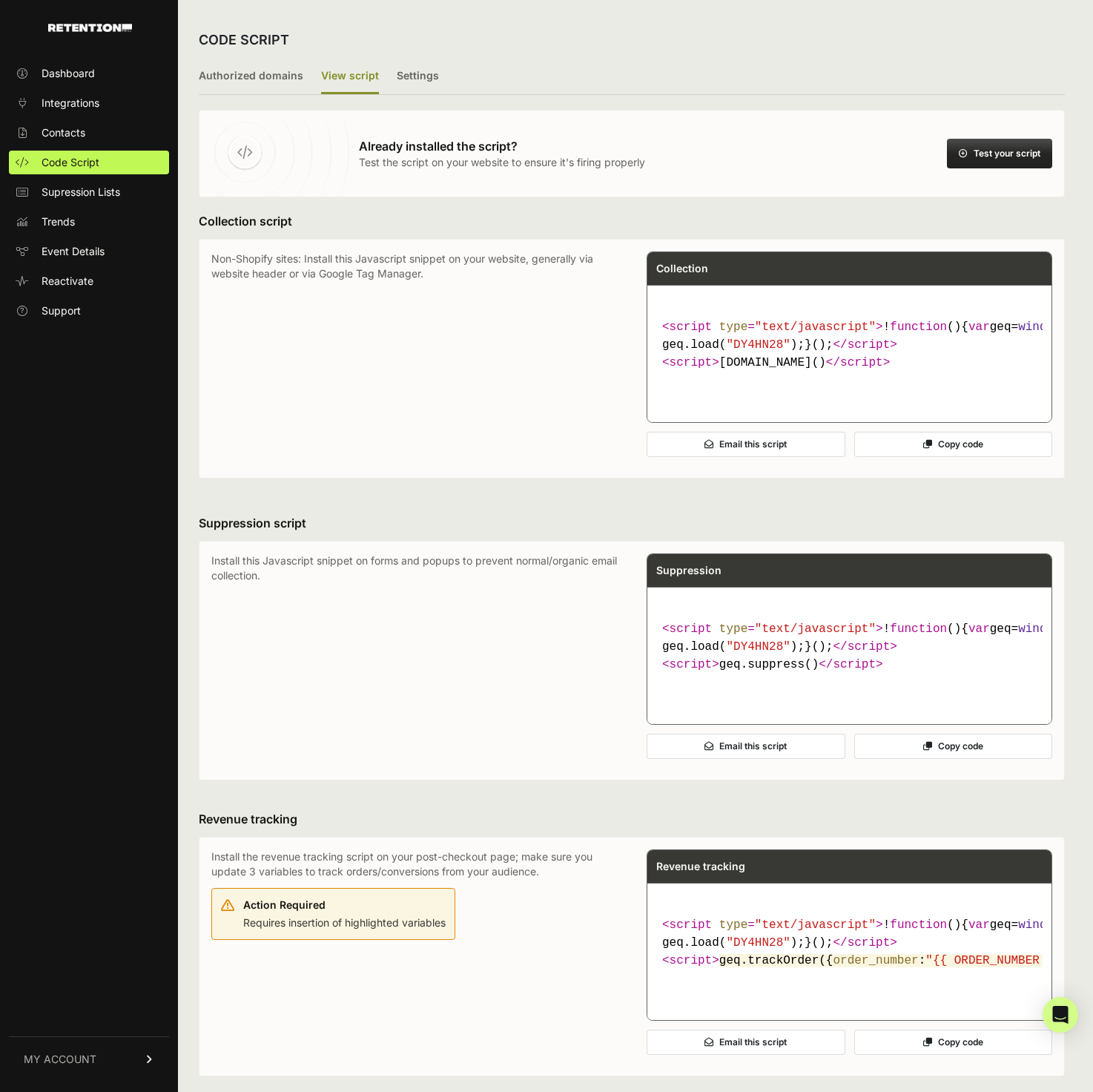
click at [985, 166] on button "Test your script" at bounding box center [999, 153] width 105 height 30
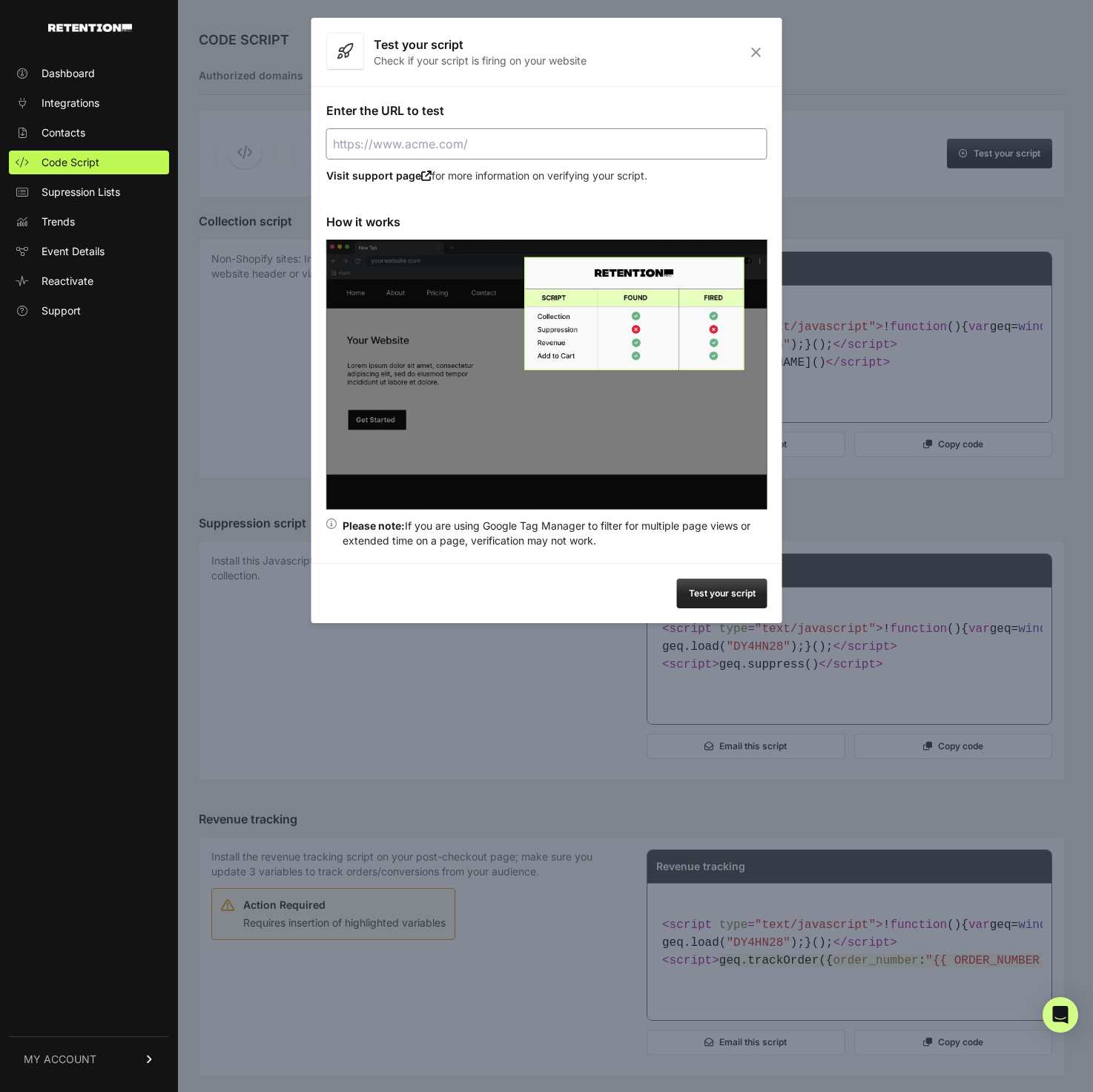
click at [619, 150] on input "Enter the URL to test" at bounding box center [546, 144] width 442 height 31
click at [736, 589] on button "Test your script" at bounding box center [721, 594] width 90 height 30
click at [556, 140] on input "[URL]" at bounding box center [546, 144] width 442 height 31
type input "[URL]"
click at [700, 592] on button "Test your script" at bounding box center [721, 594] width 90 height 30
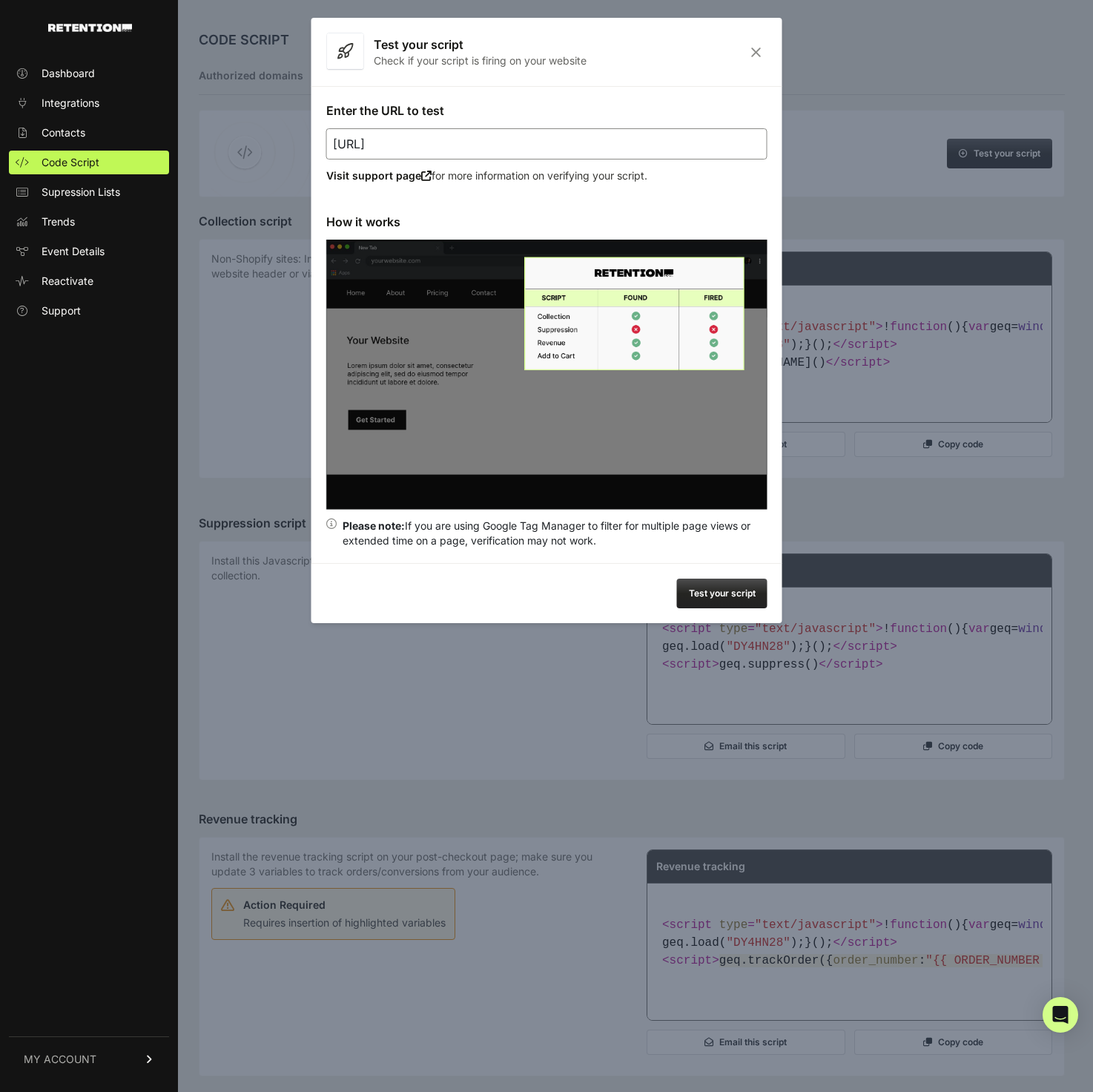
click at [494, 1] on div at bounding box center [546, 546] width 1093 height 1092
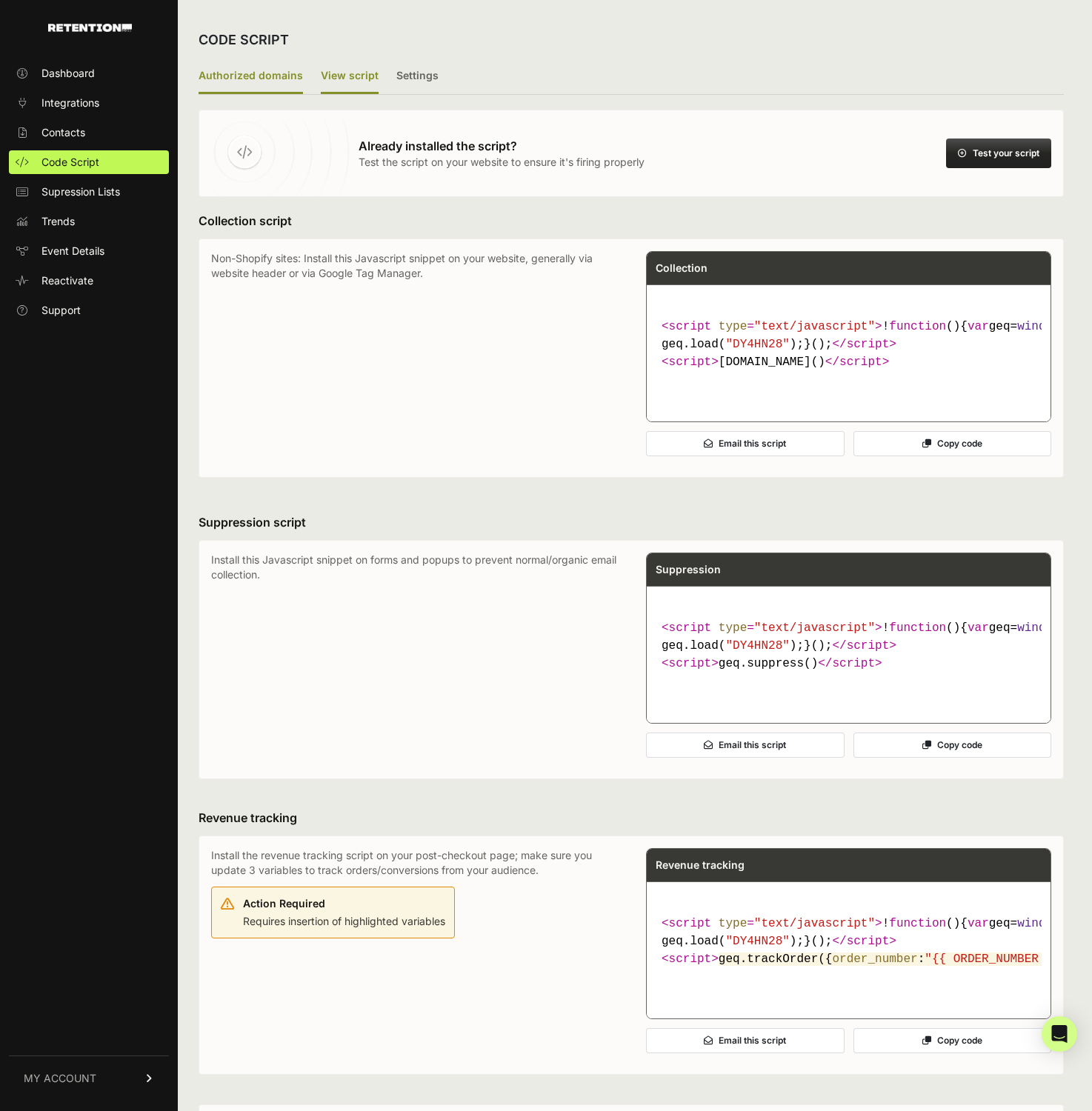
click at [257, 74] on label "Authorized domains" at bounding box center [251, 77] width 104 height 35
click at [0, 0] on input "Authorized domains" at bounding box center [0, 0] width 0 height 0
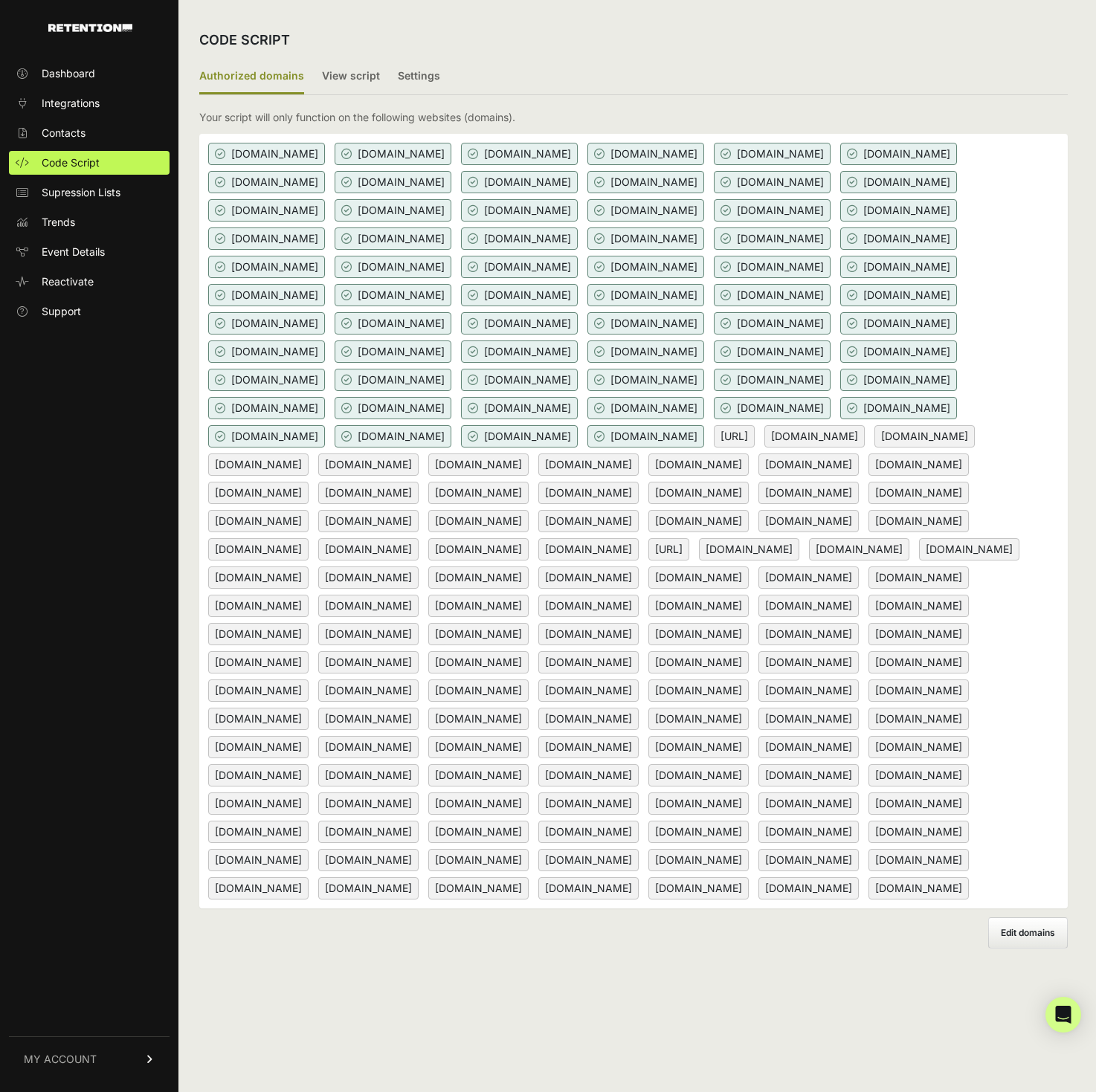
click at [419, 617] on span "[DOMAIN_NAME]" at bounding box center [368, 606] width 100 height 22
click at [334, 84] on label "View script" at bounding box center [351, 77] width 58 height 35
click at [0, 0] on input "View script" at bounding box center [0, 0] width 0 height 0
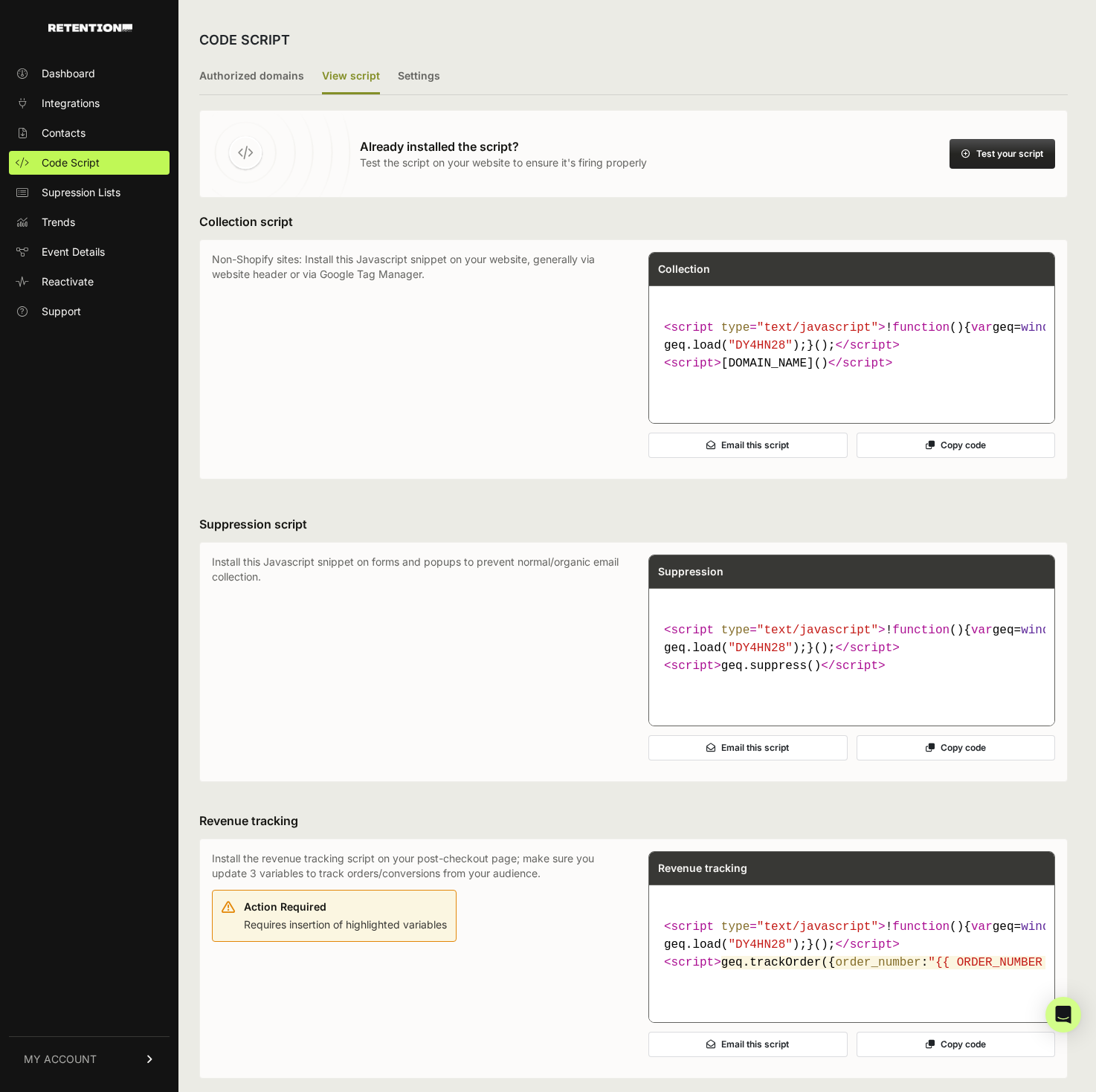
click at [992, 164] on button "Test your script" at bounding box center [1002, 154] width 105 height 30
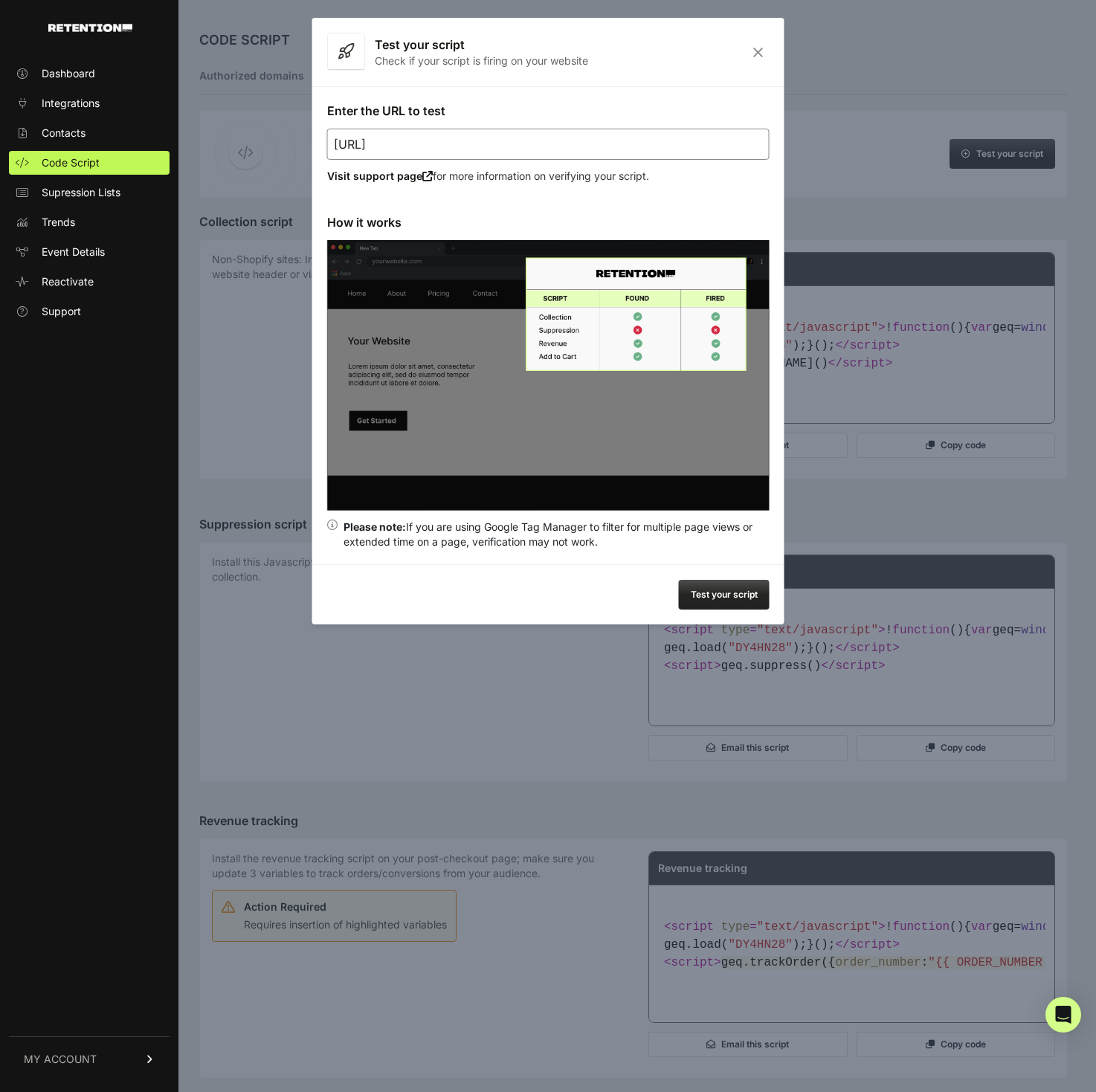
click at [492, 145] on input "[URL]" at bounding box center [548, 144] width 443 height 31
click at [719, 588] on button "Test your script" at bounding box center [723, 595] width 90 height 30
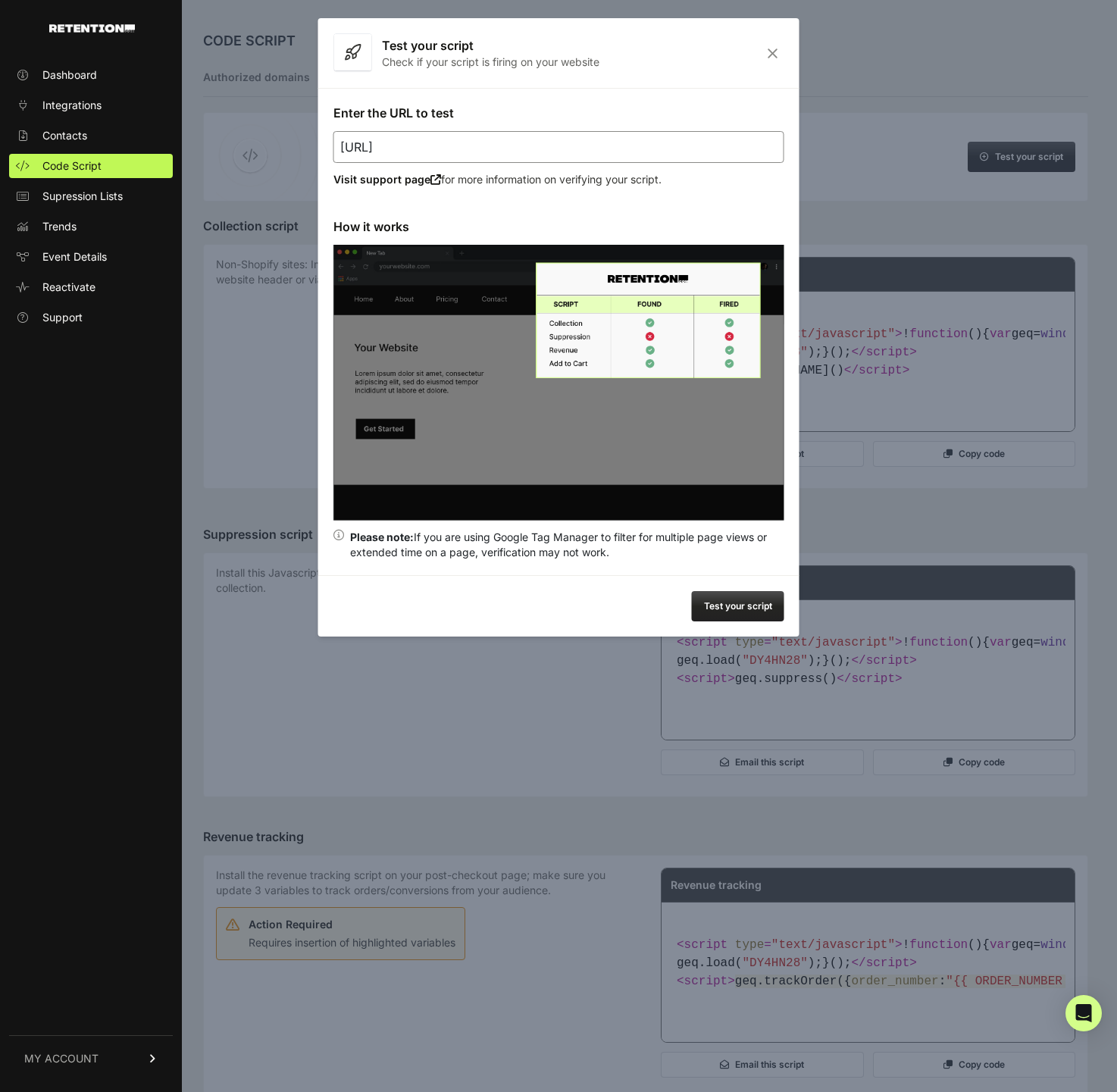
click at [635, 603] on div "Test your script" at bounding box center [558, 606] width 481 height 62
click at [730, 617] on button "Test your script" at bounding box center [737, 606] width 92 height 30
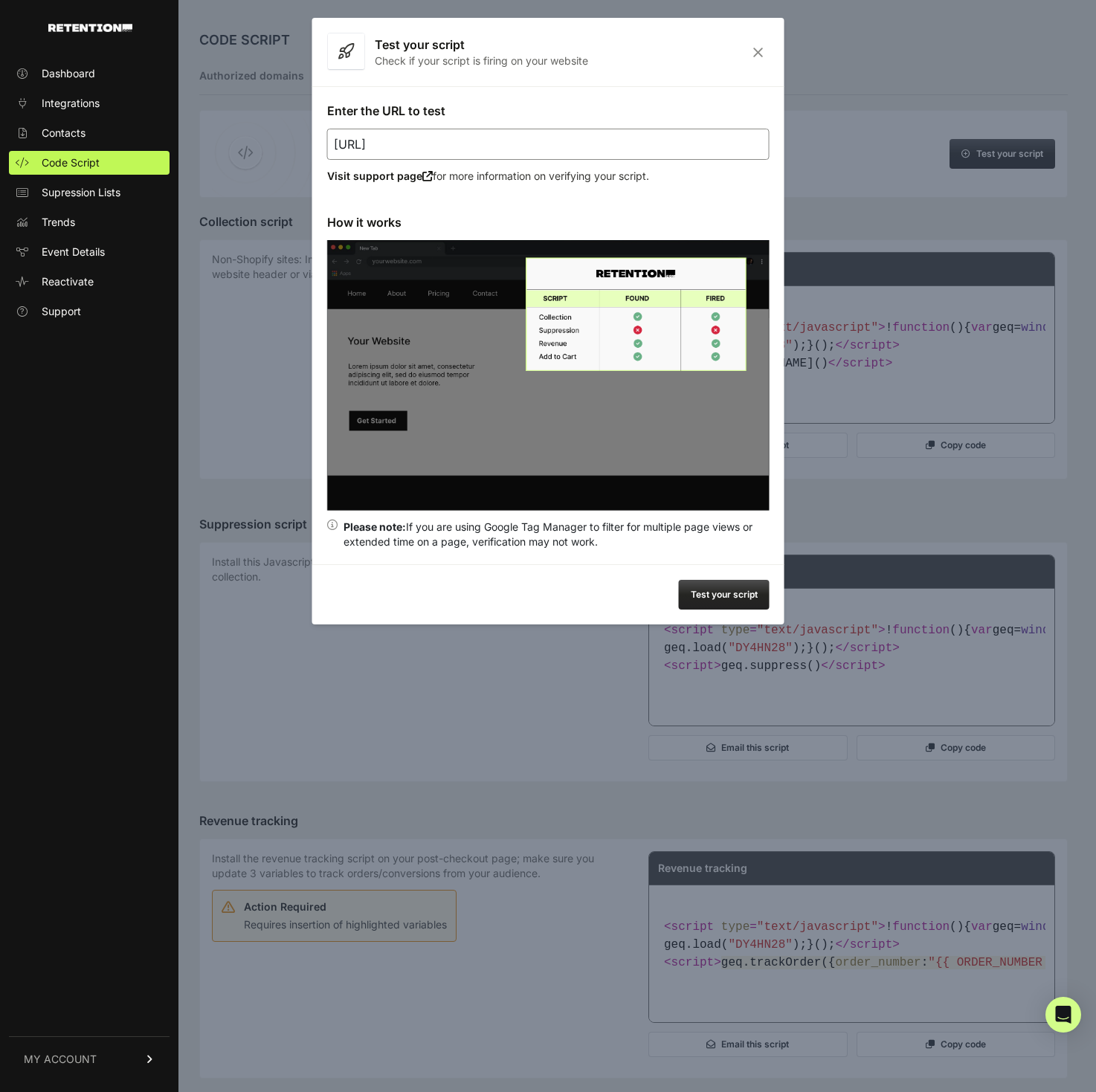
click at [754, 52] on icon "Close" at bounding box center [758, 52] width 23 height 13
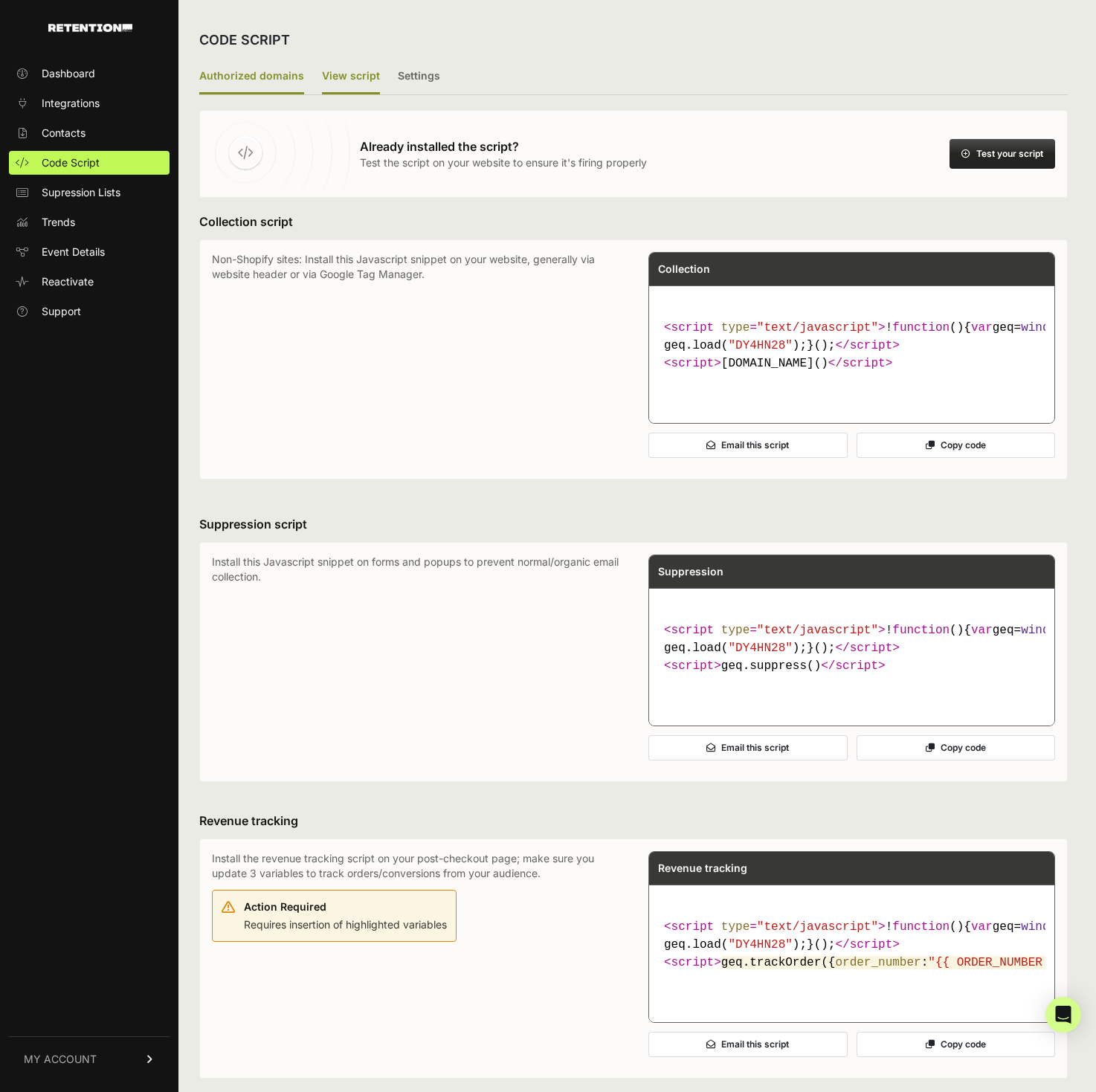
click at [287, 77] on label "Authorized domains" at bounding box center [252, 77] width 105 height 35
click at [0, 0] on input "Authorized domains" at bounding box center [0, 0] width 0 height 0
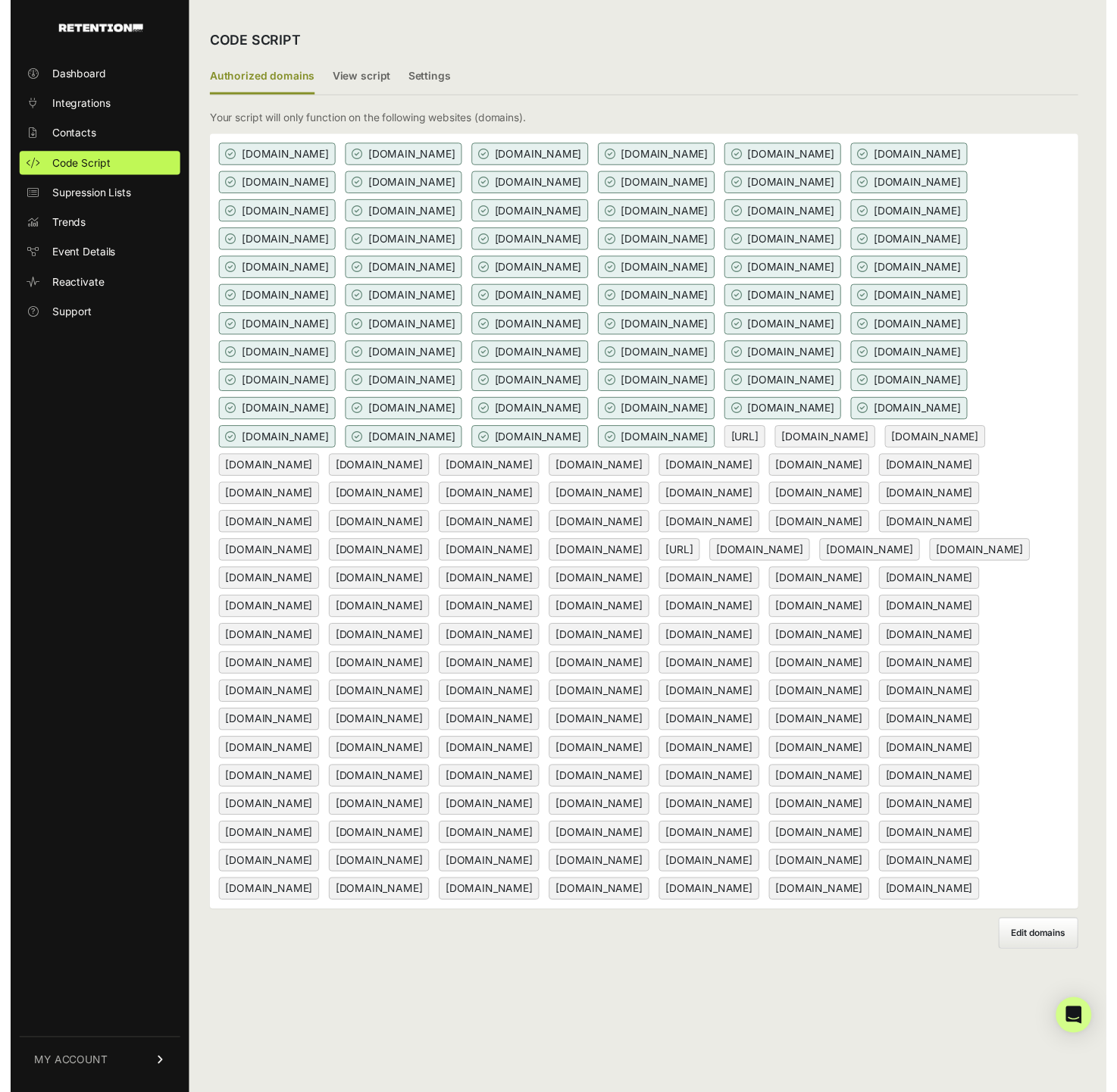
scroll to position [48, 0]
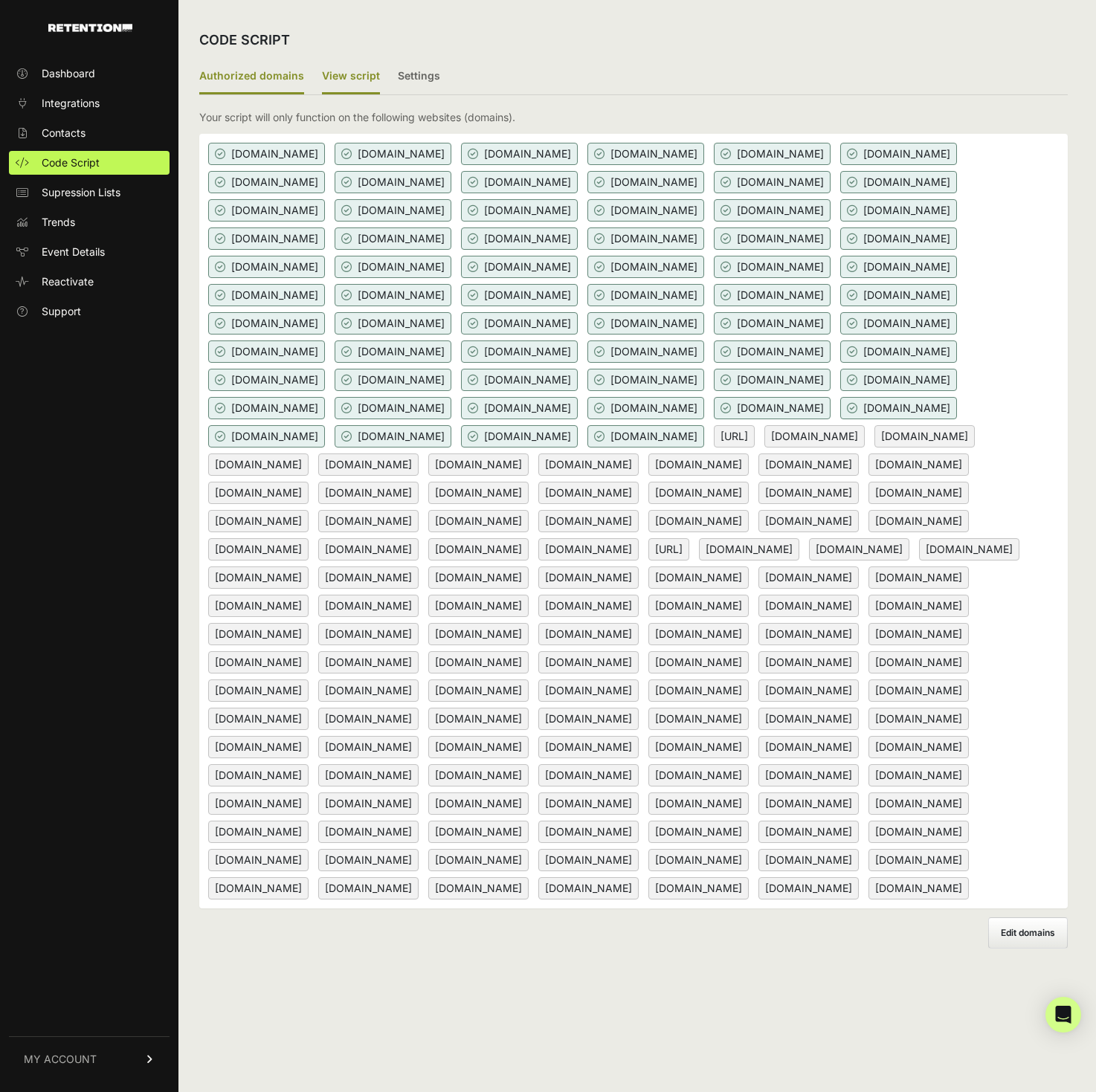
click at [346, 60] on label "View script" at bounding box center [351, 77] width 58 height 35
click at [0, 0] on input "View script" at bounding box center [0, 0] width 0 height 0
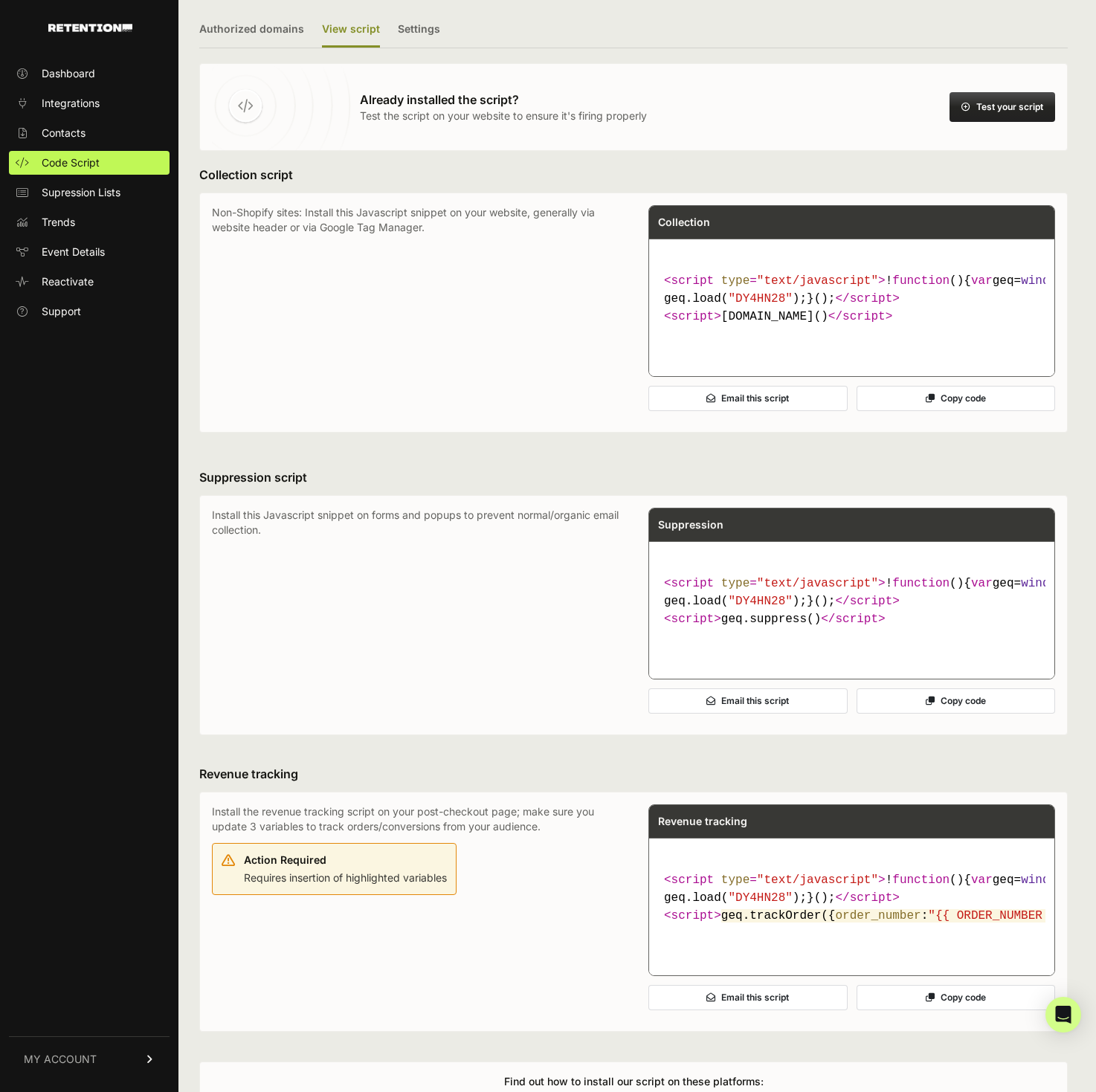
click at [974, 105] on button "Test your script" at bounding box center [1002, 107] width 105 height 30
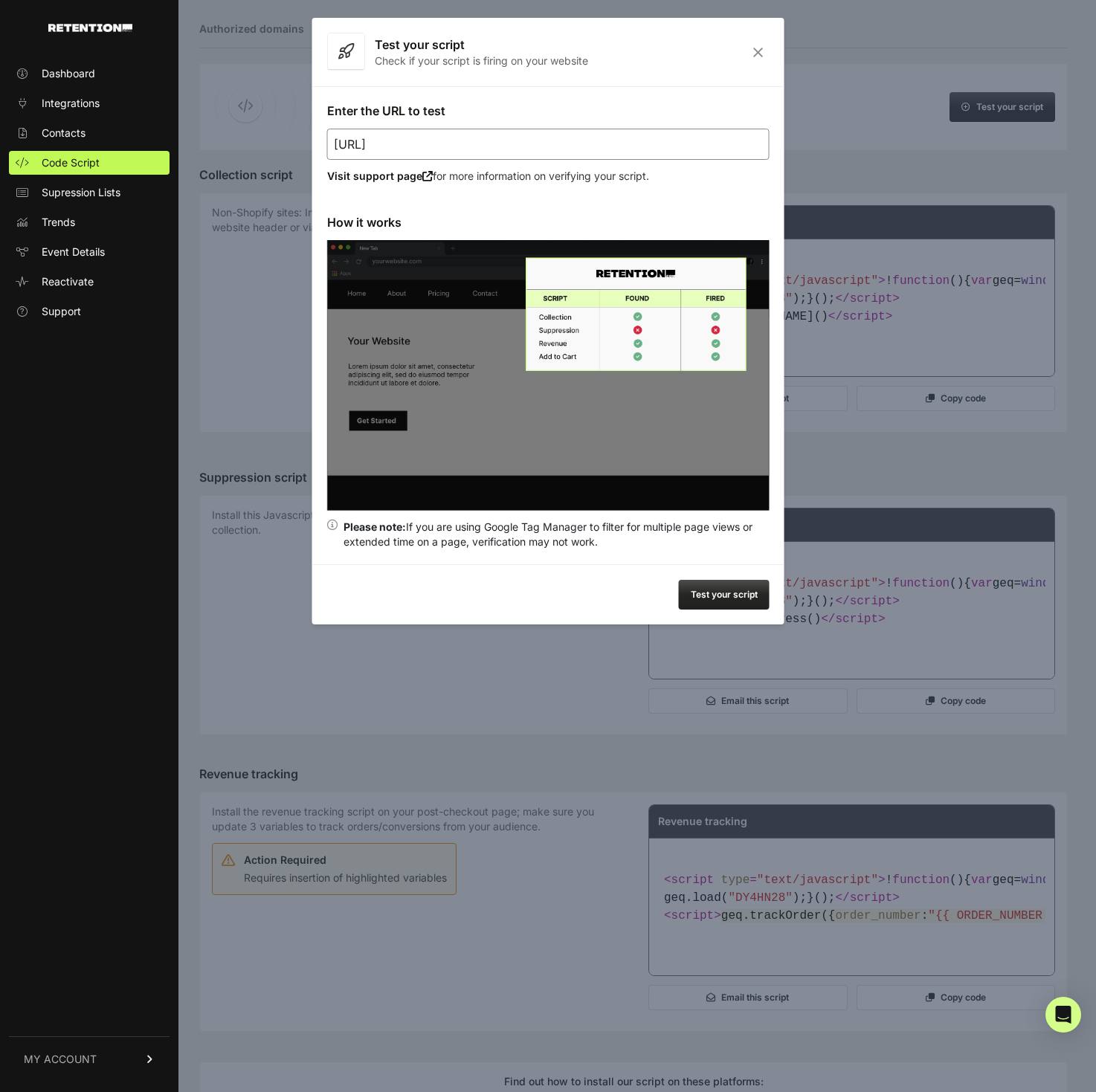
click at [579, 152] on input "[URL]" at bounding box center [548, 144] width 443 height 31
type input "https://astraintel.ai/"
click at [742, 592] on button "Test your script" at bounding box center [723, 595] width 90 height 30
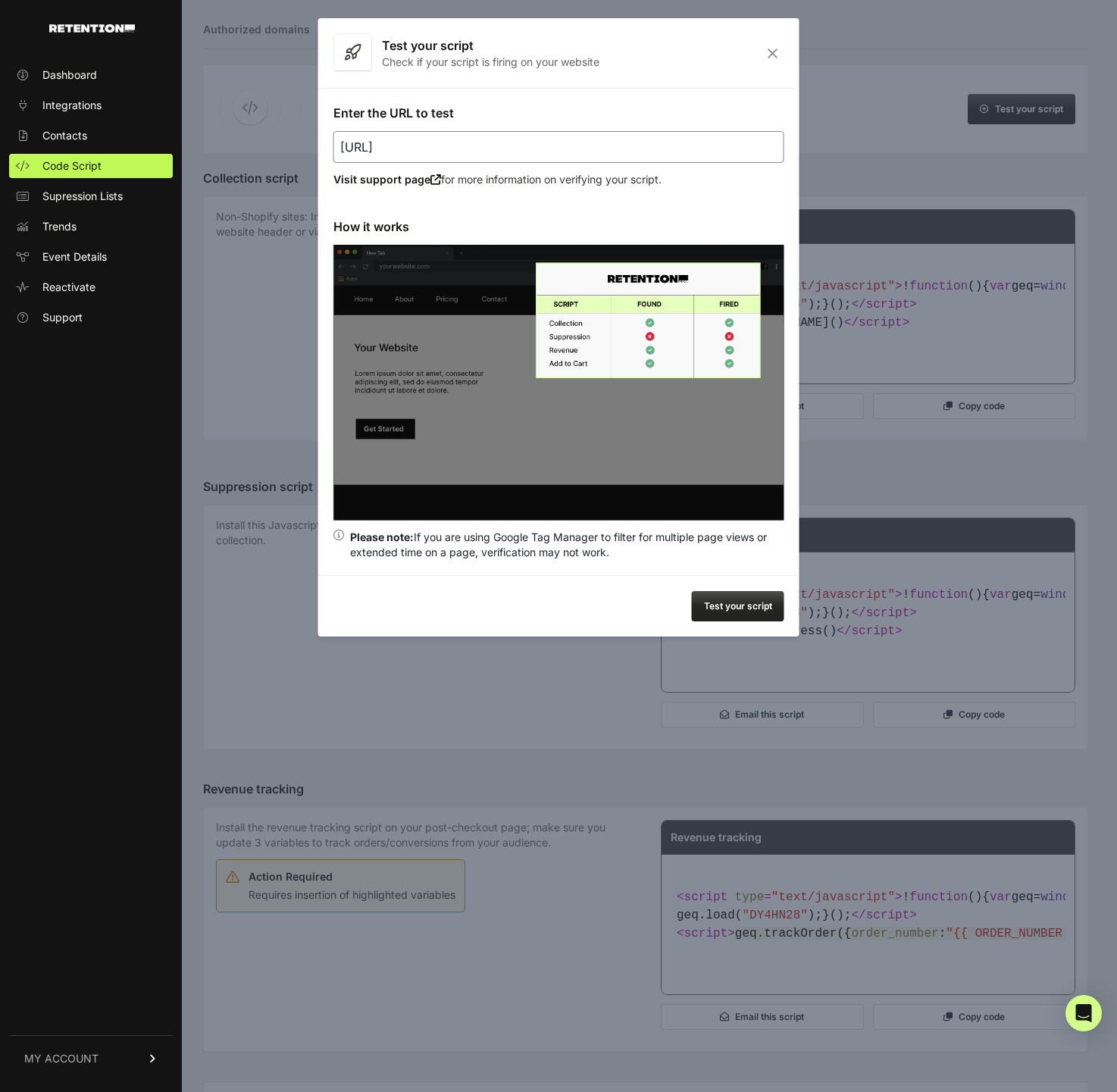
click at [768, 60] on icon "Close" at bounding box center [772, 53] width 24 height 13
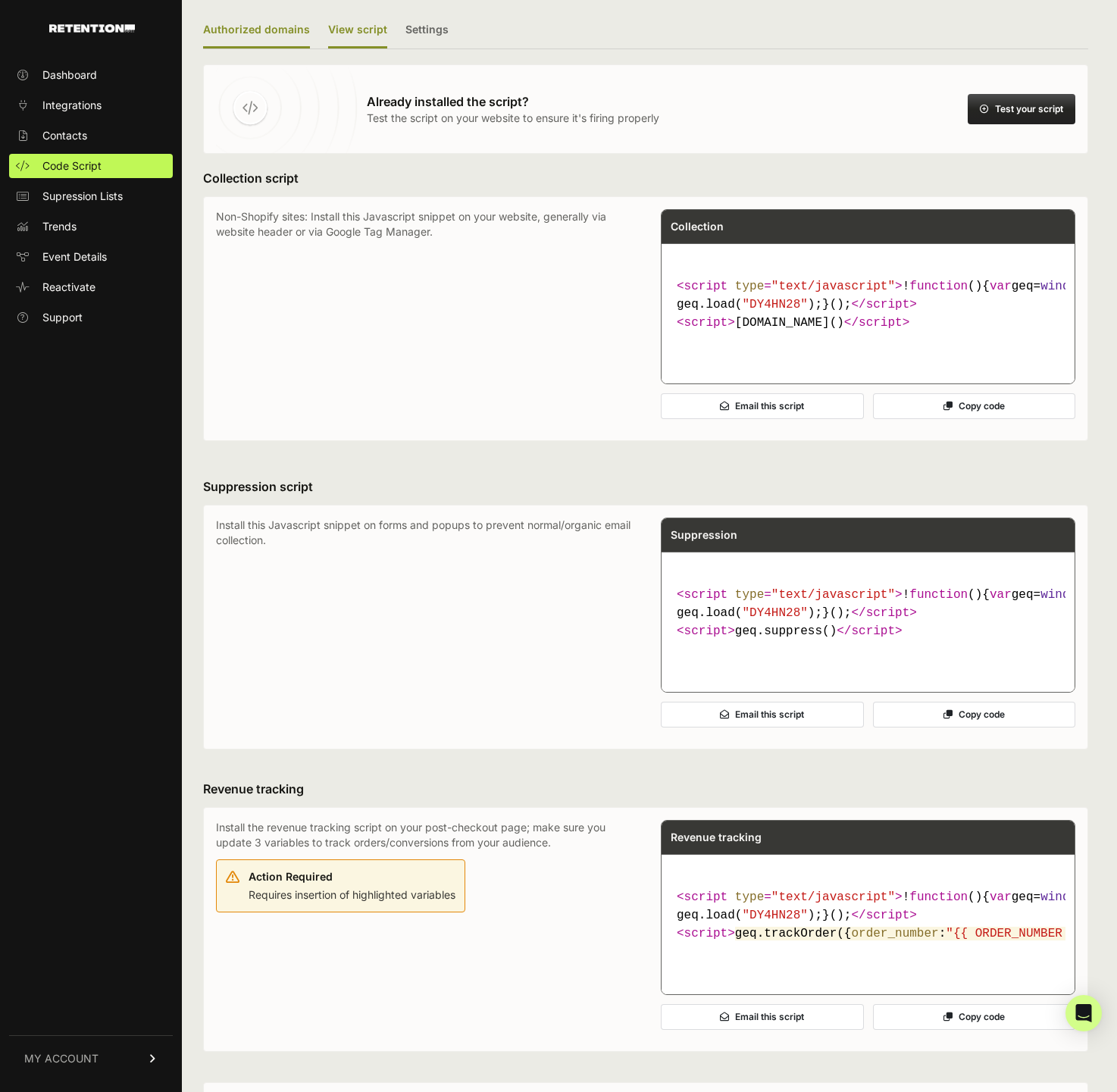
click at [261, 33] on label "Authorized domains" at bounding box center [256, 30] width 107 height 36
click at [0, 0] on input "Authorized domains" at bounding box center [0, 0] width 0 height 0
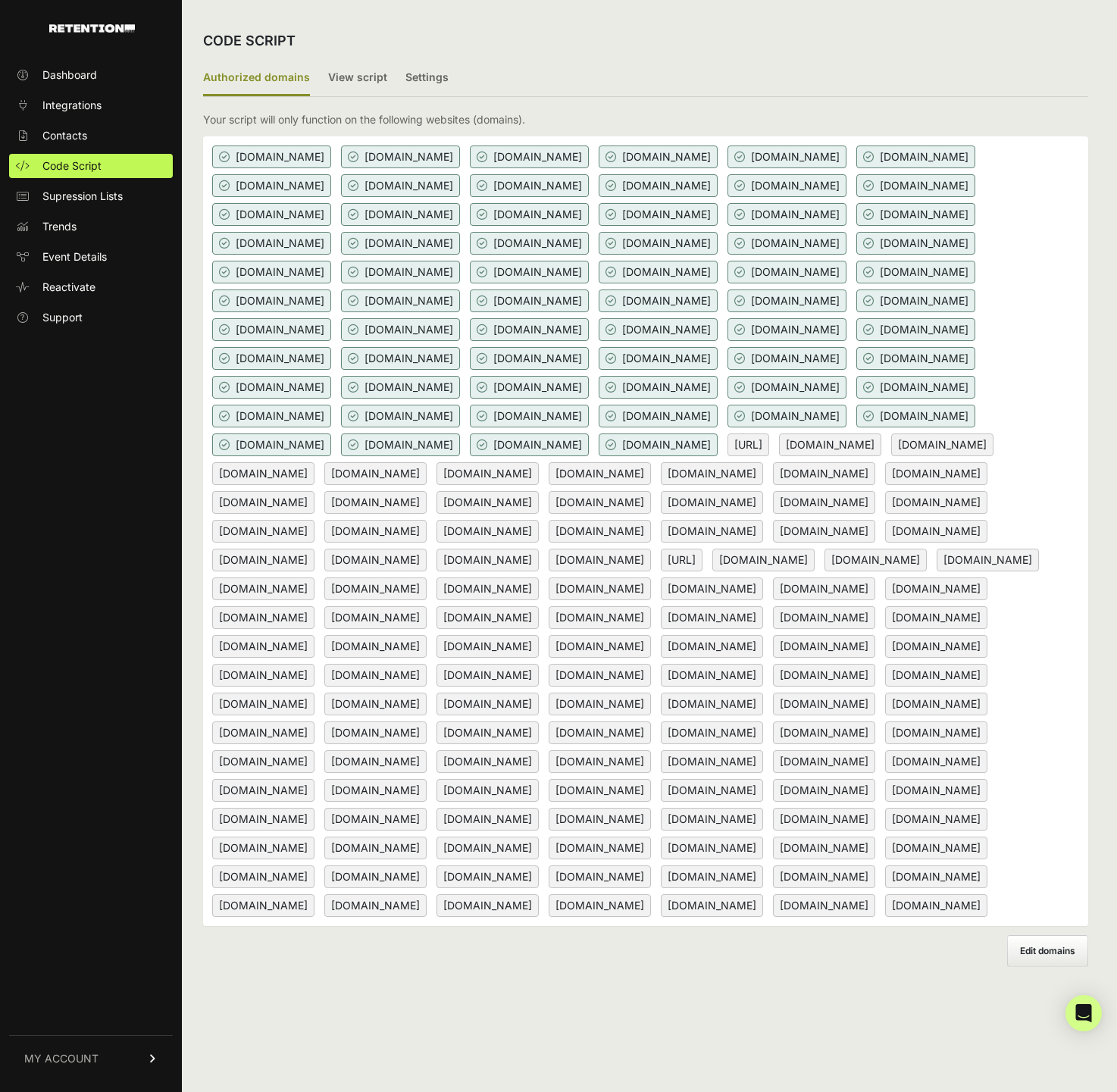
scroll to position [69, 0]
click at [1054, 957] on span "Edit domains" at bounding box center [1047, 950] width 56 height 11
click at [0, 0] on input "Add domain" at bounding box center [0, 0] width 0 height 0
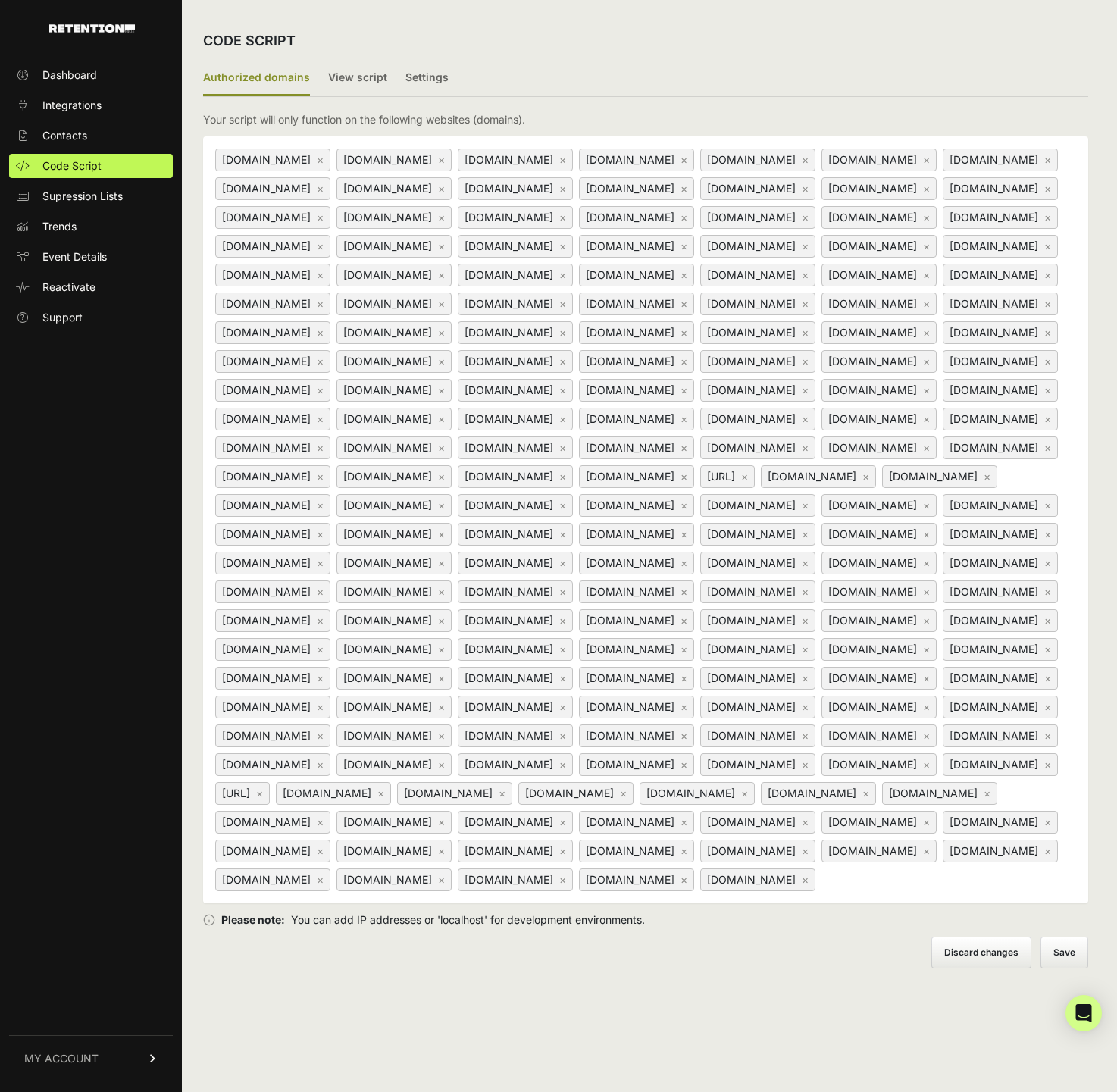
scroll to position [157, 0]
click at [741, 470] on link "×" at bounding box center [744, 476] width 7 height 13
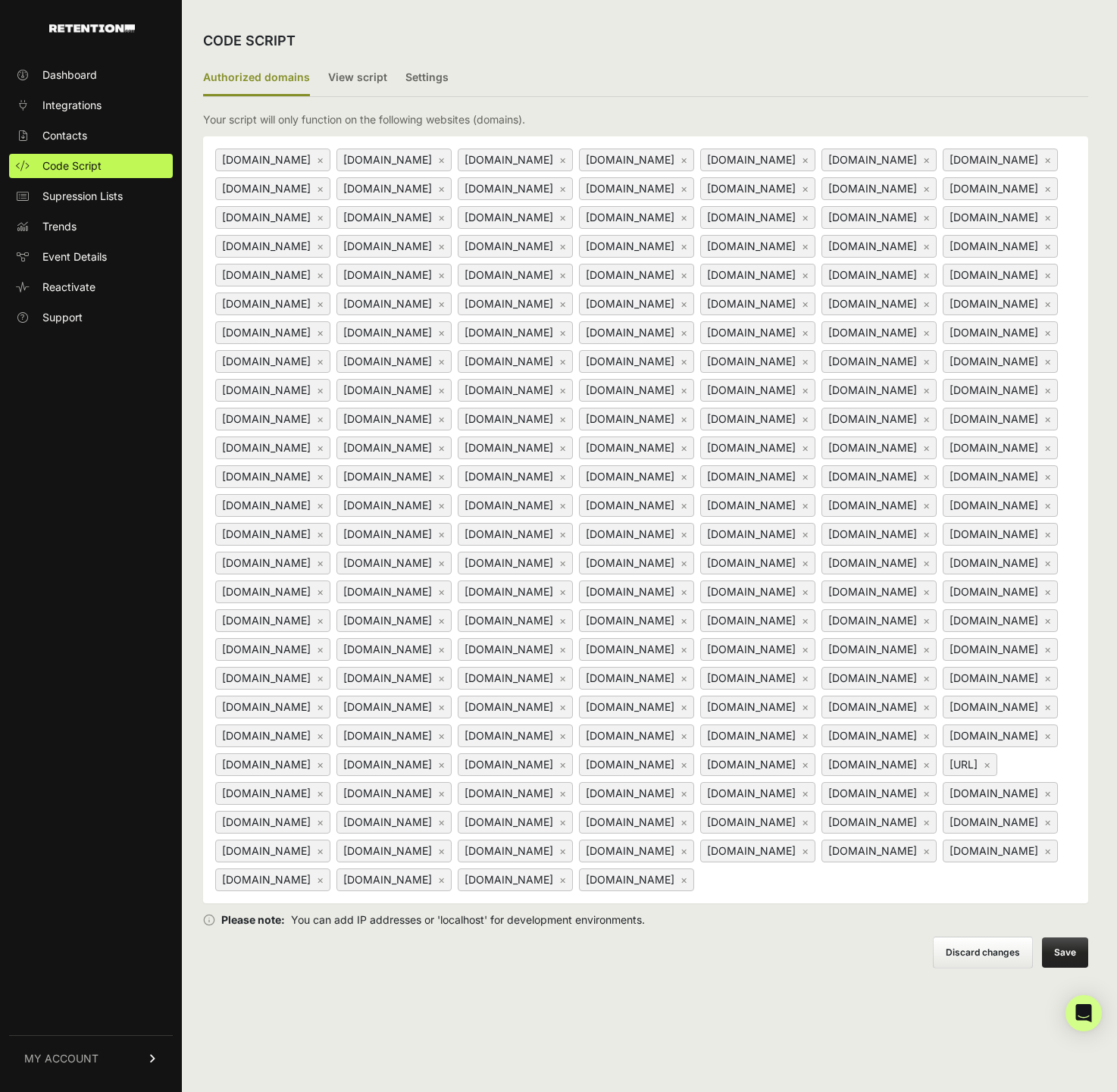
click at [984, 771] on link "×" at bounding box center [987, 764] width 7 height 13
click at [822, 833] on div "futureprosperityinitiative.org ×" at bounding box center [879, 823] width 115 height 23
type input "[URL]"
click at [1068, 968] on button "Save" at bounding box center [1064, 953] width 46 height 30
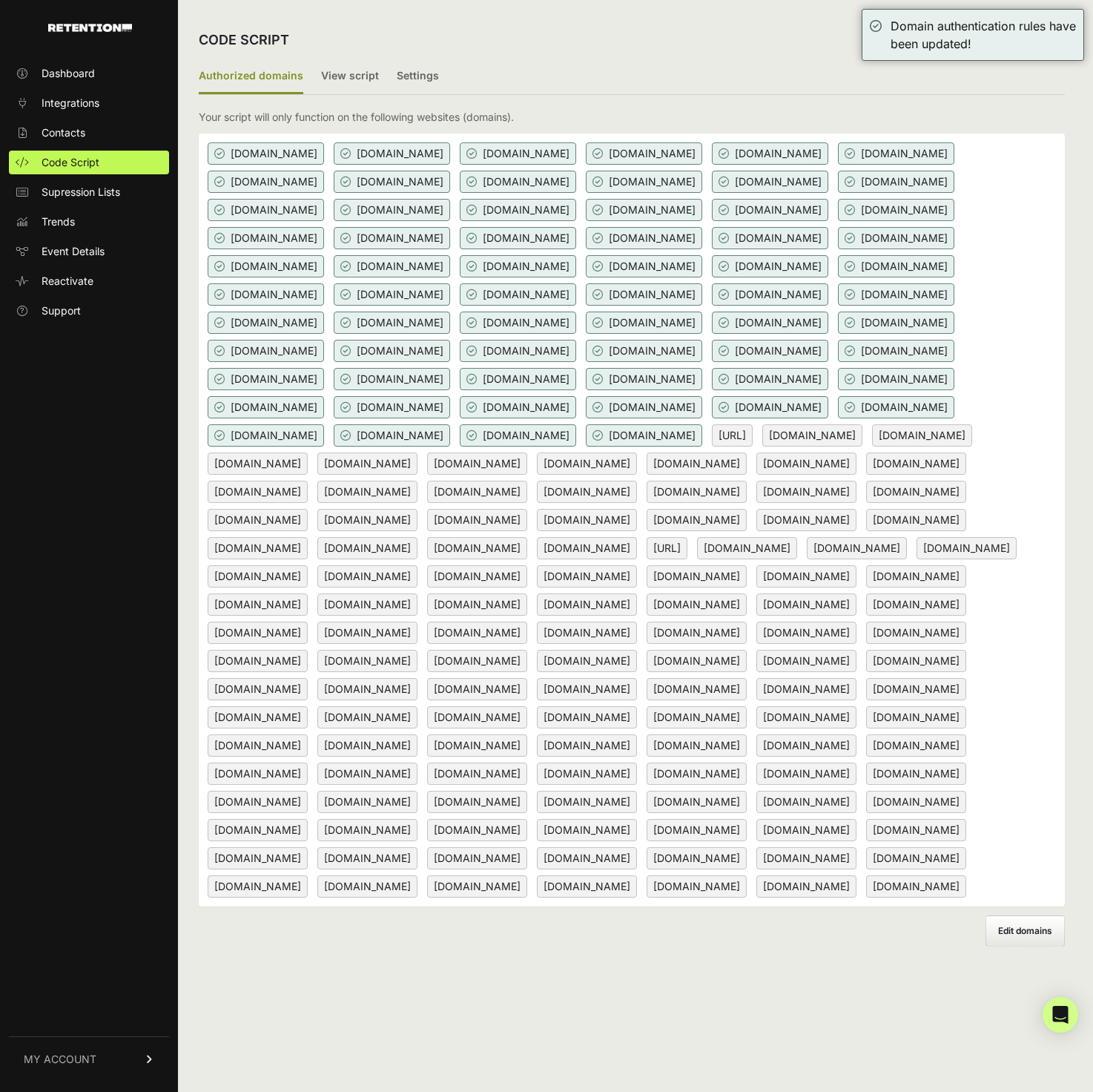
scroll to position [-13, 0]
click at [330, 81] on label "View script" at bounding box center [350, 77] width 58 height 35
click at [0, 0] on input "View script" at bounding box center [0, 0] width 0 height 0
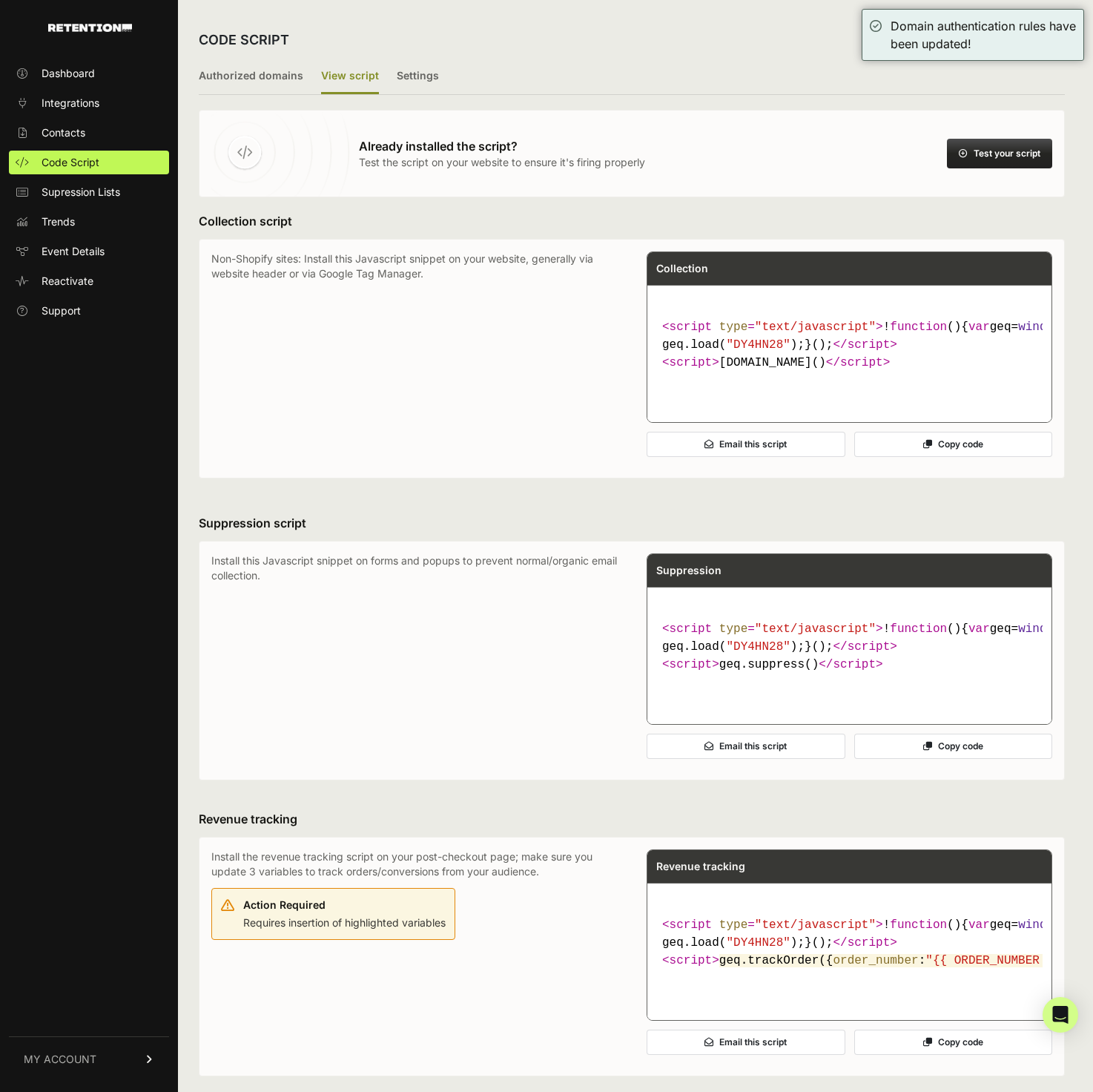
click at [1005, 153] on button "Test your script" at bounding box center [999, 153] width 105 height 30
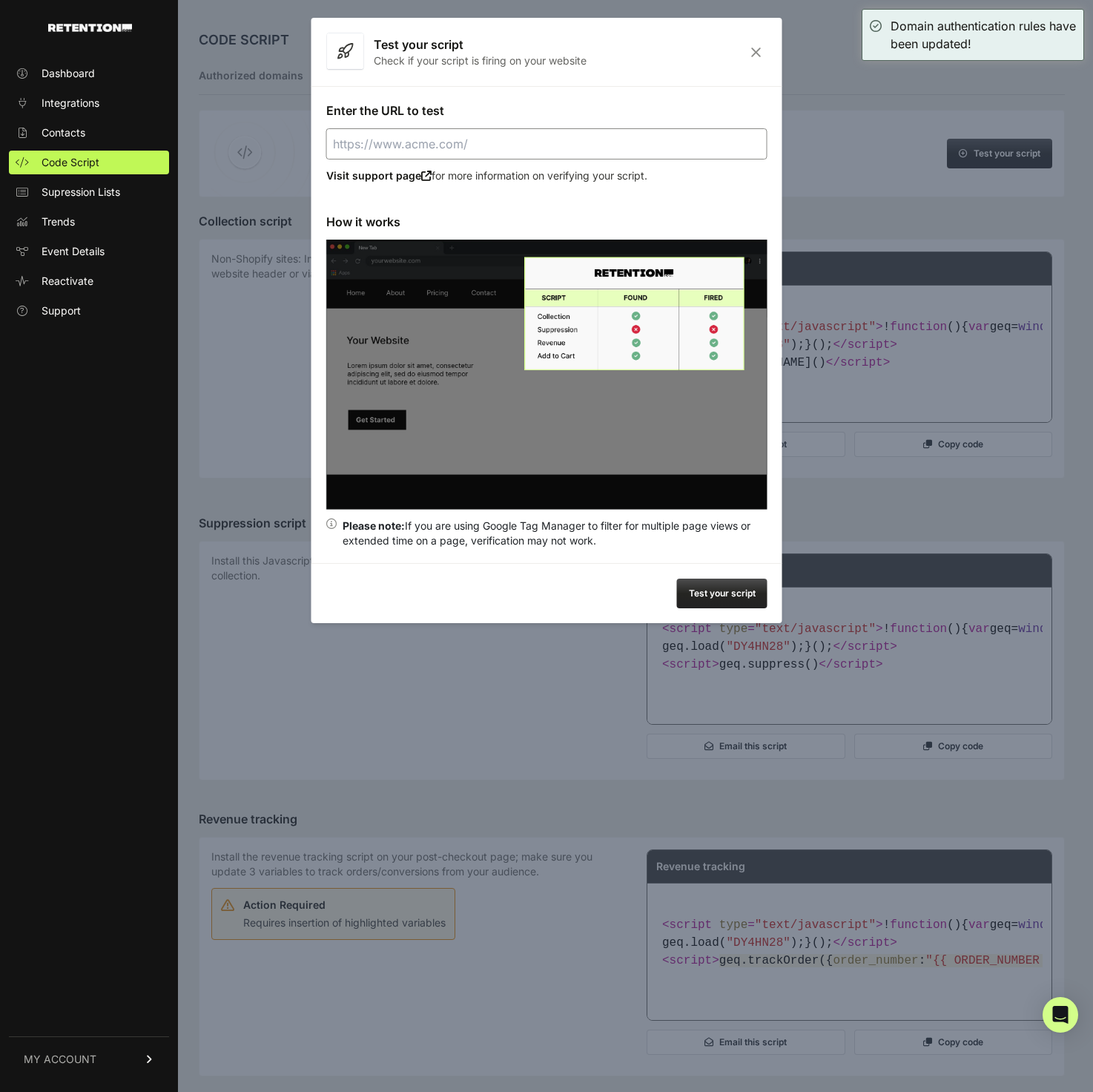
click at [595, 149] on input "Enter the URL to test" at bounding box center [546, 144] width 442 height 31
click at [699, 586] on button "Test your script" at bounding box center [721, 594] width 90 height 30
type input "[URL]"
